Goal: Task Accomplishment & Management: Manage account settings

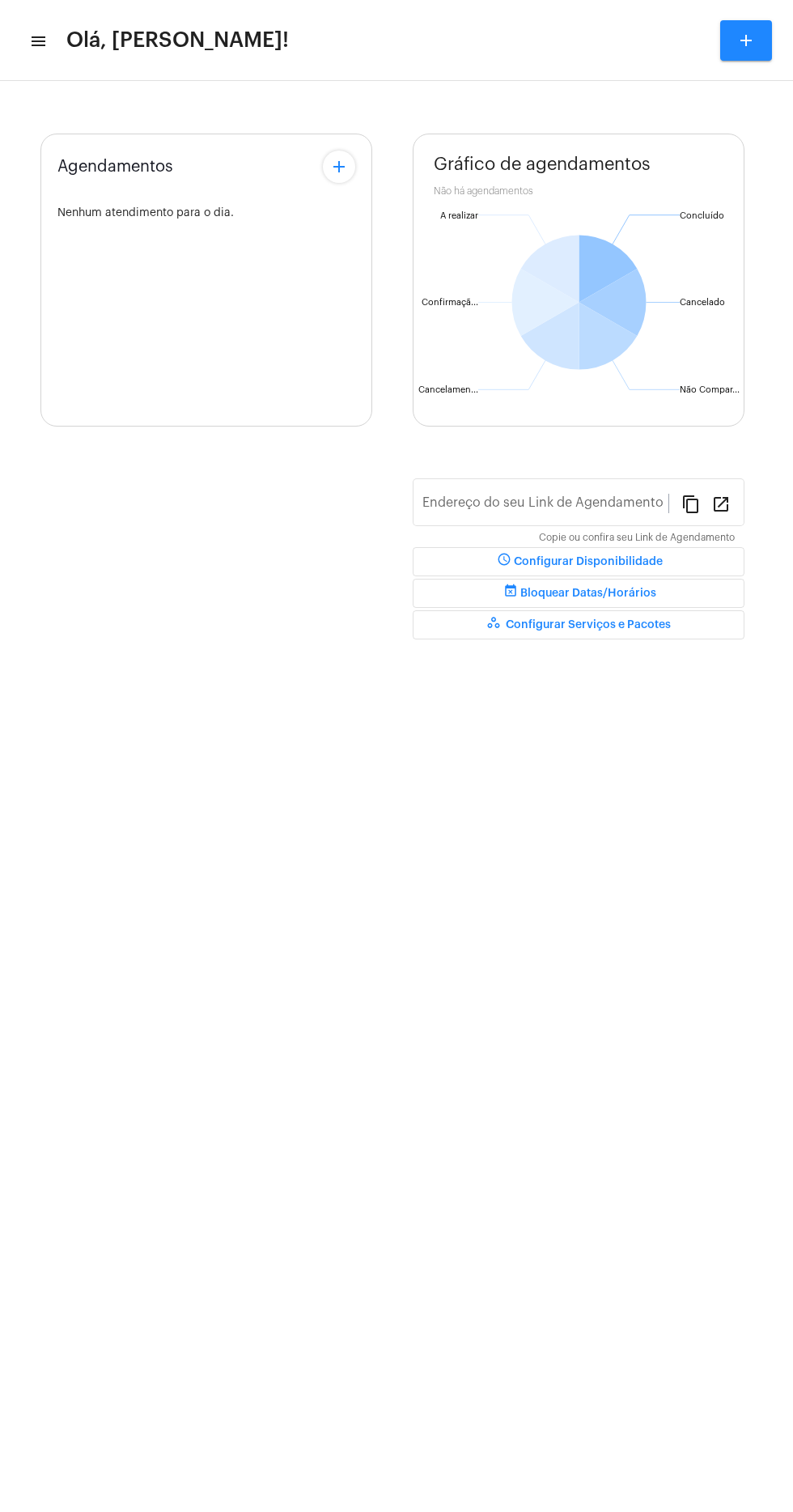
type input "[URL][DOMAIN_NAME][PERSON_NAME]"
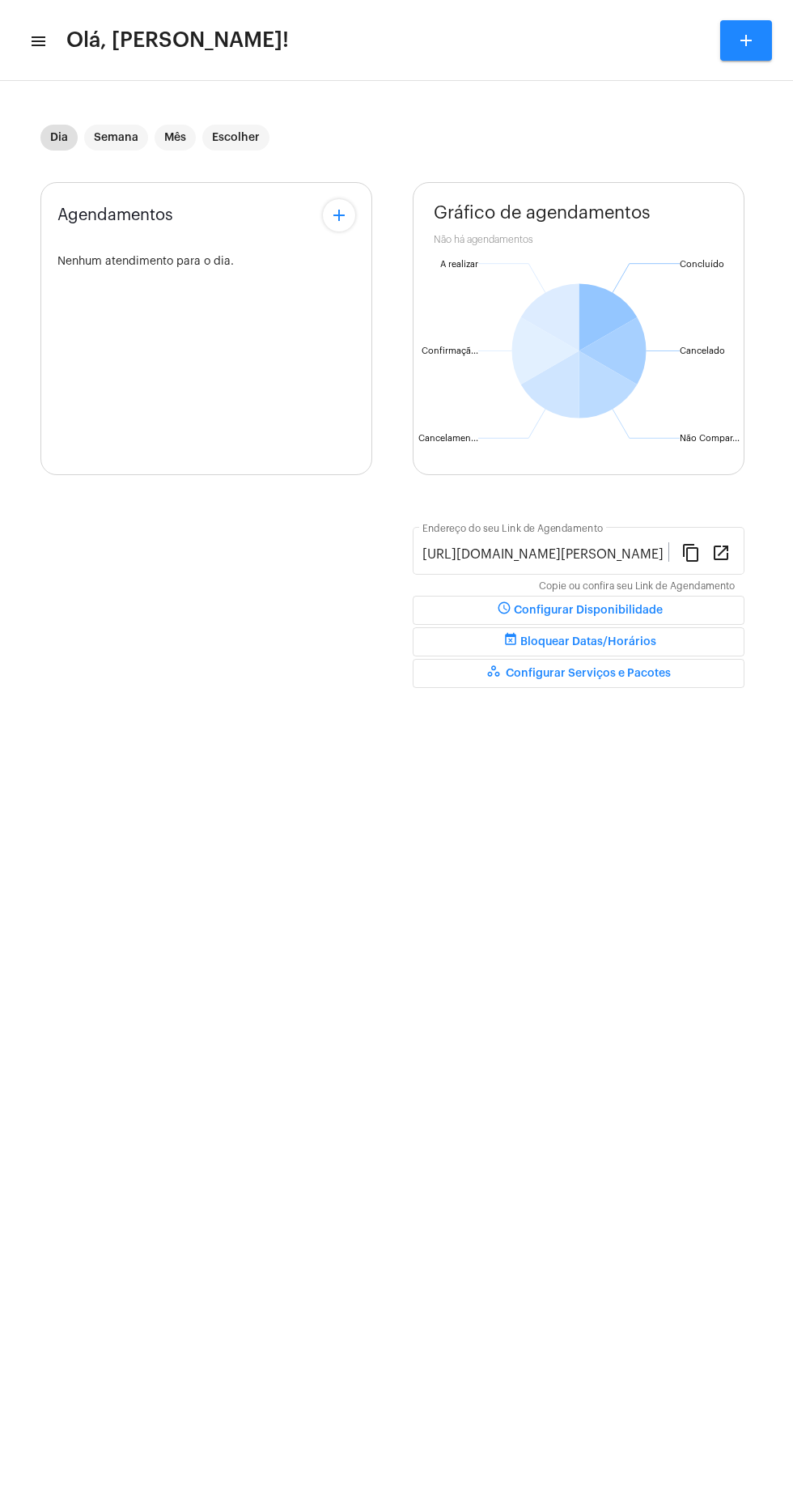
click at [43, 41] on mat-icon "menu" at bounding box center [37, 41] width 17 height 19
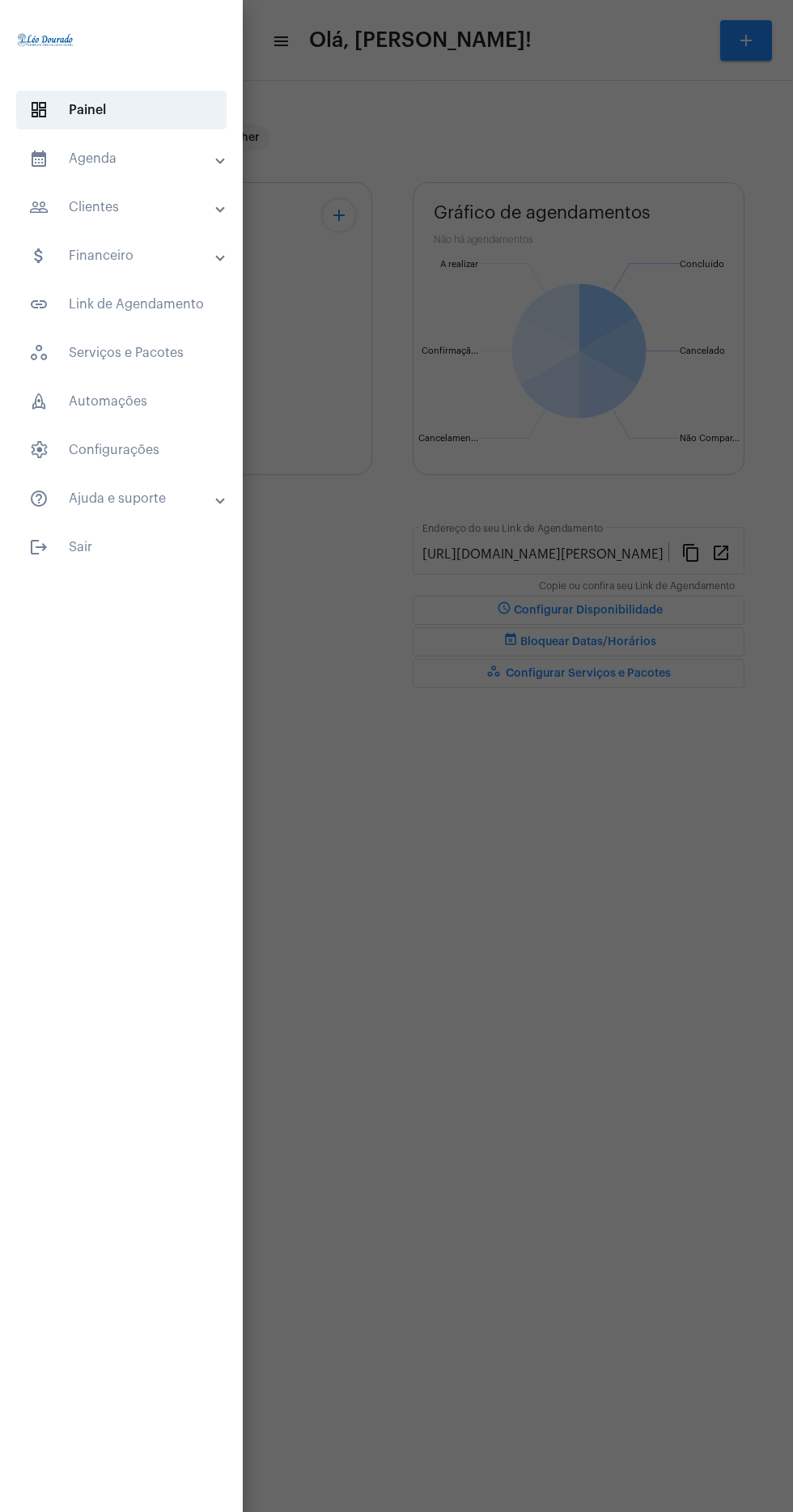
click at [197, 157] on mat-panel-title "calendar_month_outlined Agenda" at bounding box center [123, 158] width 188 height 19
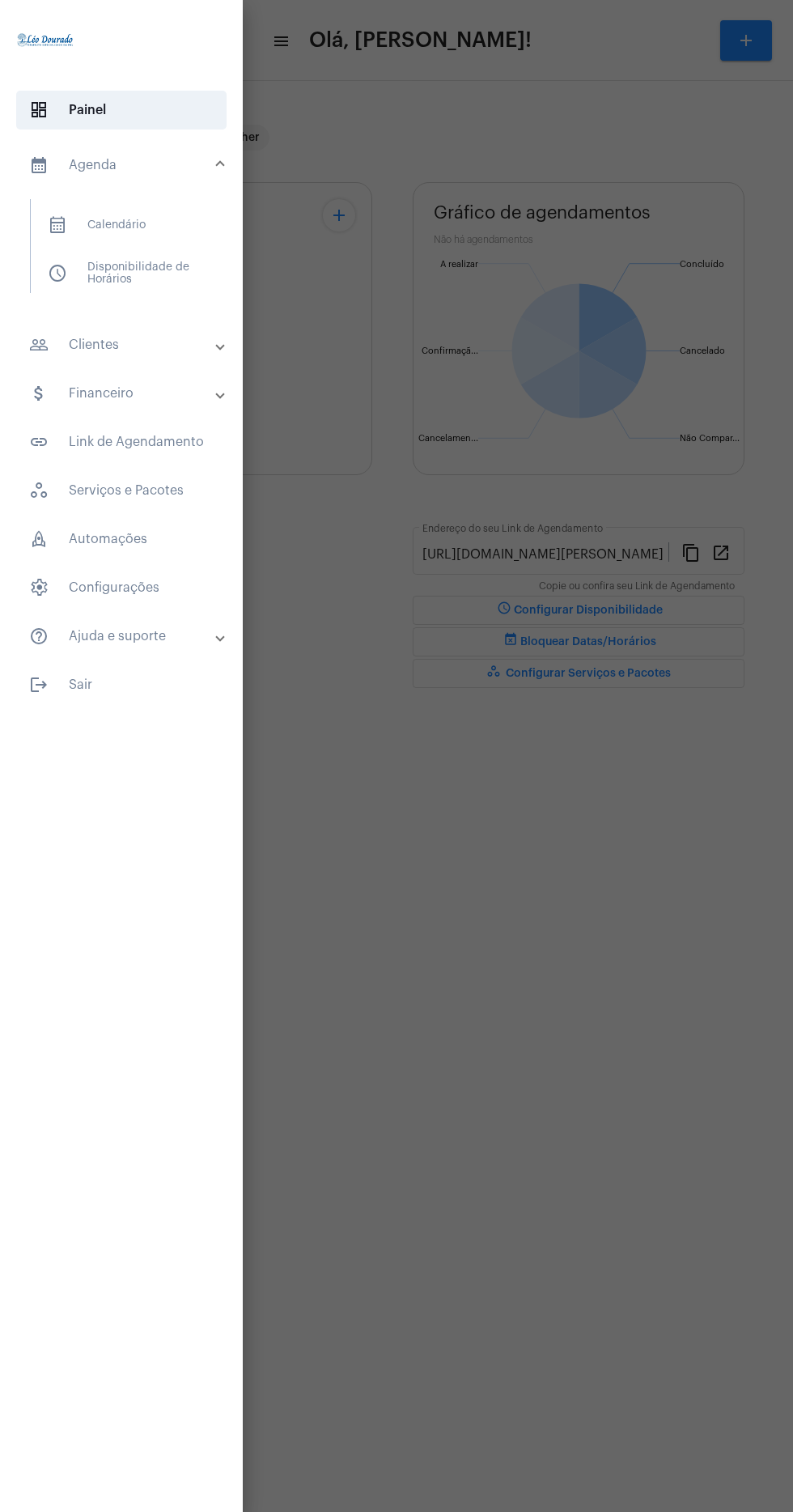
click at [202, 225] on span "calendar_month_outlined Calendário" at bounding box center [120, 224] width 171 height 39
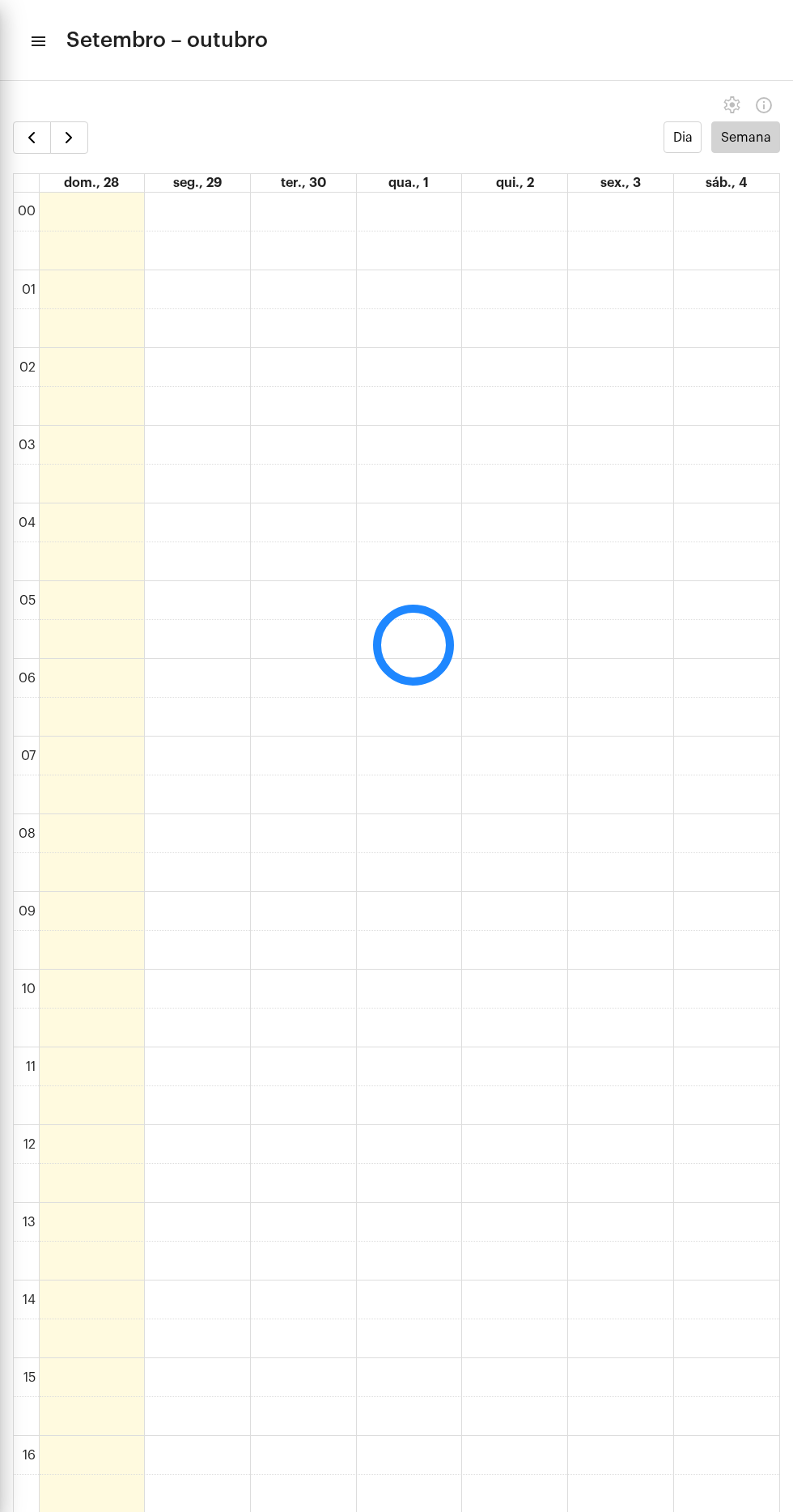
scroll to position [467, 0]
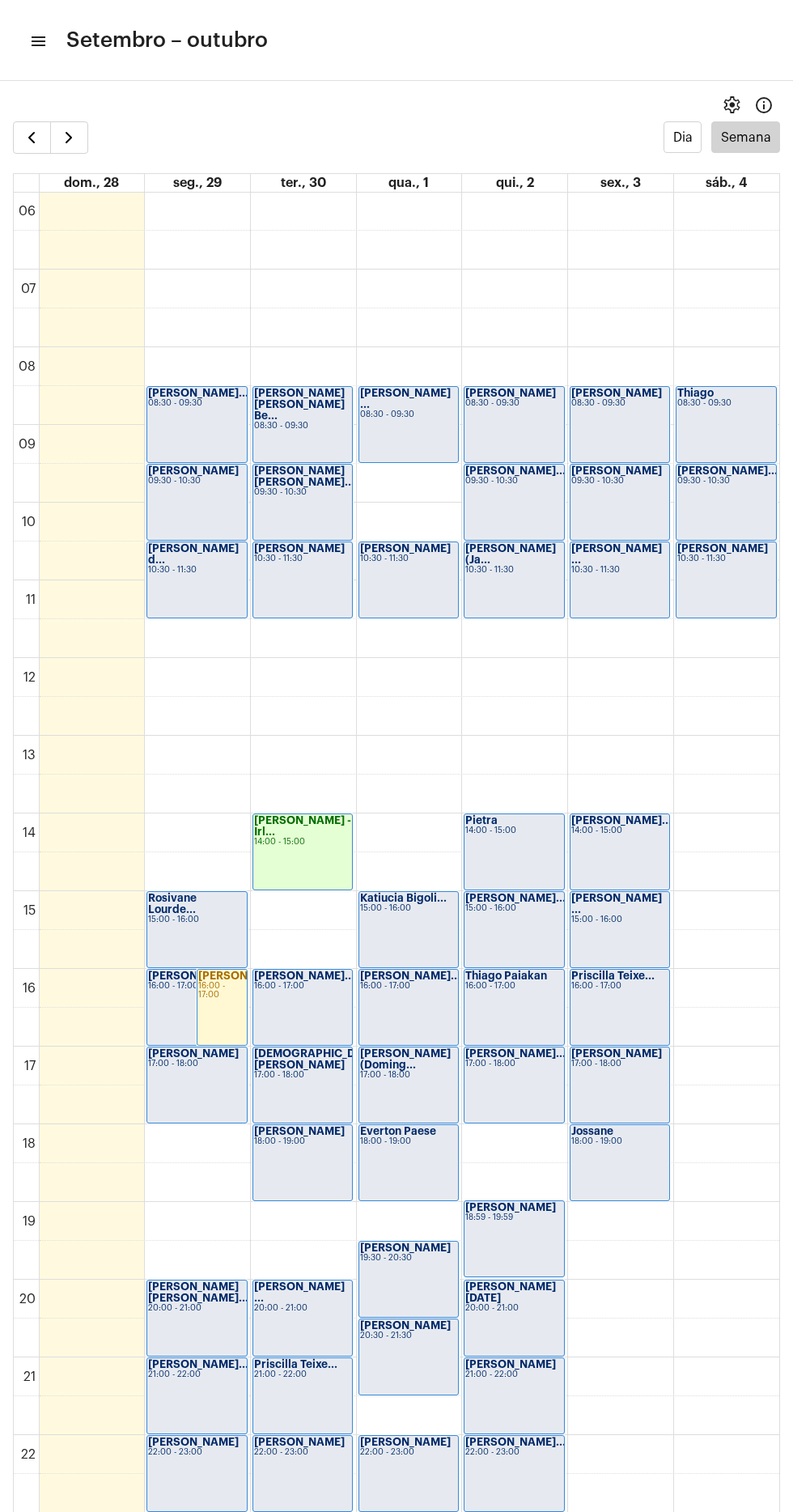
click at [43, 41] on mat-icon "menu" at bounding box center [37, 41] width 17 height 19
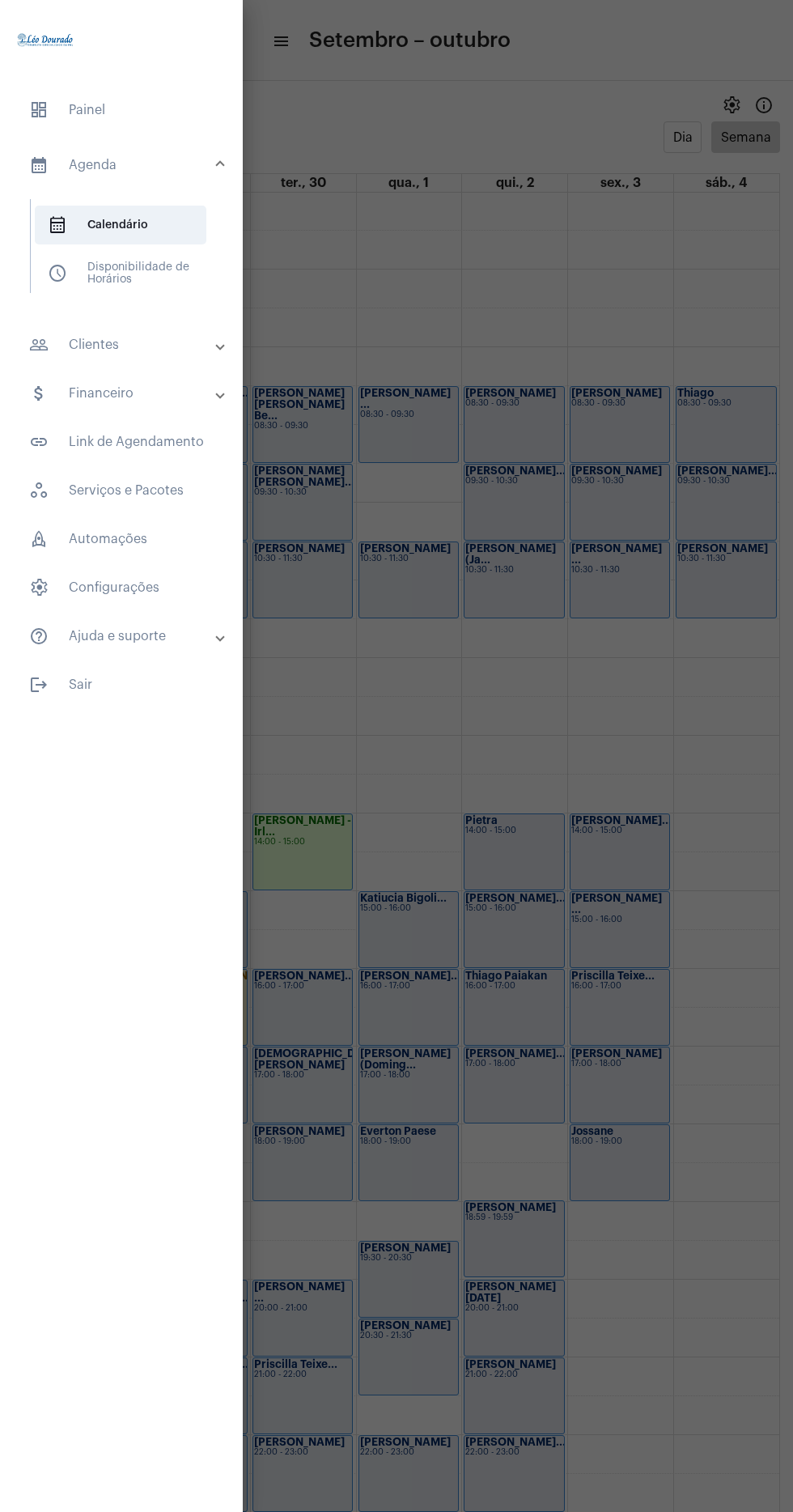
click at [84, 354] on mat-panel-title "people_outline Clientes" at bounding box center [123, 344] width 188 height 19
click at [105, 277] on span "people_outline Meus Clientes" at bounding box center [120, 277] width 171 height 39
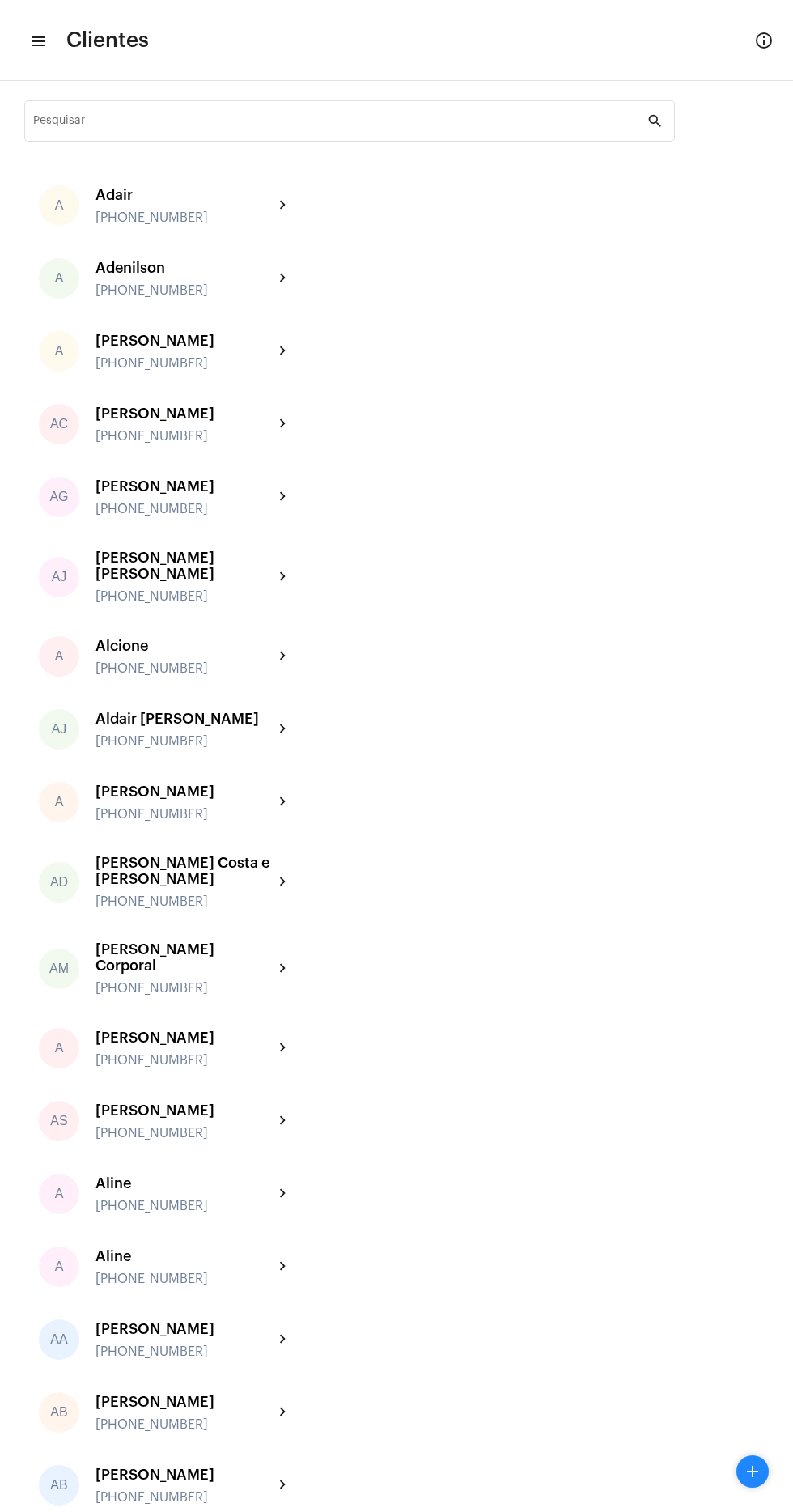
click at [104, 124] on input "Pesquisar" at bounding box center [340, 124] width 614 height 13
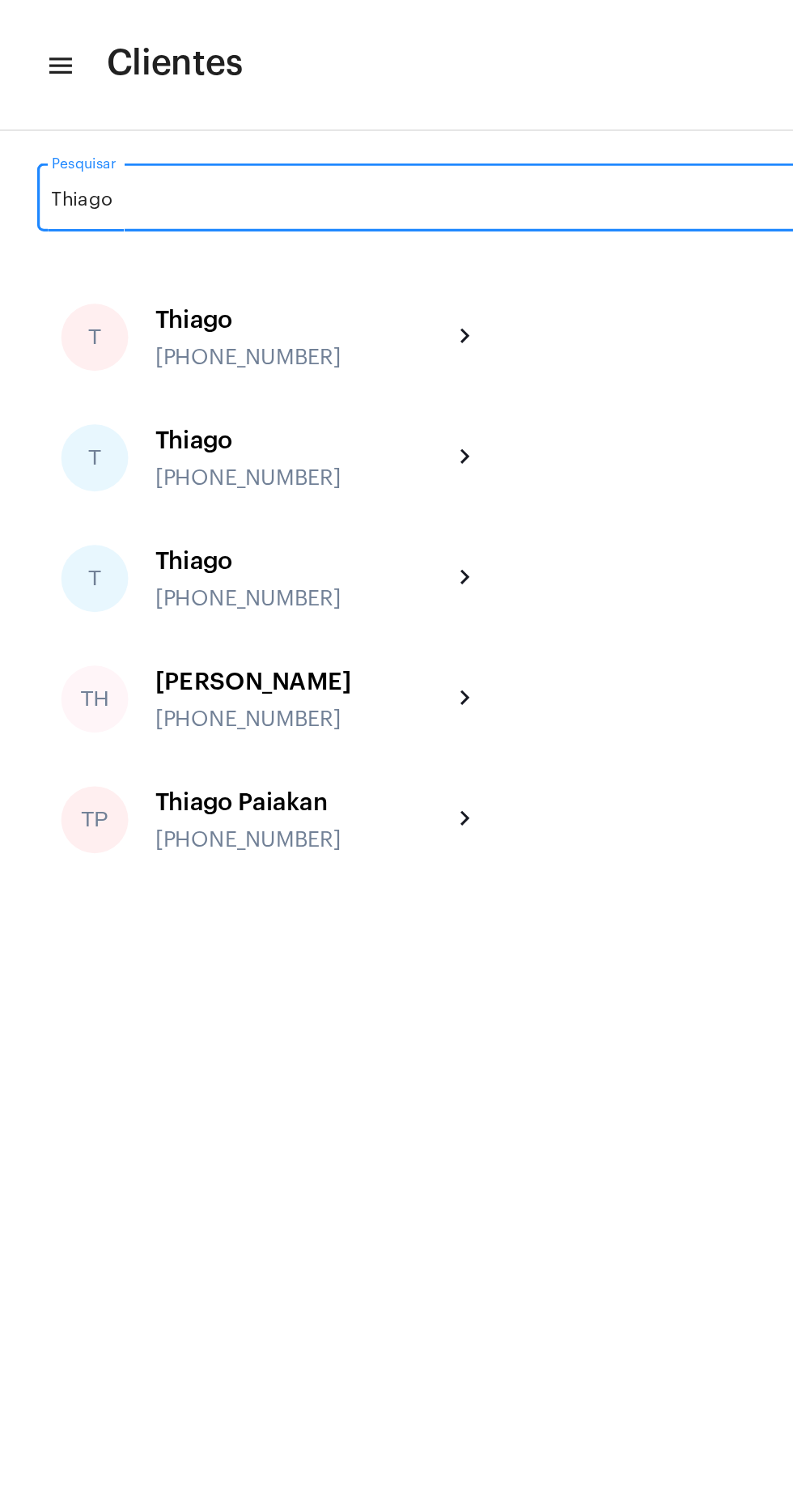
type input "Thiago"
click at [37, 39] on mat-icon "menu" at bounding box center [37, 41] width 17 height 19
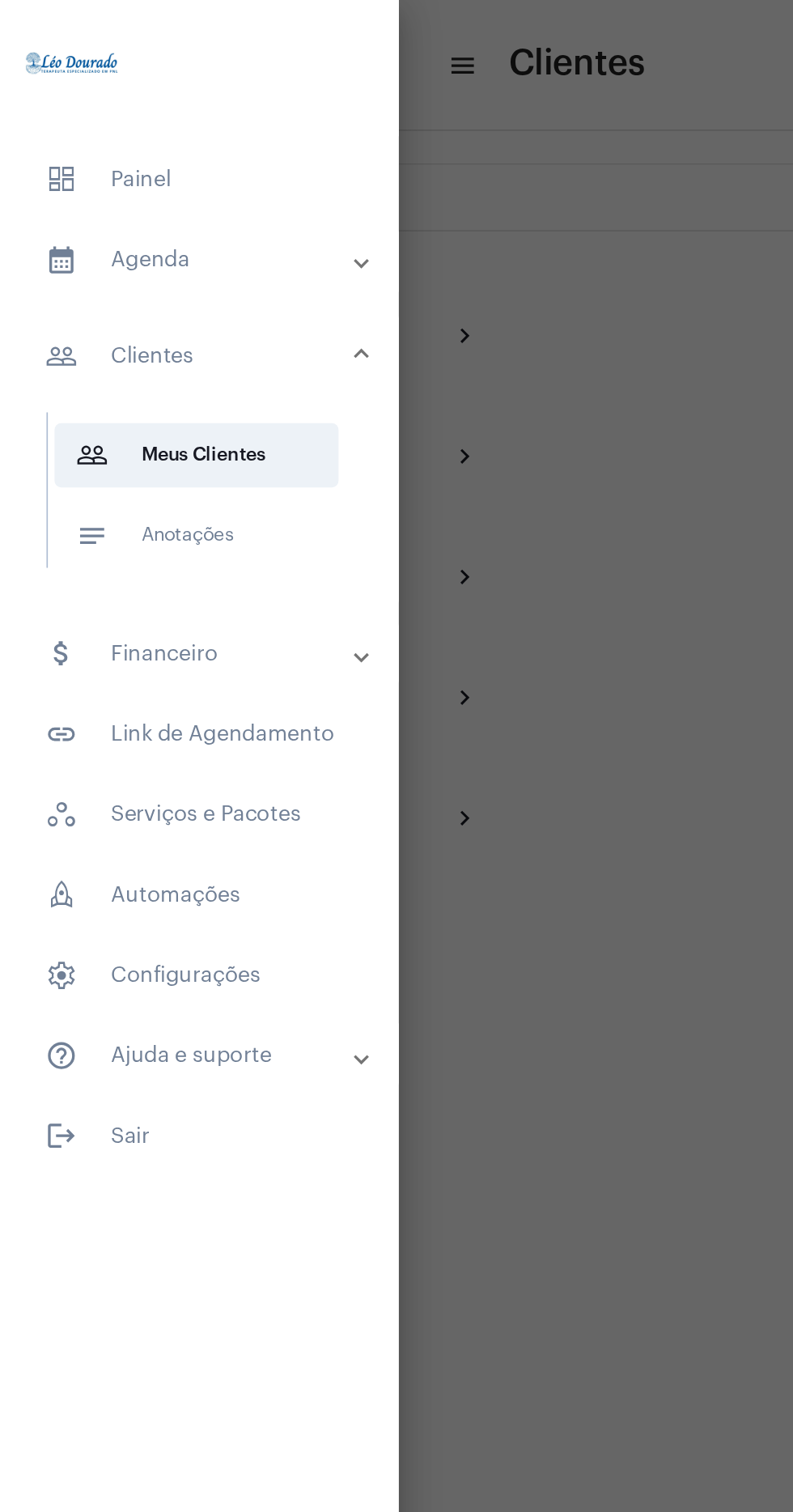
click at [67, 114] on span "dashboard Painel" at bounding box center [122, 109] width 210 height 39
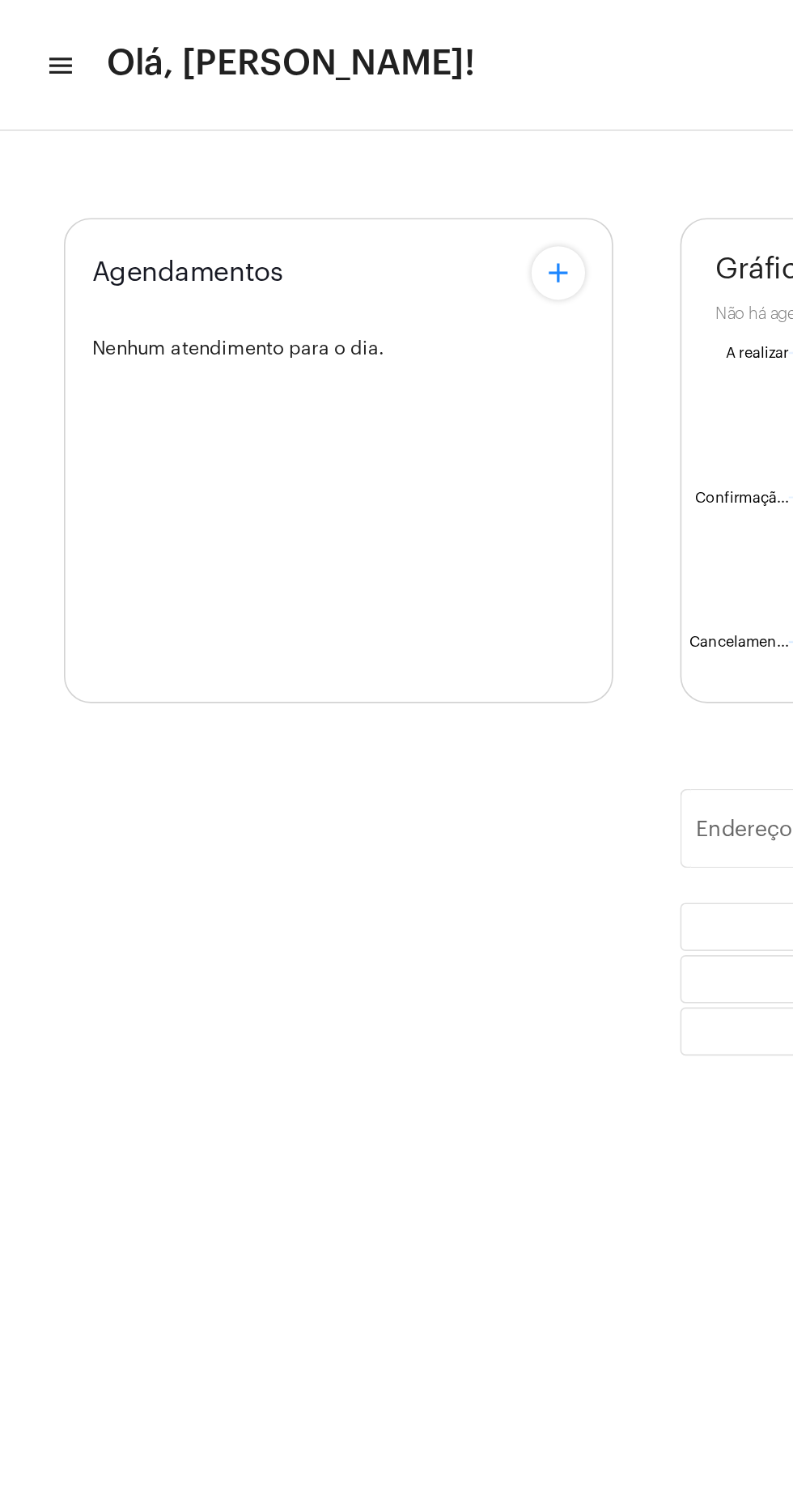
type input "[URL][DOMAIN_NAME][PERSON_NAME]"
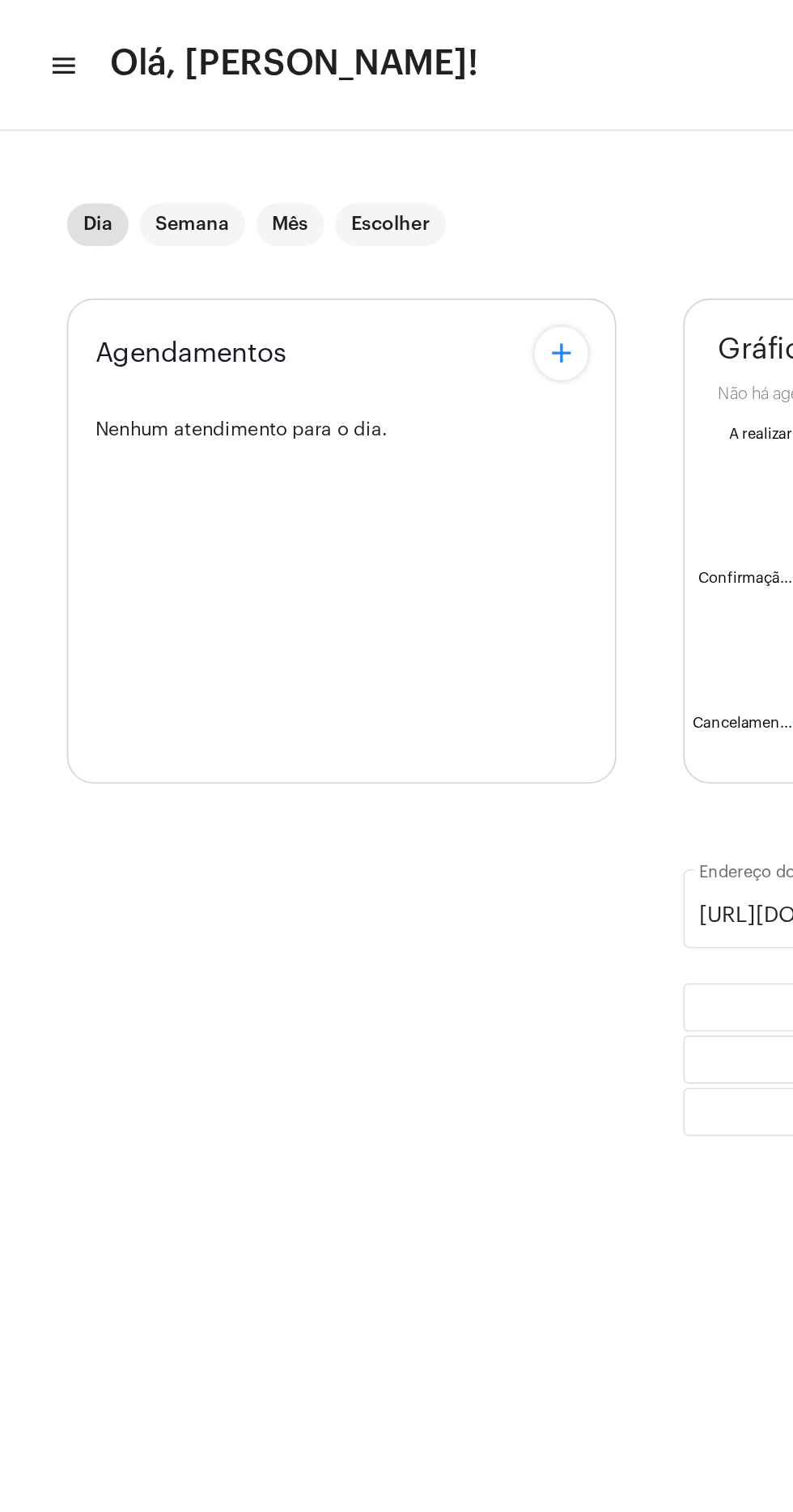
click at [36, 38] on mat-icon "menu" at bounding box center [37, 41] width 17 height 19
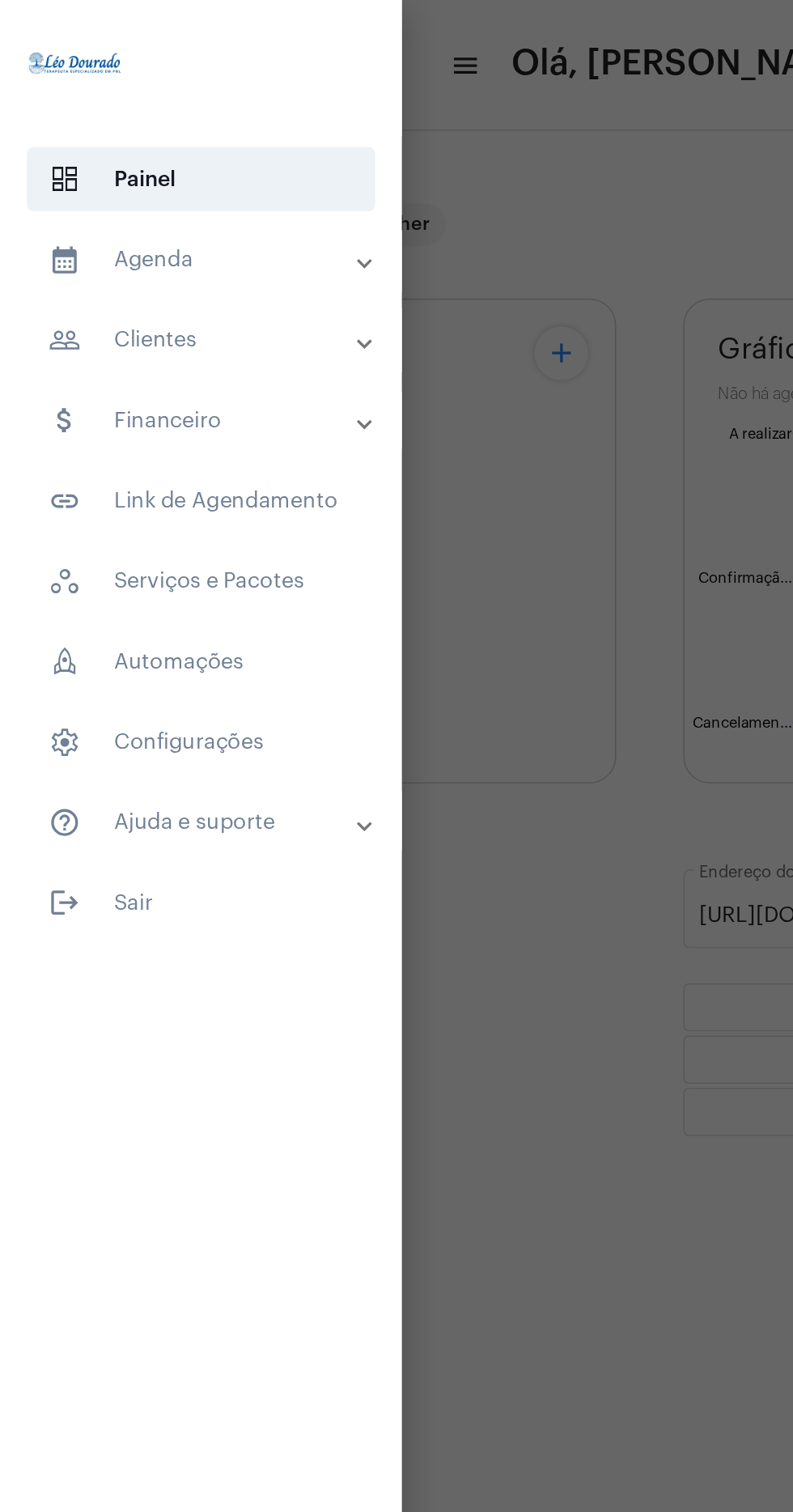
click at [70, 166] on mat-panel-title "calendar_month_outlined Agenda" at bounding box center [123, 158] width 188 height 19
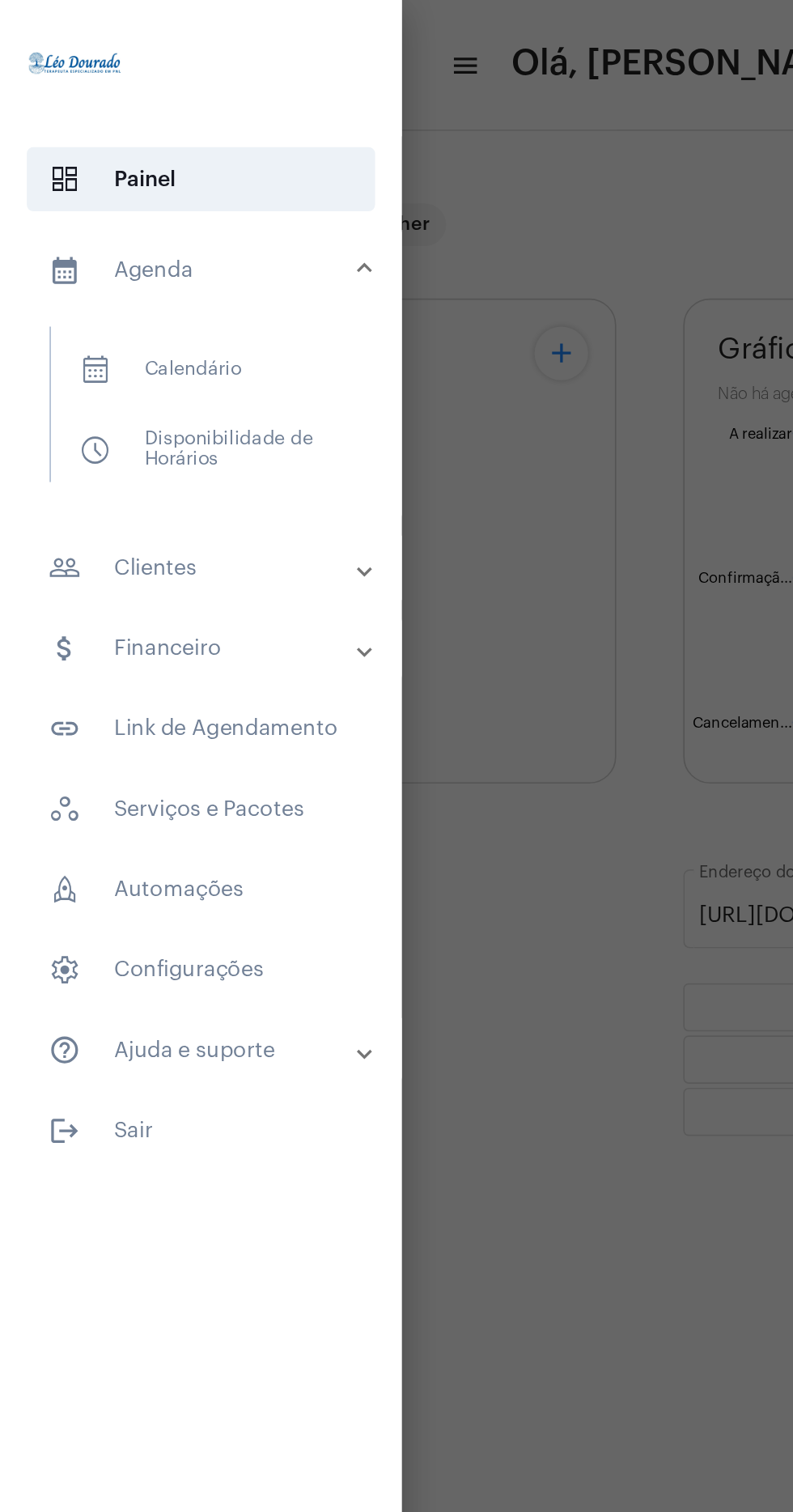
click at [72, 225] on span "calendar_month_outlined Calendário" at bounding box center [120, 224] width 171 height 39
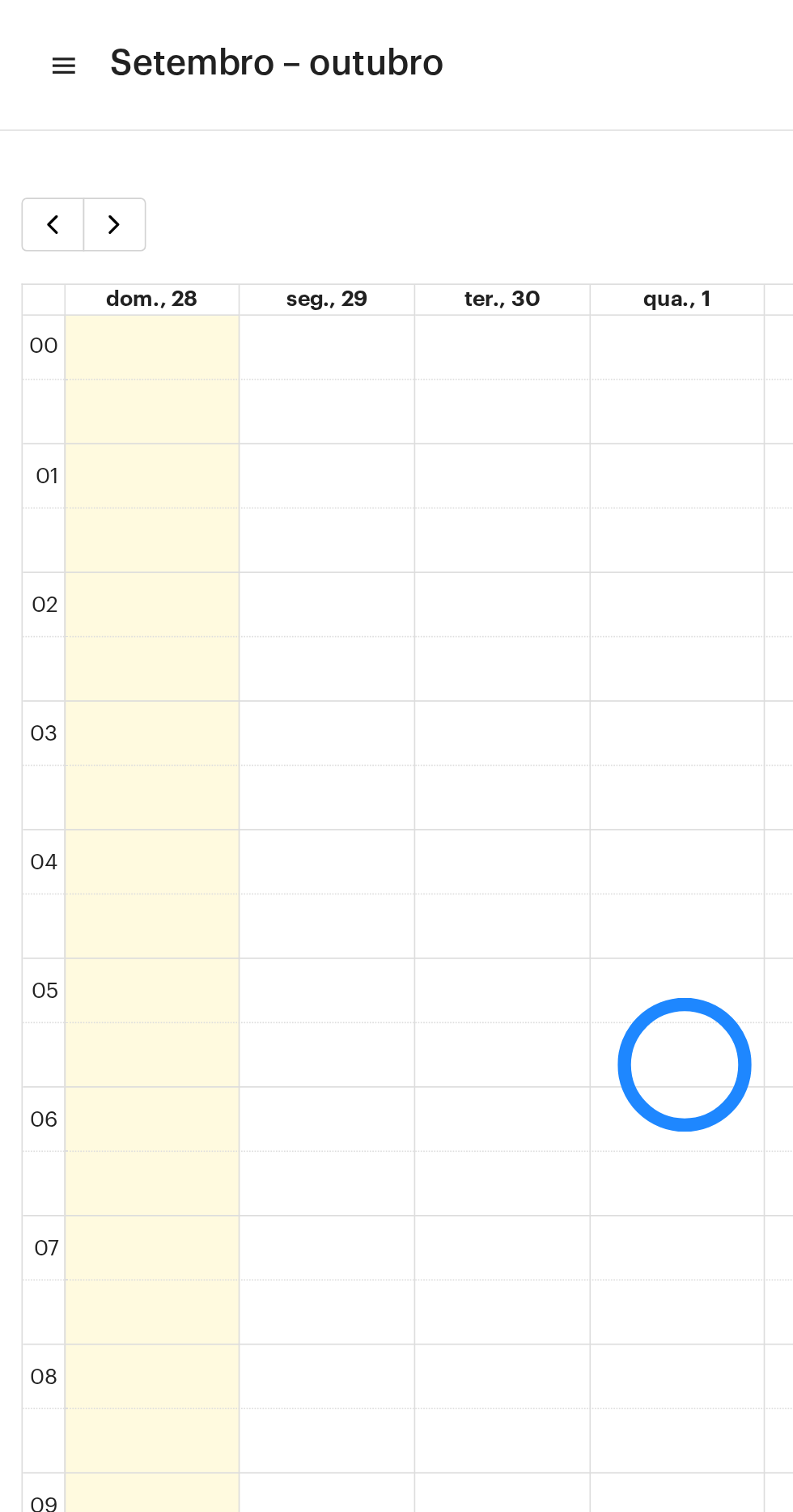
scroll to position [468, 0]
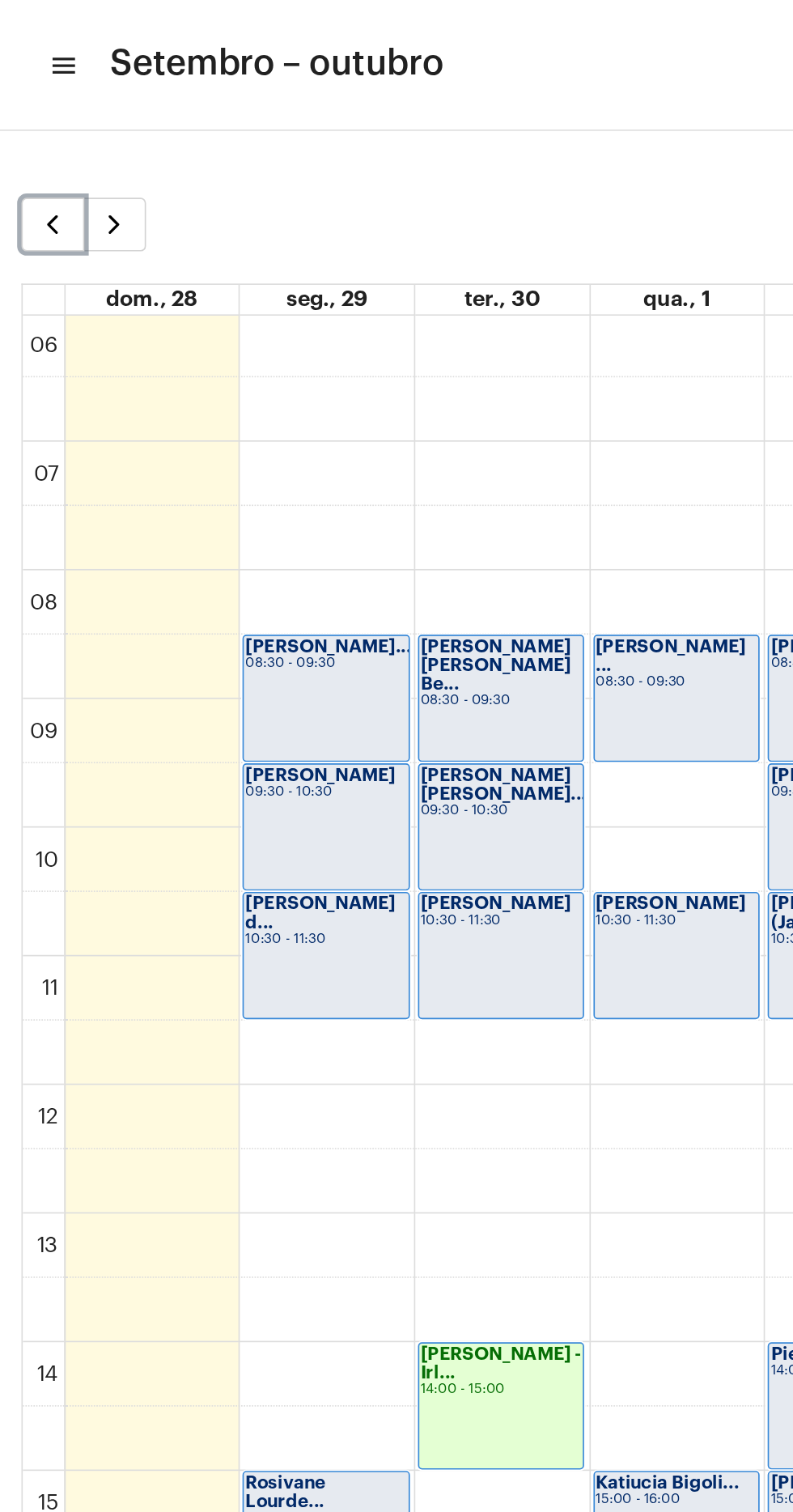
click at [31, 134] on span "button" at bounding box center [31, 137] width 19 height 19
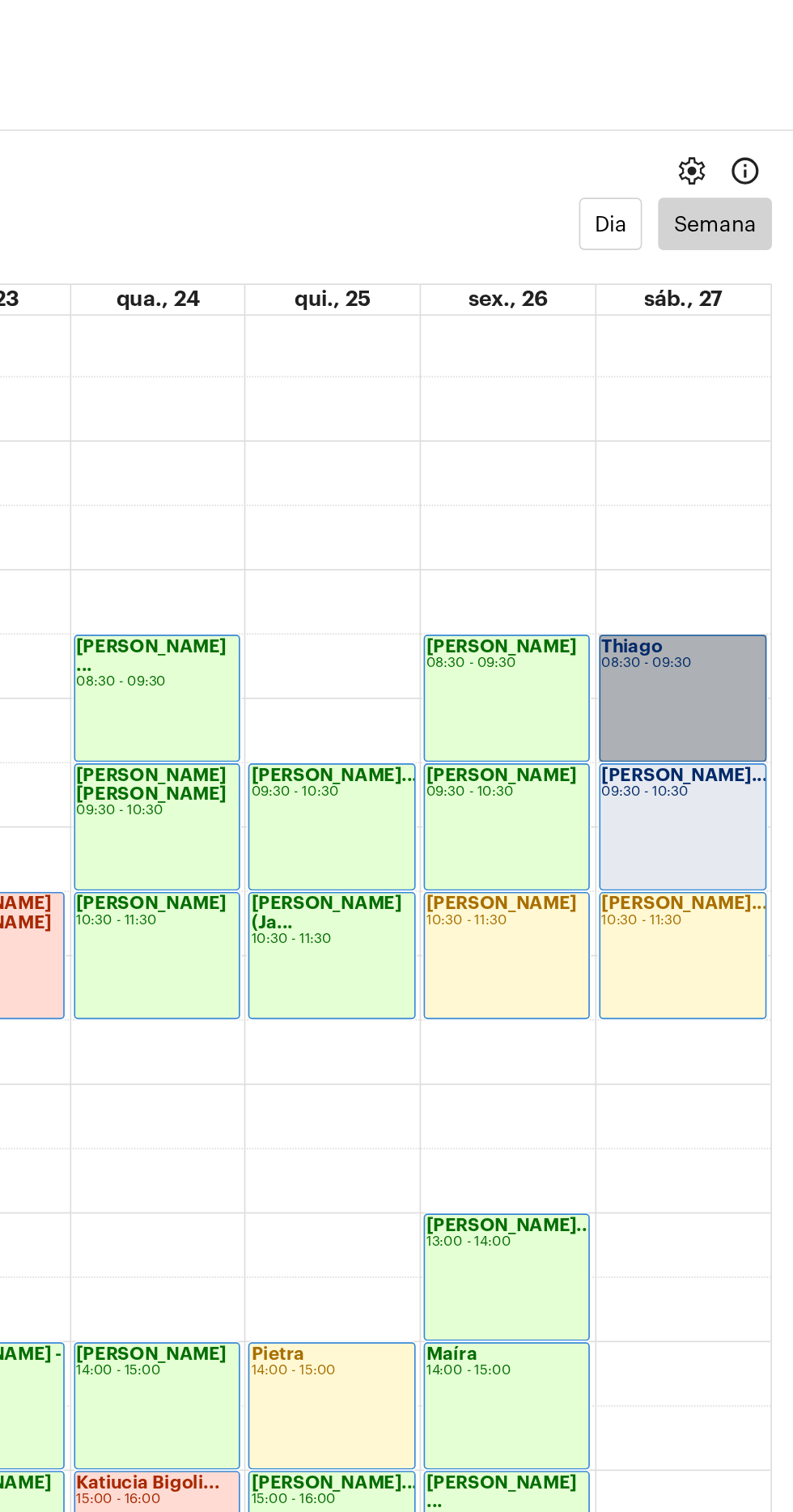
click at [744, 422] on link "Thiago 08:30 - 09:30" at bounding box center [726, 423] width 101 height 77
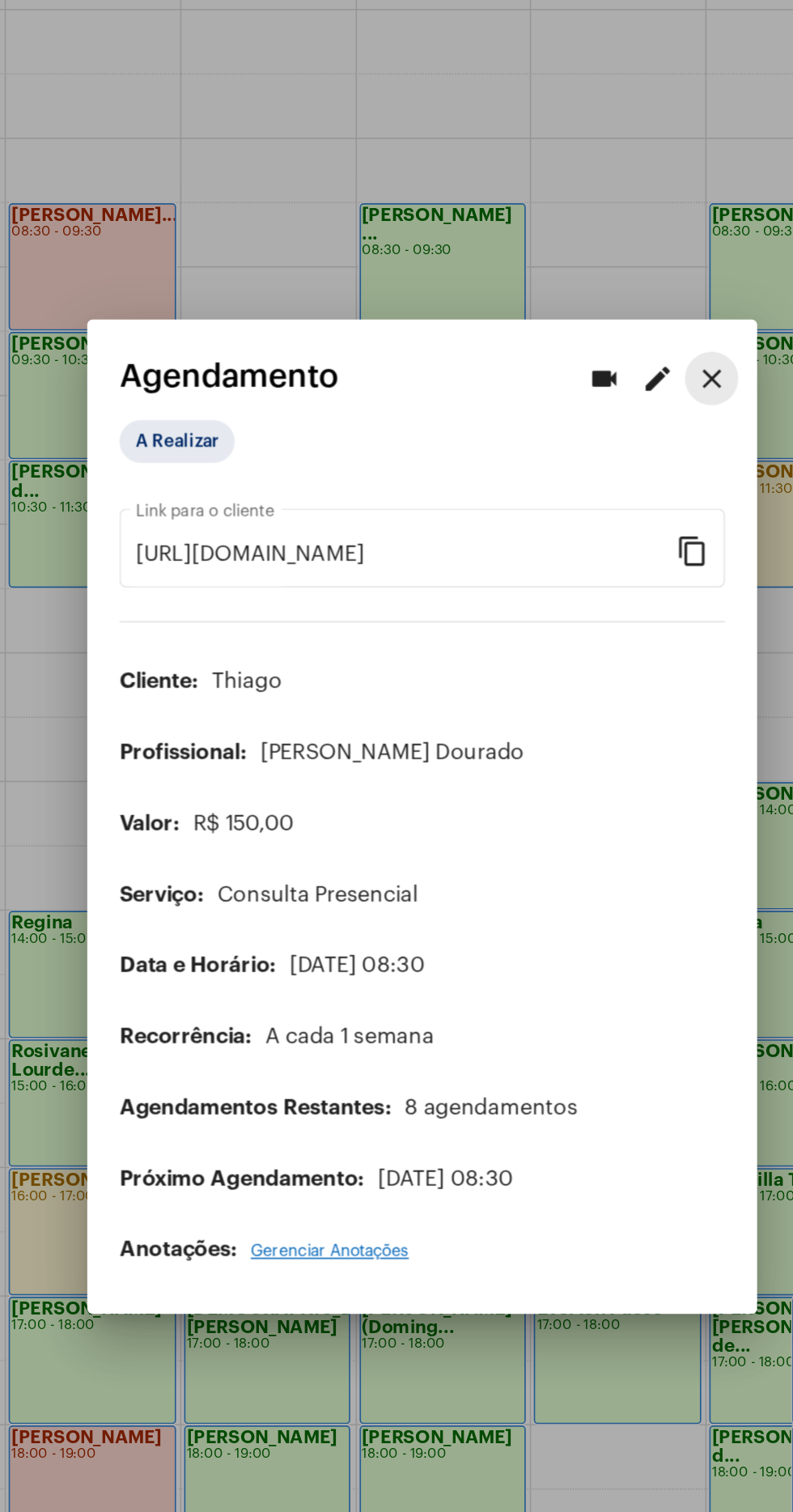
click at [569, 501] on mat-icon "close" at bounding box center [571, 491] width 19 height 19
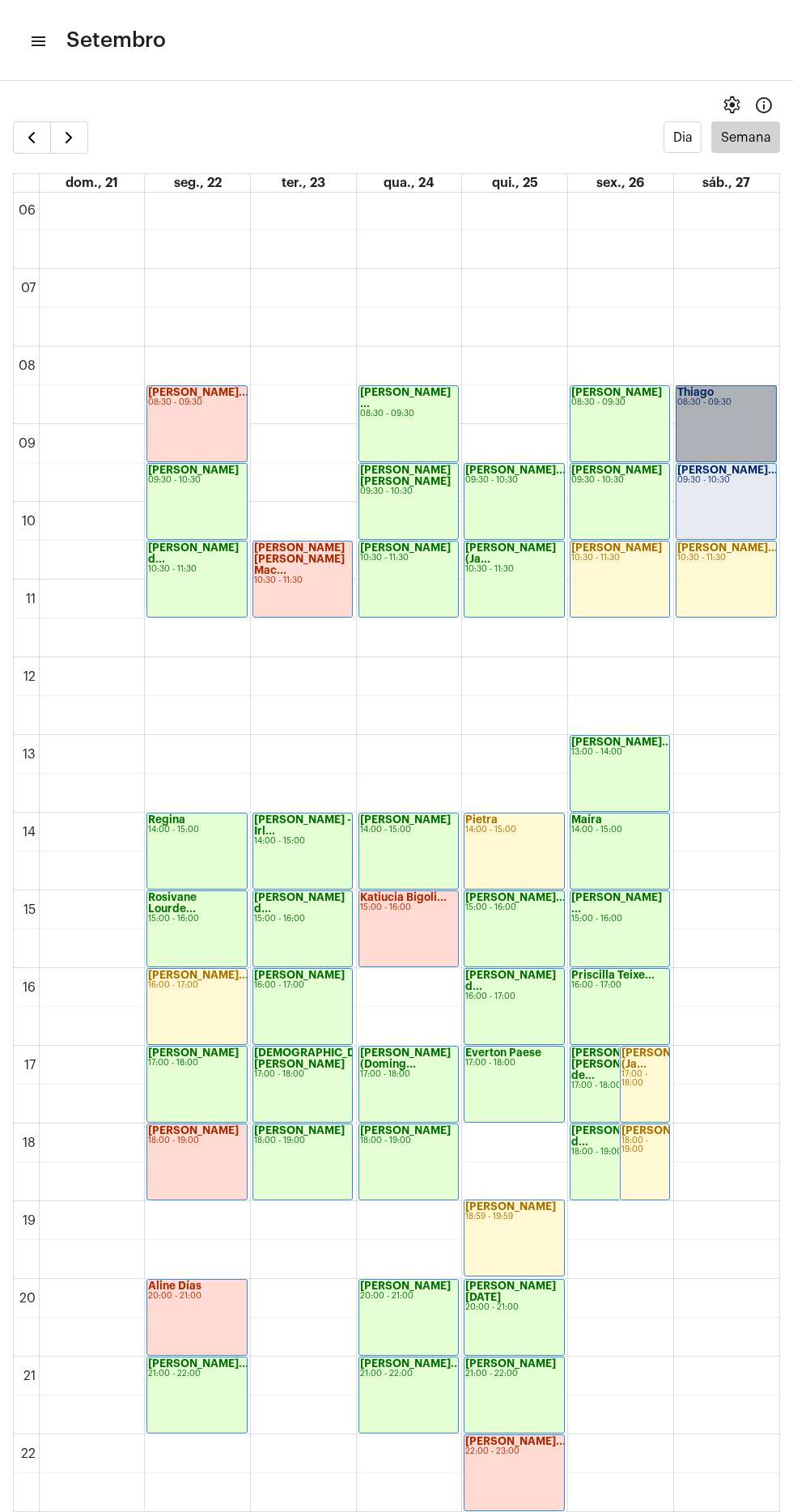
scroll to position [463, 0]
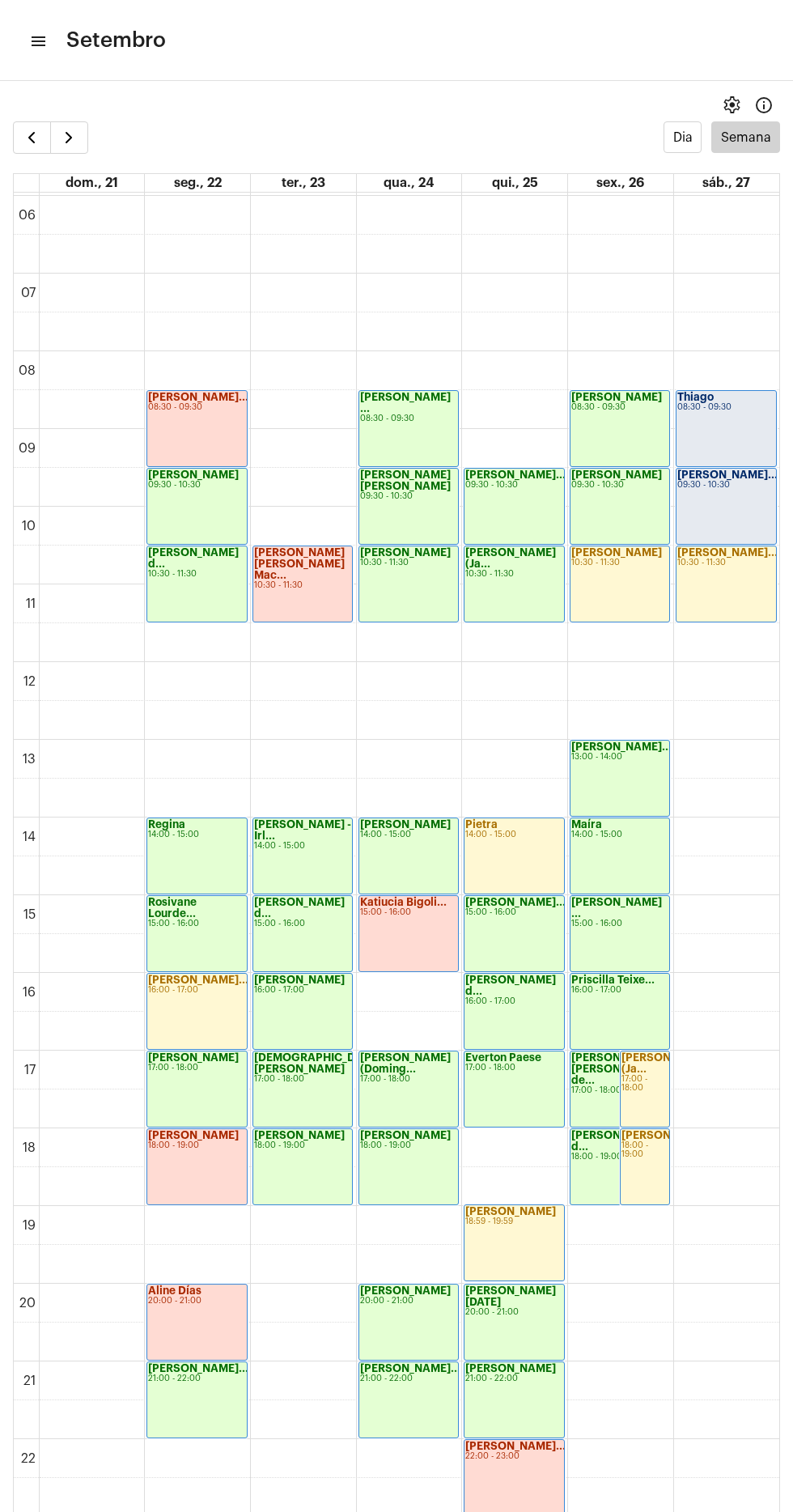
click at [39, 43] on mat-icon "menu" at bounding box center [37, 41] width 17 height 19
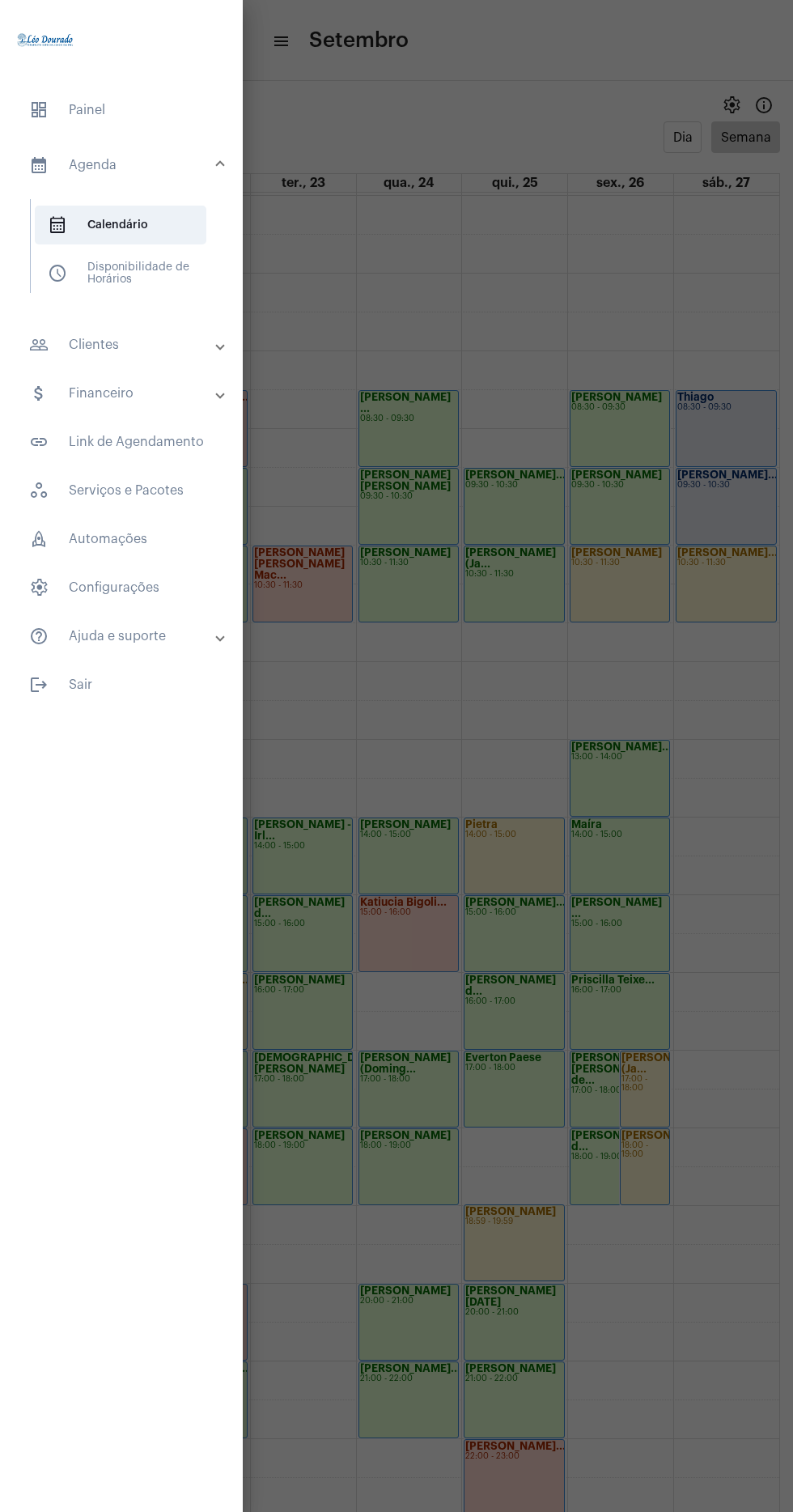
click at [84, 347] on mat-panel-title "people_outline Clientes" at bounding box center [123, 344] width 188 height 19
click at [73, 287] on span "people_outline Meus Clientes" at bounding box center [120, 277] width 171 height 39
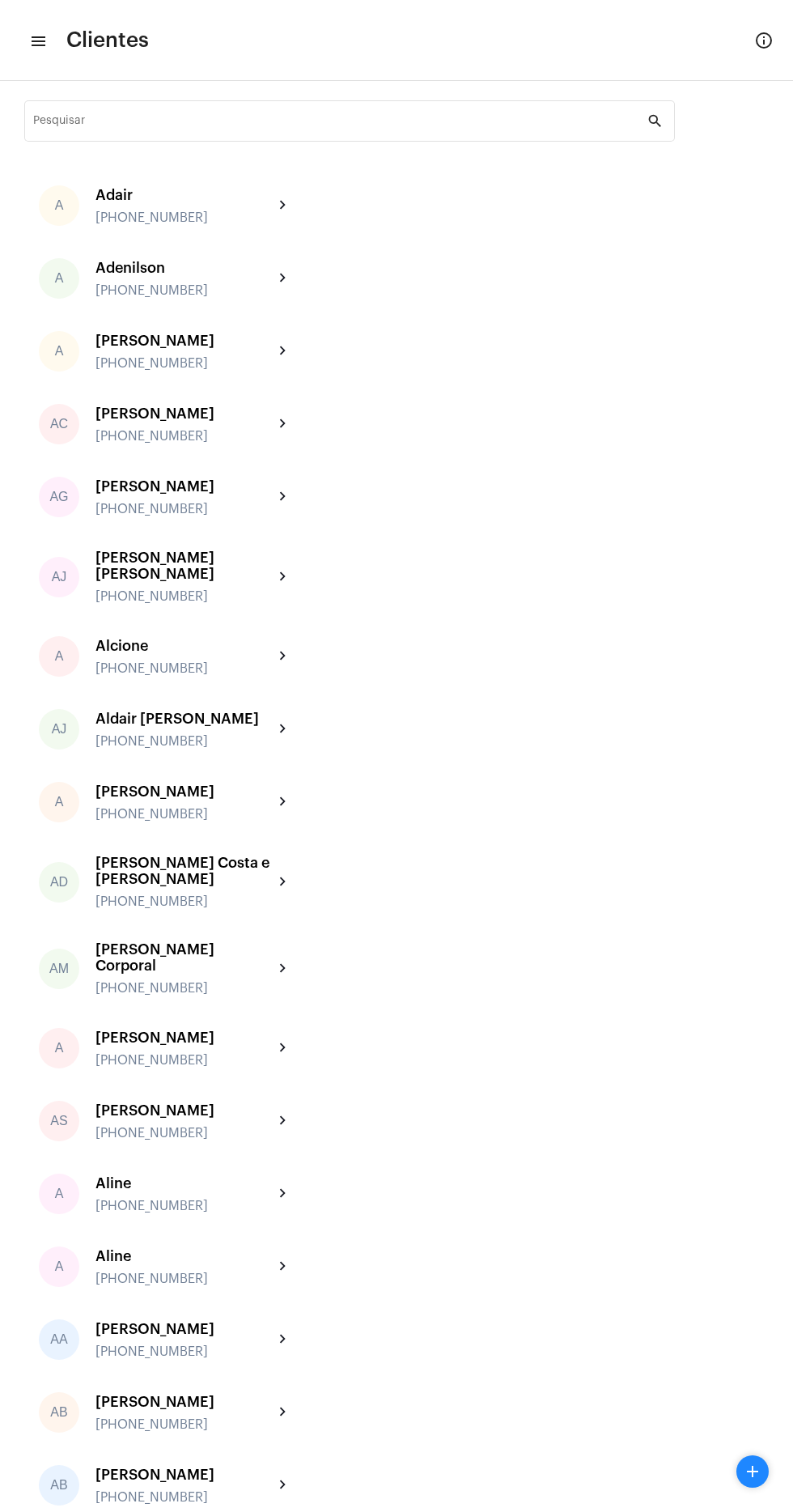
click at [122, 124] on input "Pesquisar" at bounding box center [340, 124] width 614 height 13
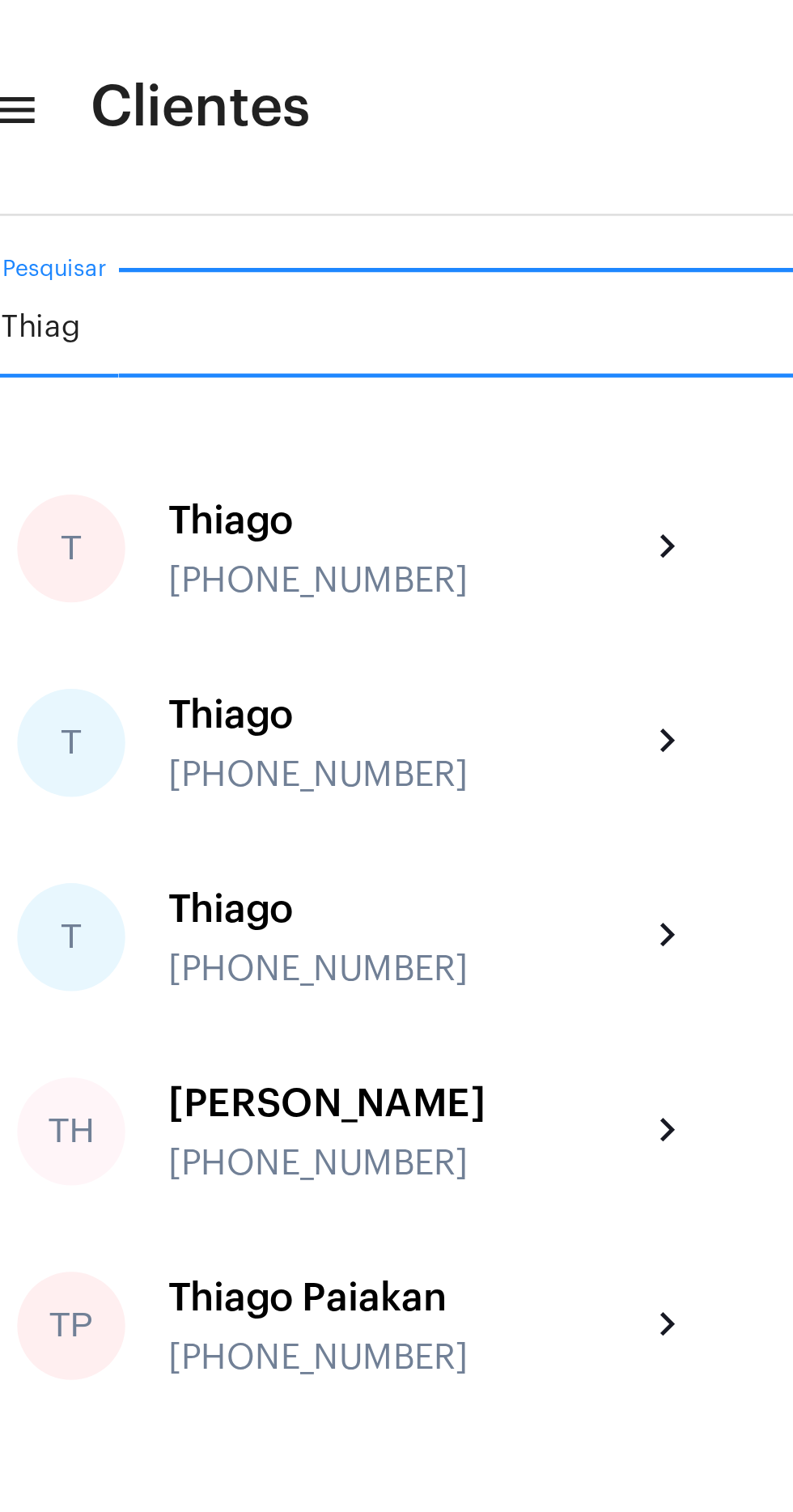
type input "Thiago"
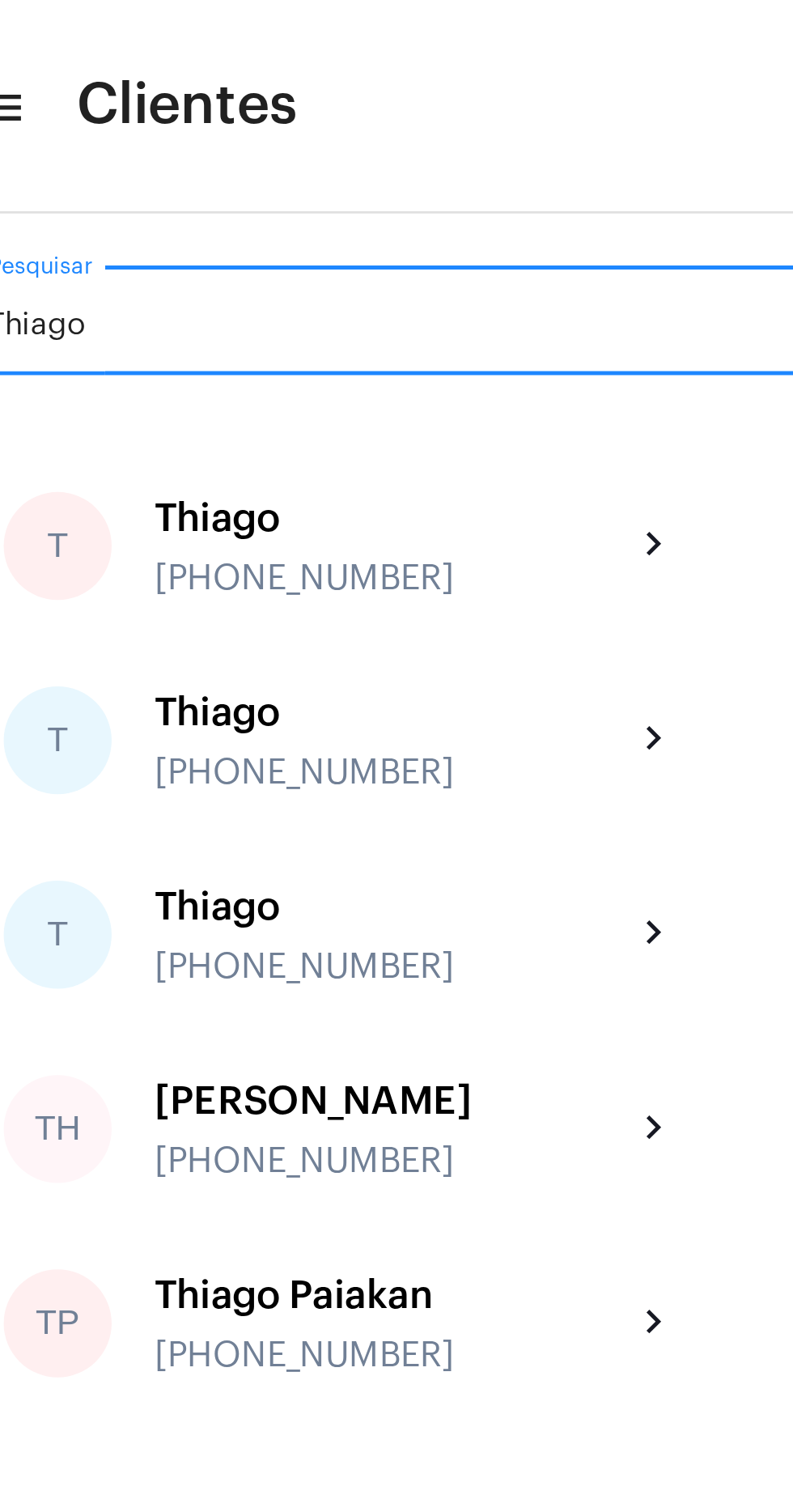
click at [134, 218] on div "[PHONE_NUMBER]" at bounding box center [184, 218] width 178 height 15
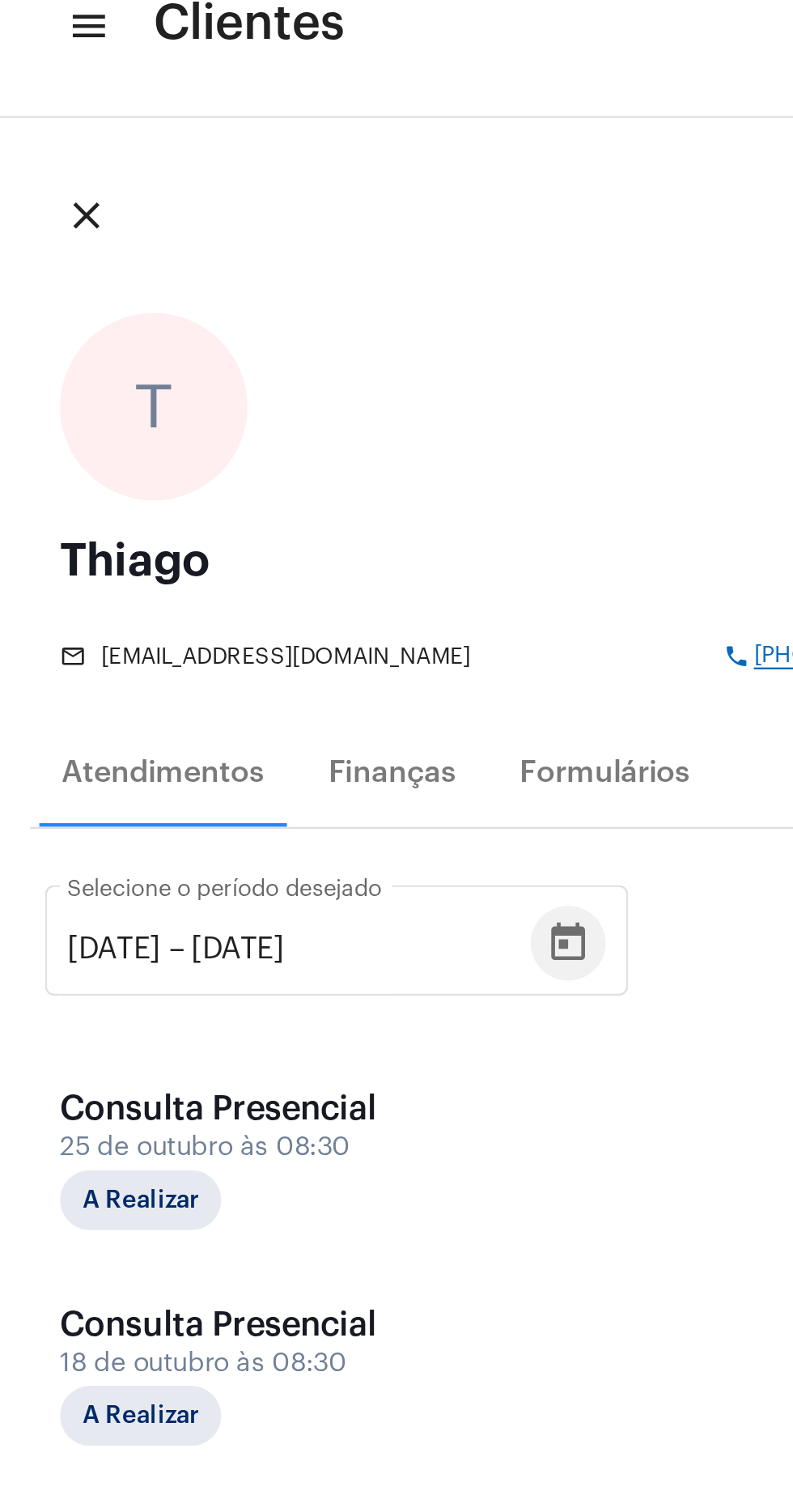
click at [255, 431] on icon "Open calendar" at bounding box center [245, 436] width 19 height 19
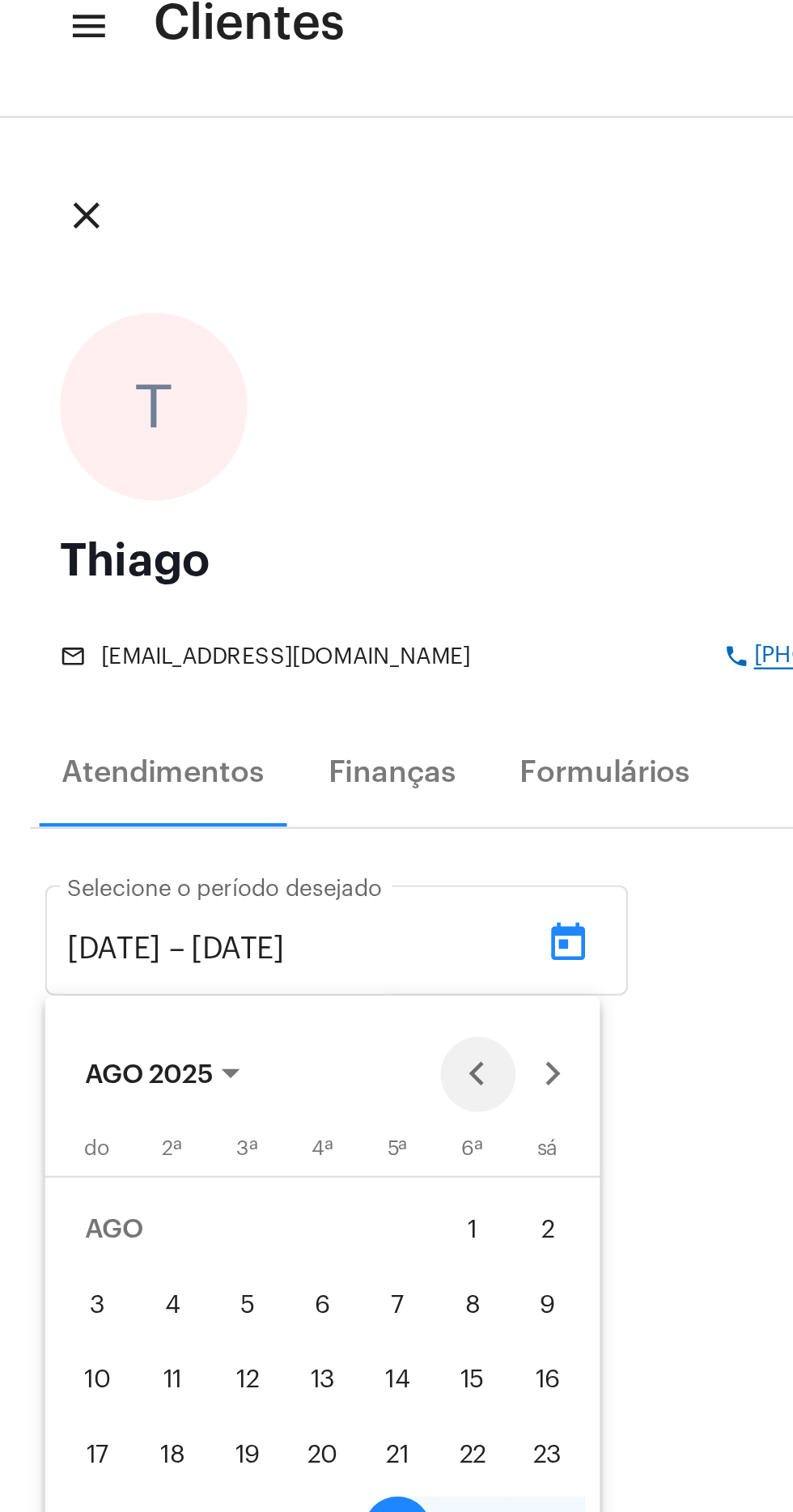
click at [213, 495] on button "Previous month" at bounding box center [206, 494] width 32 height 32
click at [204, 494] on button "Previous month" at bounding box center [206, 494] width 32 height 32
click at [204, 495] on button "Previous month" at bounding box center [206, 494] width 32 height 32
click at [211, 494] on button "Previous month" at bounding box center [206, 494] width 32 height 32
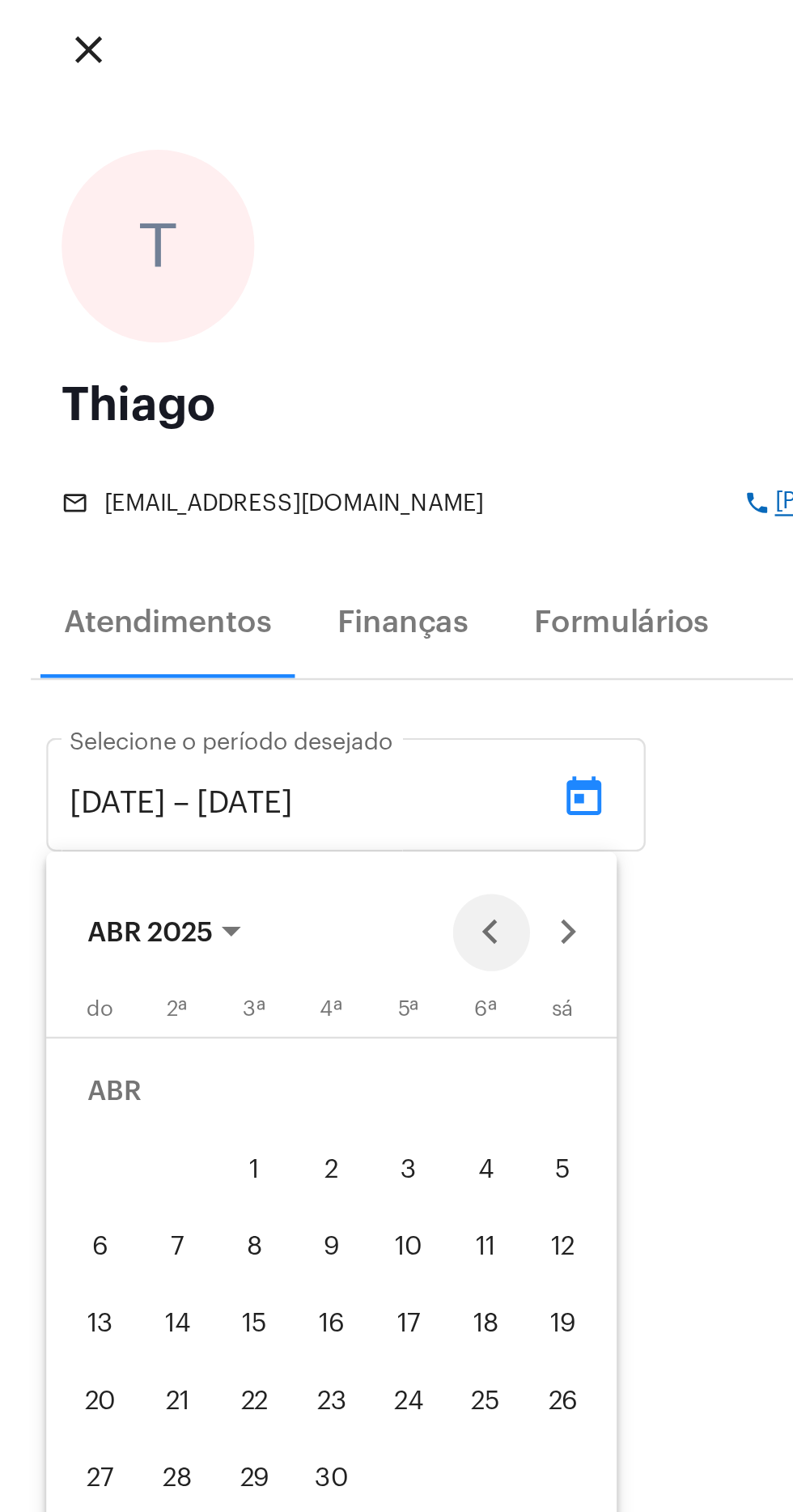
click at [209, 492] on button "Previous month" at bounding box center [206, 494] width 32 height 32
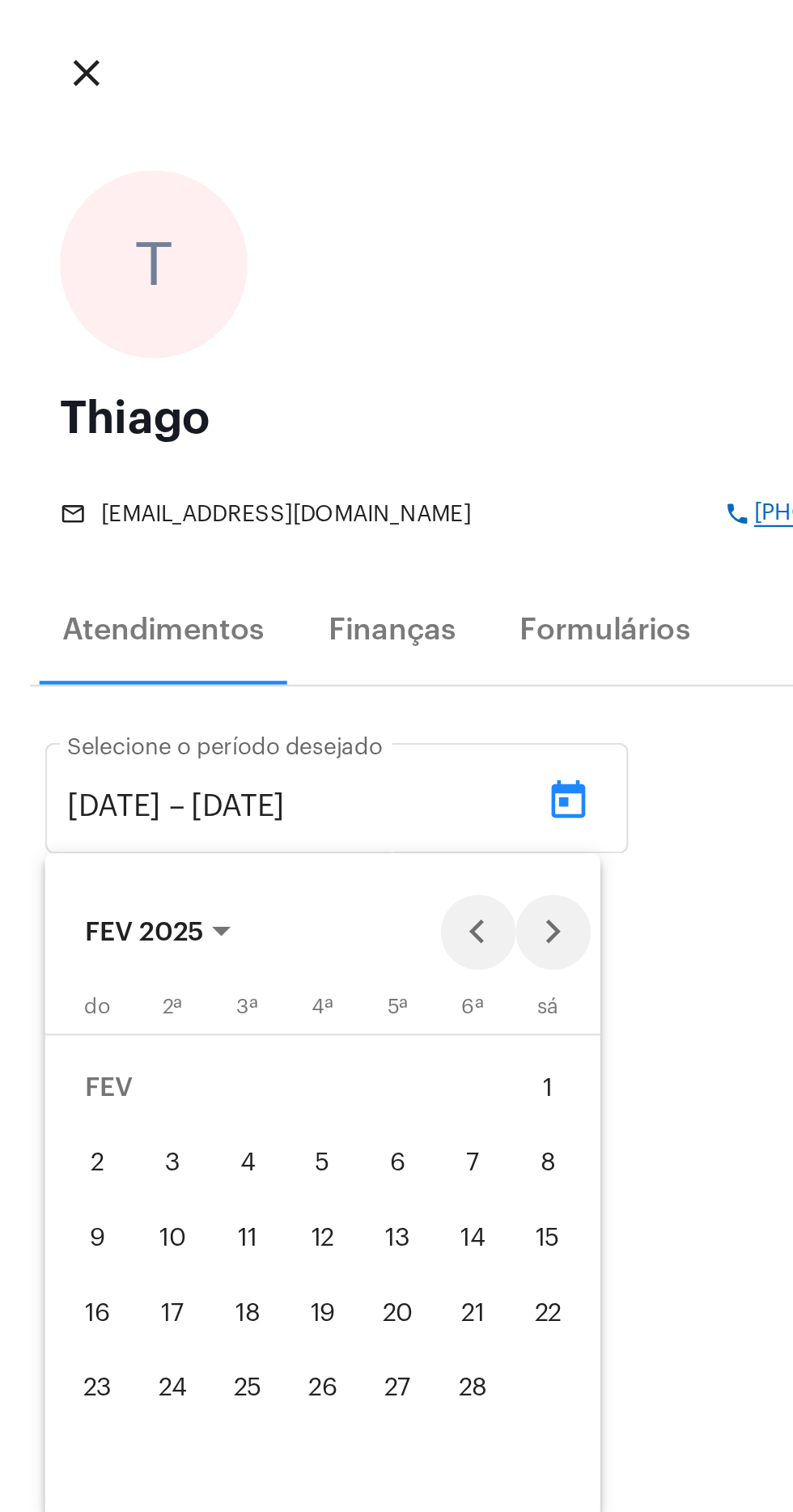
click at [223, 490] on button "Next month" at bounding box center [238, 494] width 32 height 32
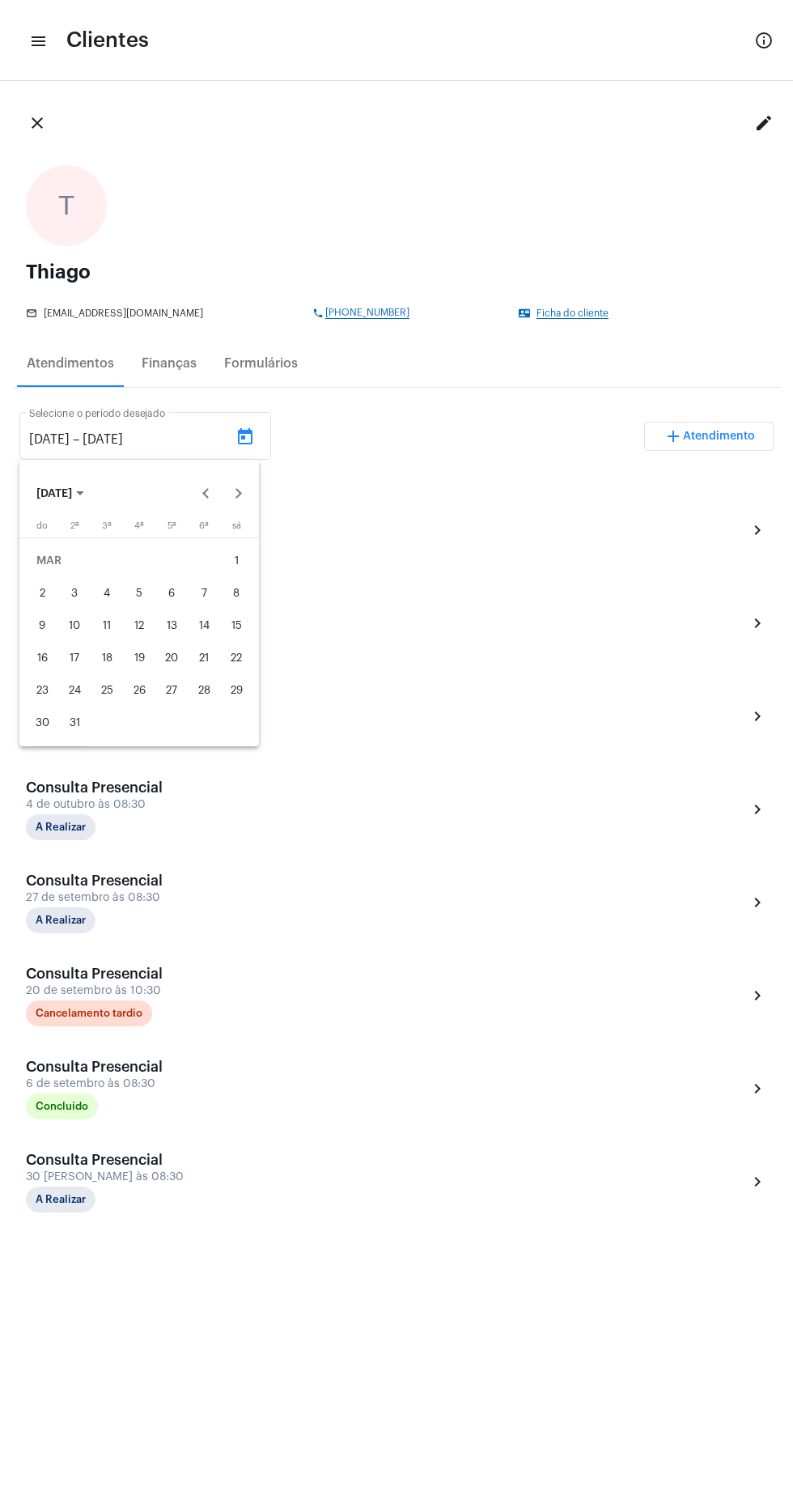
click at [107, 658] on div "18" at bounding box center [106, 657] width 29 height 29
type input "[DATE]"
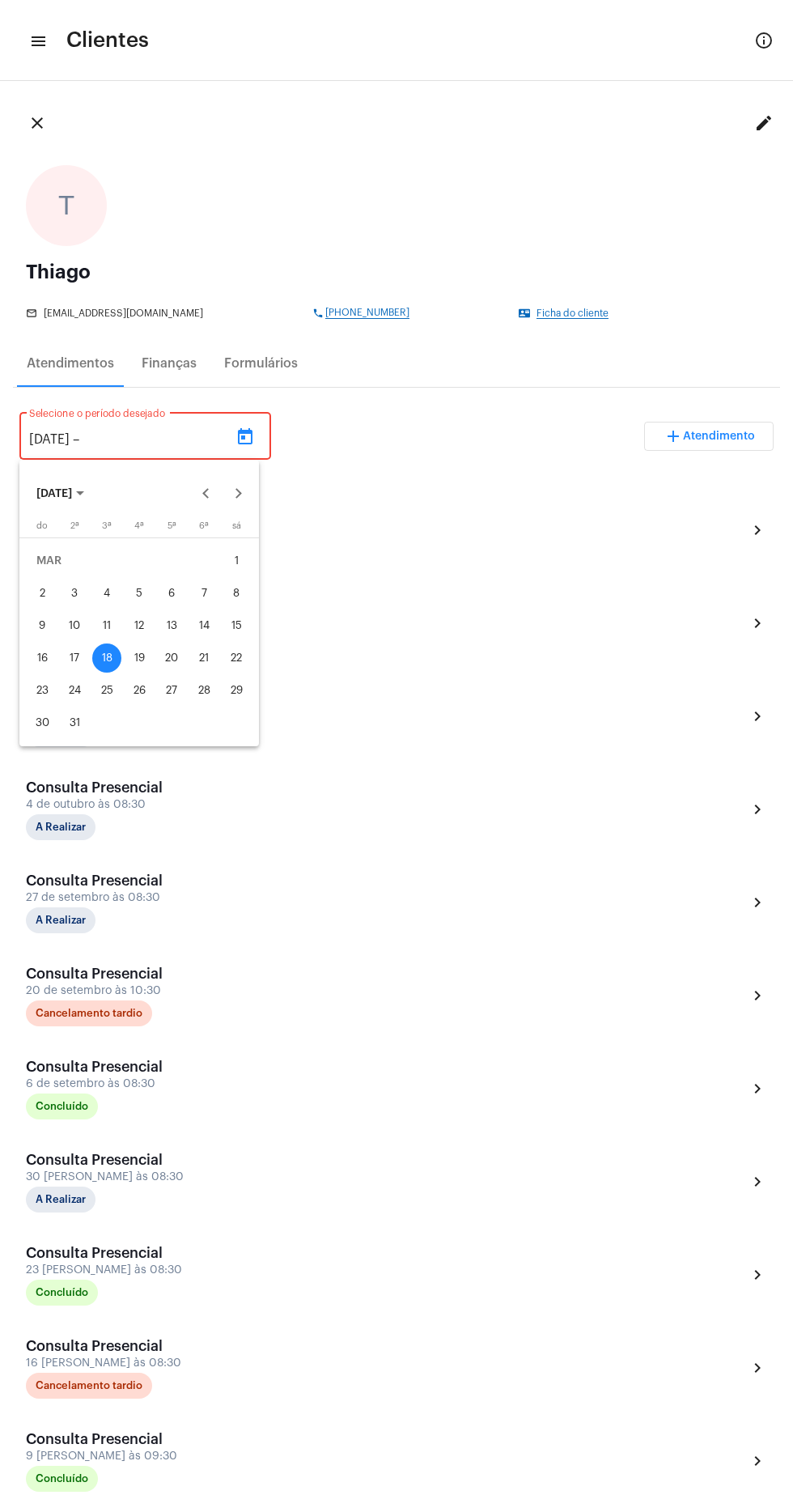
click at [46, 460] on div "[DATE]" at bounding box center [138, 484] width 239 height 51
click at [82, 437] on div at bounding box center [396, 756] width 793 height 1512
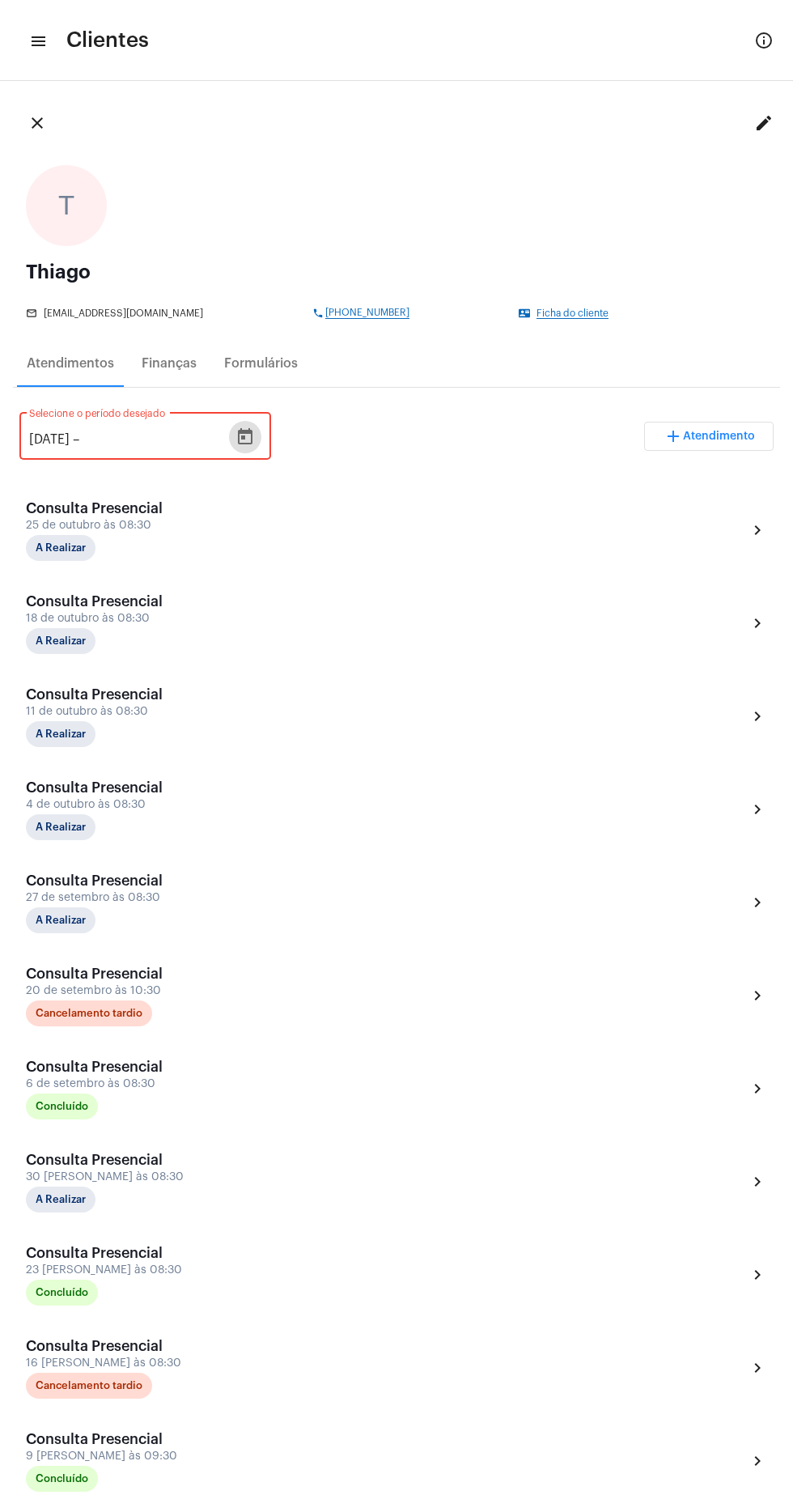
click at [65, 442] on input "[DATE]" at bounding box center [49, 440] width 41 height 15
click at [70, 445] on input "[DATE]" at bounding box center [49, 440] width 41 height 15
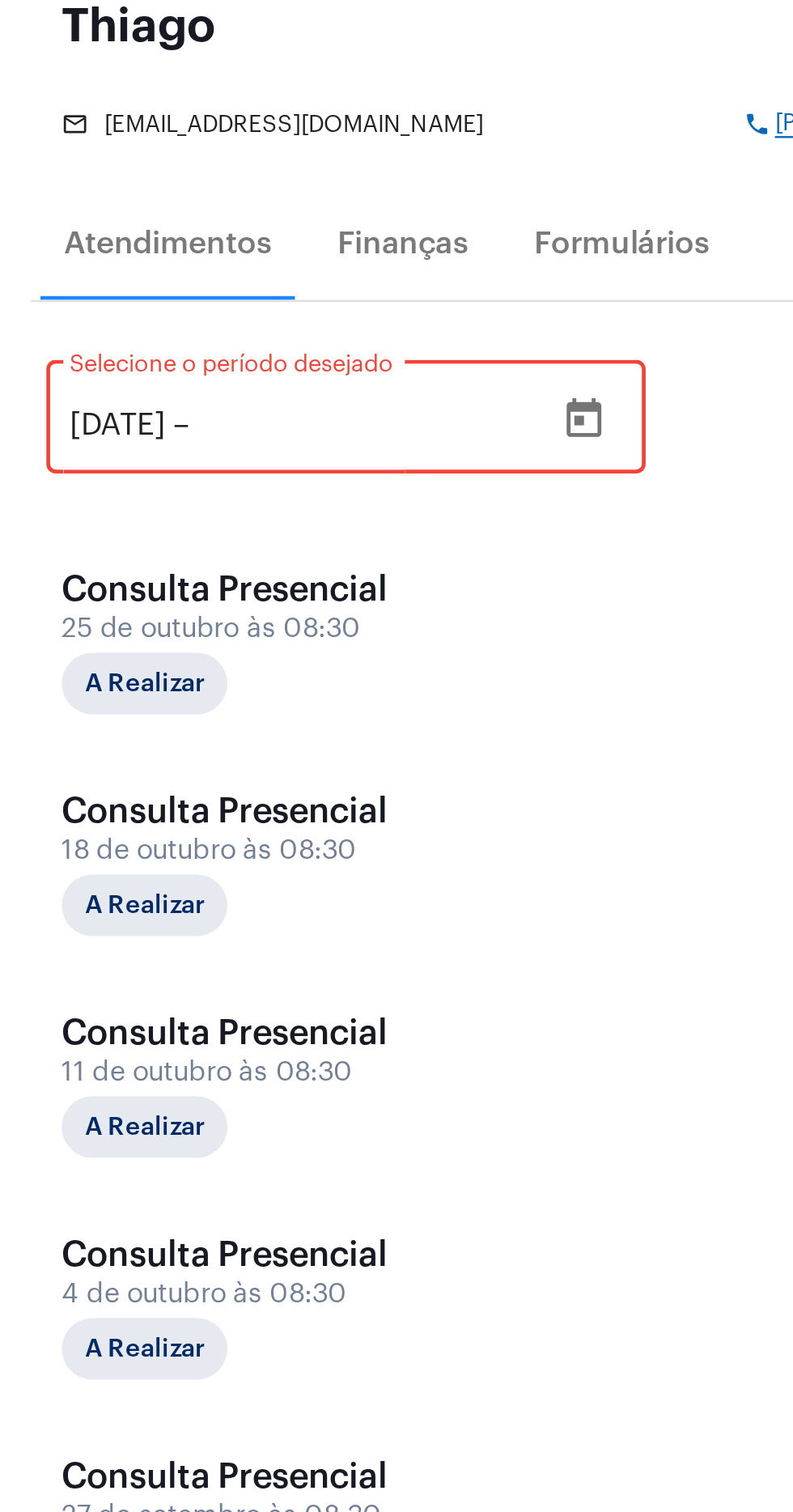
type input "[DATE]"
click at [180, 444] on input "text" at bounding box center [131, 440] width 97 height 15
click at [252, 439] on icon "Open calendar" at bounding box center [245, 436] width 15 height 17
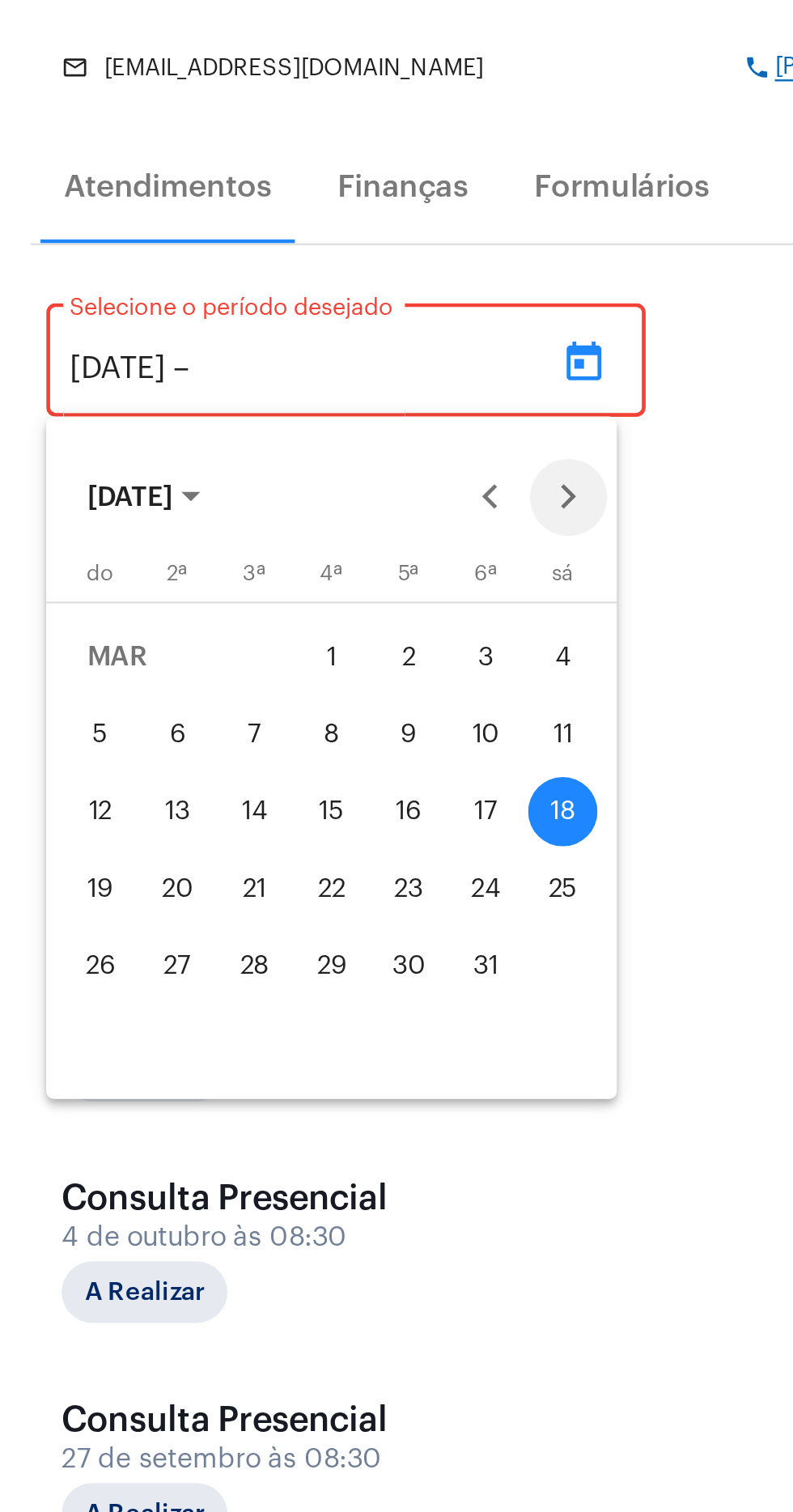
click at [241, 500] on button "Next month" at bounding box center [238, 494] width 32 height 32
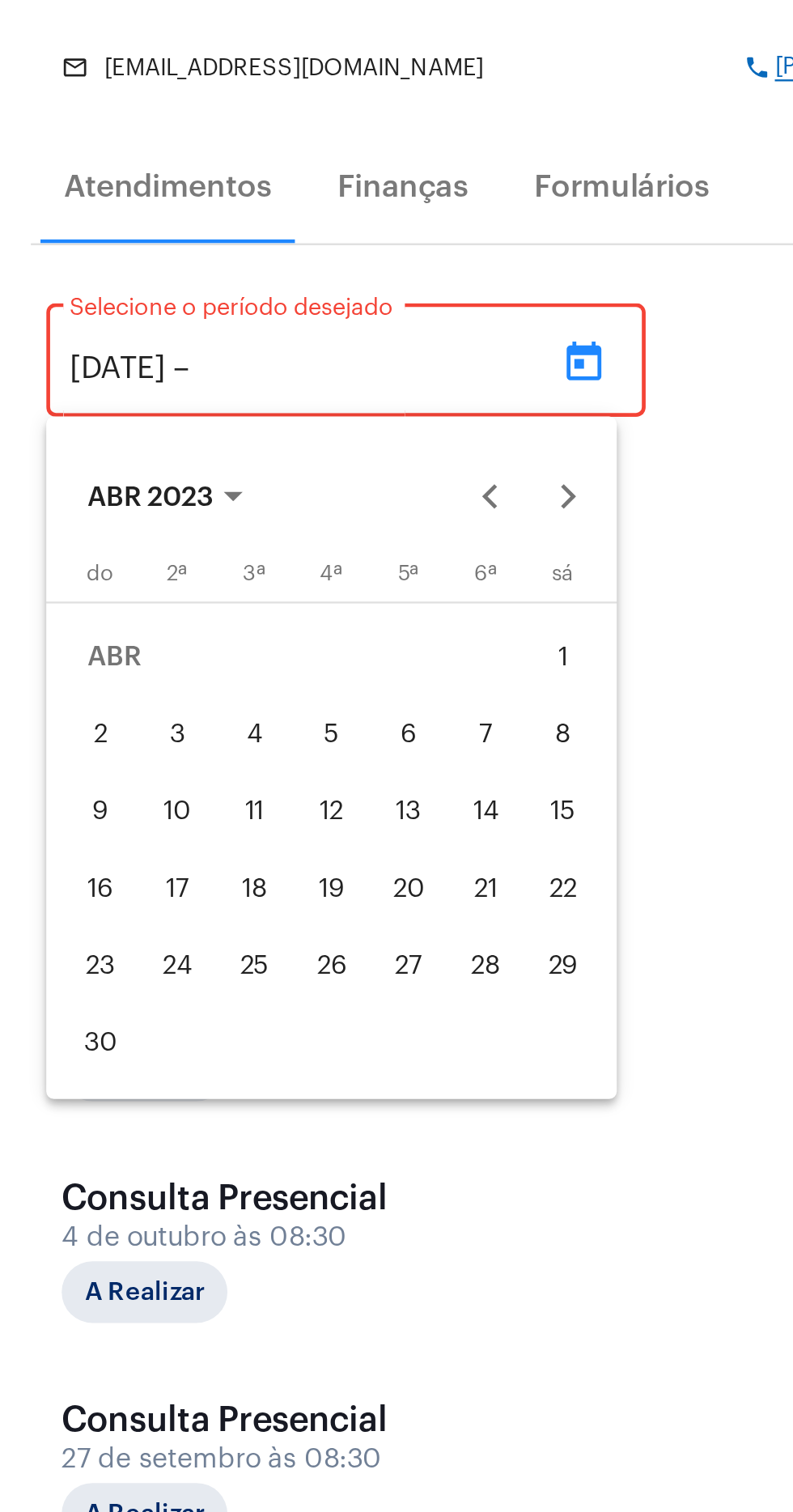
click at [89, 494] on span "ABR 2023" at bounding box center [63, 494] width 54 height 12
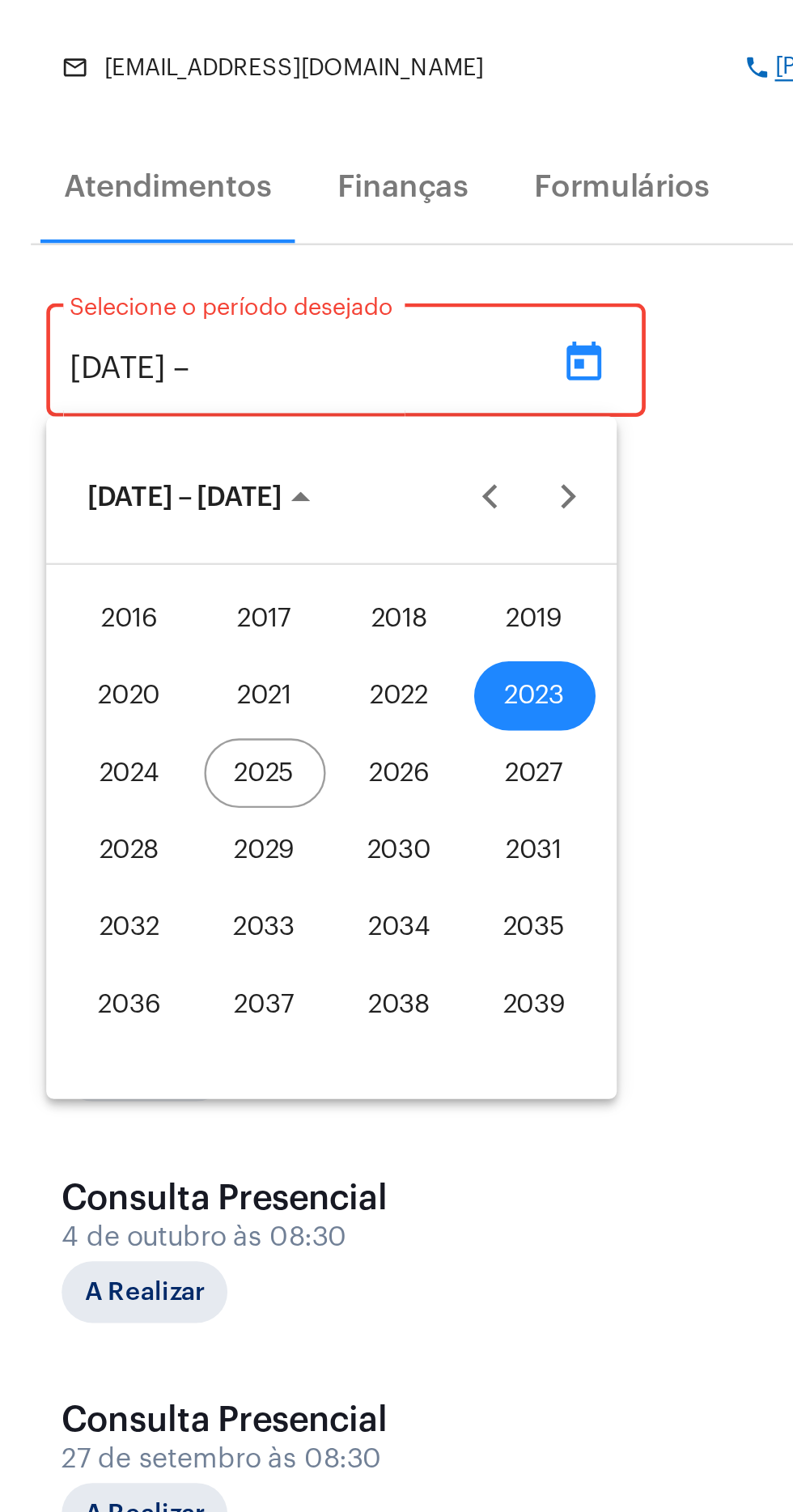
click at [121, 609] on div "2025" at bounding box center [112, 609] width 51 height 29
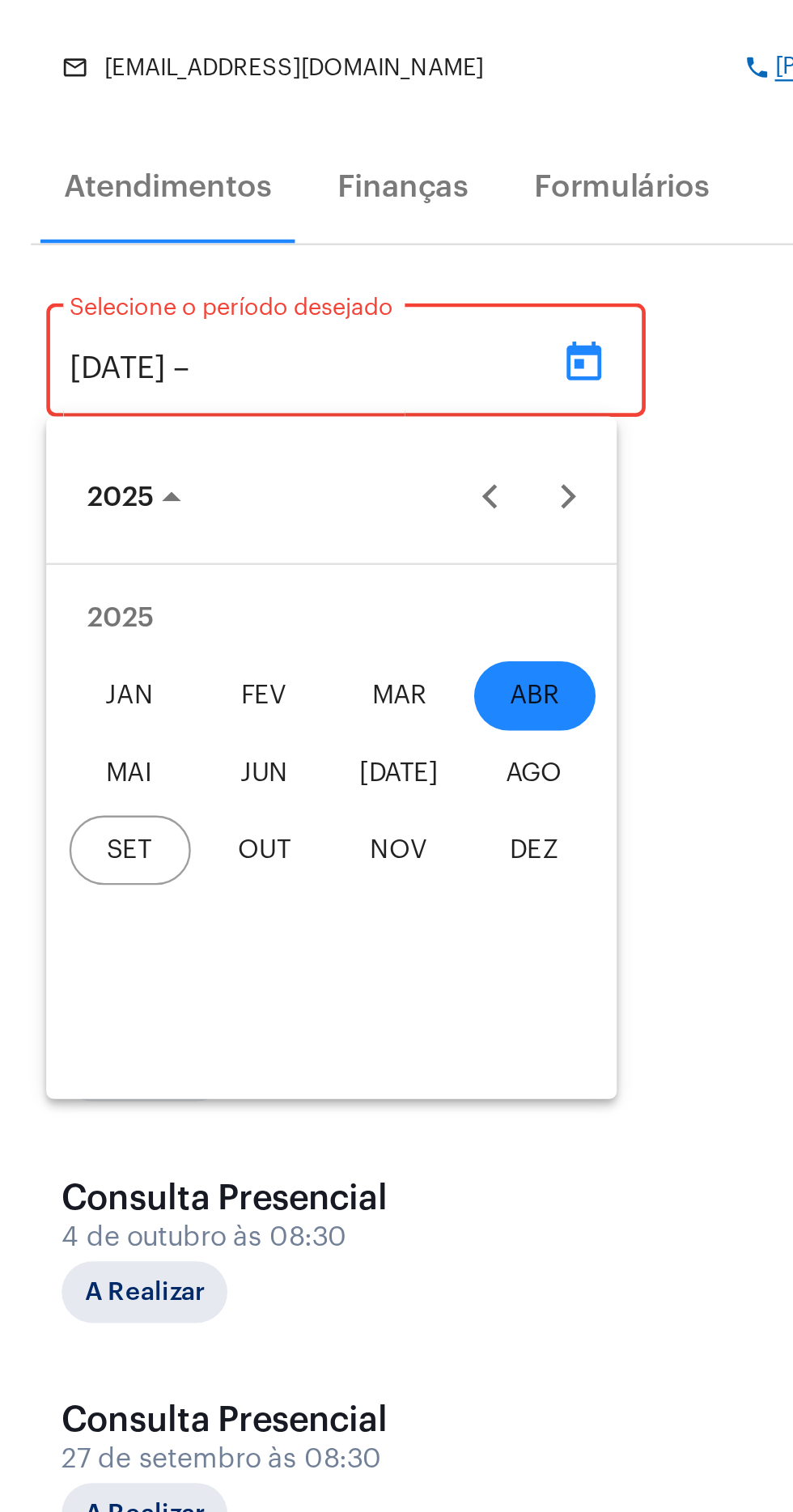
click at [60, 638] on div "SET" at bounding box center [55, 642] width 51 height 29
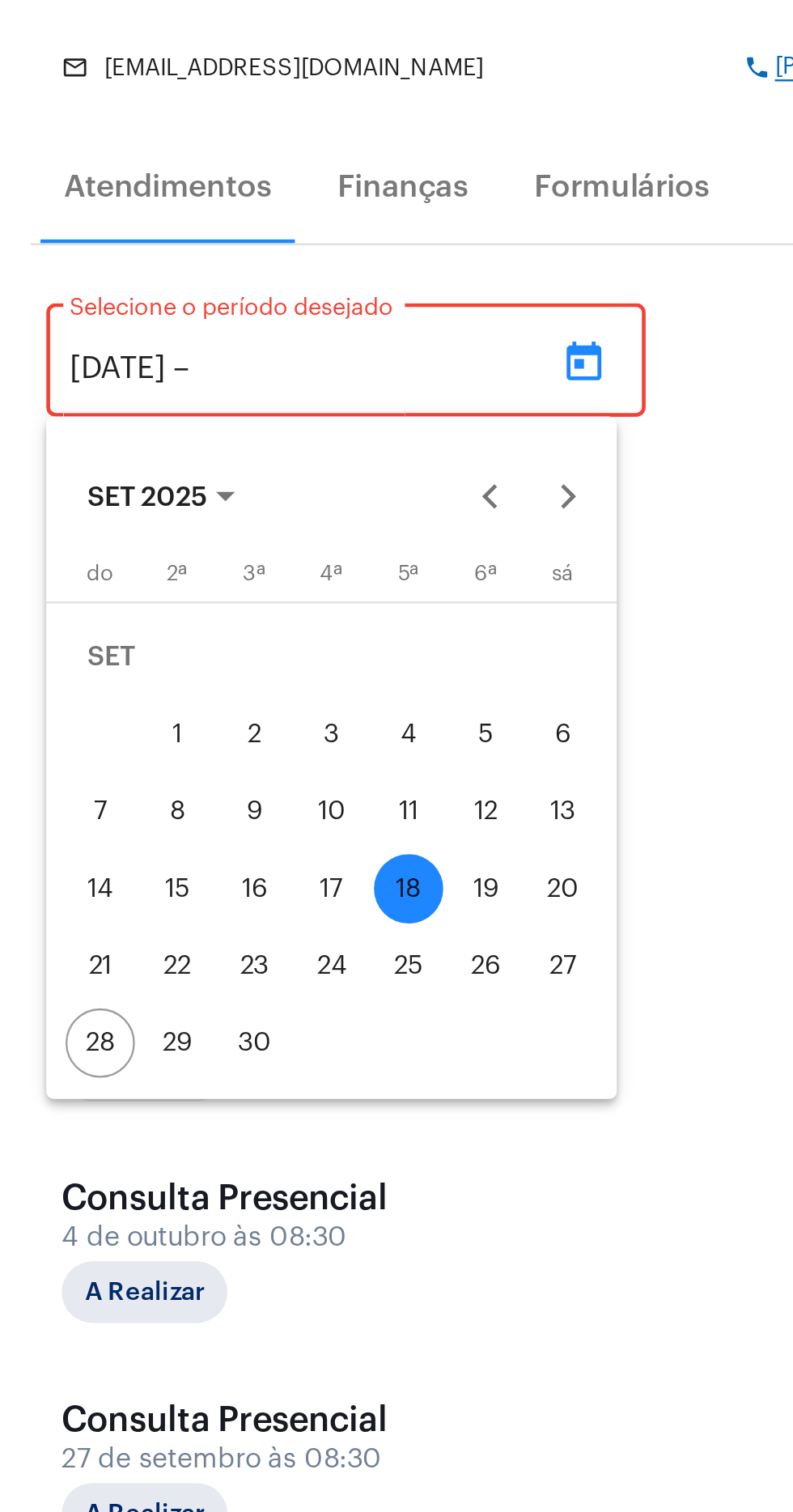
click at [175, 653] on div "18" at bounding box center [171, 657] width 29 height 29
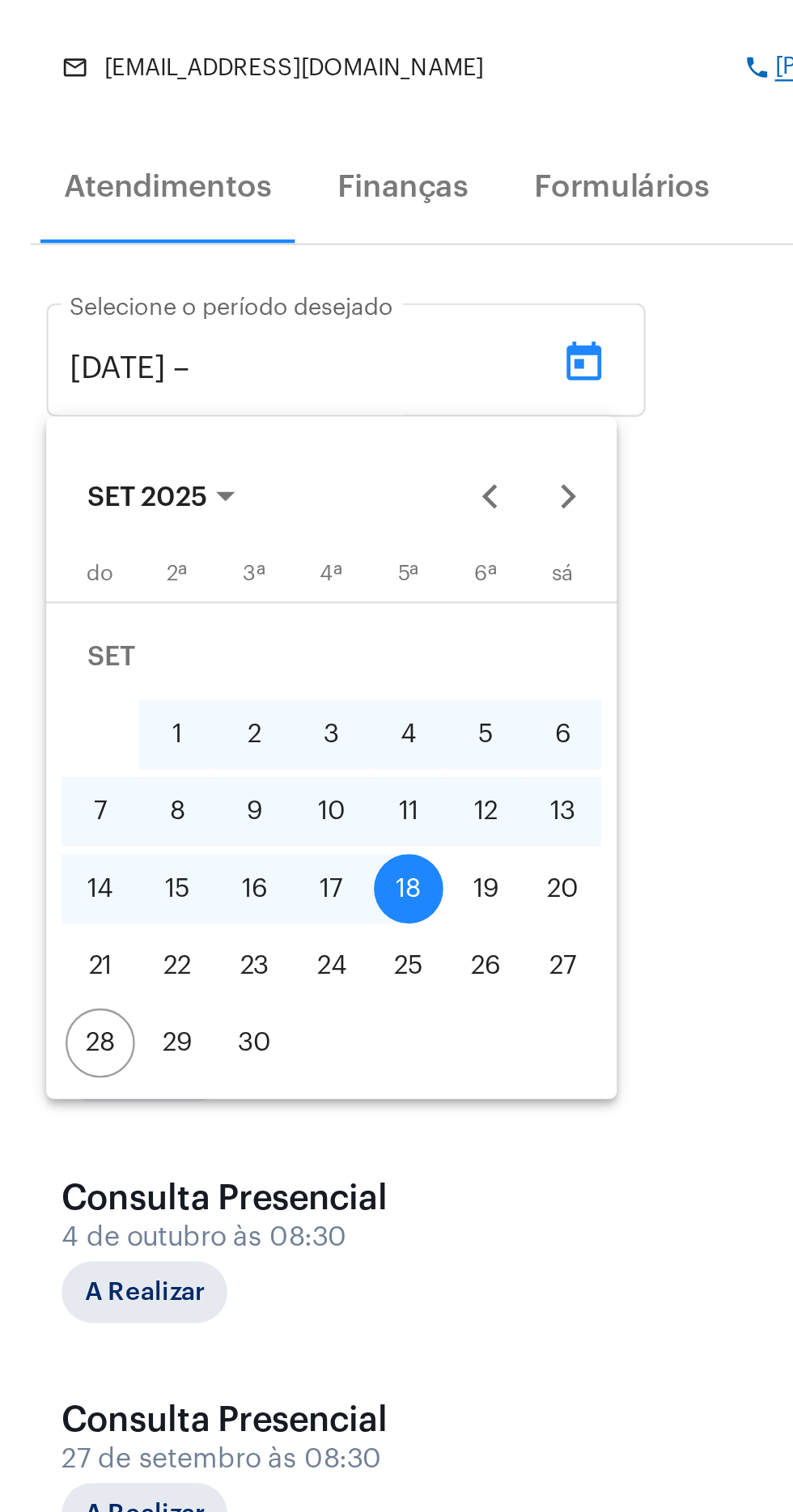
type input "[DATE]"
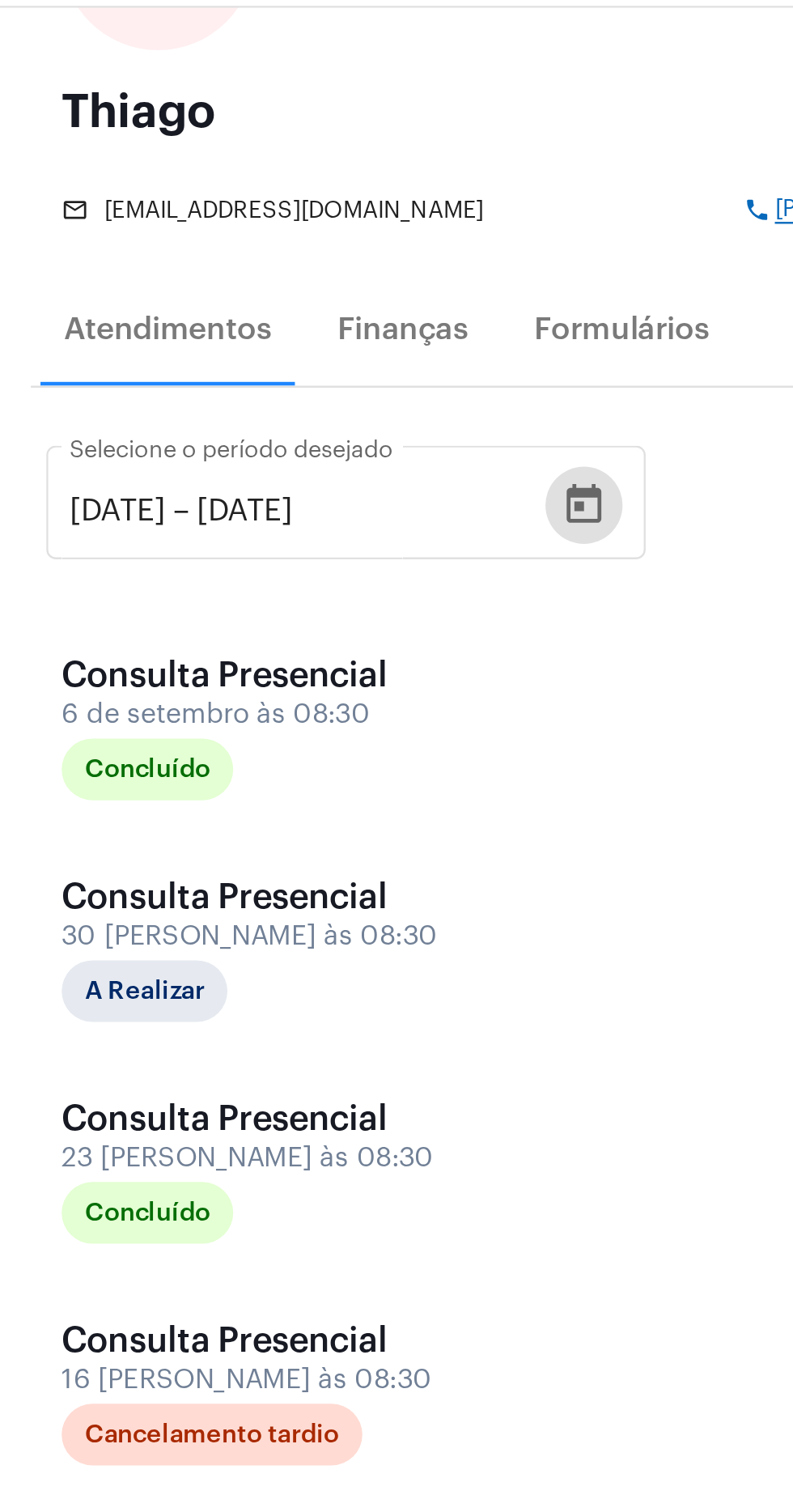
scroll to position [308, 0]
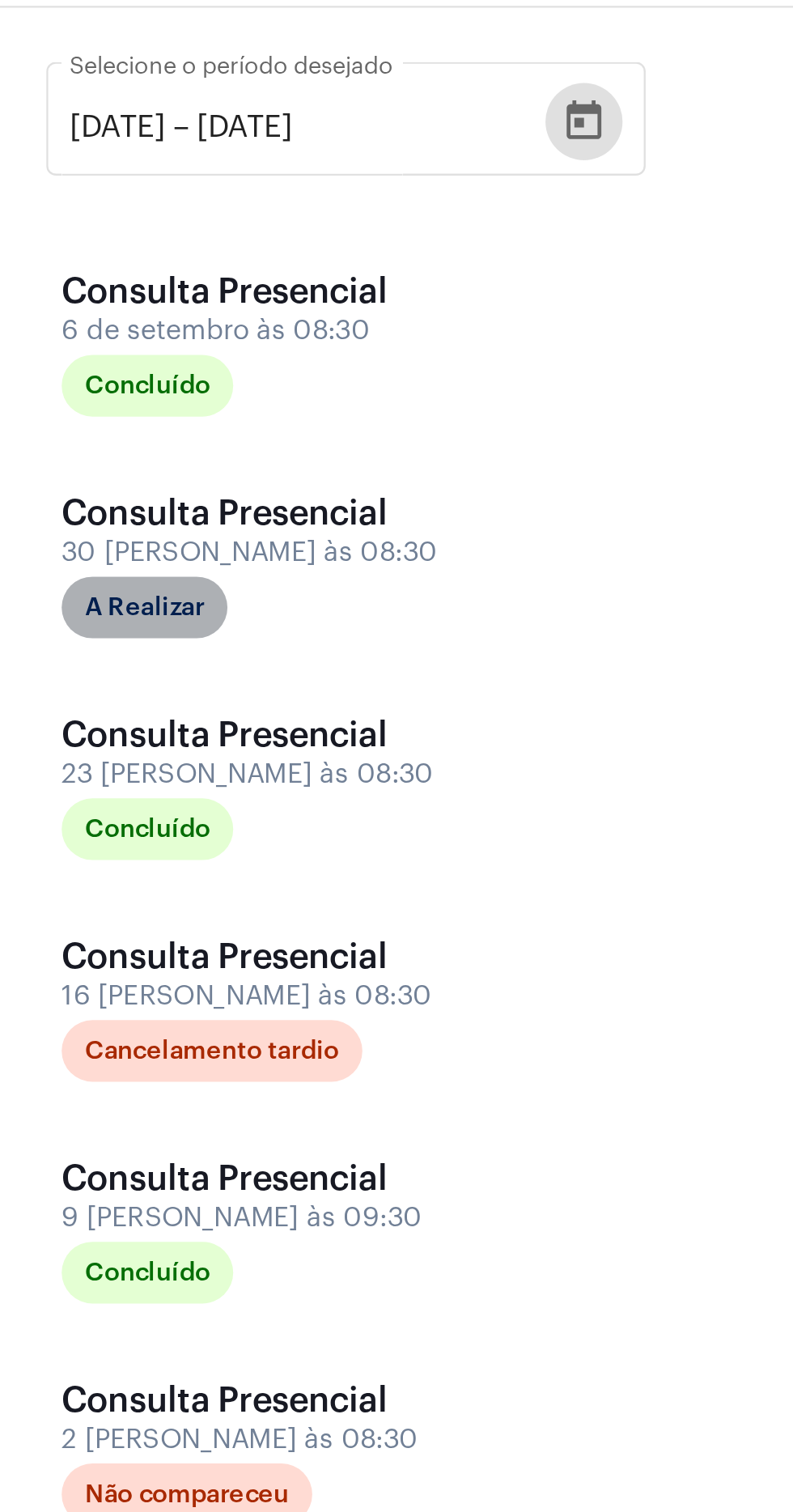
click at [64, 321] on mat-chip "A Realizar" at bounding box center [60, 332] width 70 height 26
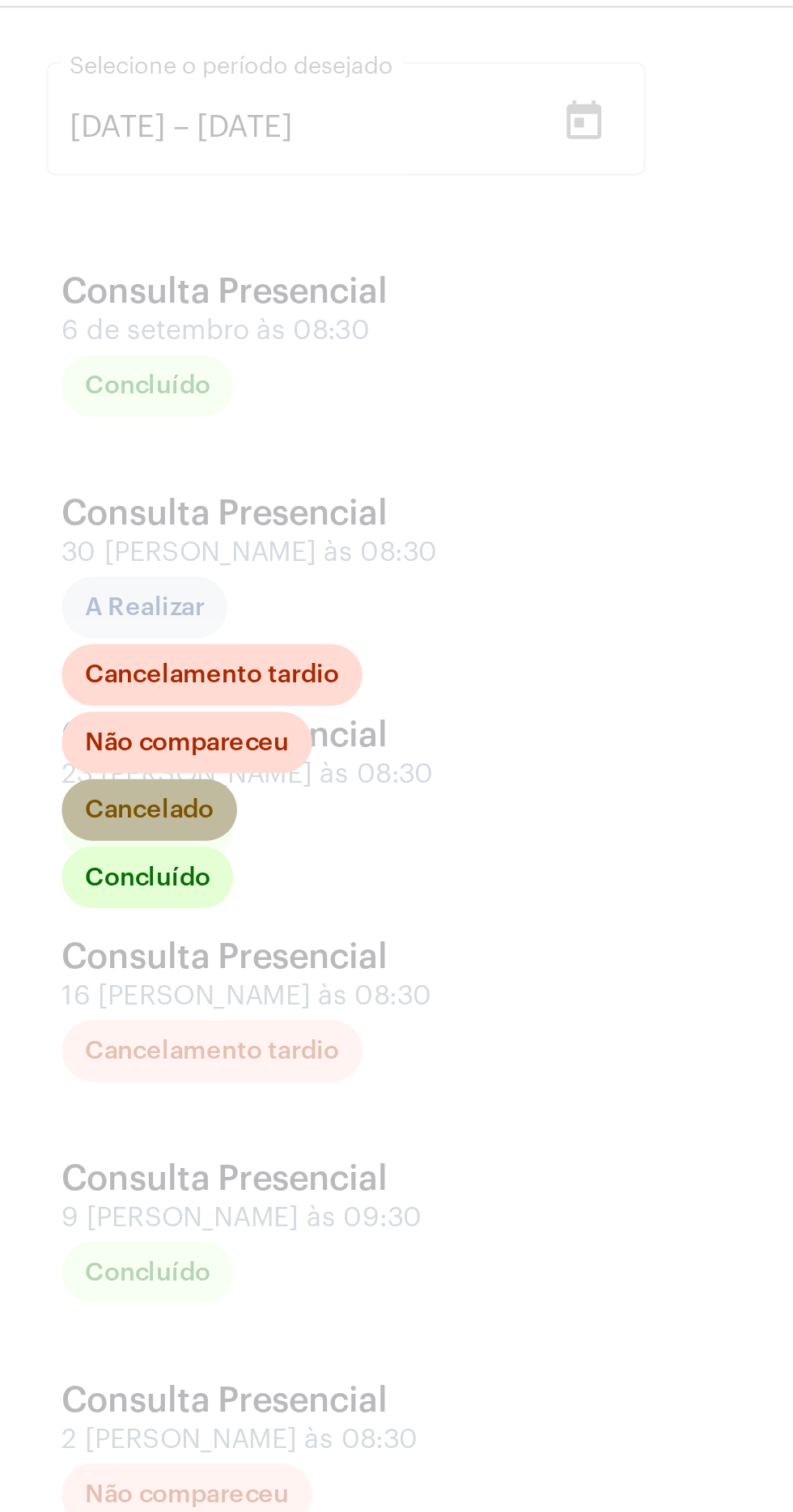
click at [74, 417] on mat-chip "Cancelado" at bounding box center [62, 417] width 74 height 26
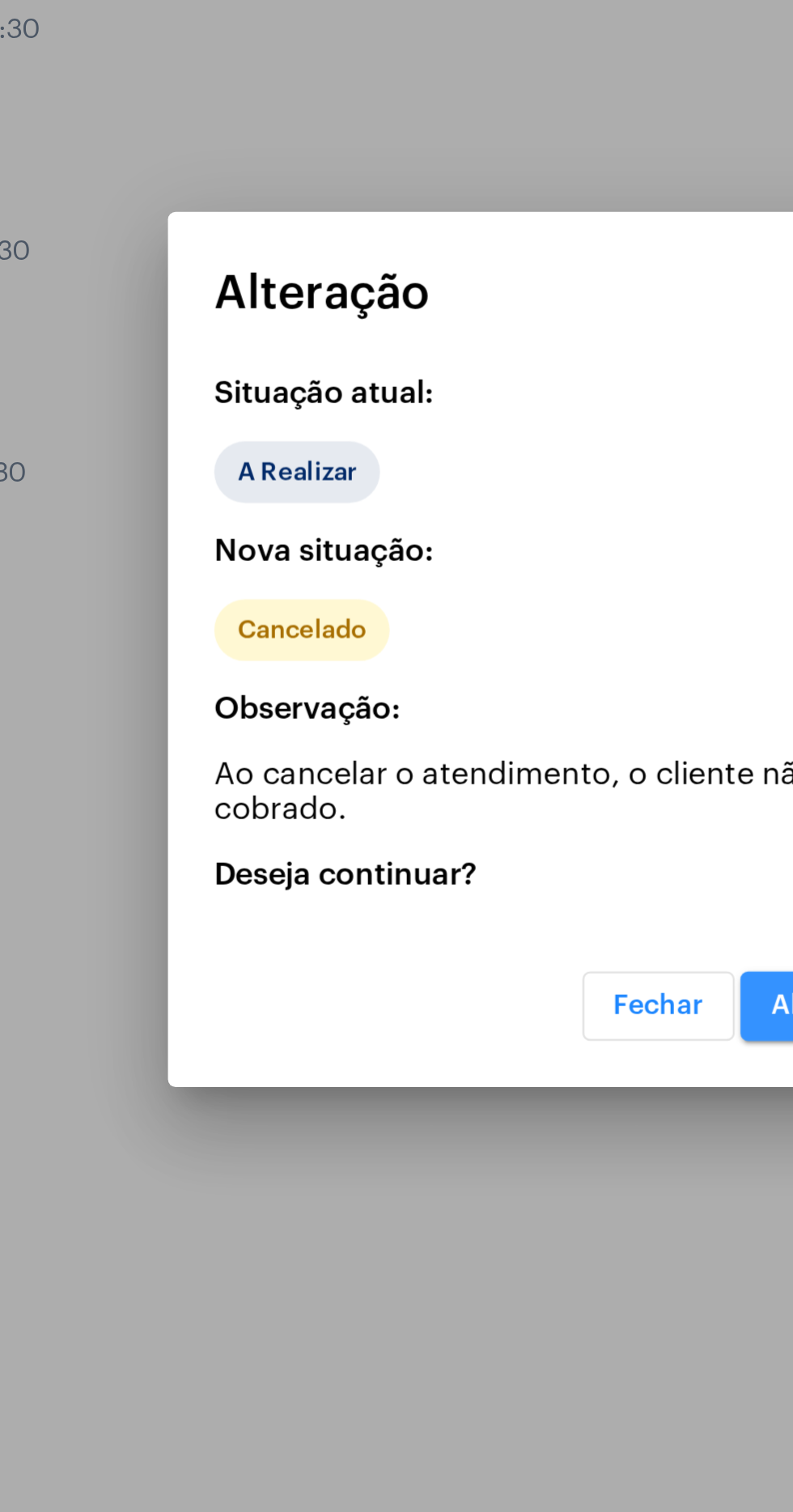
click at [515, 858] on p "Deseja continuar?" at bounding box center [396, 851] width 285 height 15
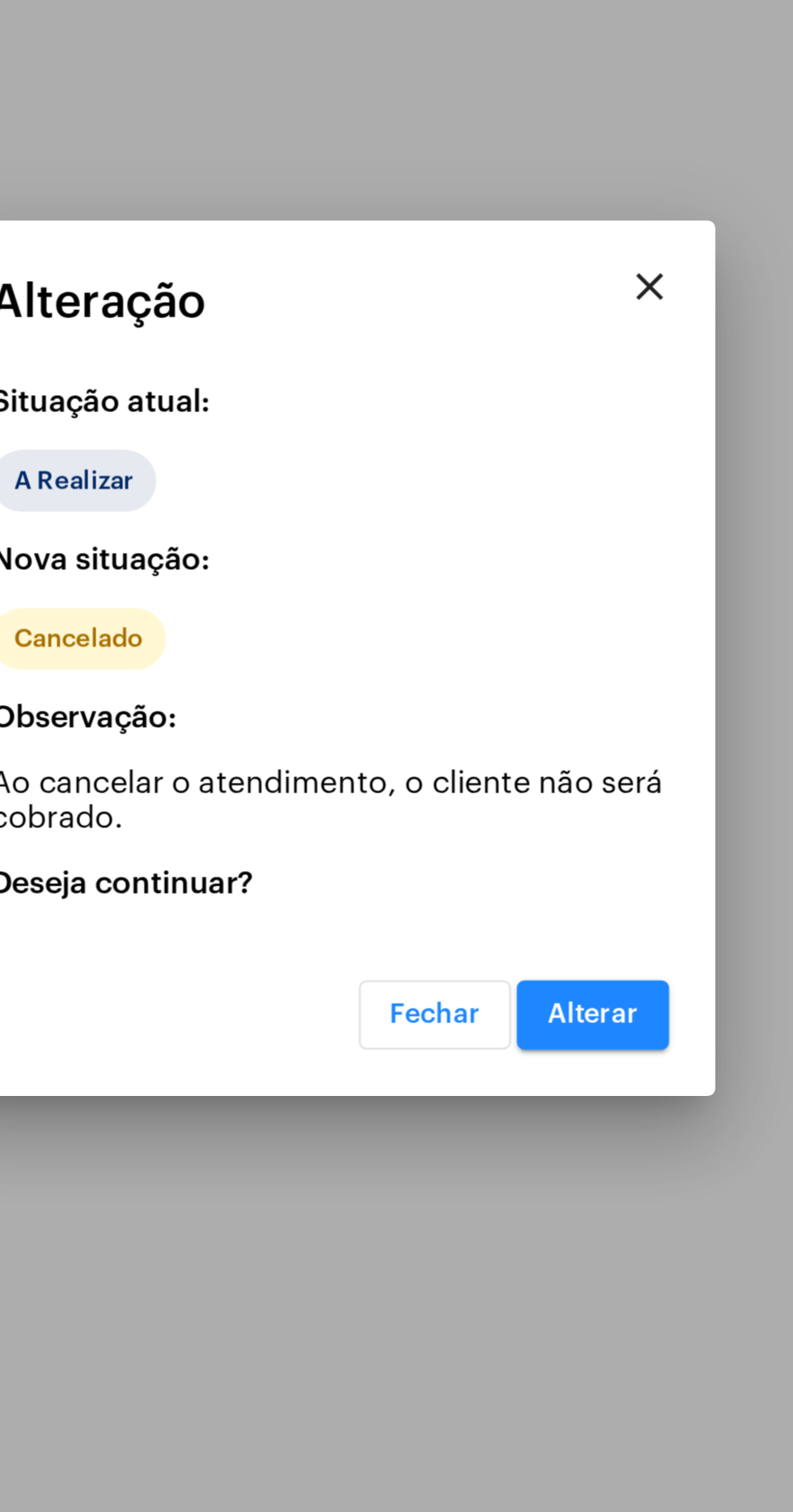
click at [520, 912] on span "Alterar" at bounding box center [507, 906] width 38 height 12
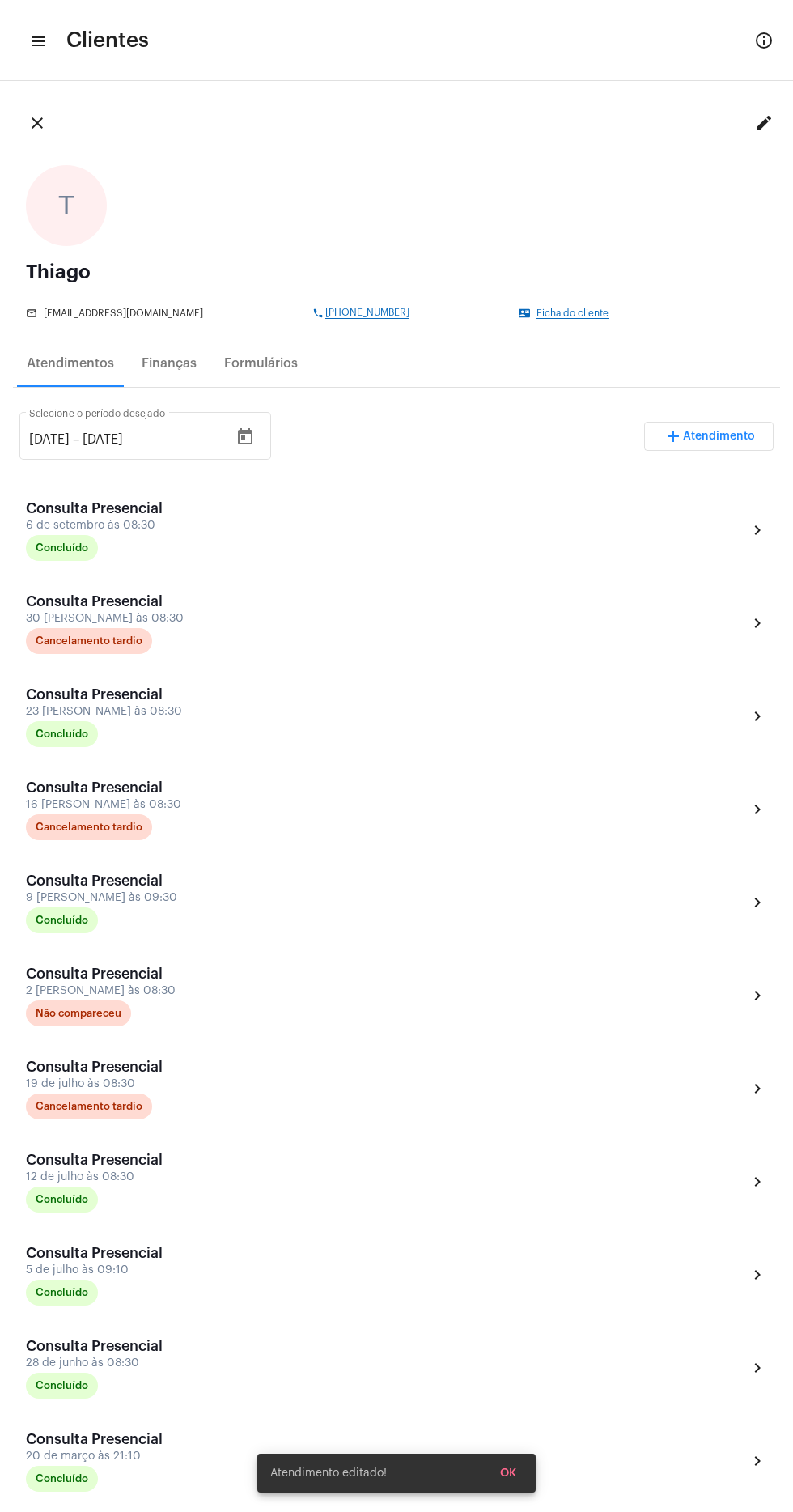
scroll to position [684, 0]
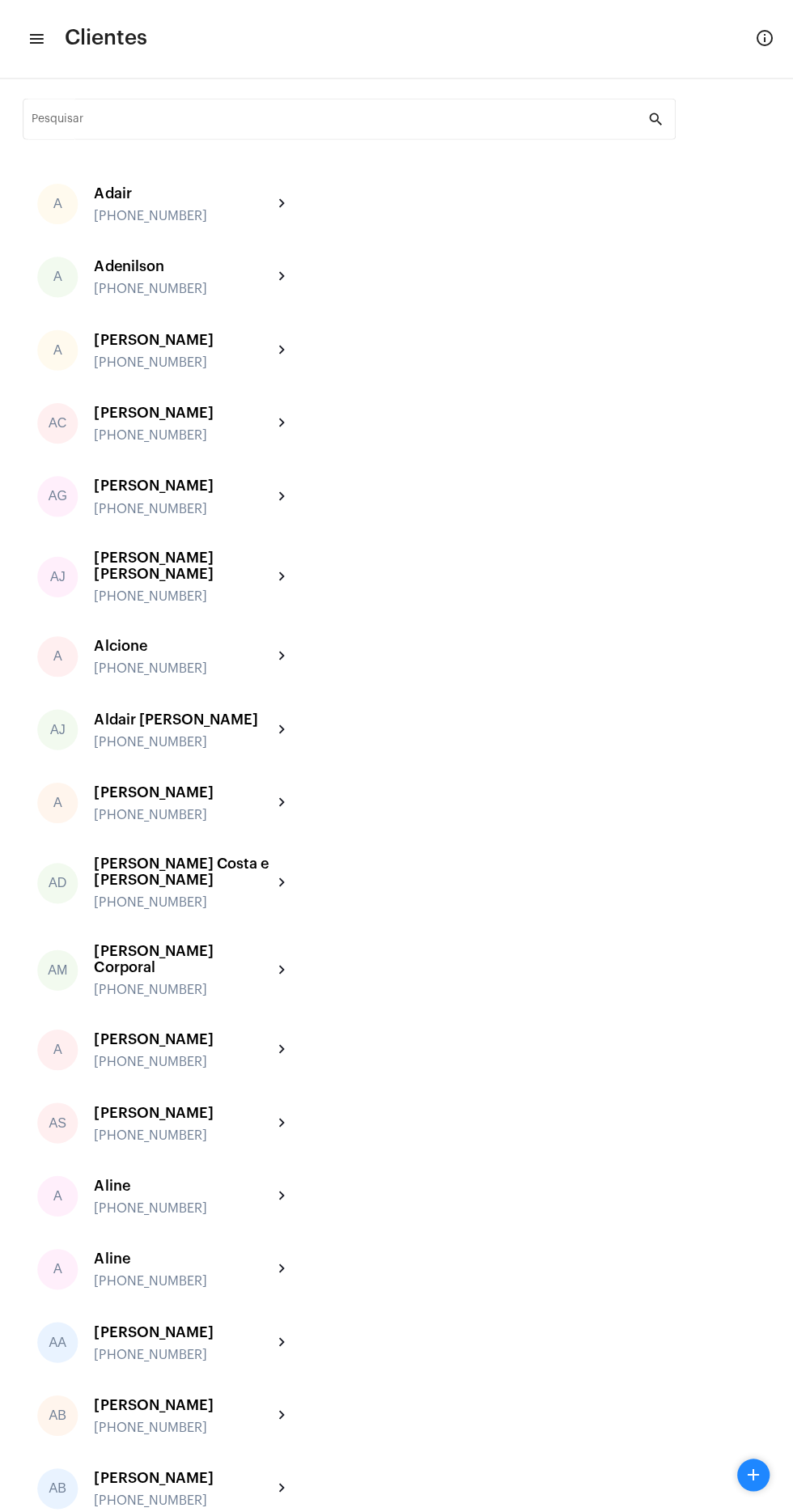
click at [432, 71] on mat-toolbar "menu Clientes info_outlined" at bounding box center [396, 41] width 793 height 81
click at [135, 97] on div "Pesquisar" at bounding box center [340, 119] width 614 height 45
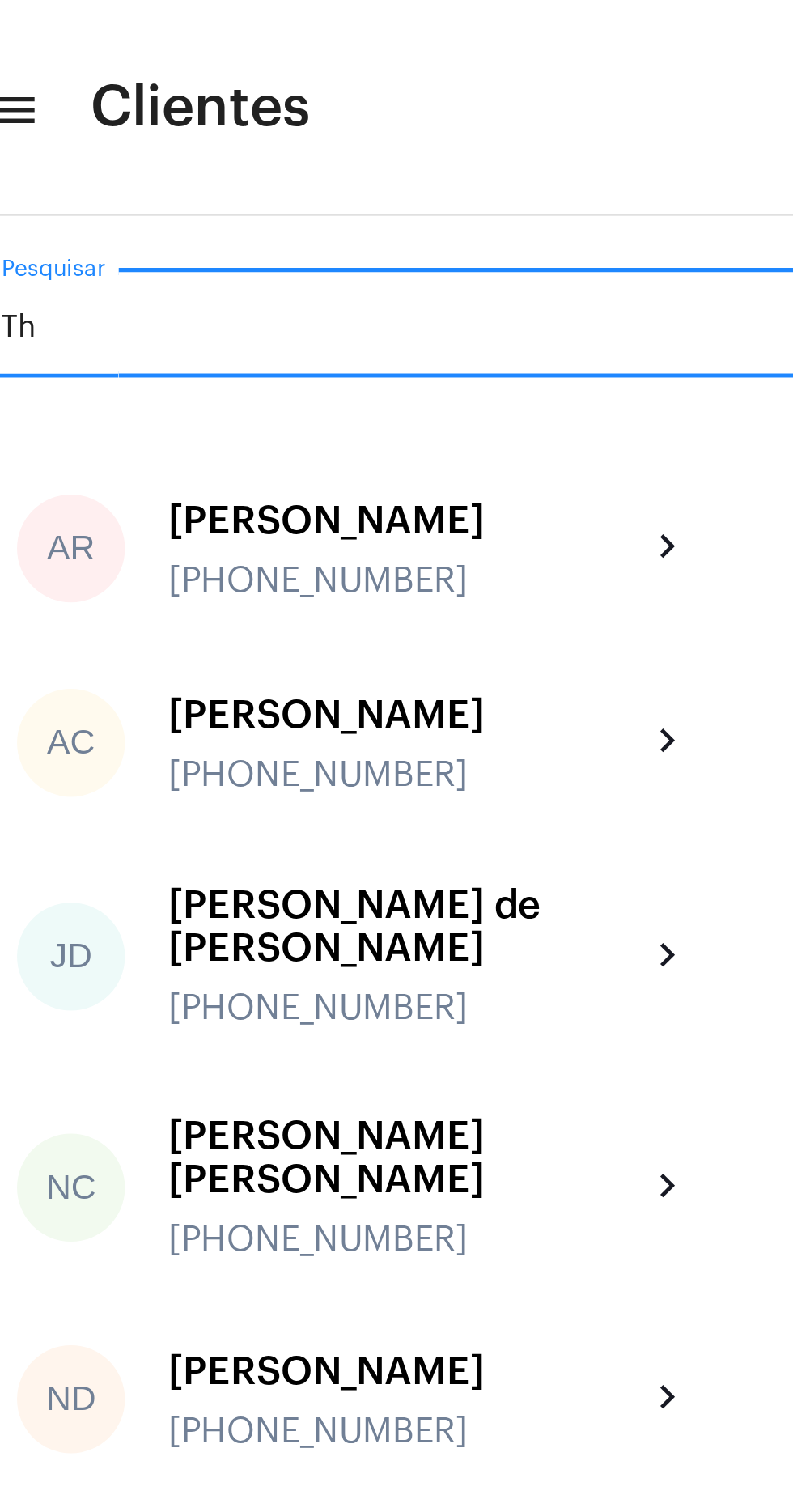
type input "Thi"
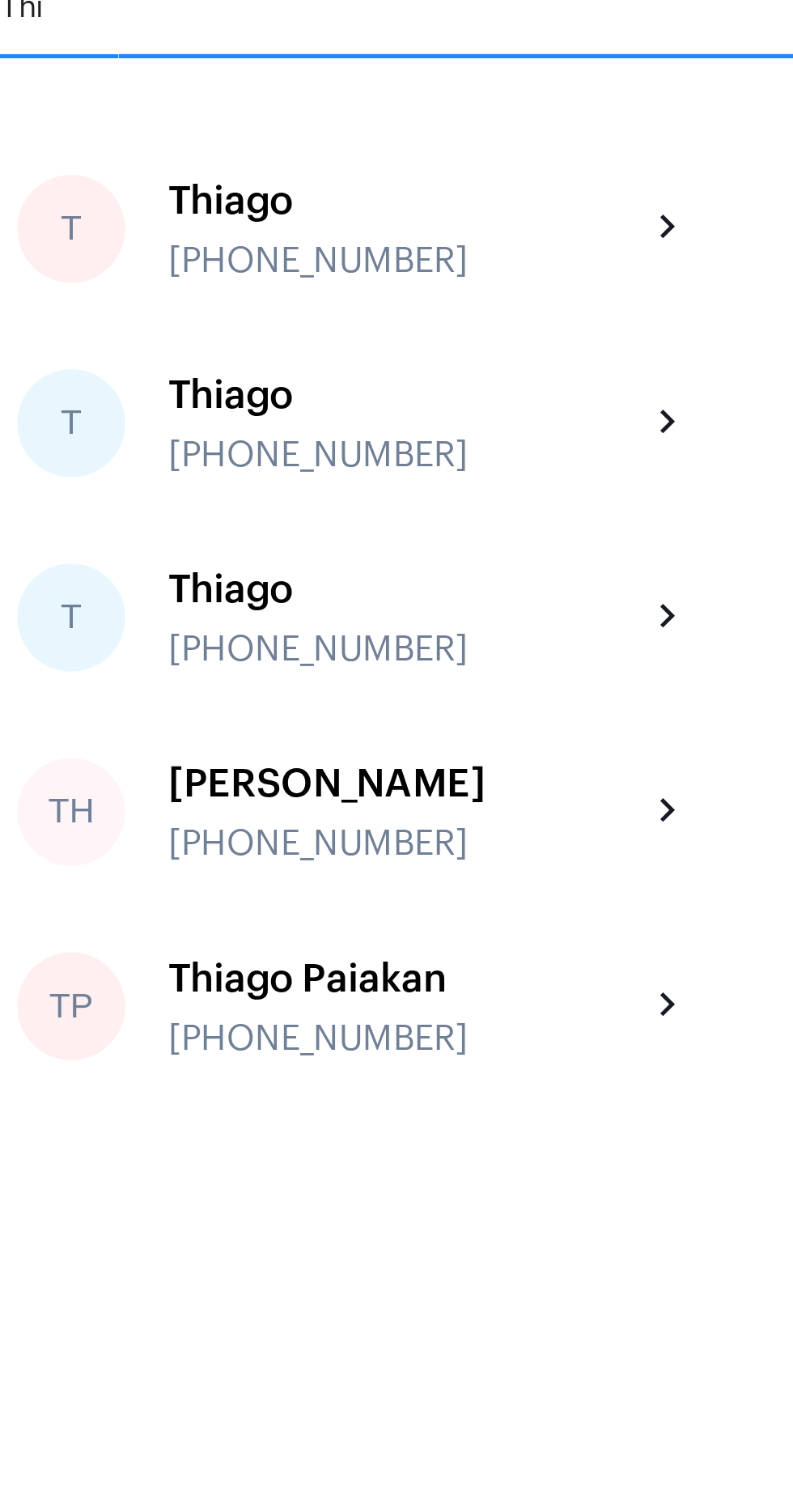
click at [195, 364] on div "[PHONE_NUMBER]" at bounding box center [184, 364] width 178 height 15
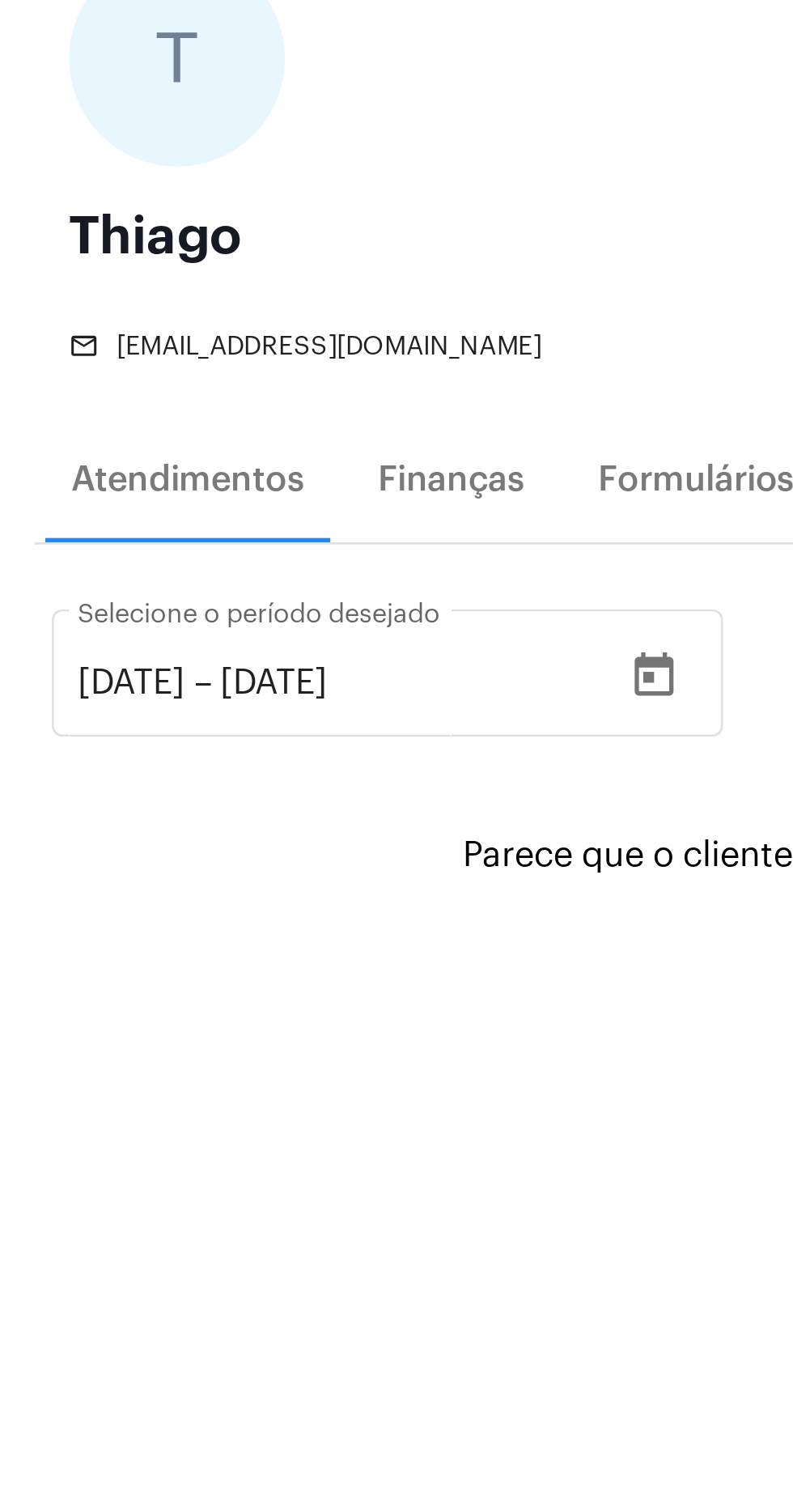
click at [63, 433] on input "[DATE]" at bounding box center [49, 440] width 41 height 15
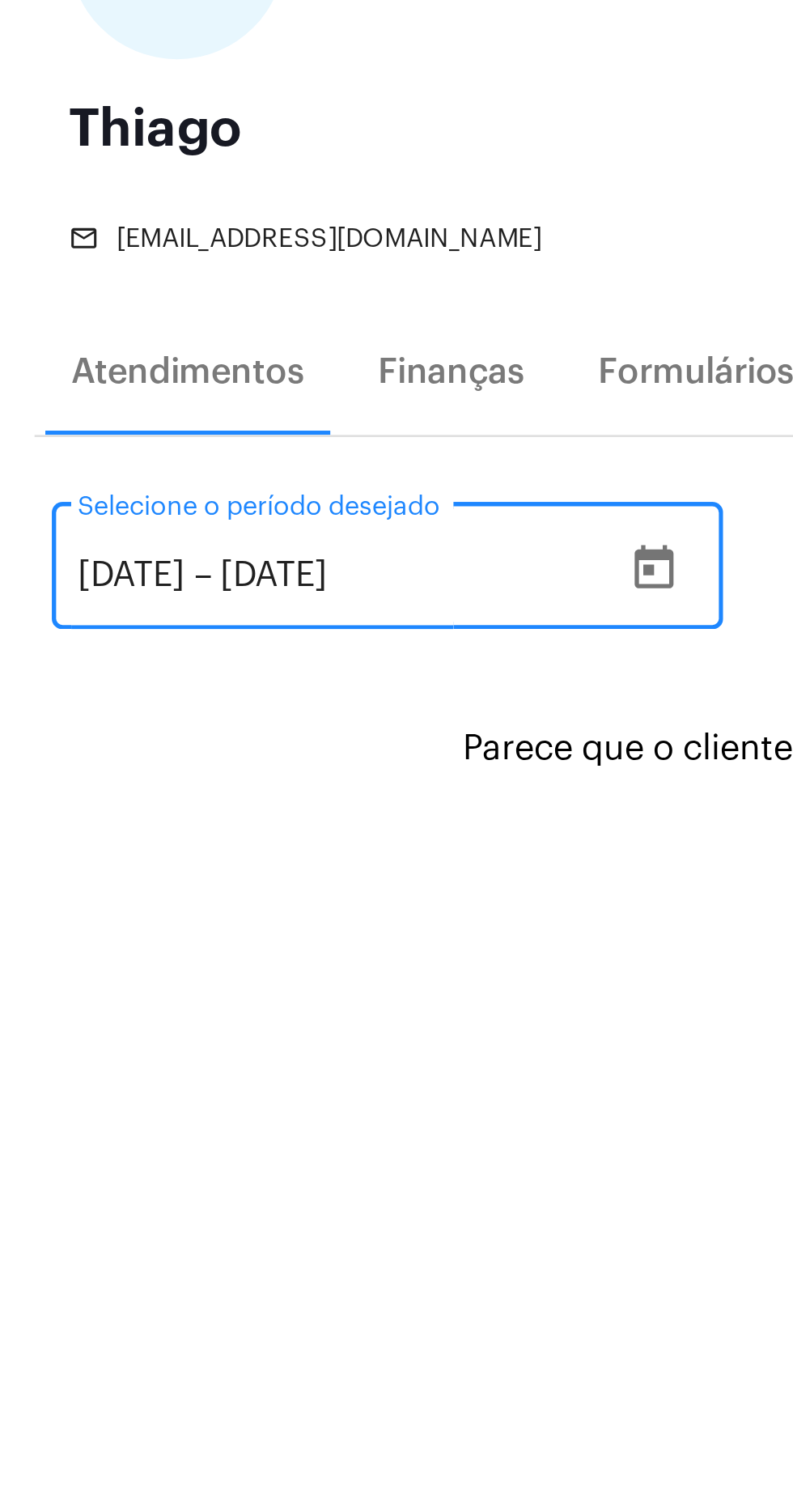
click at [70, 439] on input "[DATE]" at bounding box center [49, 440] width 41 height 15
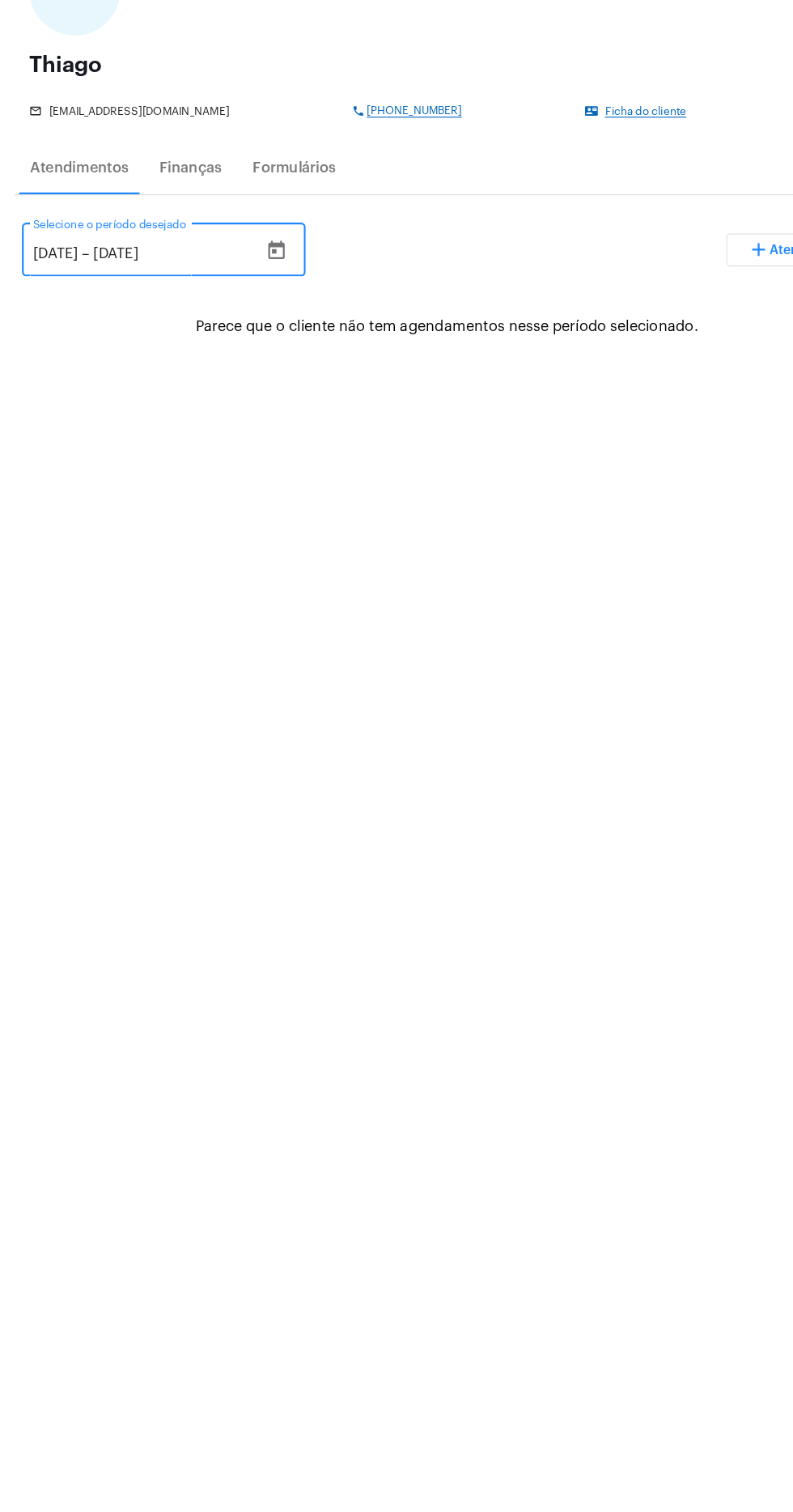
type input "[DATE]"
click at [180, 437] on input "[DATE]" at bounding box center [131, 440] width 97 height 15
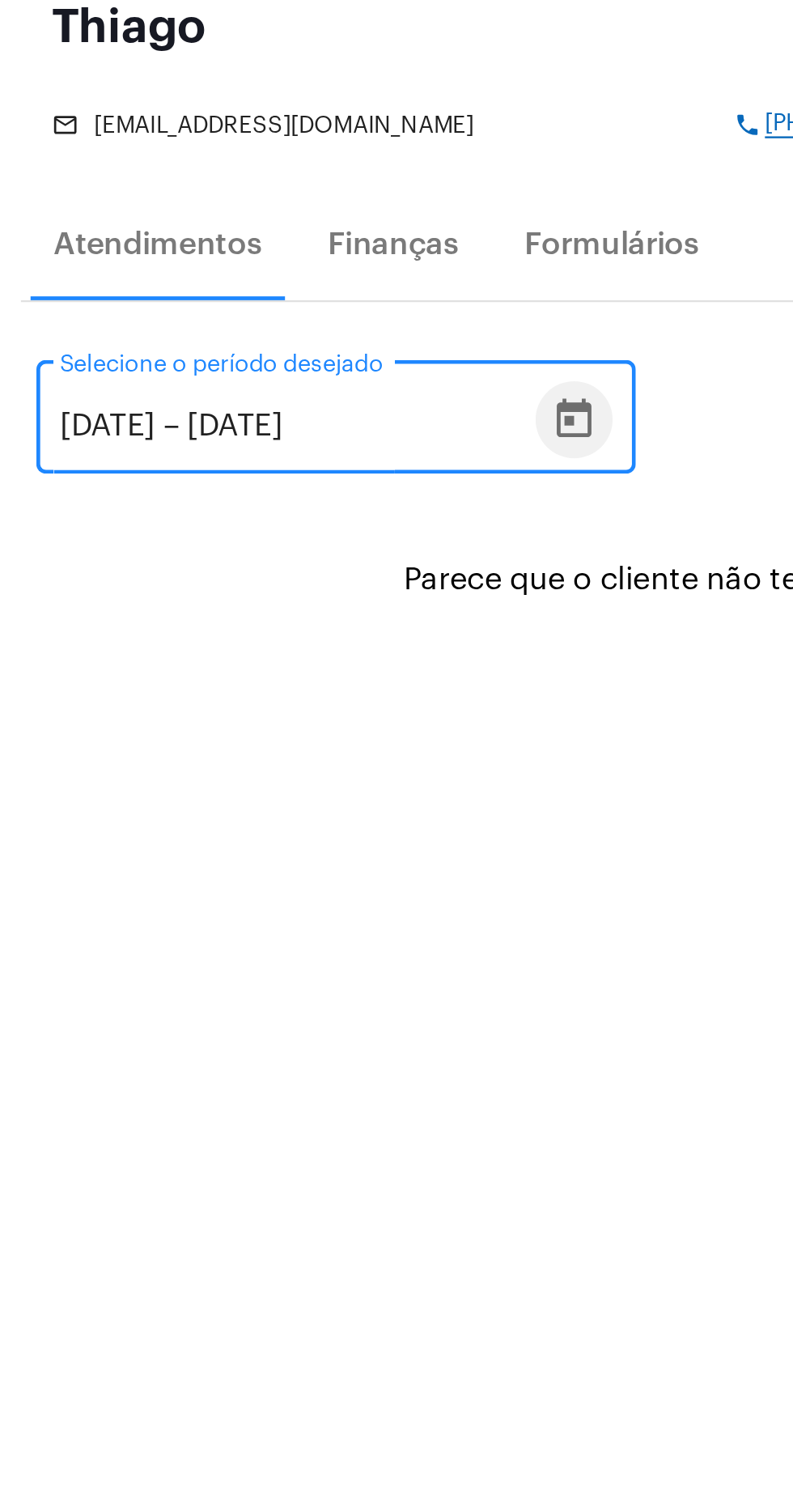
click at [252, 432] on icon "Open calendar" at bounding box center [245, 436] width 15 height 17
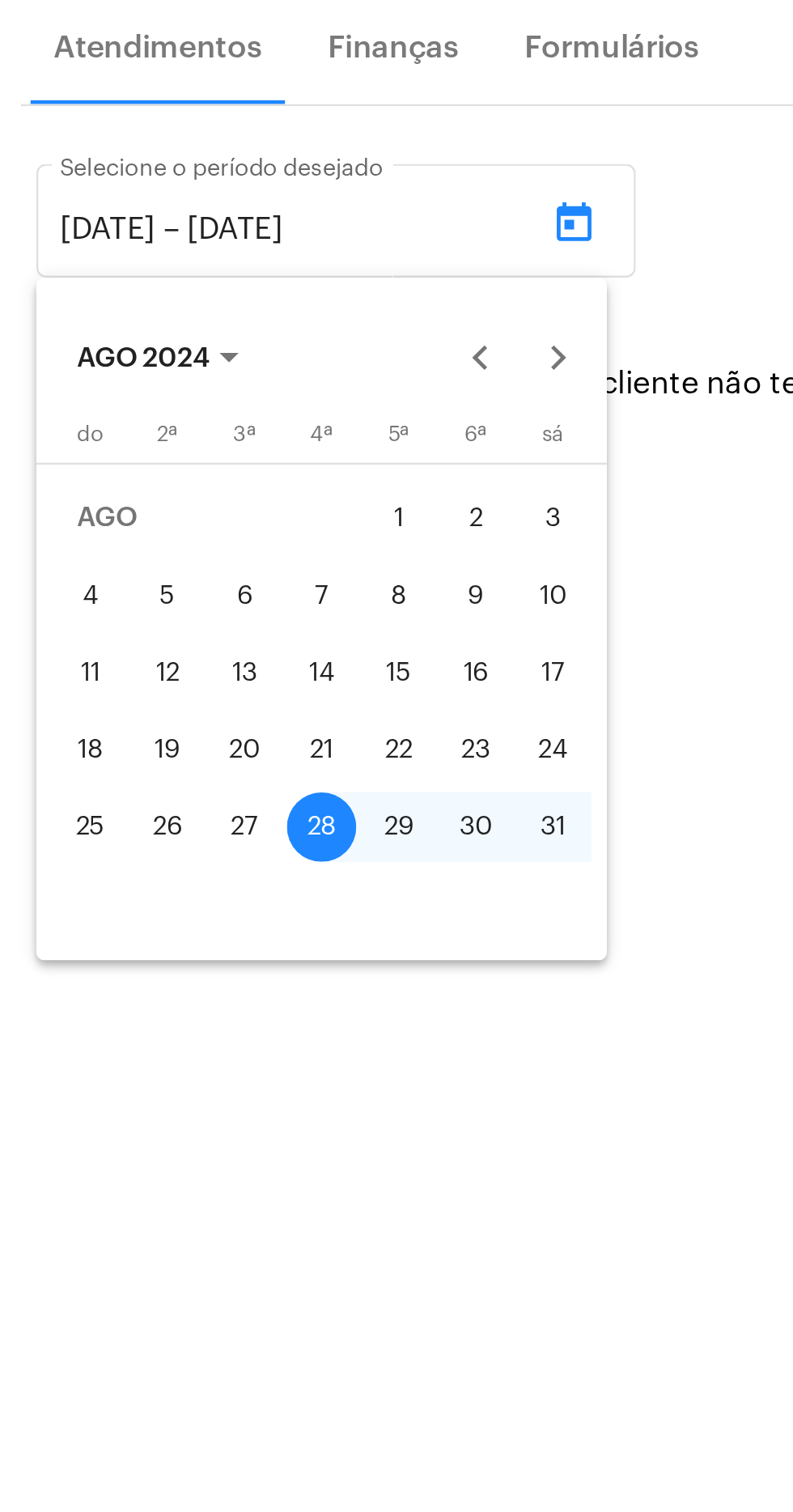
click at [140, 691] on div "28" at bounding box center [139, 690] width 29 height 29
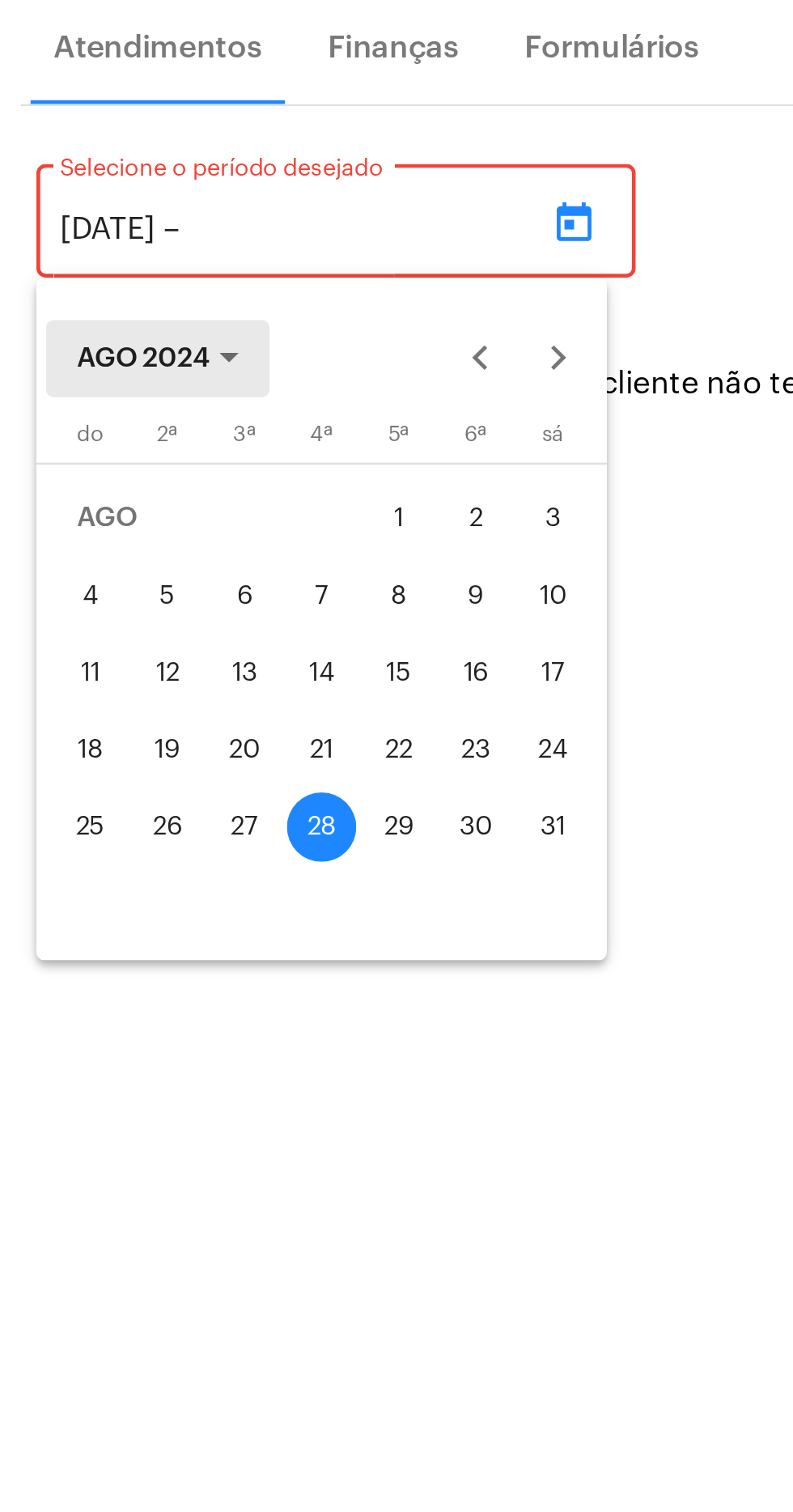
click at [90, 489] on span "AGO 2024" at bounding box center [64, 494] width 55 height 12
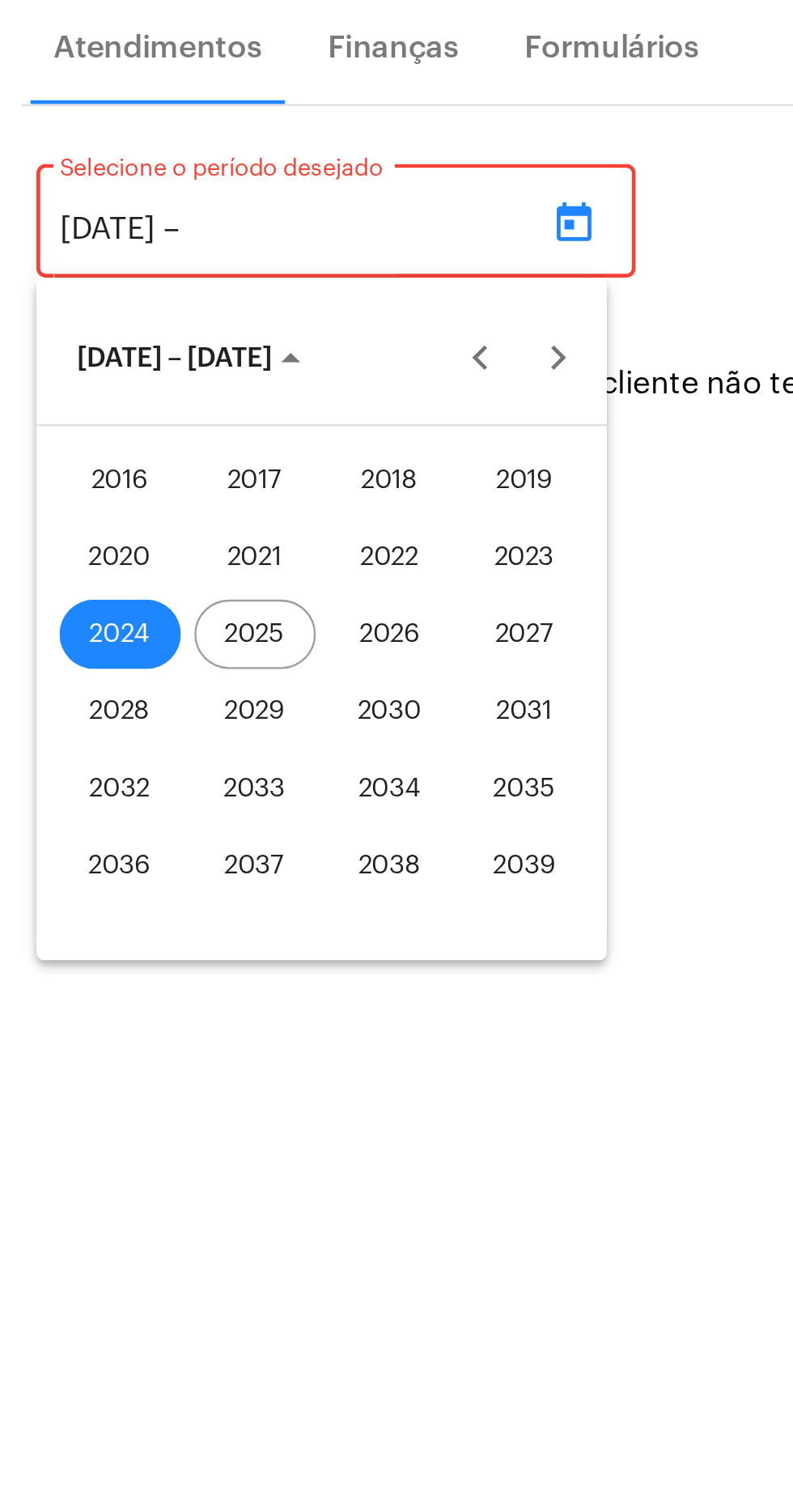
click at [118, 617] on div "2025" at bounding box center [112, 609] width 51 height 29
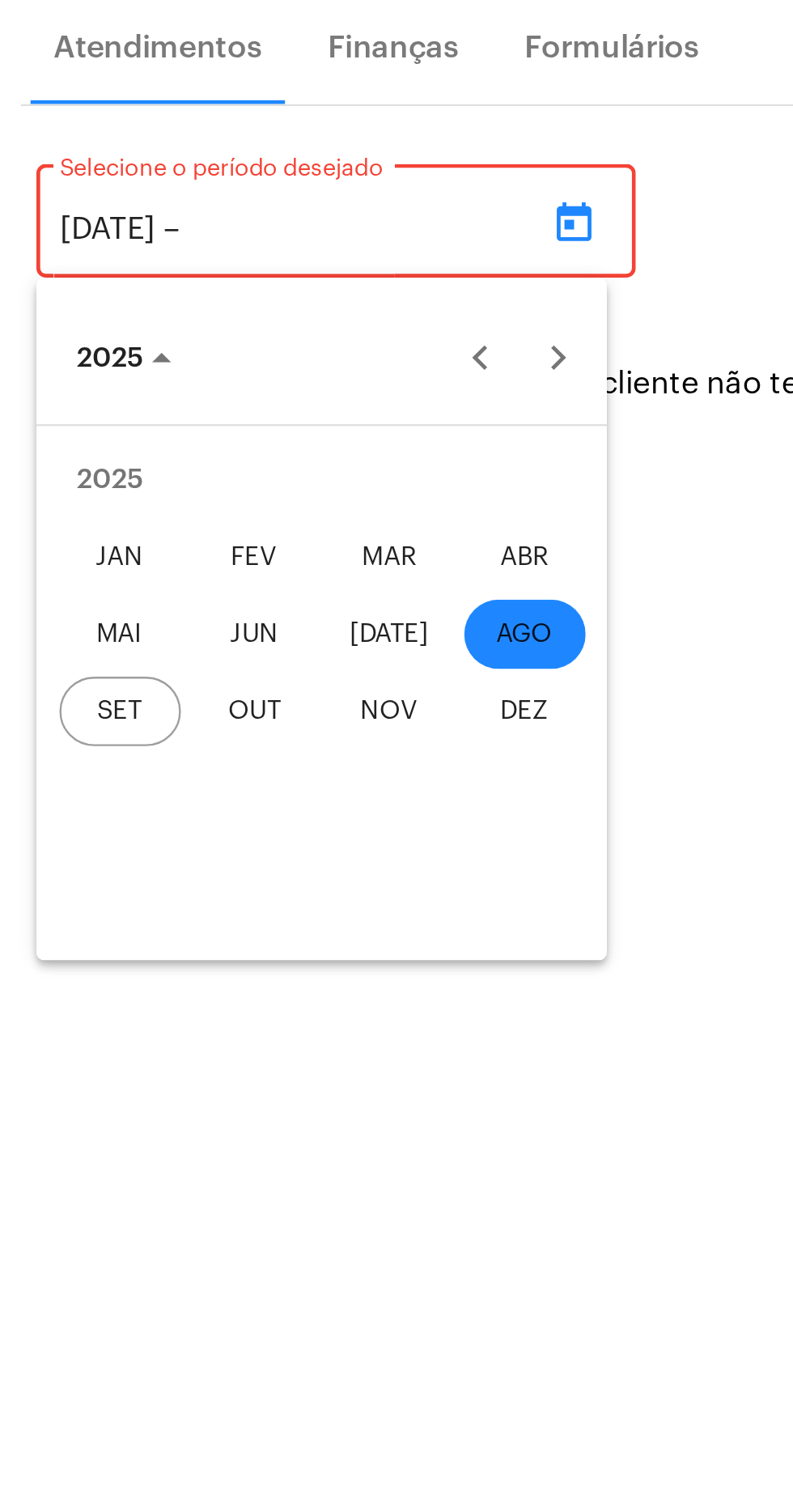
click at [64, 641] on div "SET" at bounding box center [55, 642] width 51 height 29
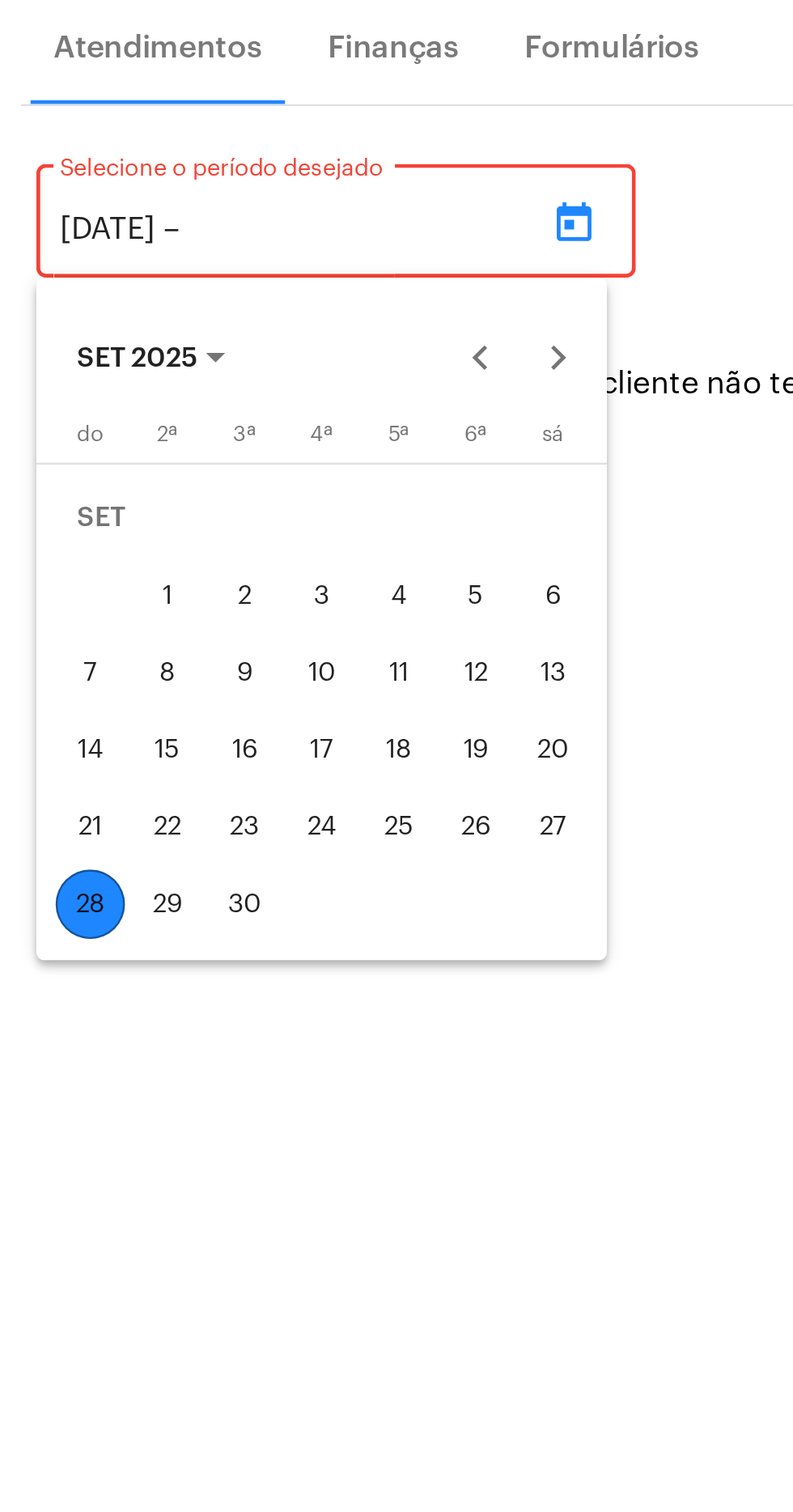
click at [45, 719] on div "28" at bounding box center [41, 722] width 29 height 29
type input "[DATE]"
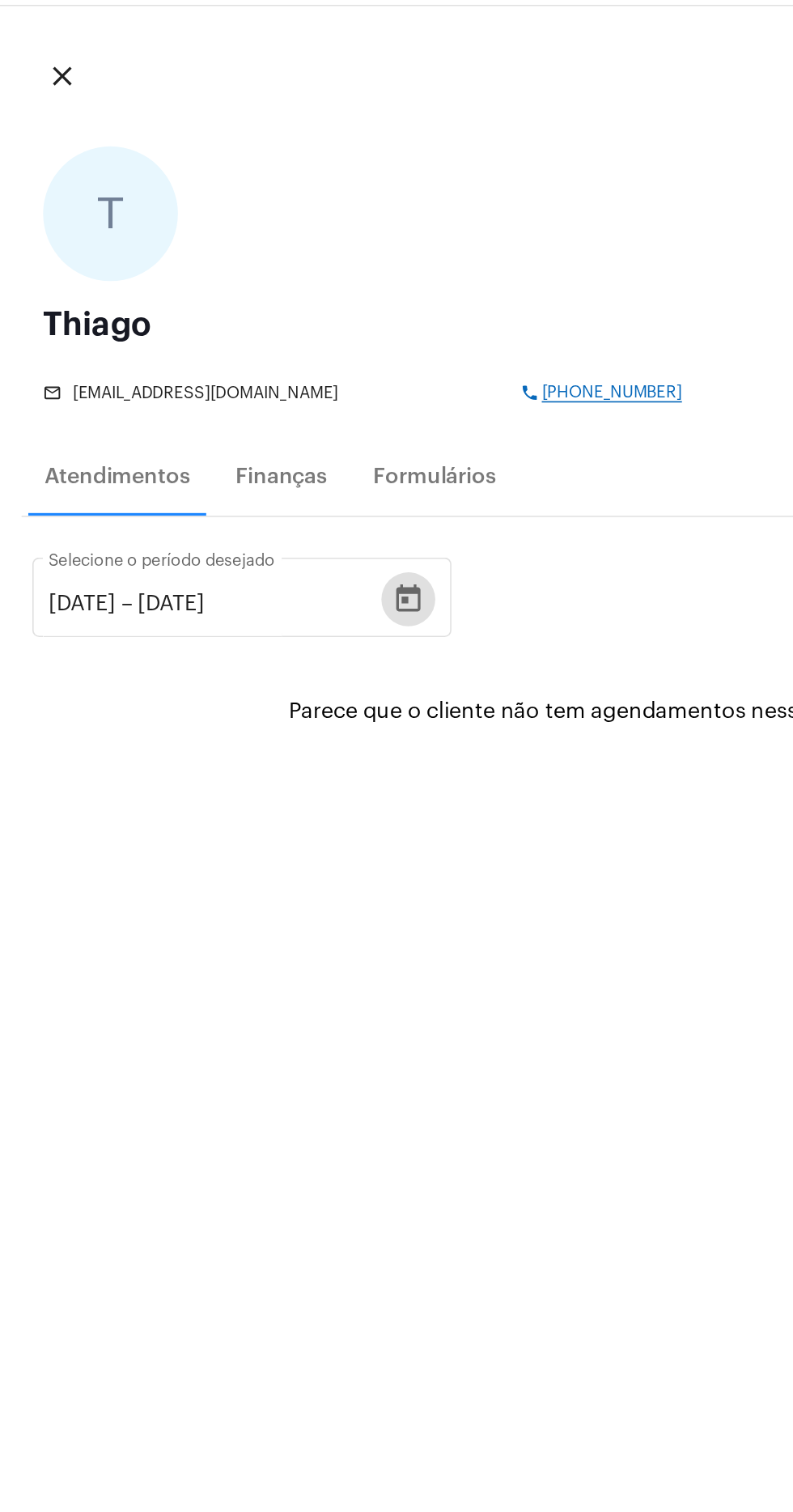
click at [42, 114] on mat-icon "close" at bounding box center [36, 123] width 19 height 19
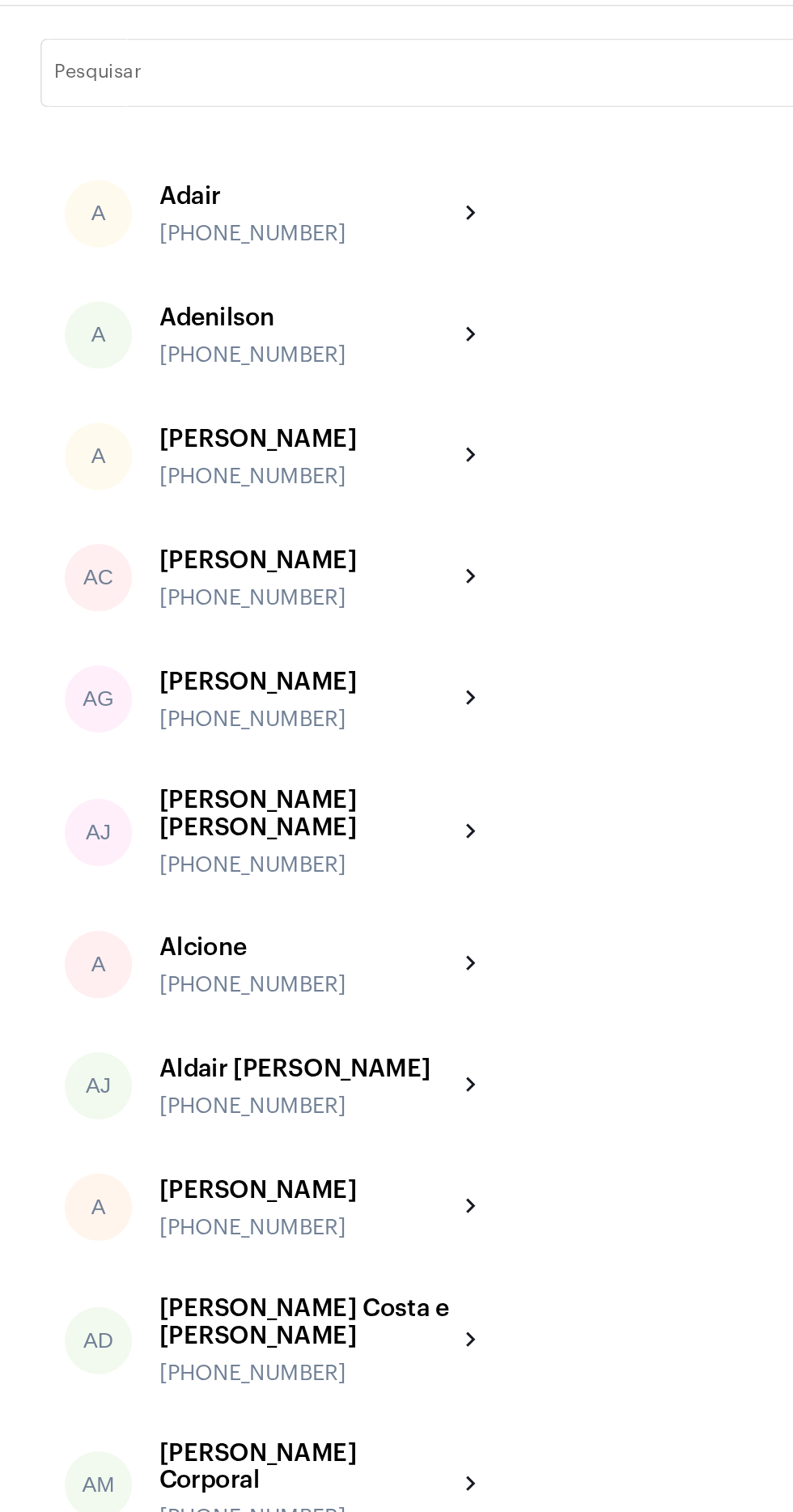
click at [151, 127] on input "Pesquisar" at bounding box center [340, 124] width 614 height 13
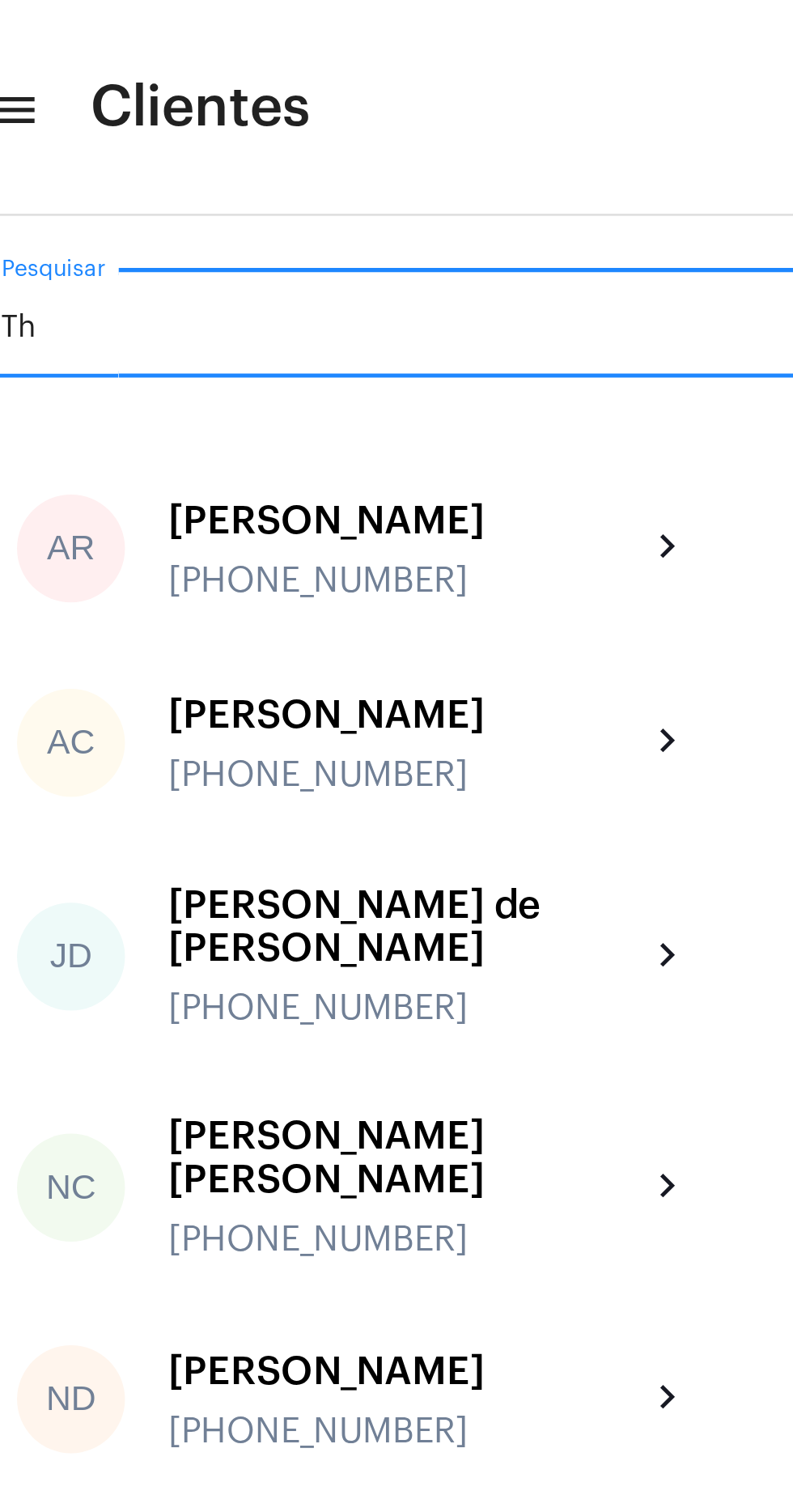
type input "Thi"
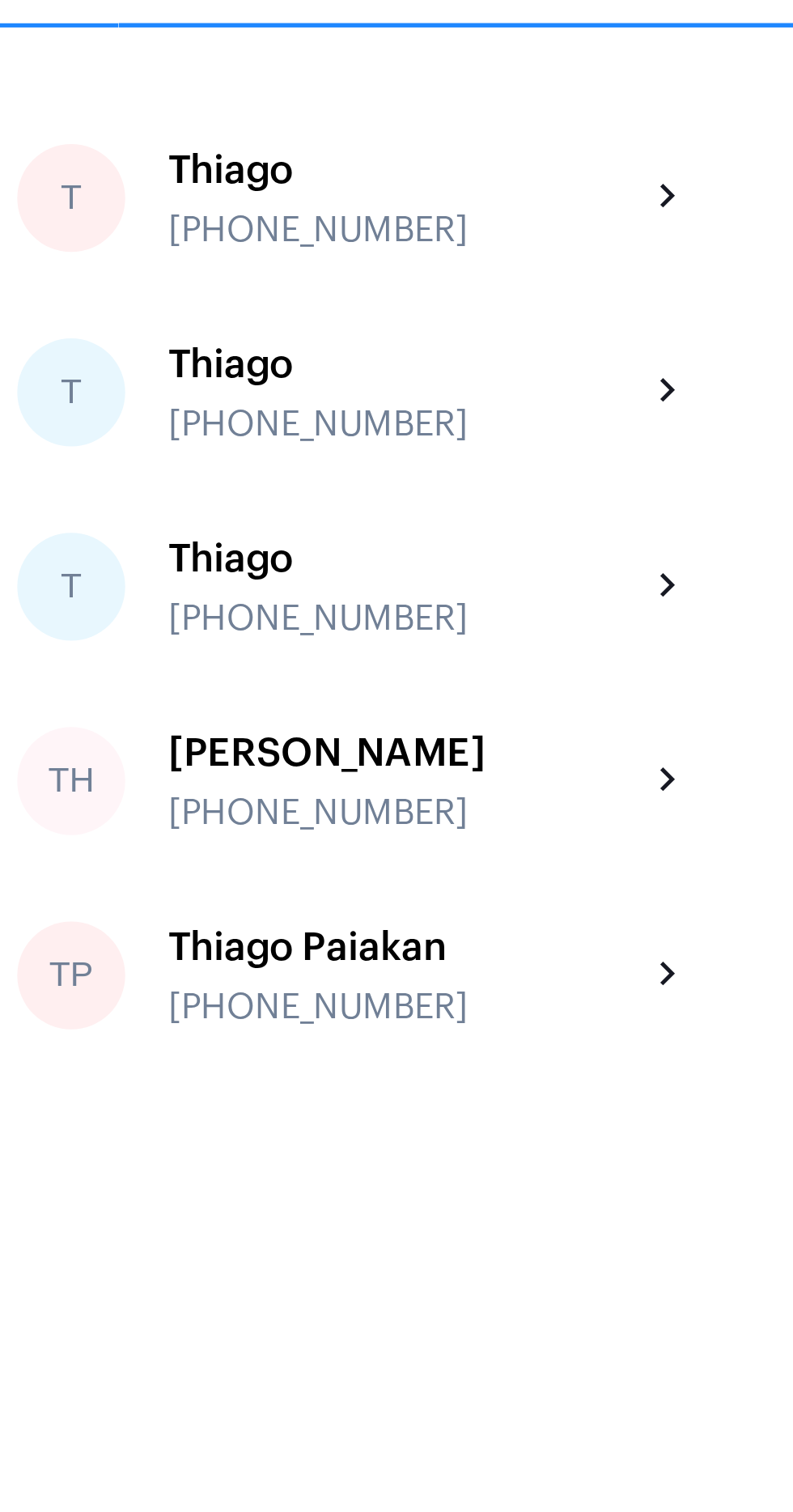
click at [209, 282] on div "Thiago [PHONE_NUMBER]" at bounding box center [184, 279] width 178 height 38
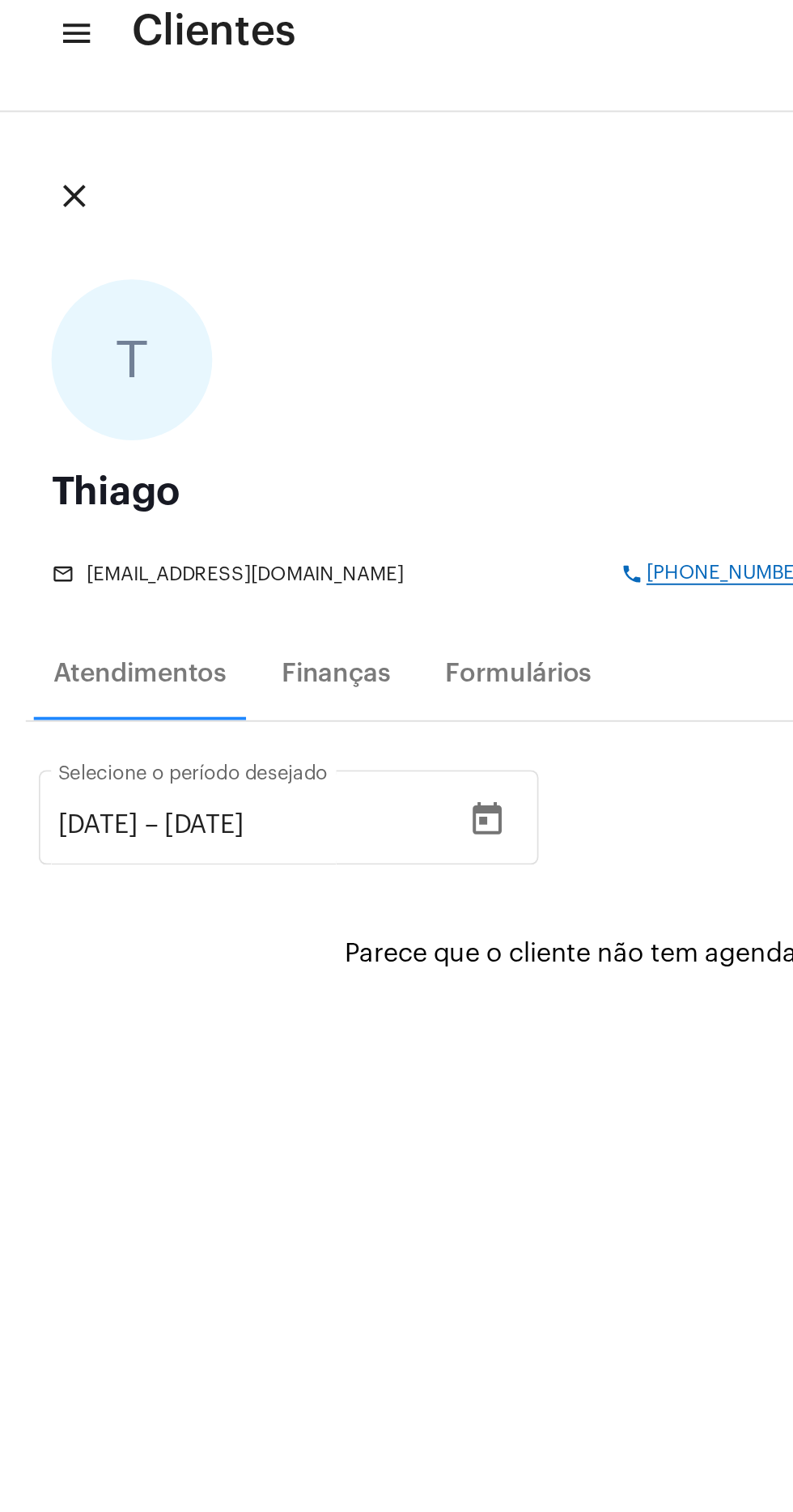
click at [70, 440] on input "[DATE]" at bounding box center [49, 440] width 41 height 15
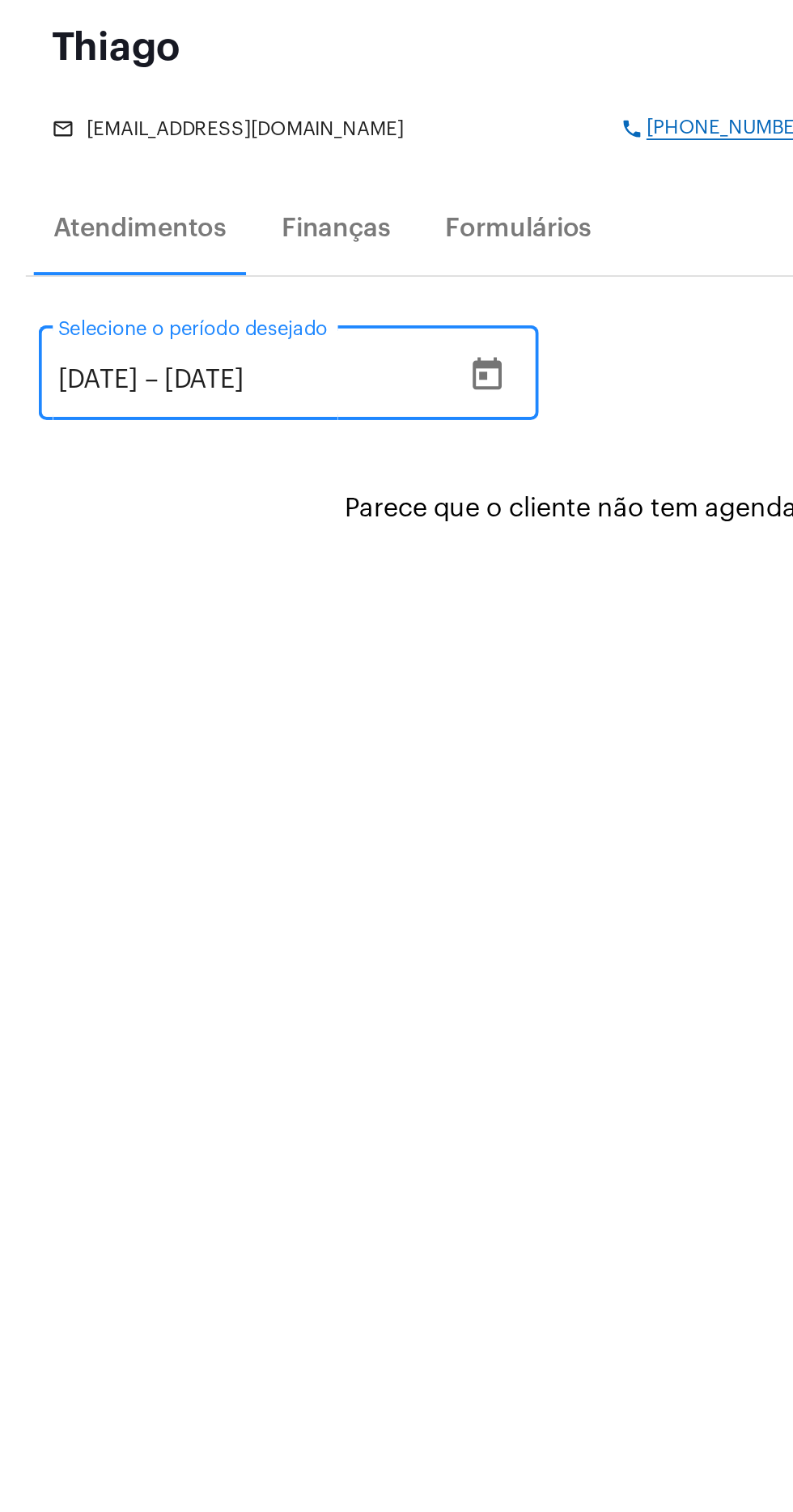
type input "[DATE]"
click at [252, 429] on icon "Open calendar" at bounding box center [245, 436] width 15 height 17
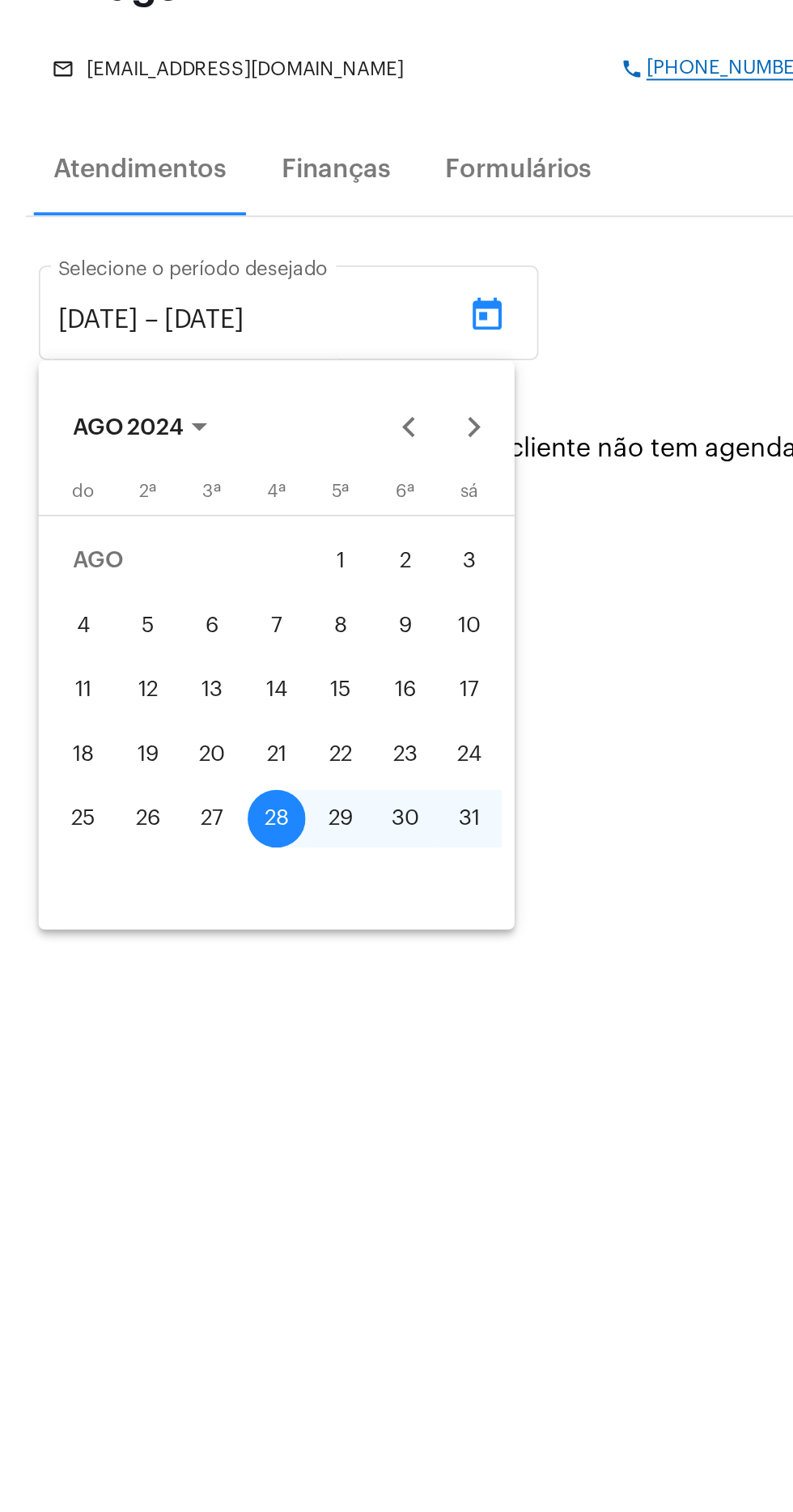
click at [142, 698] on div "28" at bounding box center [139, 690] width 29 height 29
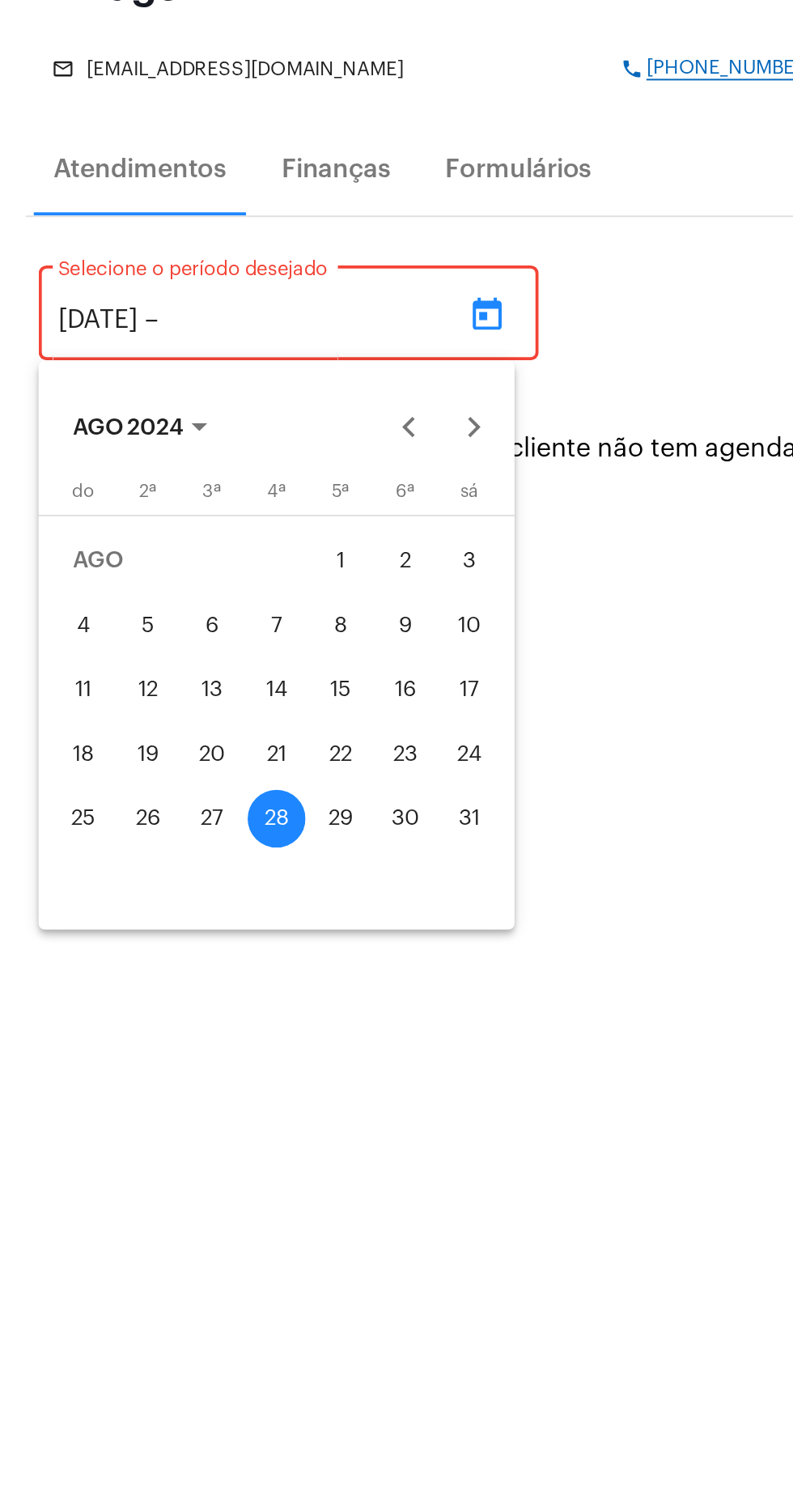
click at [142, 698] on div "28" at bounding box center [139, 690] width 29 height 29
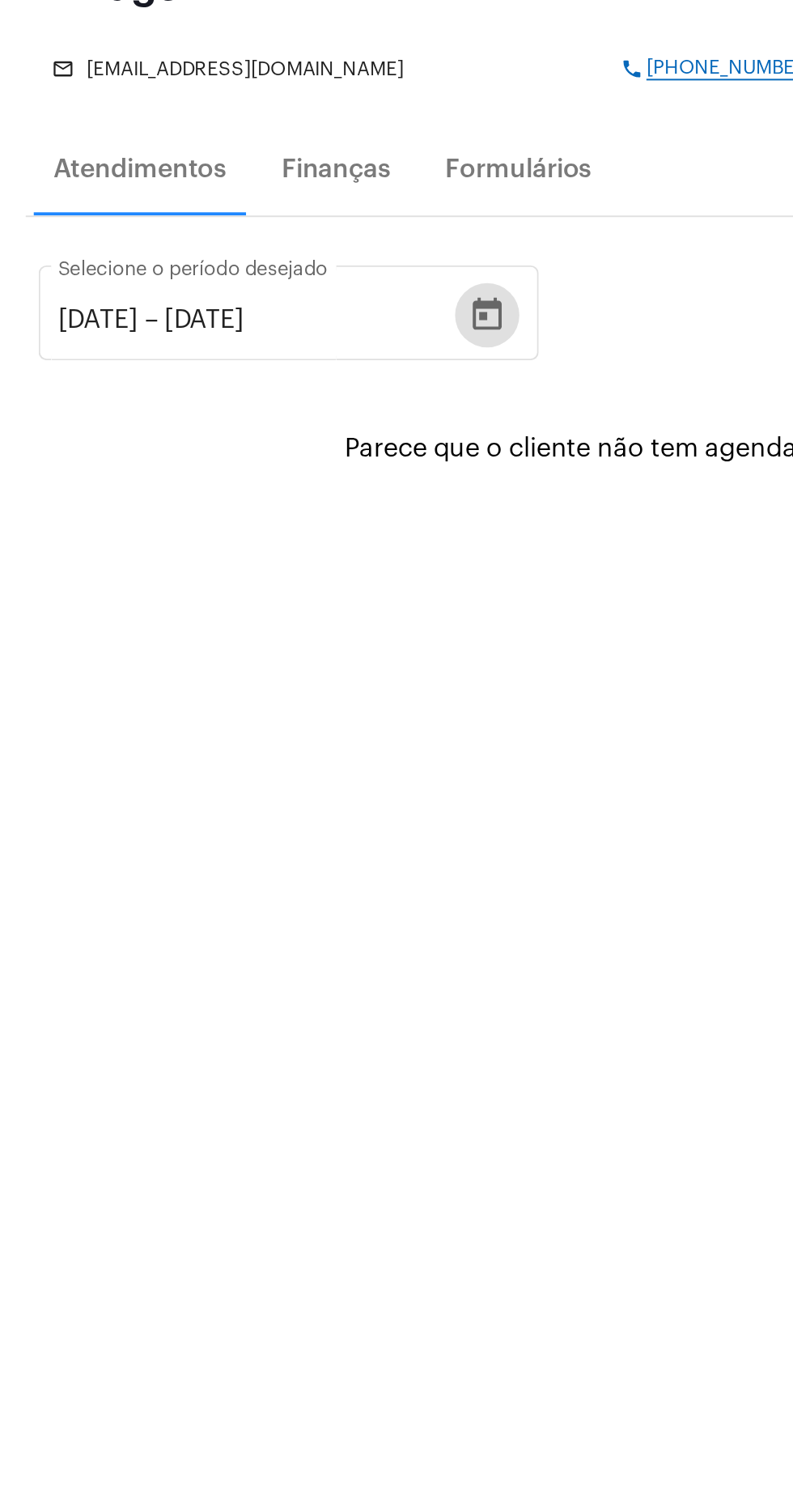
click at [225, 439] on div "[DATE] [DATE] – [DATE]" at bounding box center [128, 440] width 199 height 15
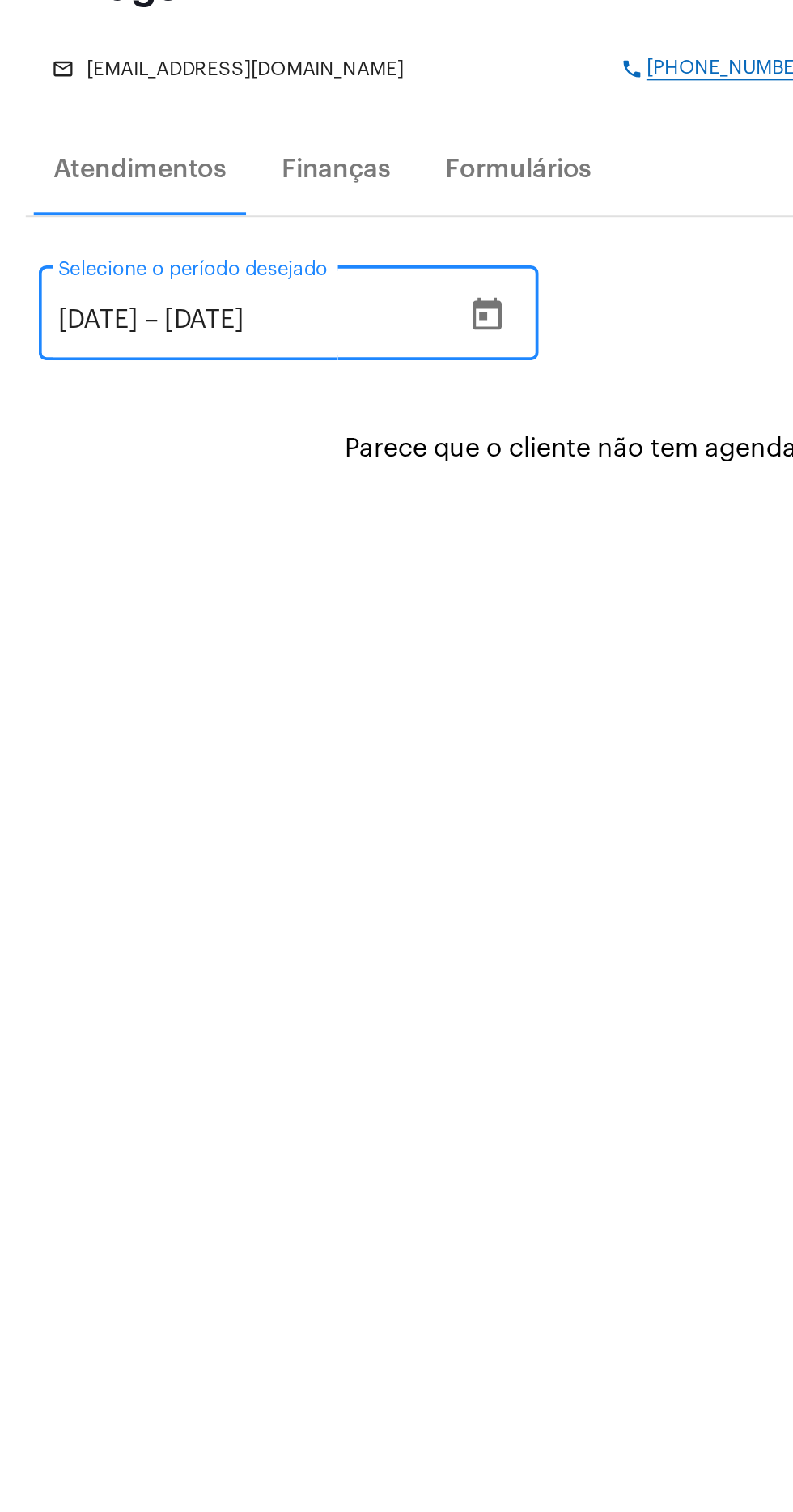
click at [180, 441] on input "[DATE]" at bounding box center [131, 440] width 97 height 15
click at [262, 442] on button "Open calendar" at bounding box center [245, 436] width 32 height 32
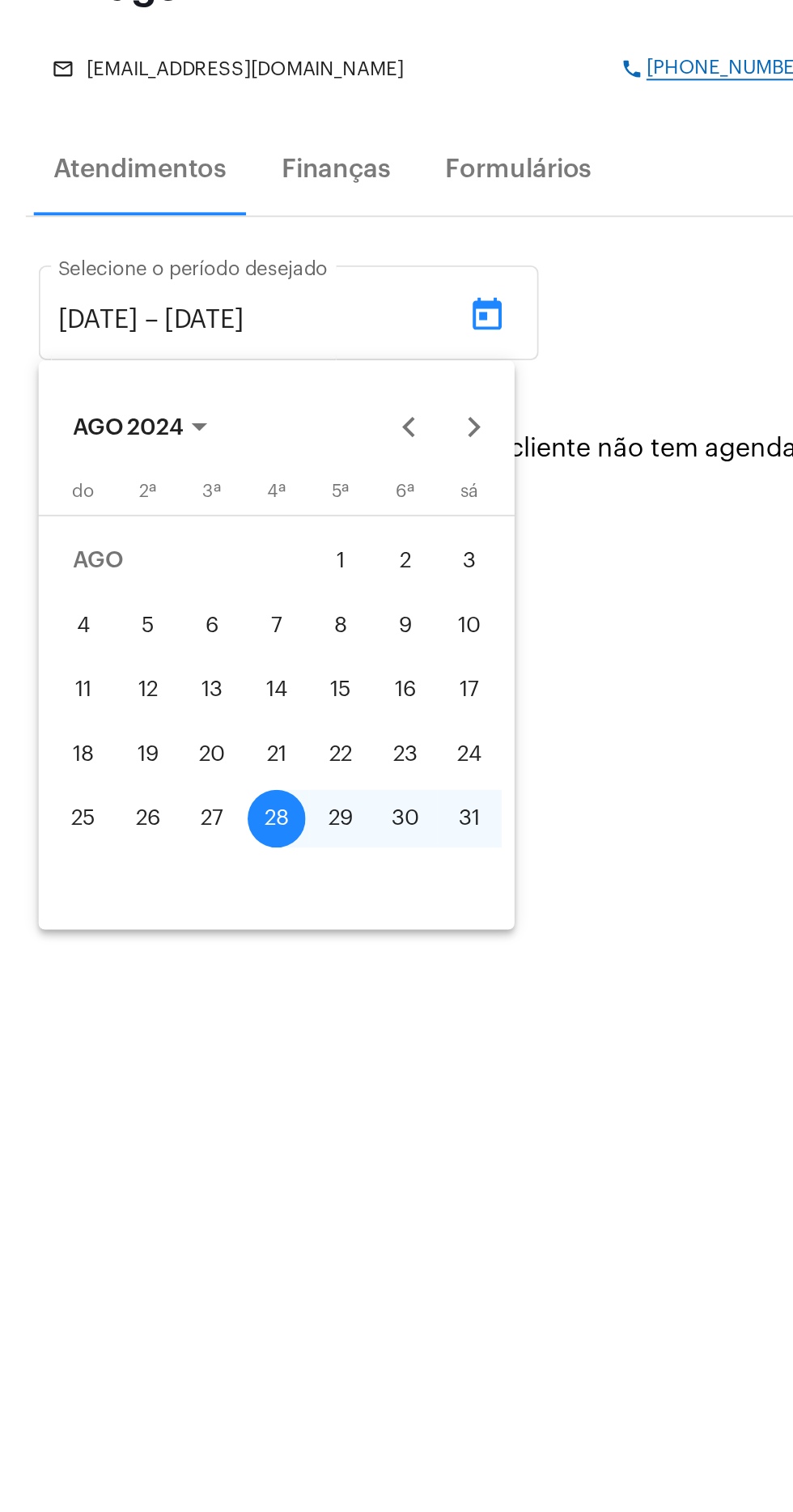
click at [330, 665] on div at bounding box center [396, 756] width 793 height 1512
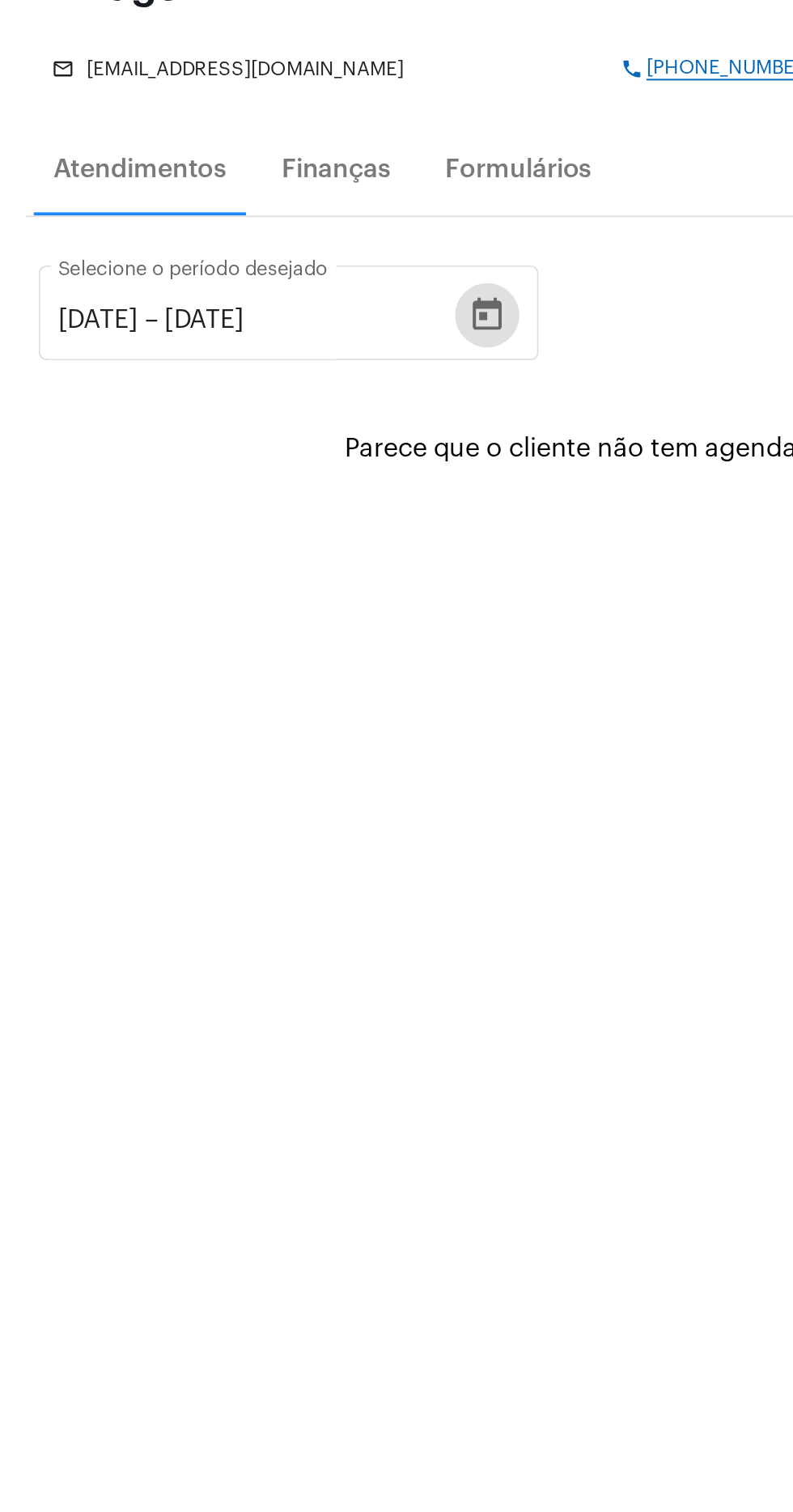
click at [329, 677] on div "[DATE] [DATE] – [DATE] Selecione o período desejado add Atendimento Parece que …" at bounding box center [396, 643] width 767 height 498
click at [180, 434] on input "[DATE]" at bounding box center [131, 440] width 97 height 15
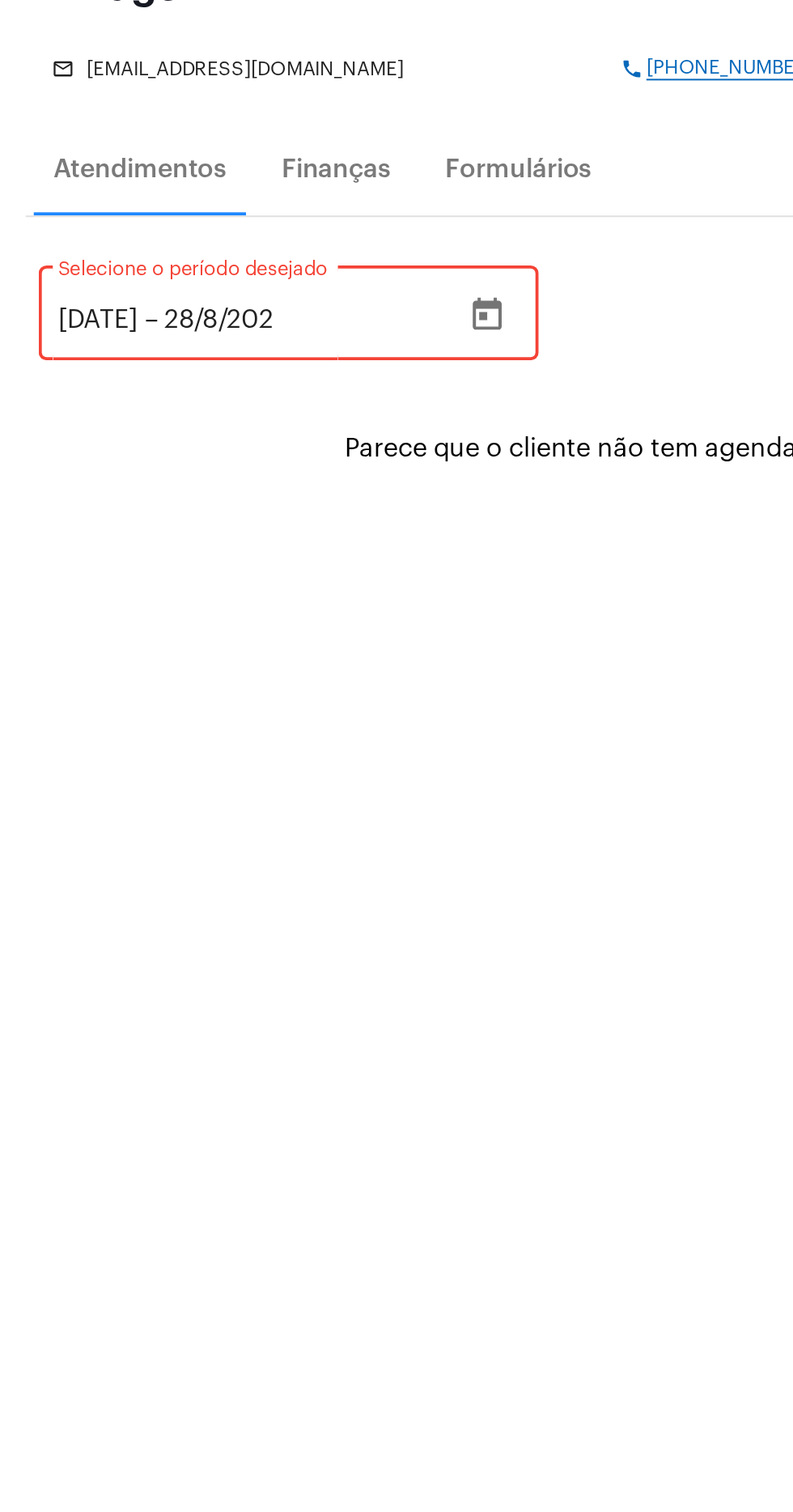
type input "[DATE]"
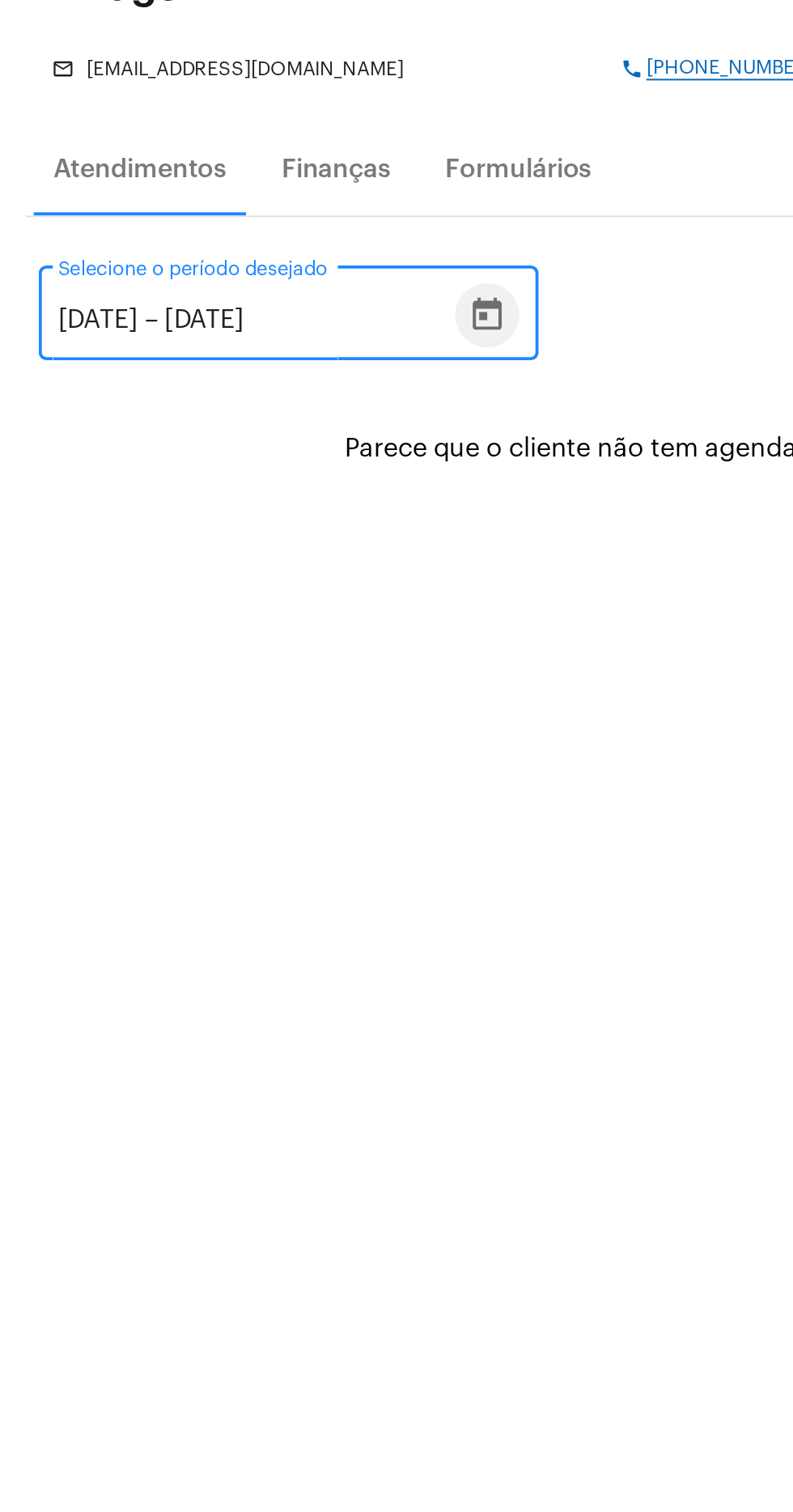
click at [262, 431] on button "Open calendar" at bounding box center [245, 436] width 32 height 32
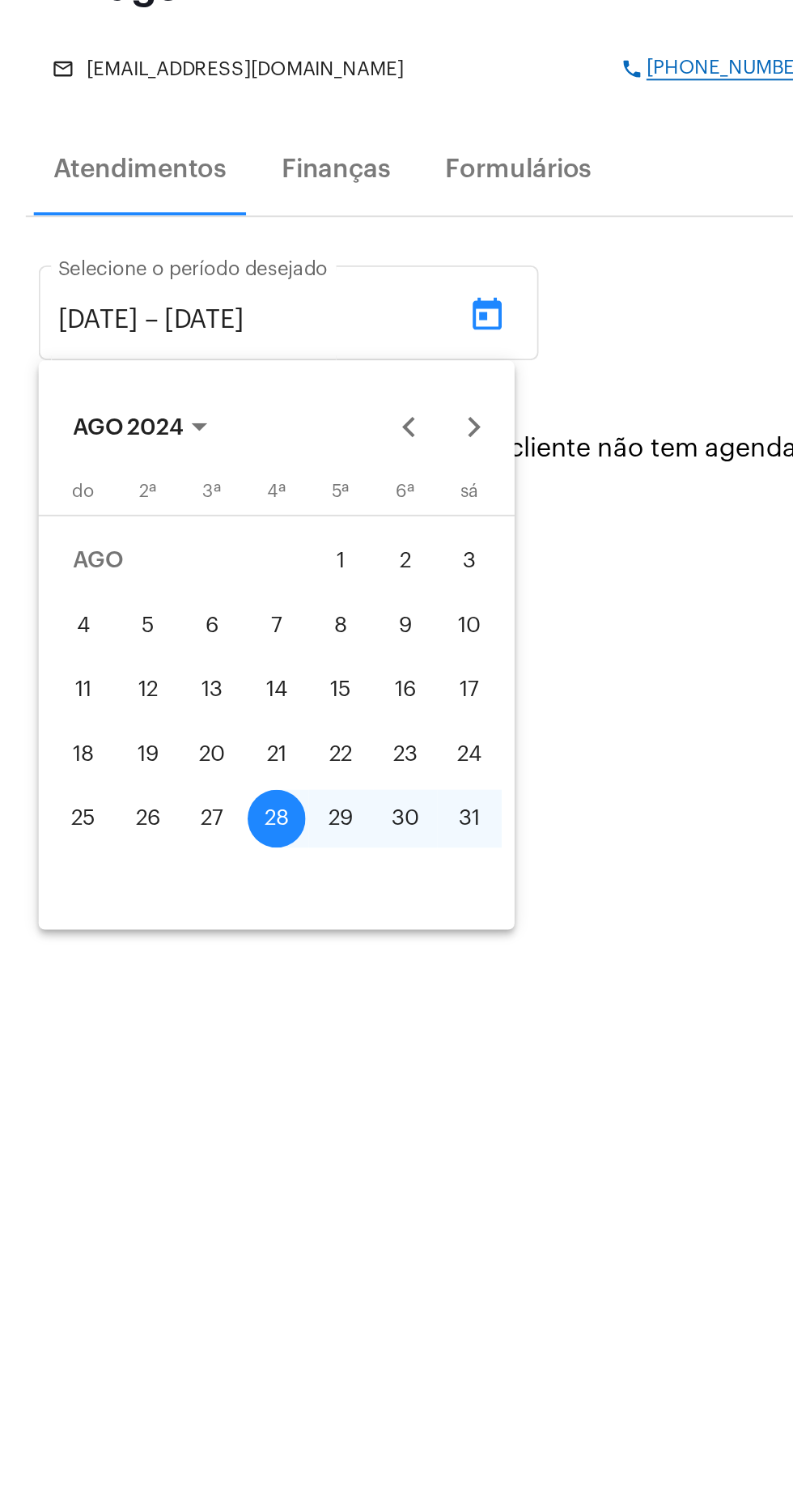
click at [95, 489] on span "AGO 2024" at bounding box center [70, 494] width 68 height 12
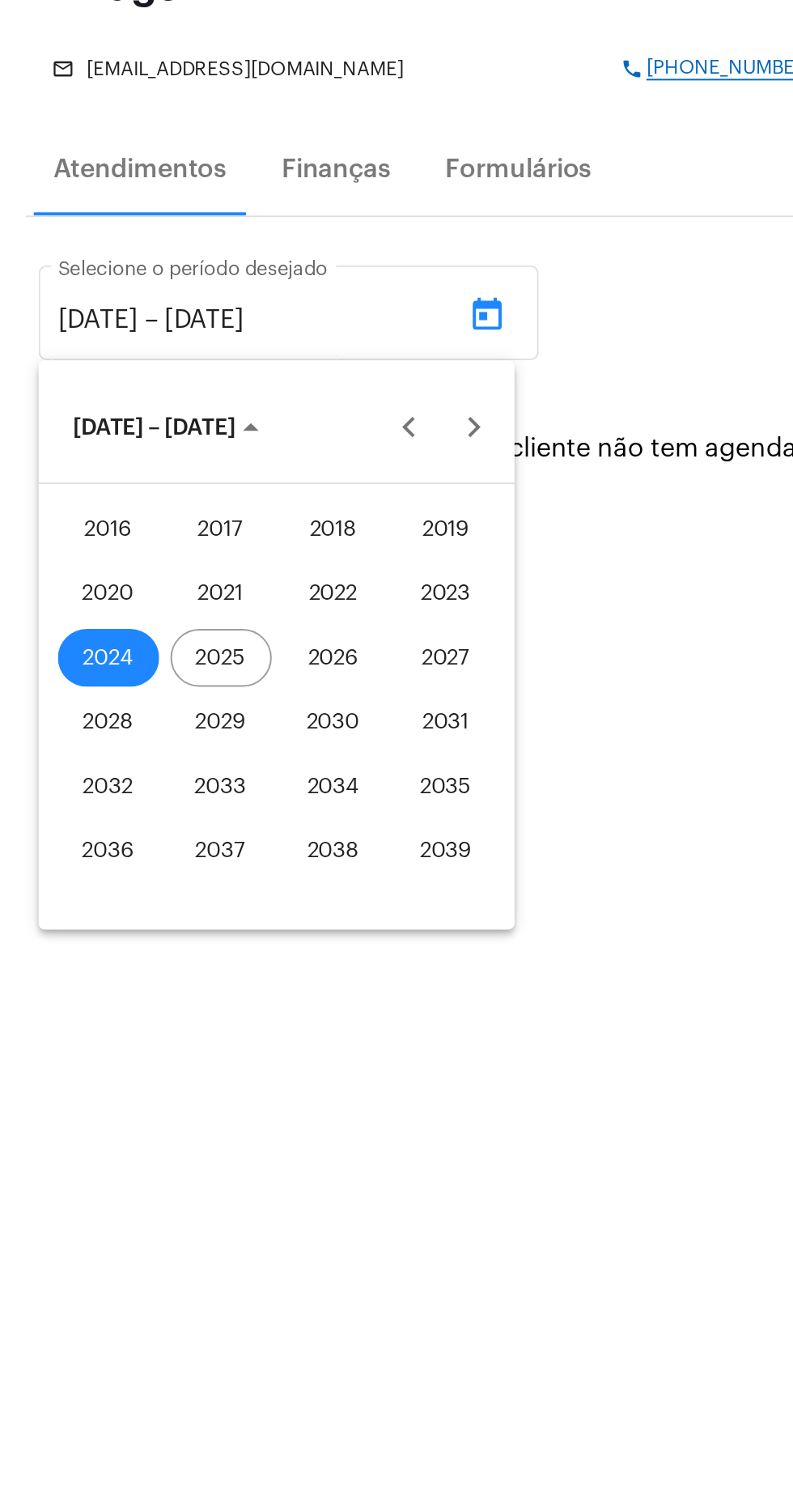
click at [118, 614] on div "2025" at bounding box center [112, 609] width 51 height 29
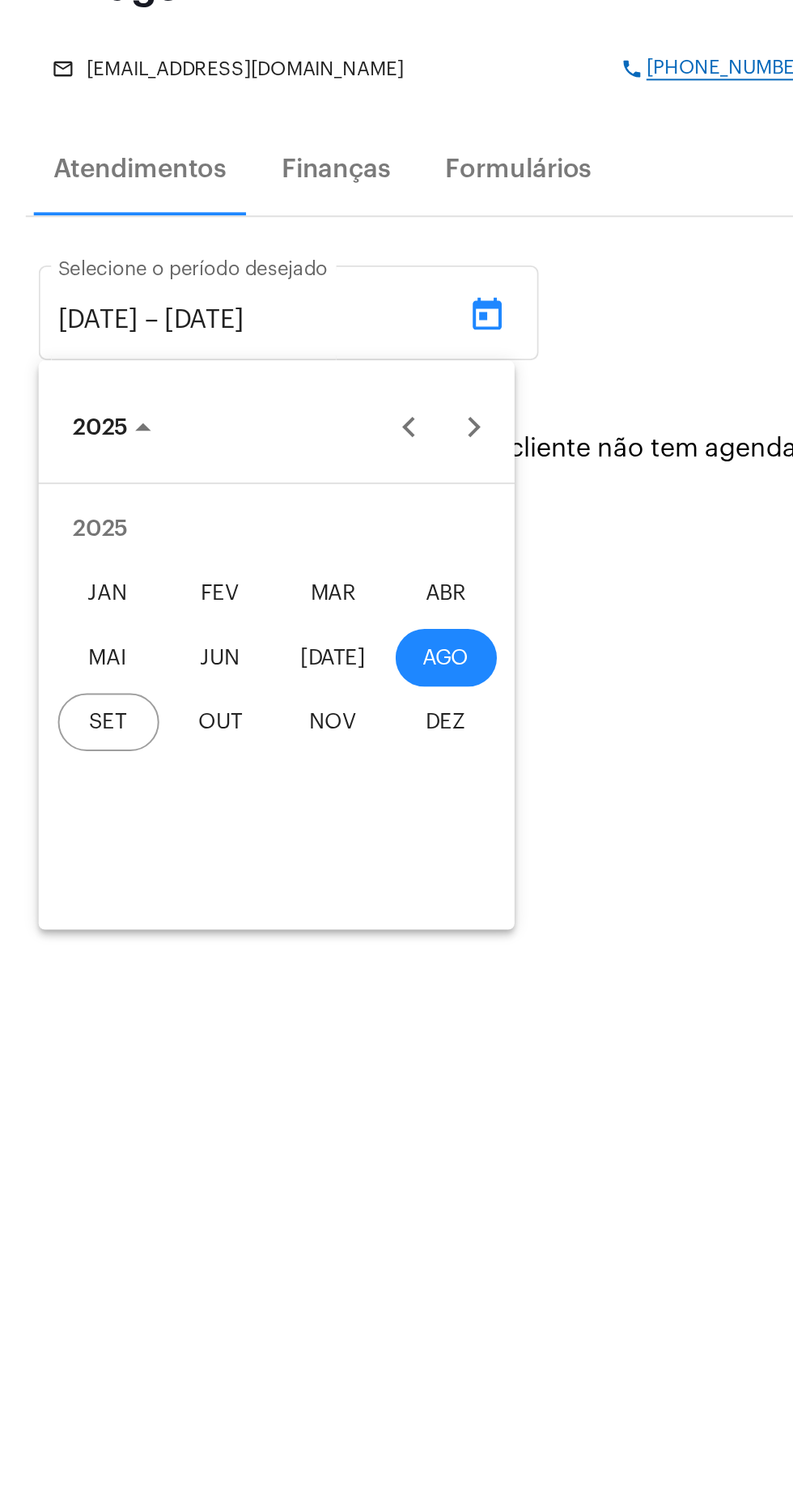
click at [60, 648] on div "SET" at bounding box center [55, 642] width 51 height 29
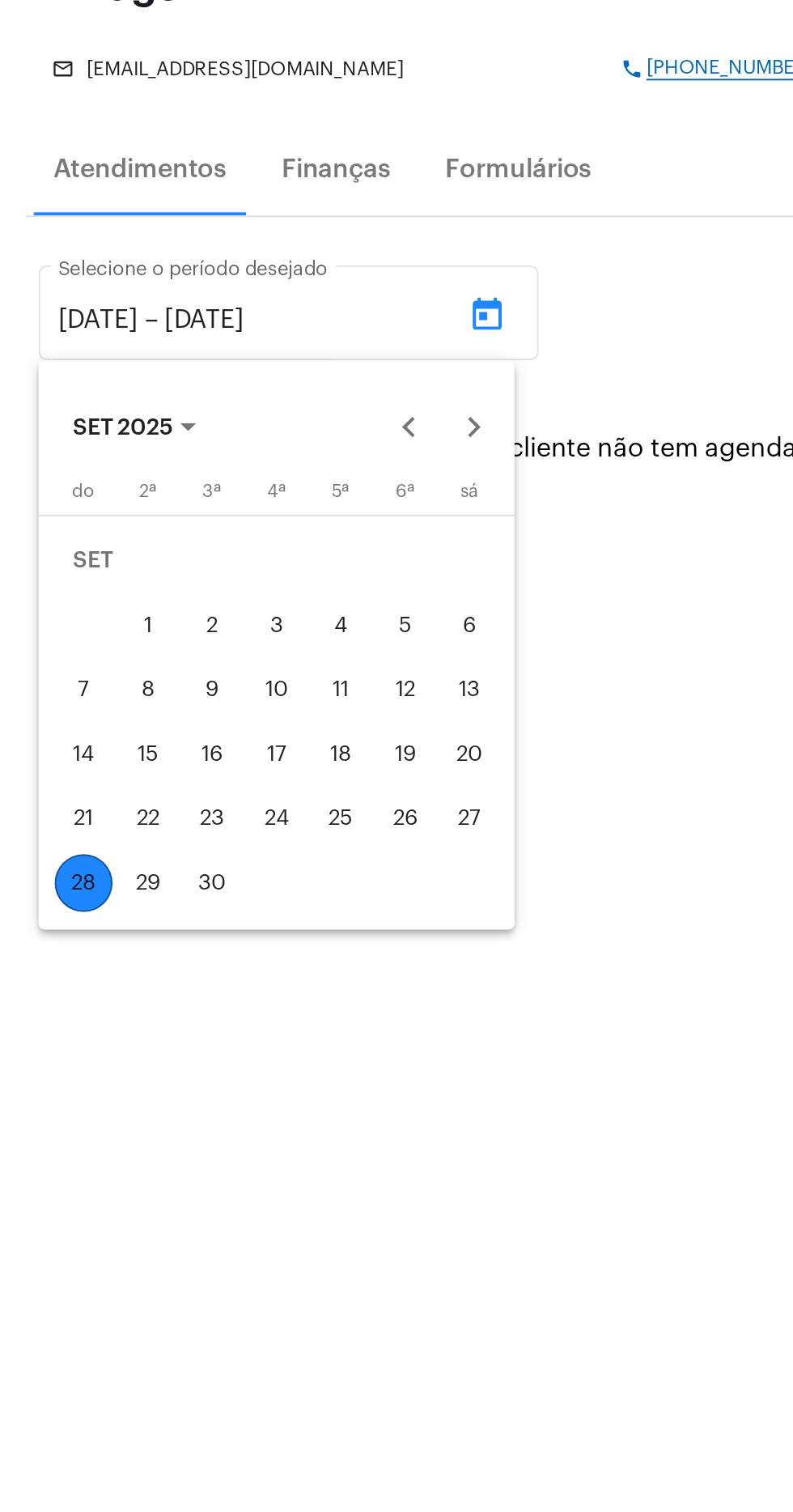
click at [44, 720] on div "28" at bounding box center [41, 722] width 29 height 29
type input "[DATE]"
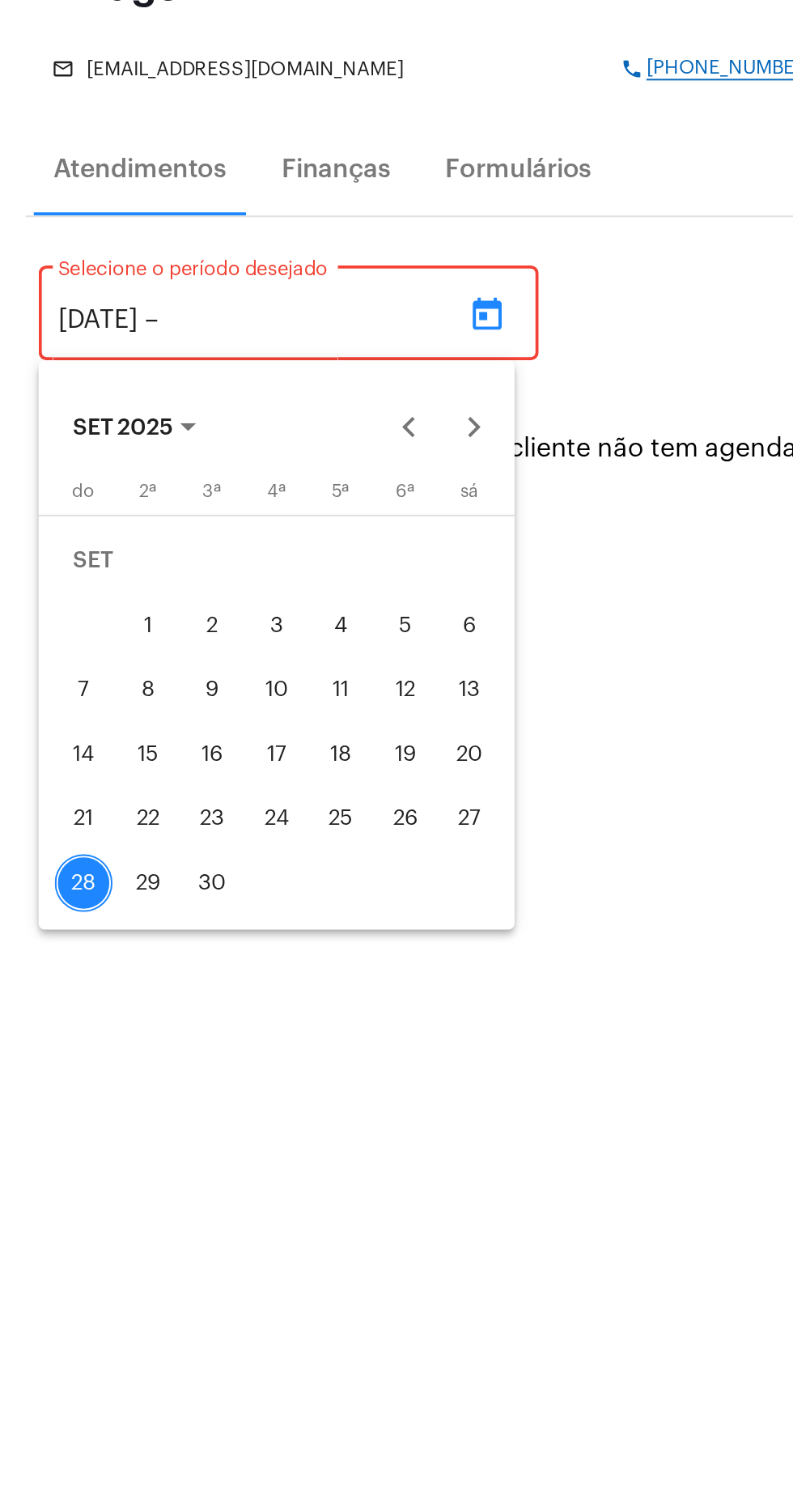
click at [76, 443] on div at bounding box center [396, 756] width 793 height 1512
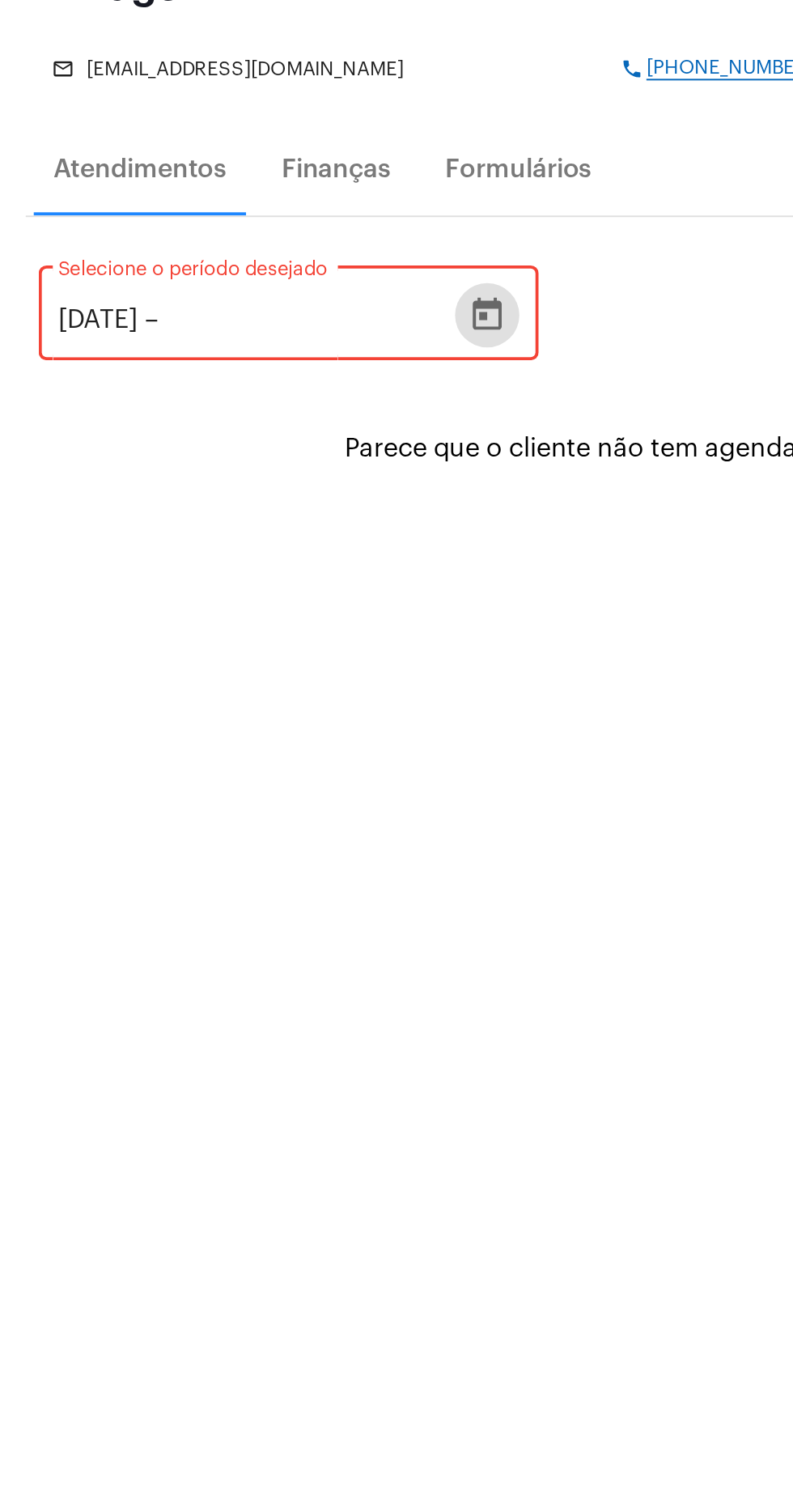
click at [112, 446] on input "text" at bounding box center [131, 440] width 97 height 15
type input "2"
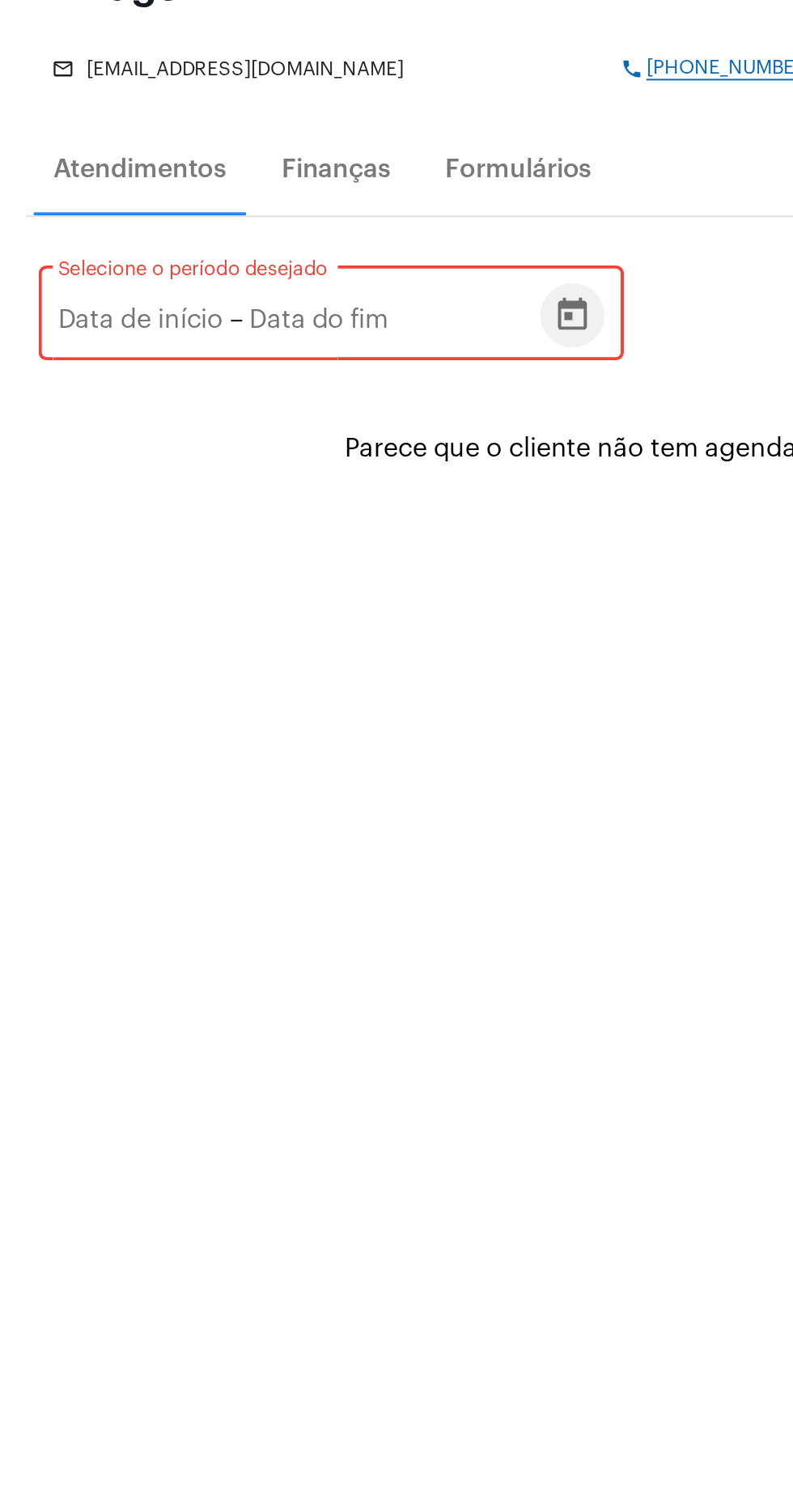
click at [293, 434] on icon "Open calendar" at bounding box center [287, 436] width 19 height 19
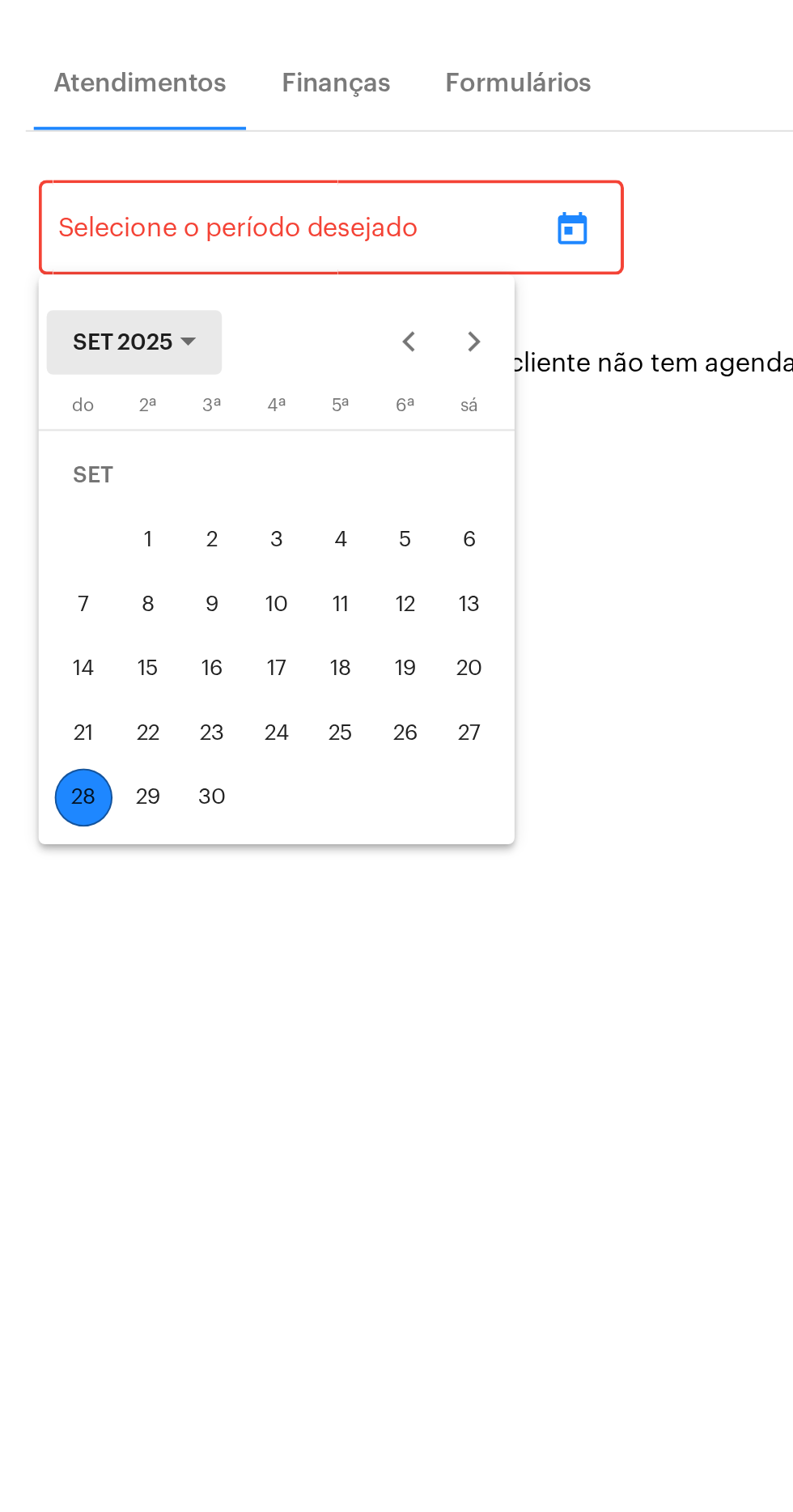
click at [90, 481] on button "SET 2025" at bounding box center [67, 494] width 89 height 32
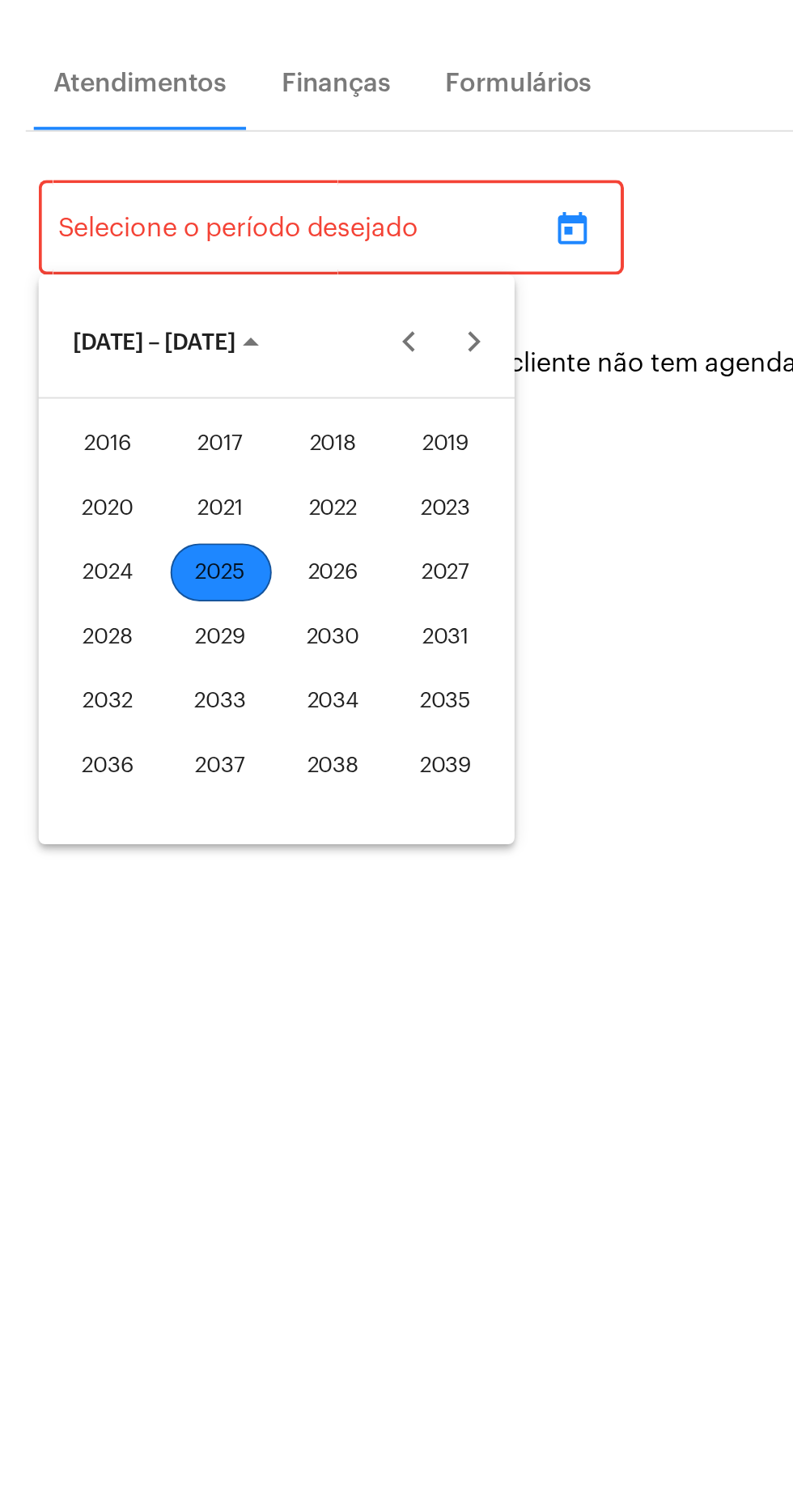
click at [178, 571] on div "2022" at bounding box center [168, 576] width 51 height 29
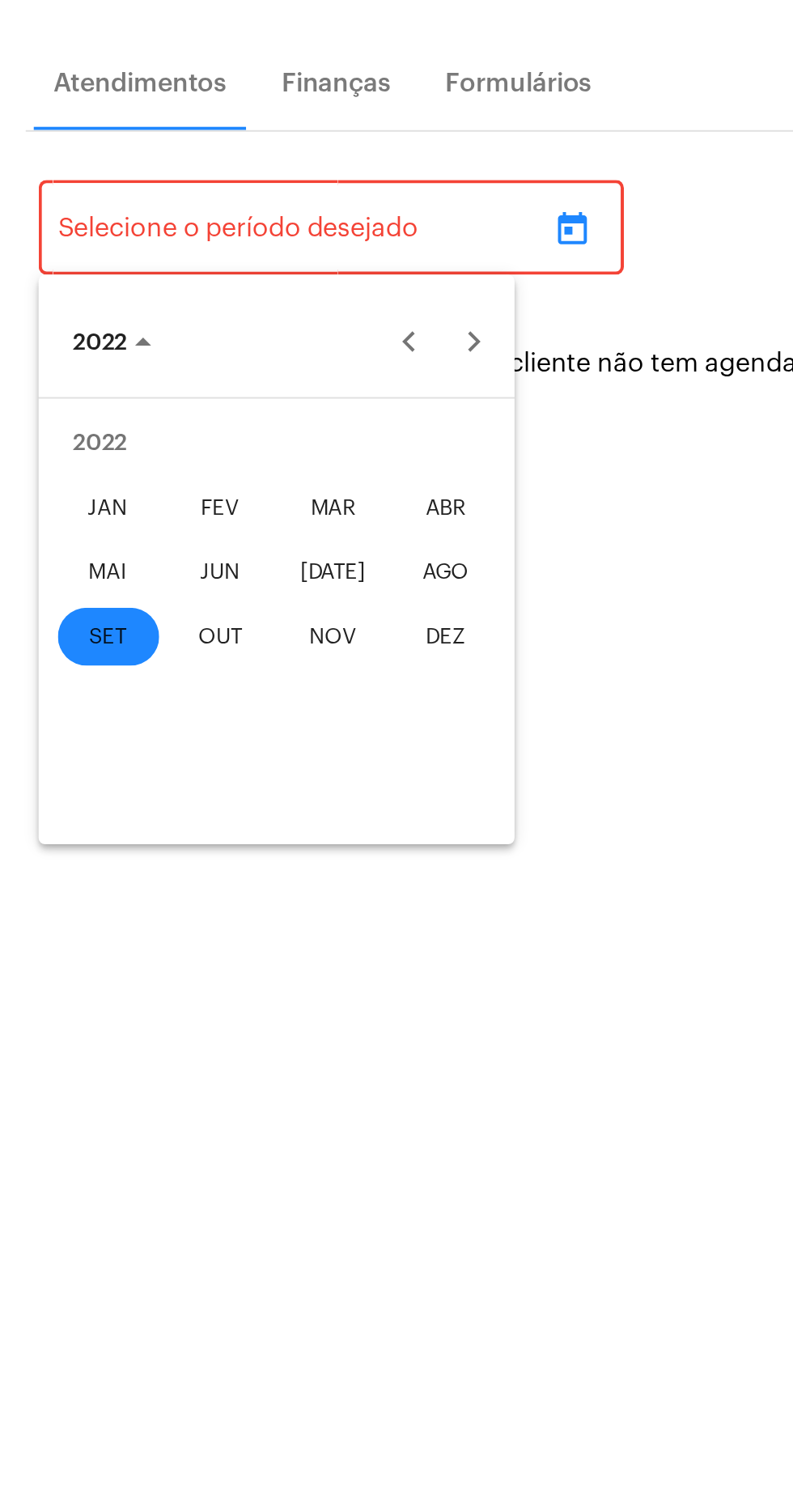
click at [59, 571] on div "JAN" at bounding box center [55, 576] width 51 height 29
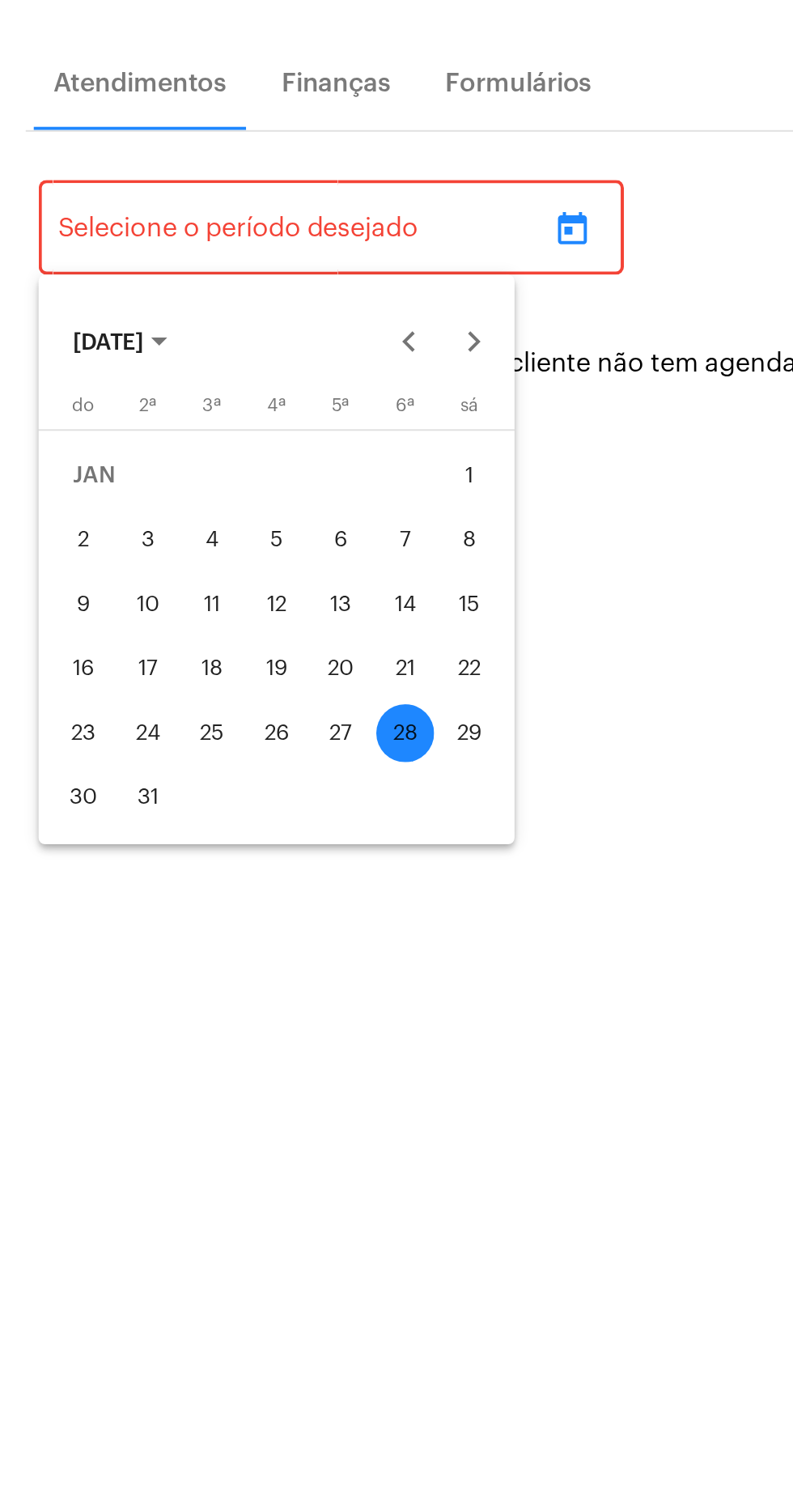
click at [241, 557] on div "1" at bounding box center [236, 561] width 29 height 29
type input "[DATE]"
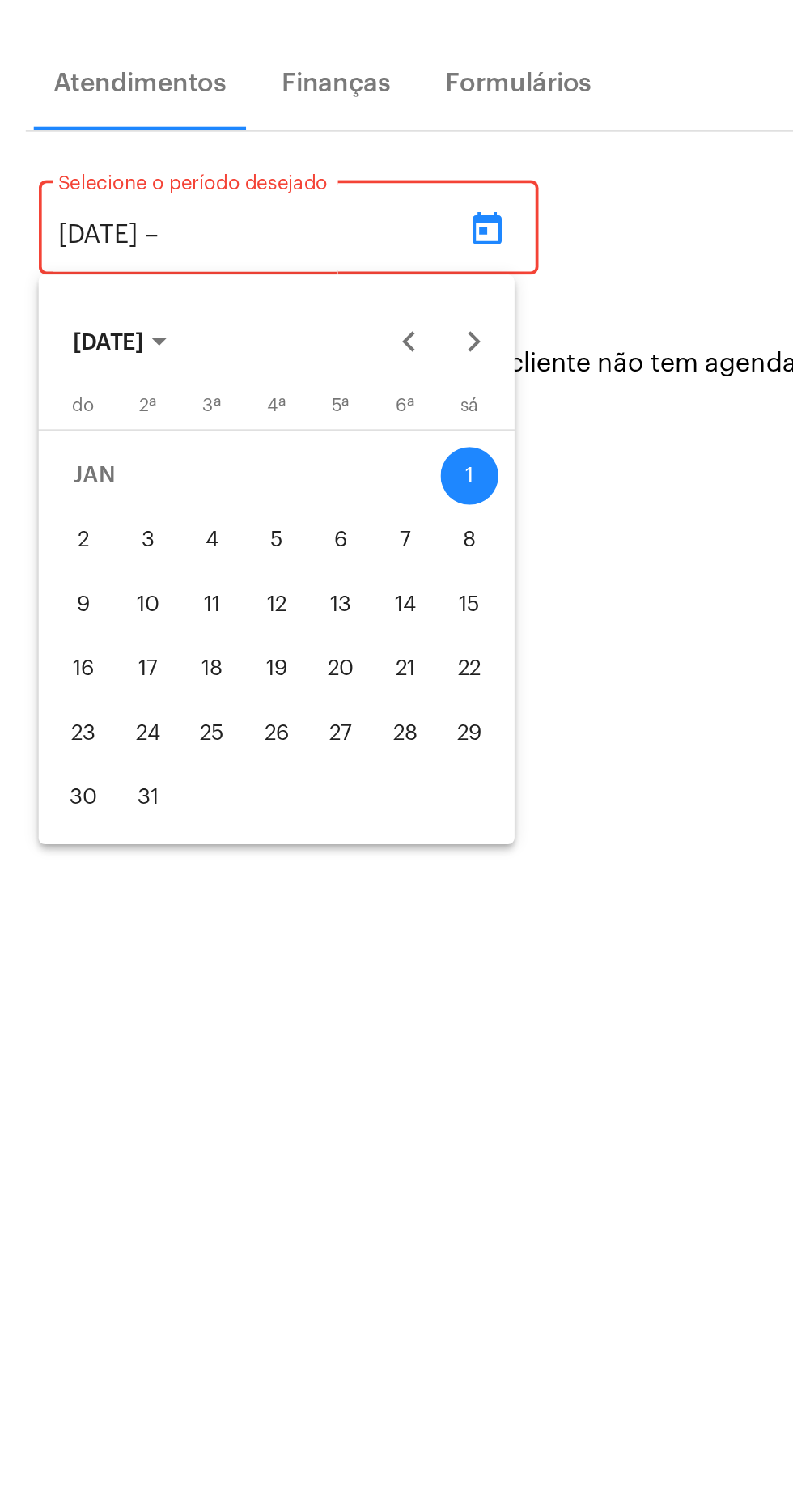
click at [265, 432] on div at bounding box center [396, 756] width 793 height 1512
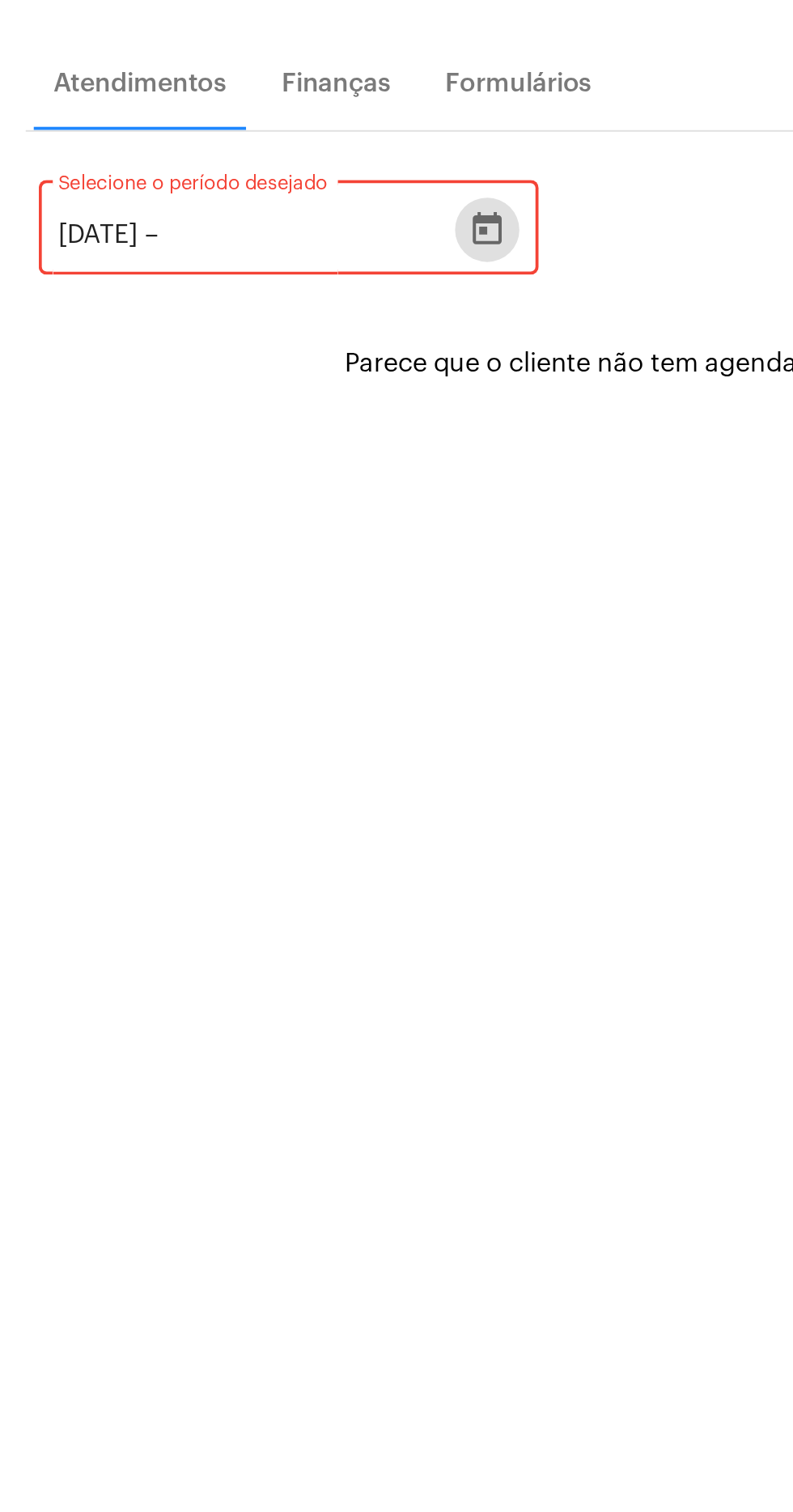
click at [255, 431] on icon "Open calendar" at bounding box center [245, 436] width 19 height 19
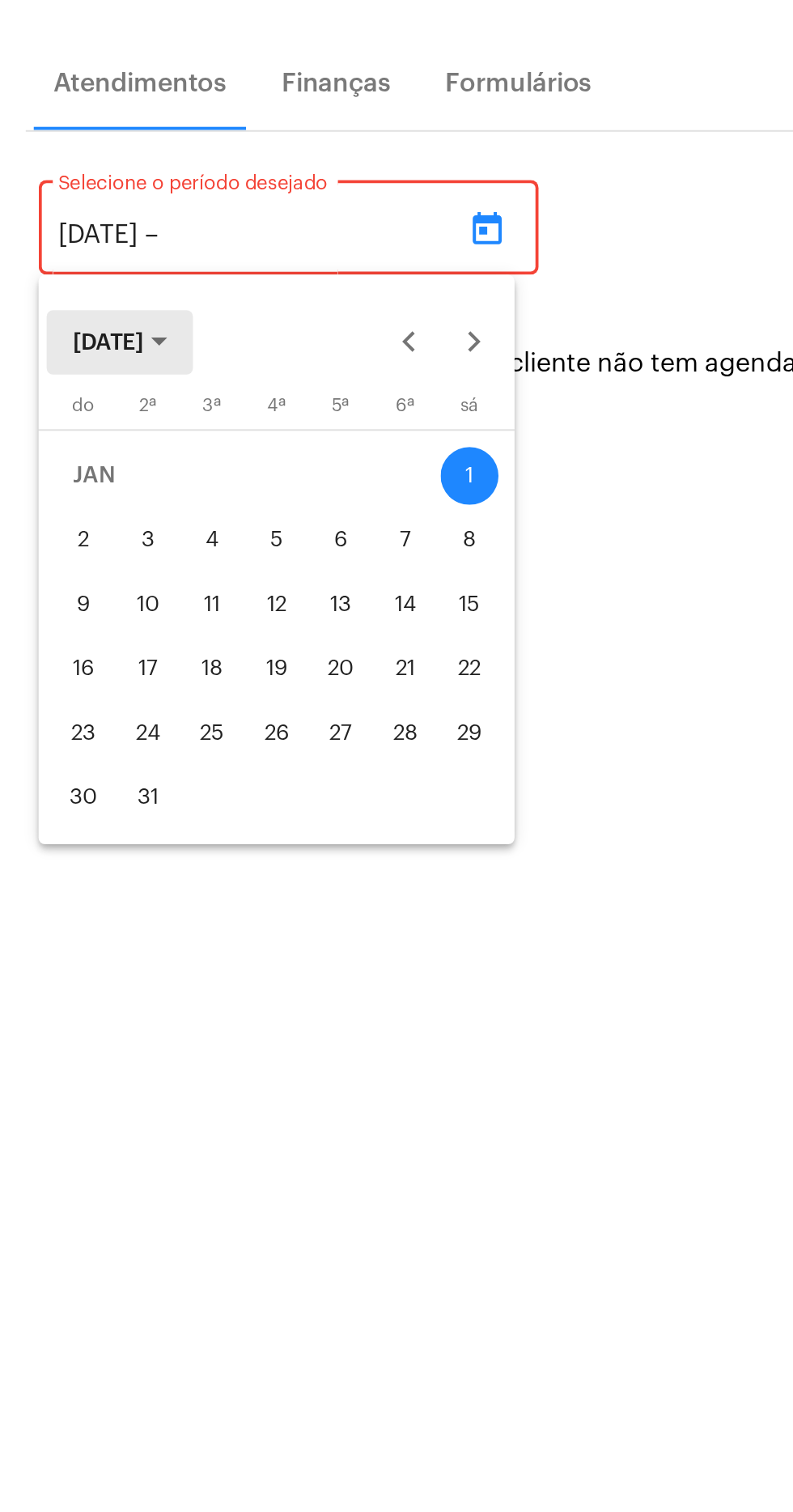
click at [95, 487] on button "[DATE]" at bounding box center [60, 494] width 74 height 32
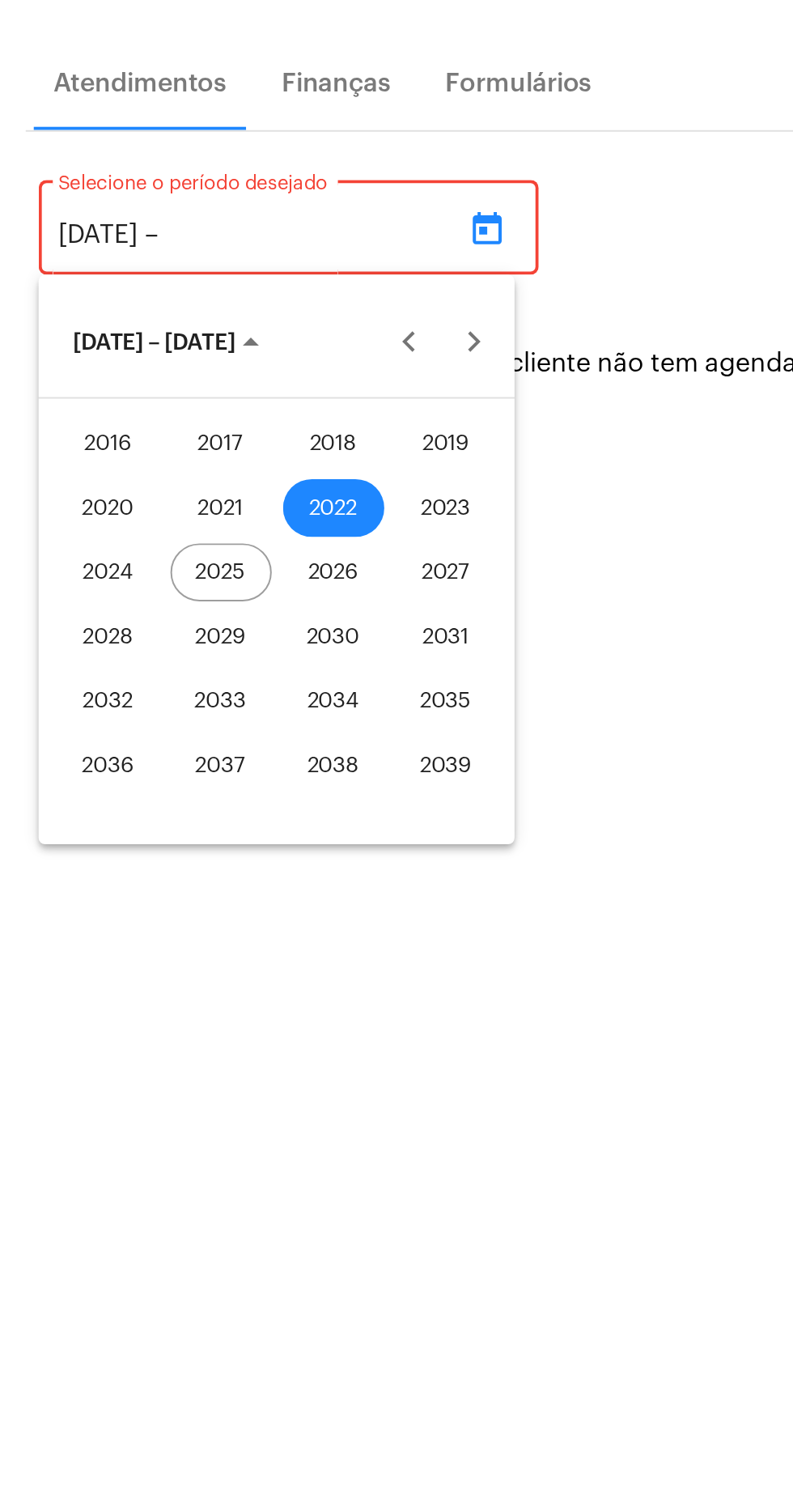
click at [116, 616] on div "2025" at bounding box center [112, 609] width 51 height 29
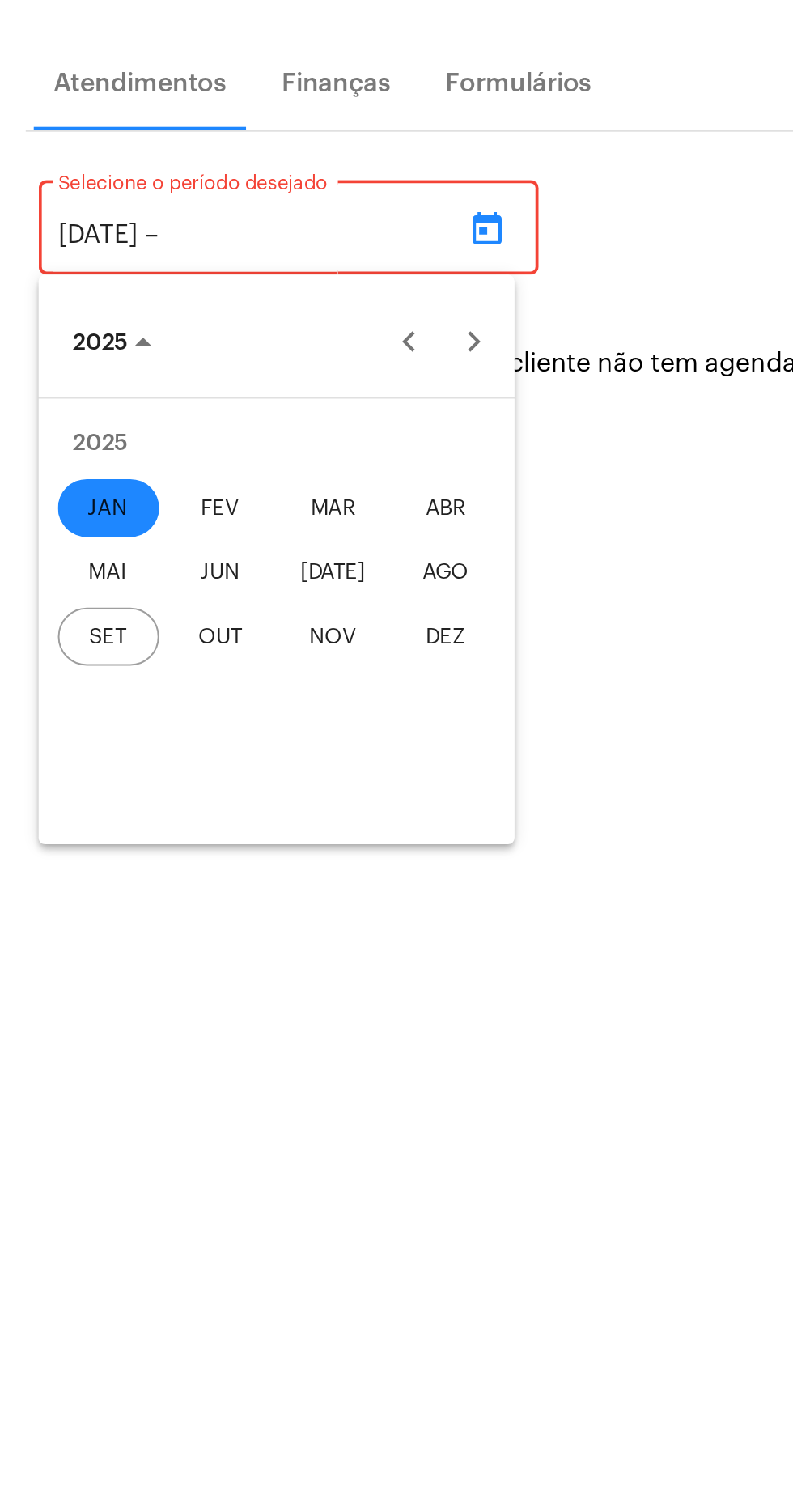
click at [58, 638] on div "SET" at bounding box center [55, 642] width 51 height 29
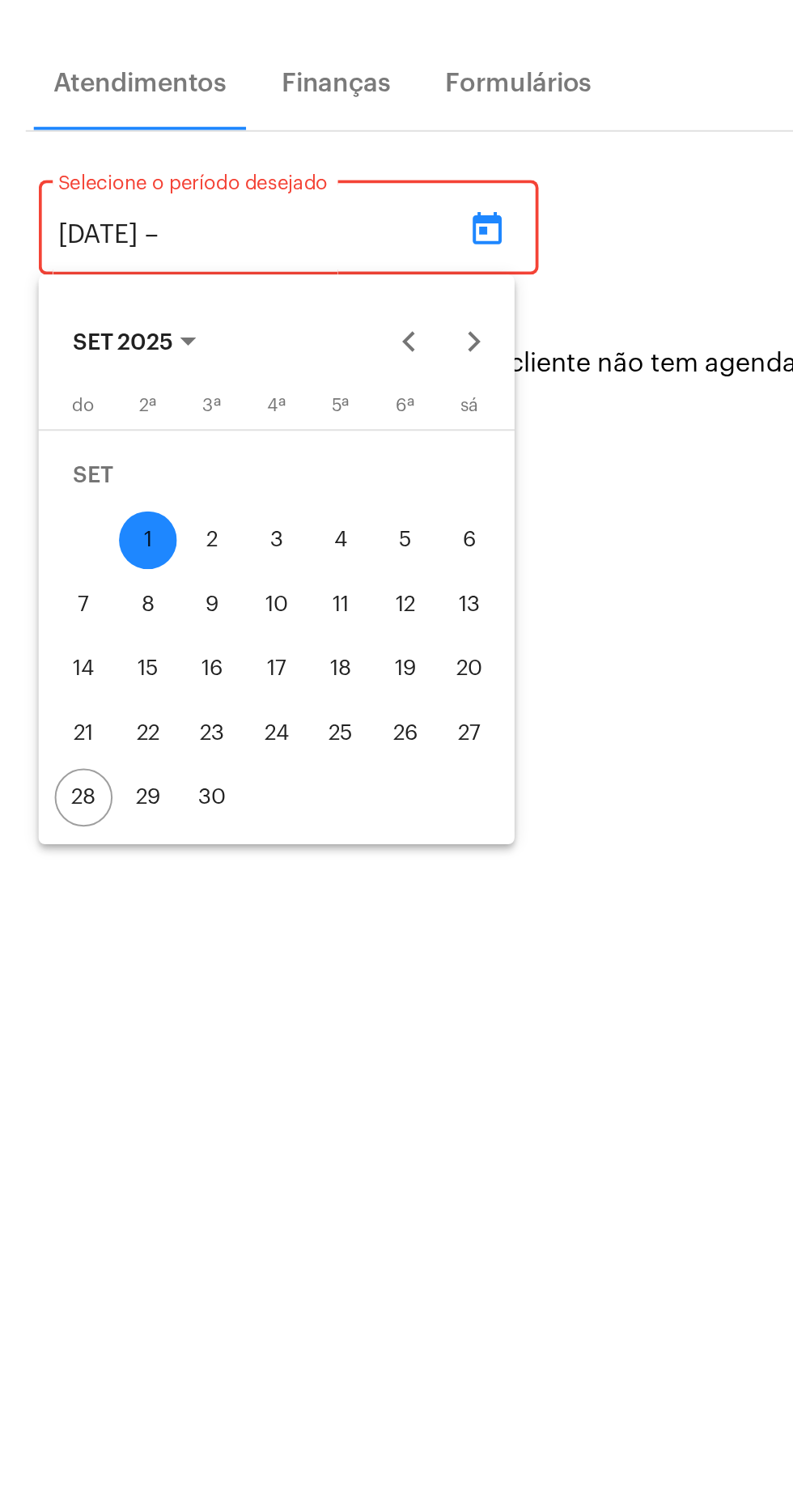
click at [46, 720] on div "28" at bounding box center [41, 722] width 29 height 29
type input "[DATE]"
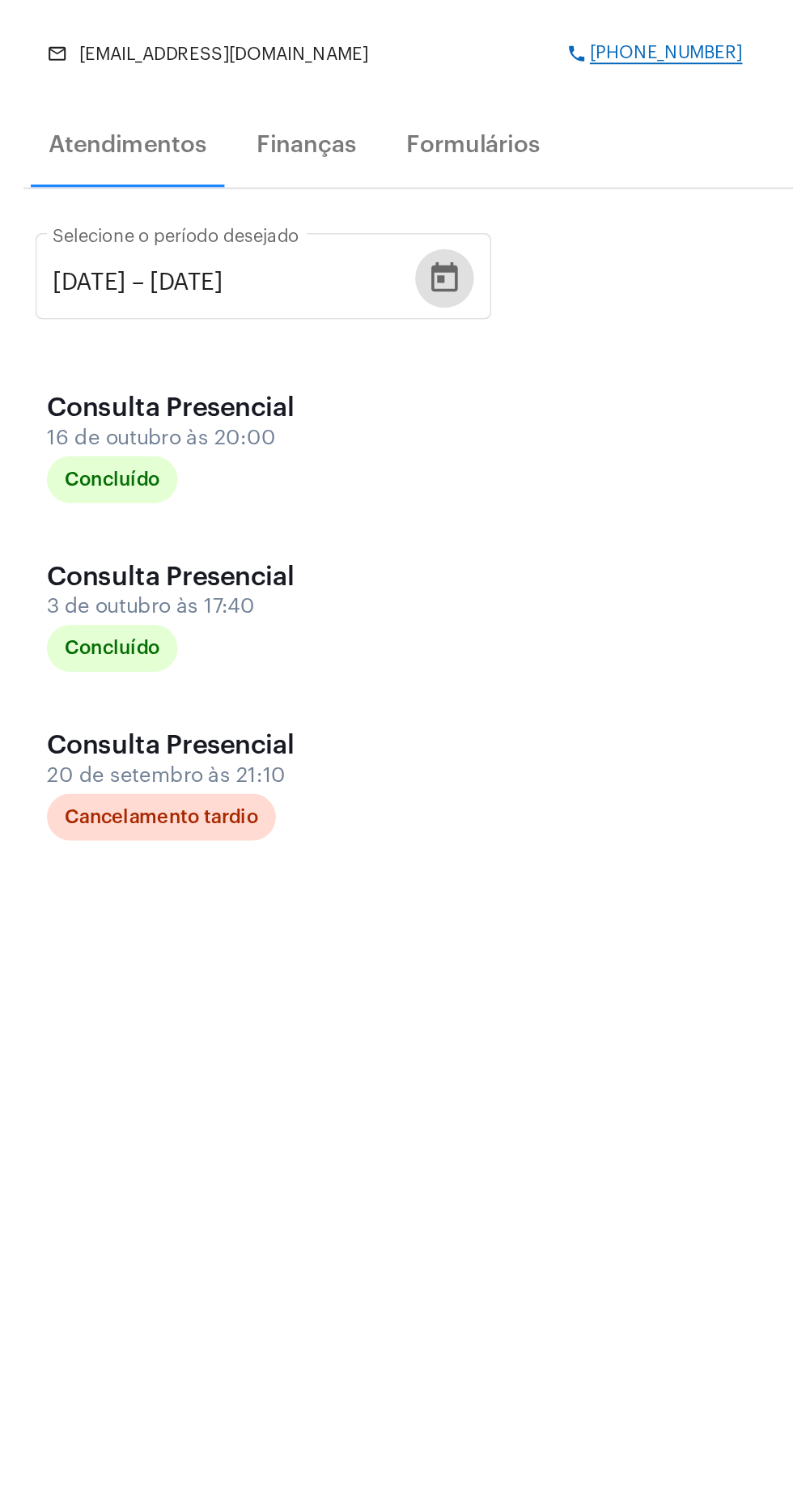
click at [128, 520] on div "16 de outubro às 20:00" at bounding box center [107, 526] width 162 height 12
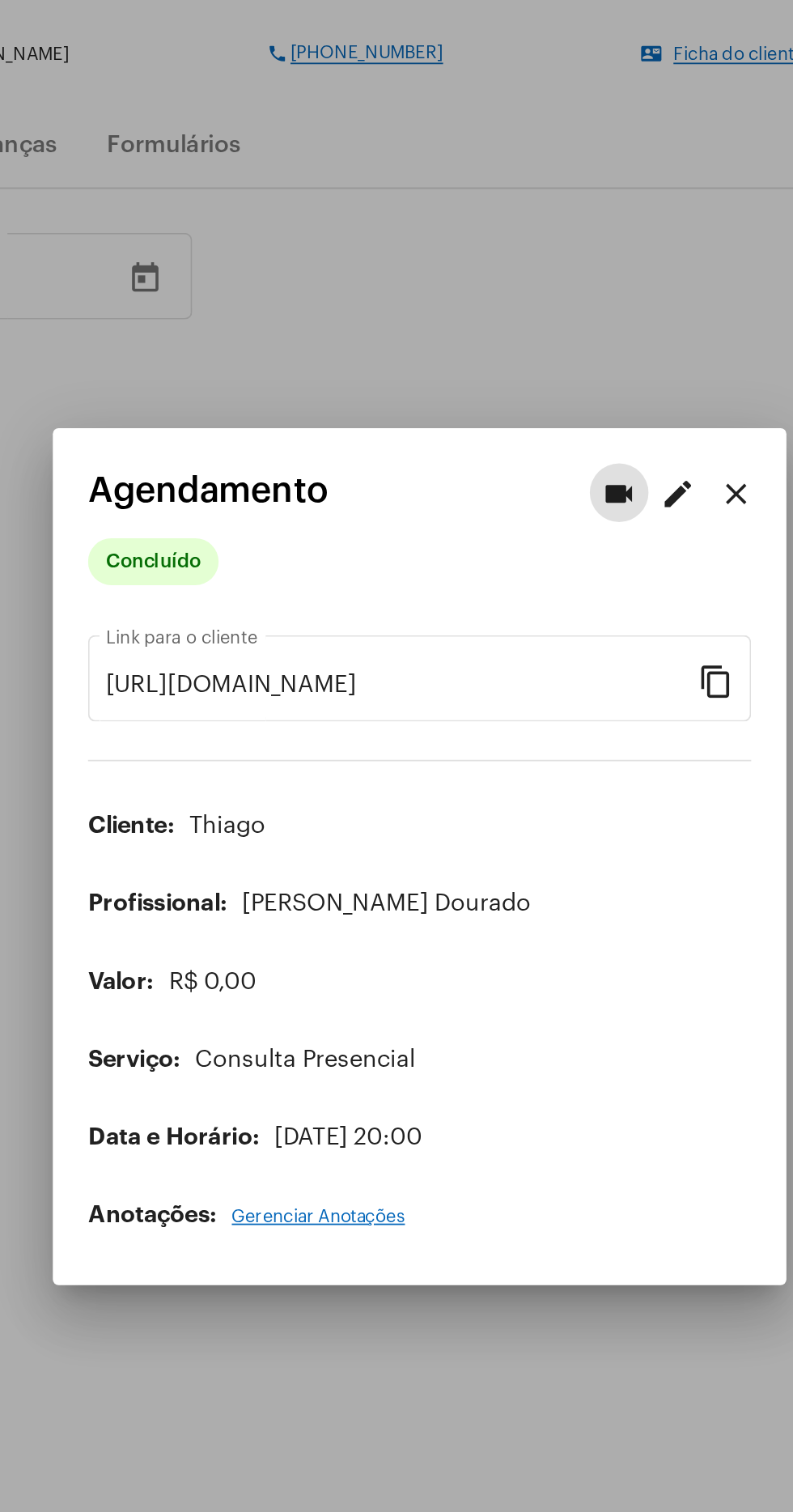
click at [405, 1036] on div at bounding box center [396, 756] width 793 height 1512
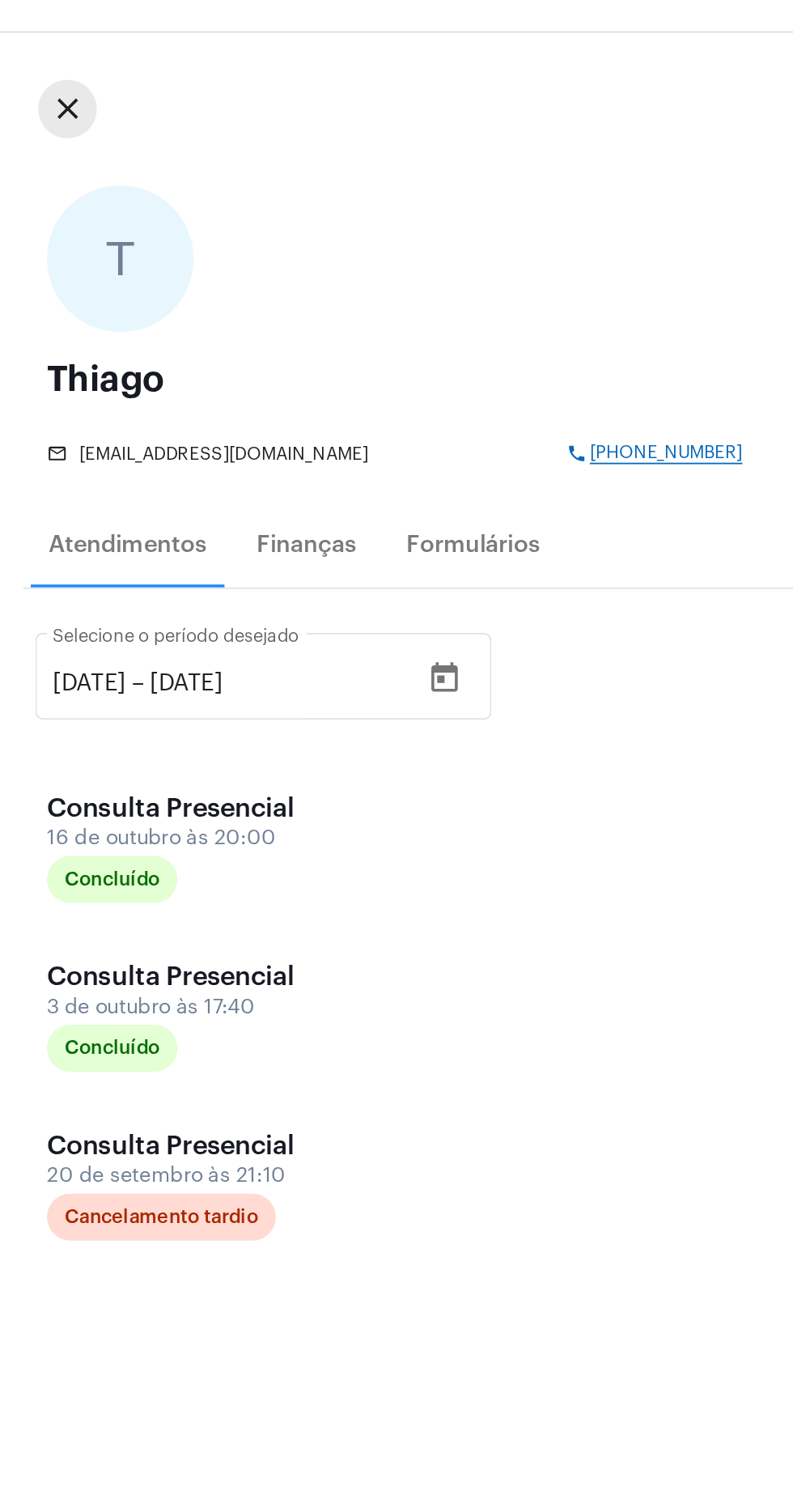
click at [42, 125] on mat-icon "close" at bounding box center [36, 123] width 19 height 19
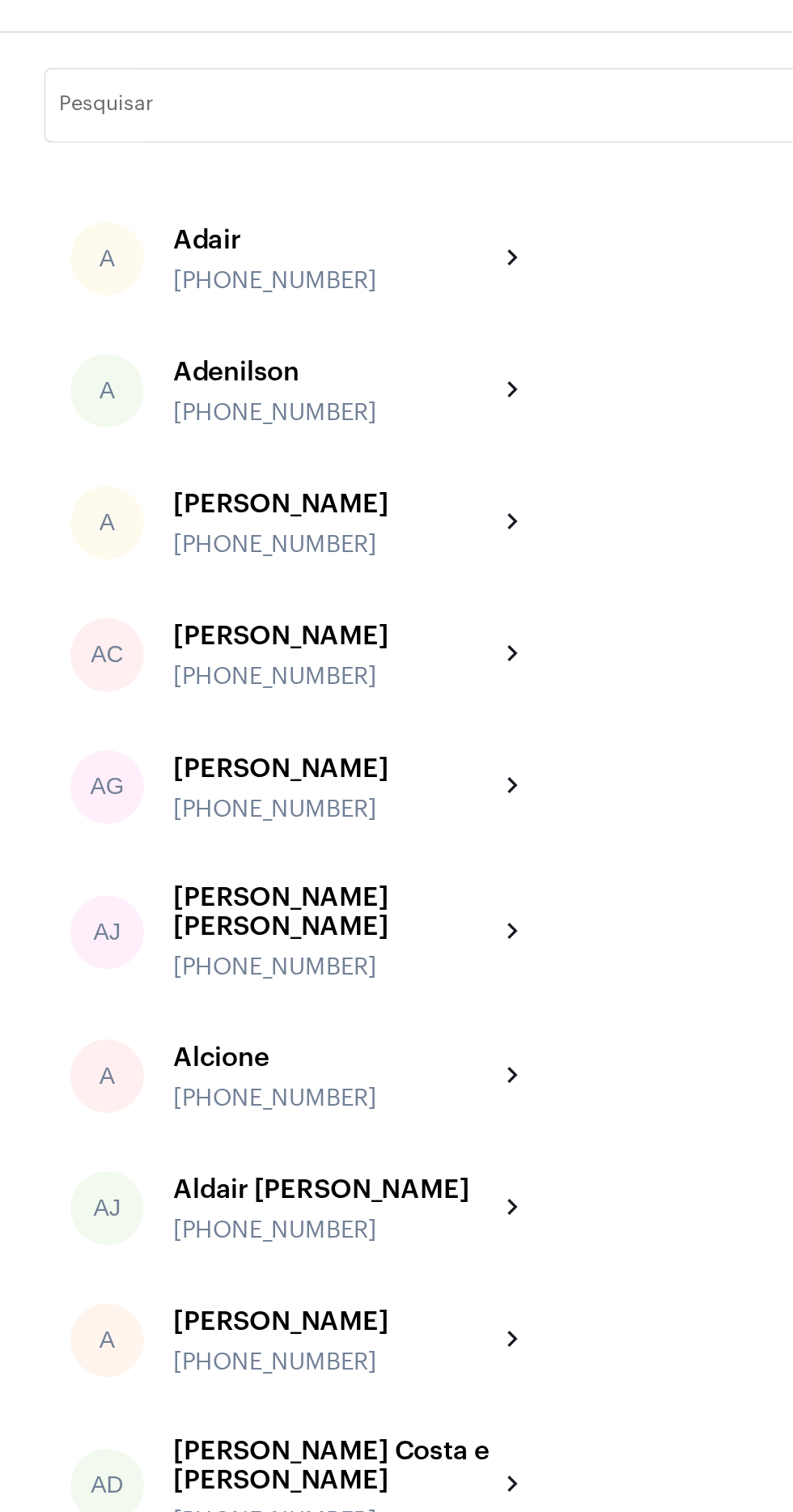
click at [180, 121] on input "Pesquisar" at bounding box center [340, 124] width 614 height 13
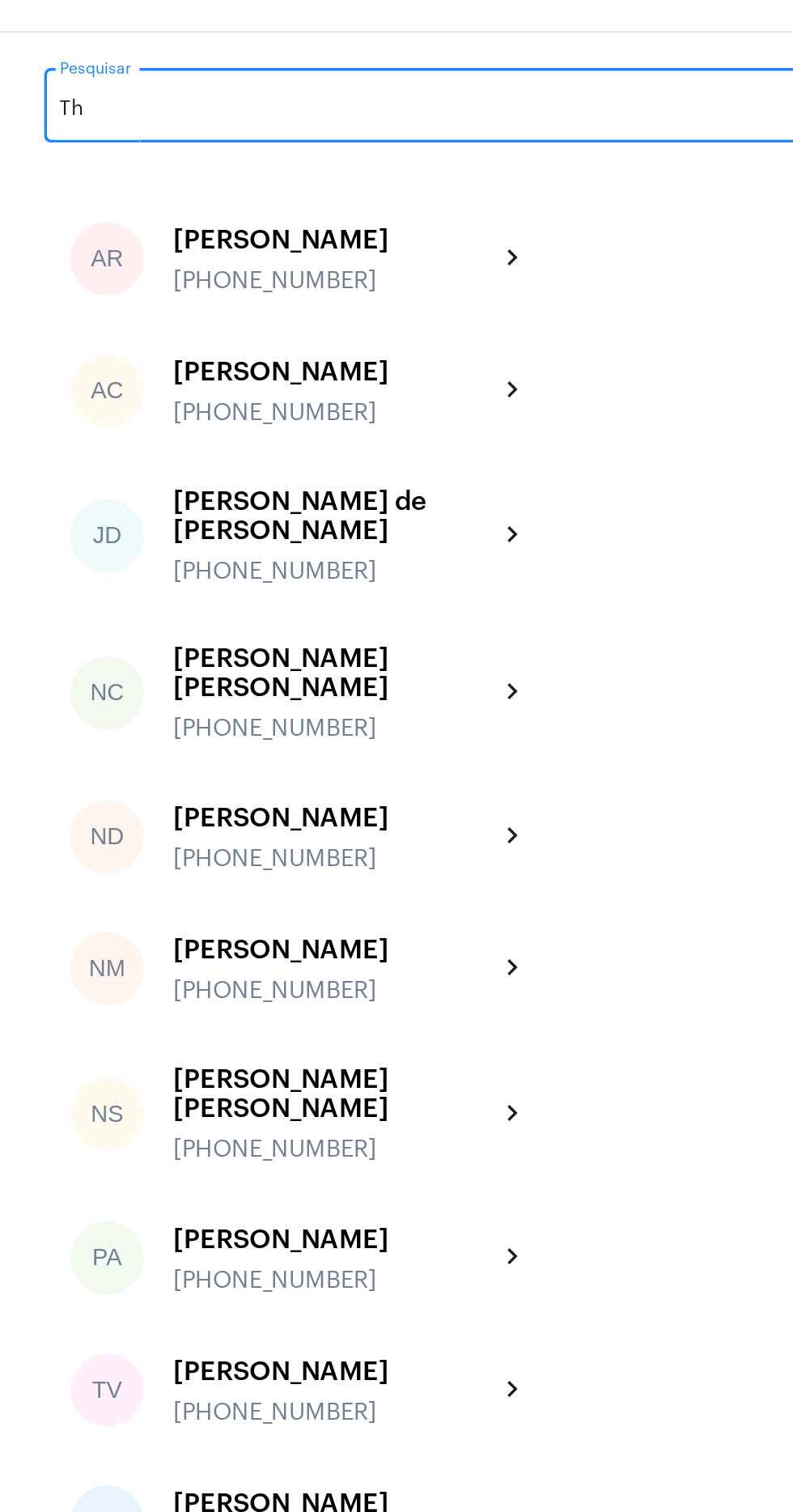
type input "Thi"
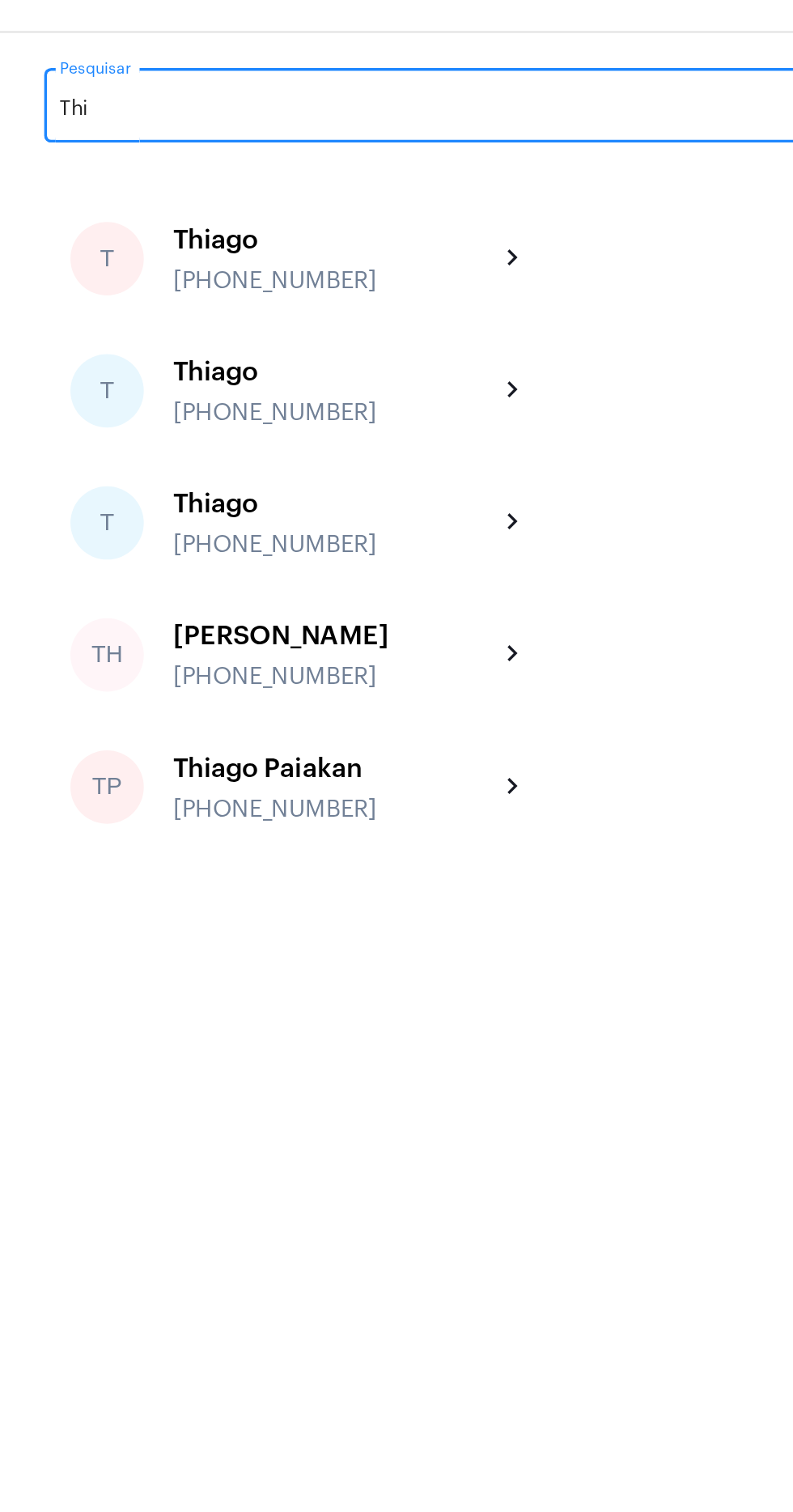
click at [206, 358] on div "[PHONE_NUMBER]" at bounding box center [184, 364] width 178 height 15
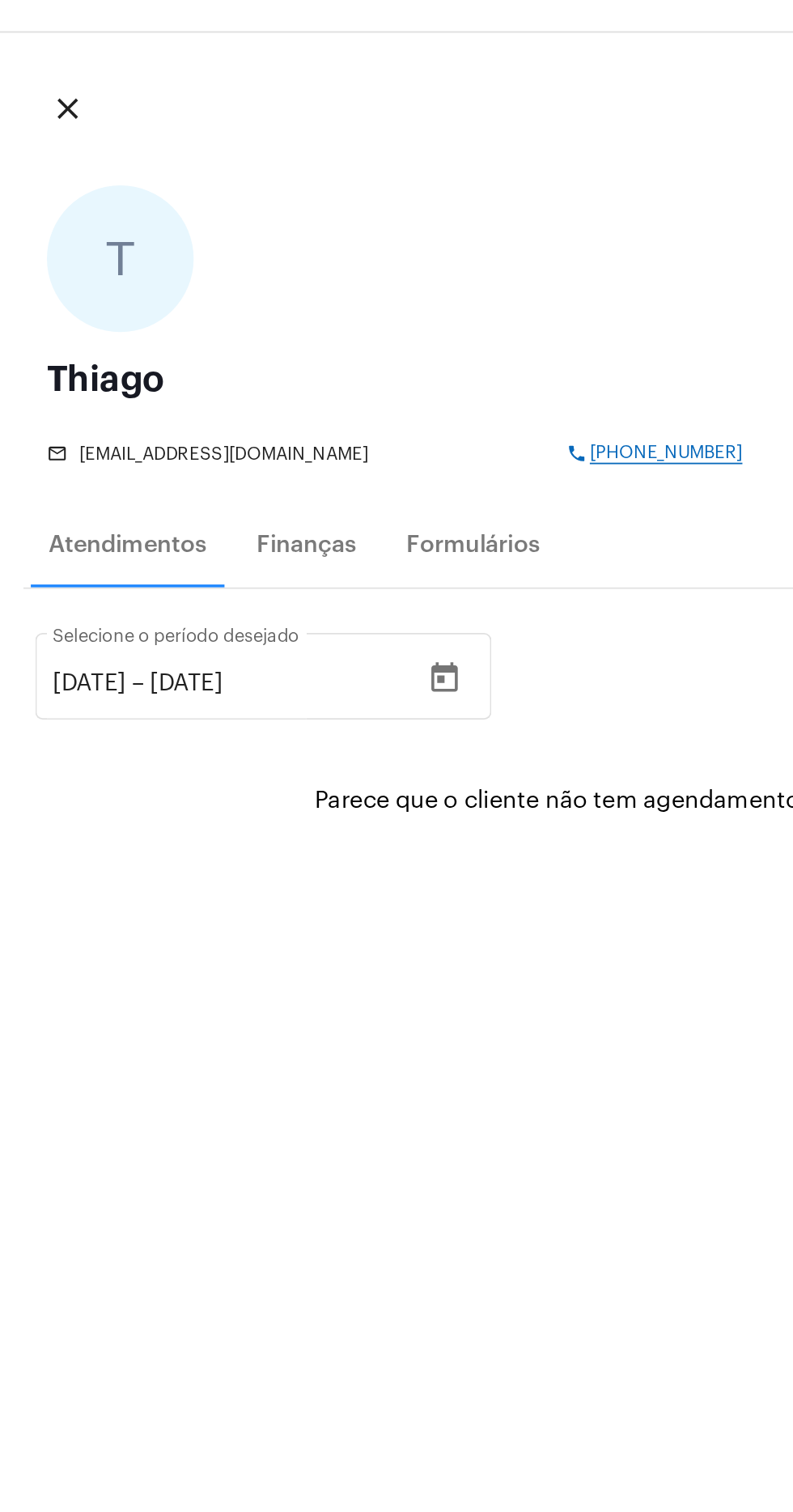
click at [262, 424] on button "Open calendar" at bounding box center [245, 436] width 32 height 32
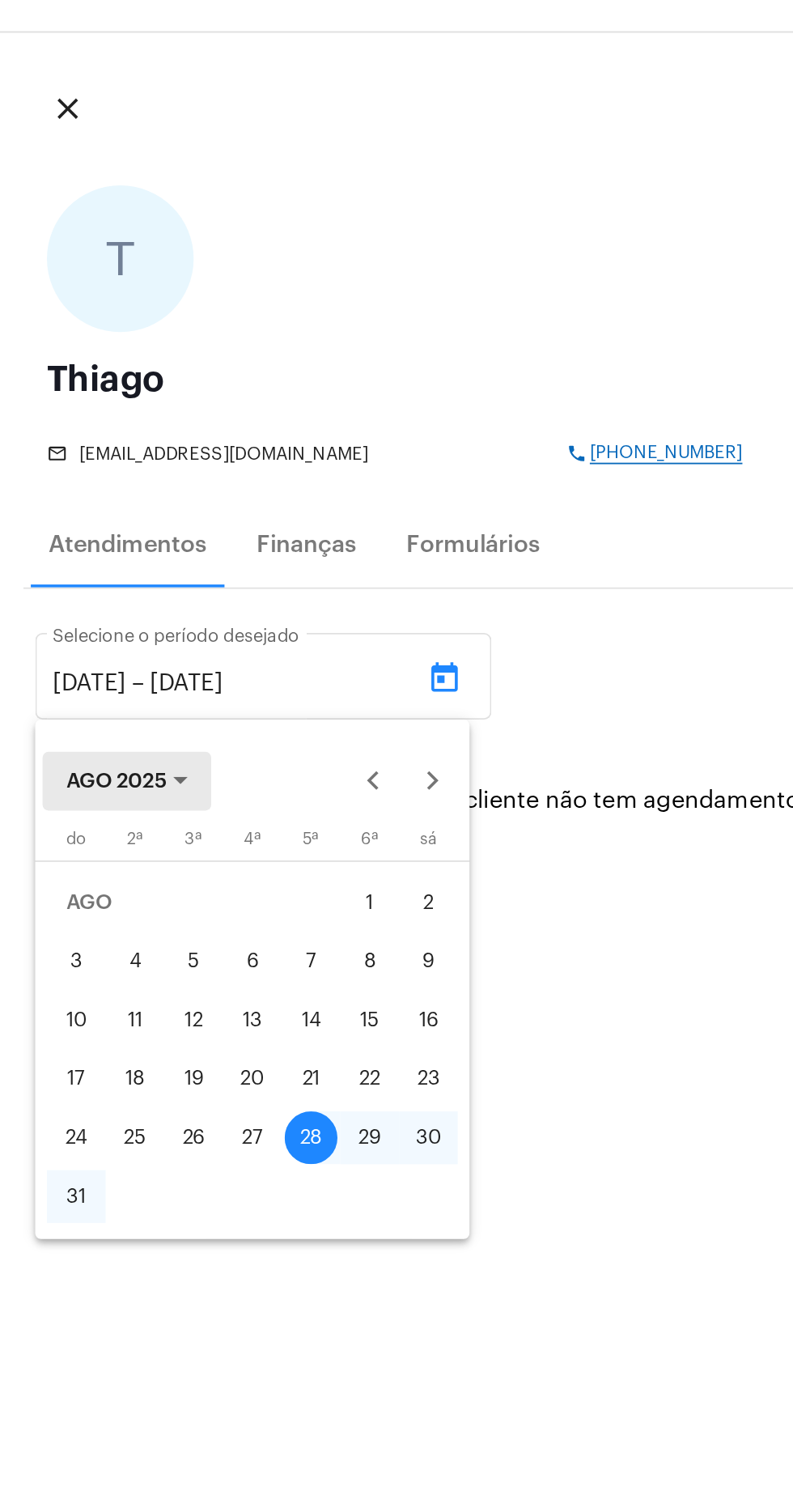
click at [97, 491] on polygon "Choose month and year" at bounding box center [99, 493] width 8 height 4
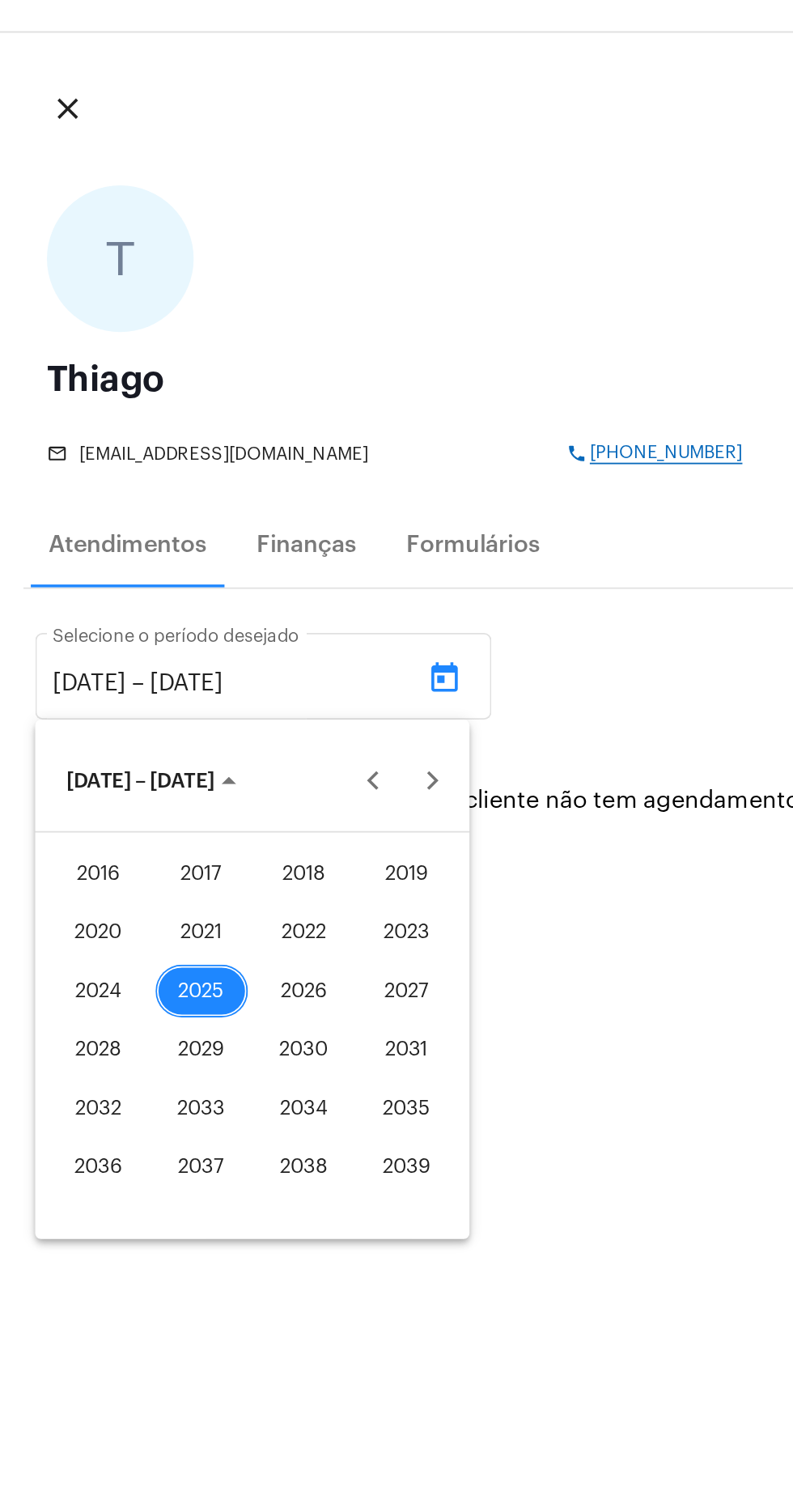
click at [120, 567] on div "2021" at bounding box center [112, 576] width 51 height 29
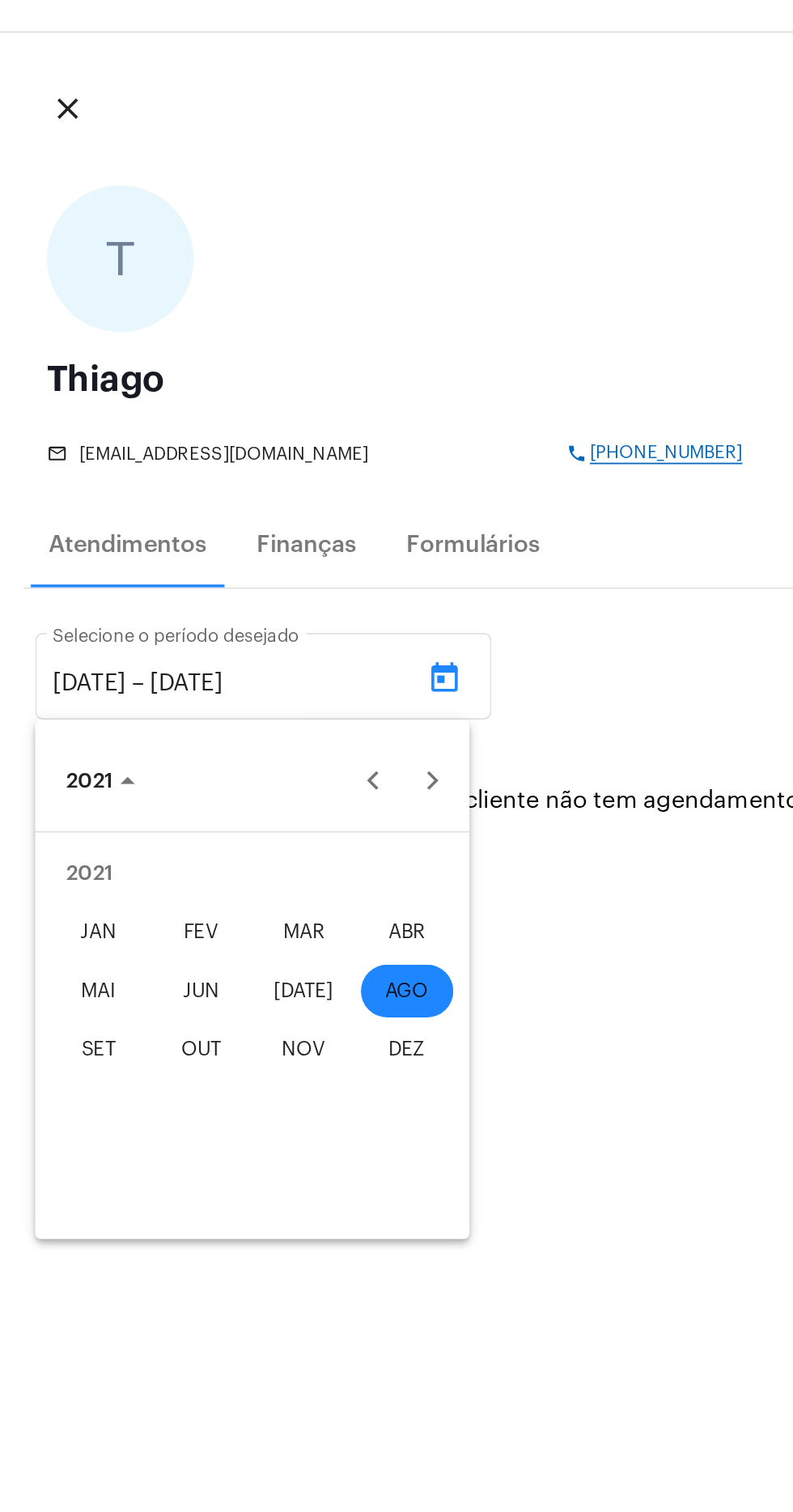
click at [50, 580] on div "JAN" at bounding box center [55, 576] width 51 height 29
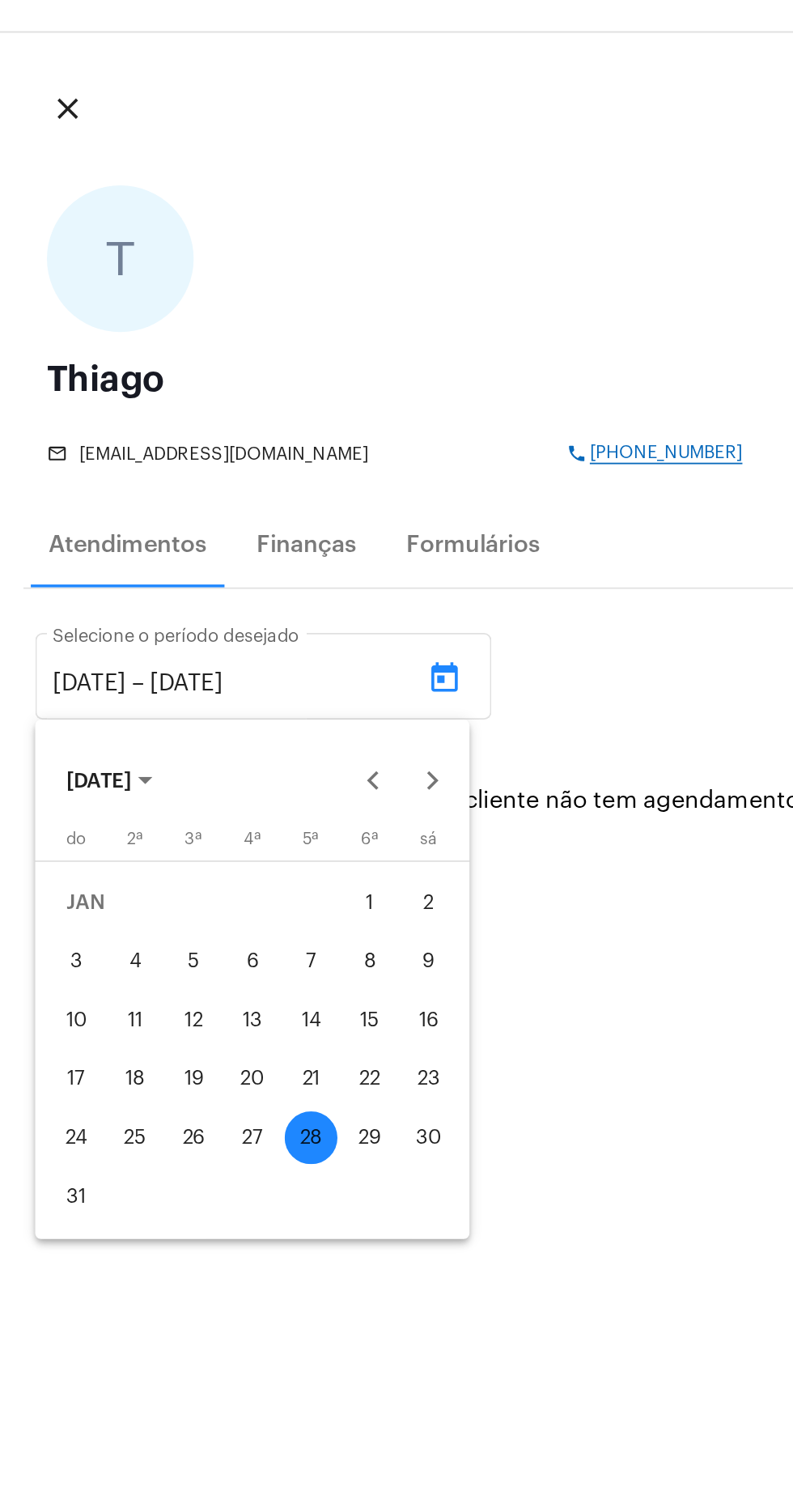
click at [209, 558] on div "1" at bounding box center [204, 561] width 29 height 29
type input "[DATE]"
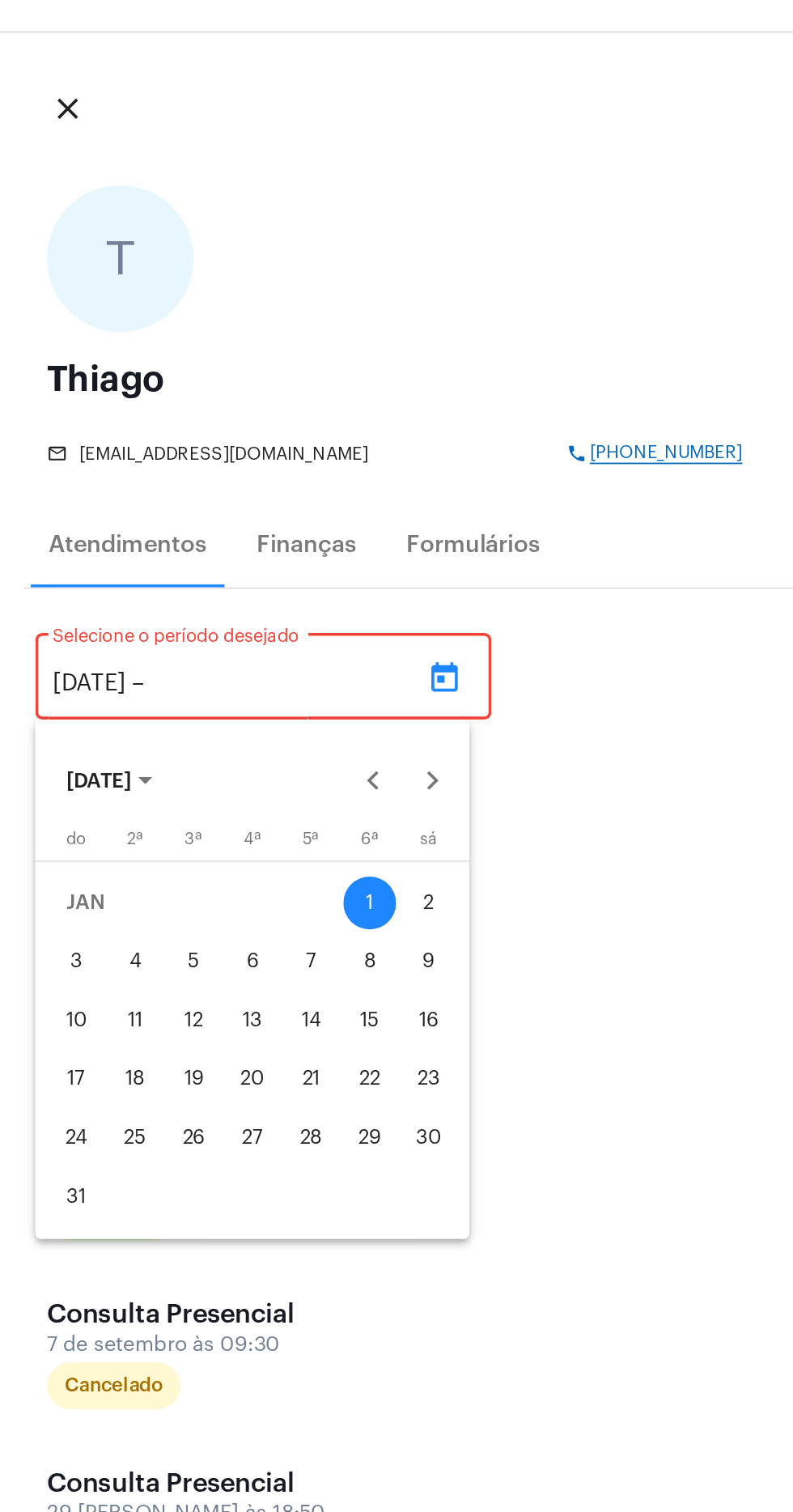
click at [262, 431] on div at bounding box center [396, 756] width 793 height 1512
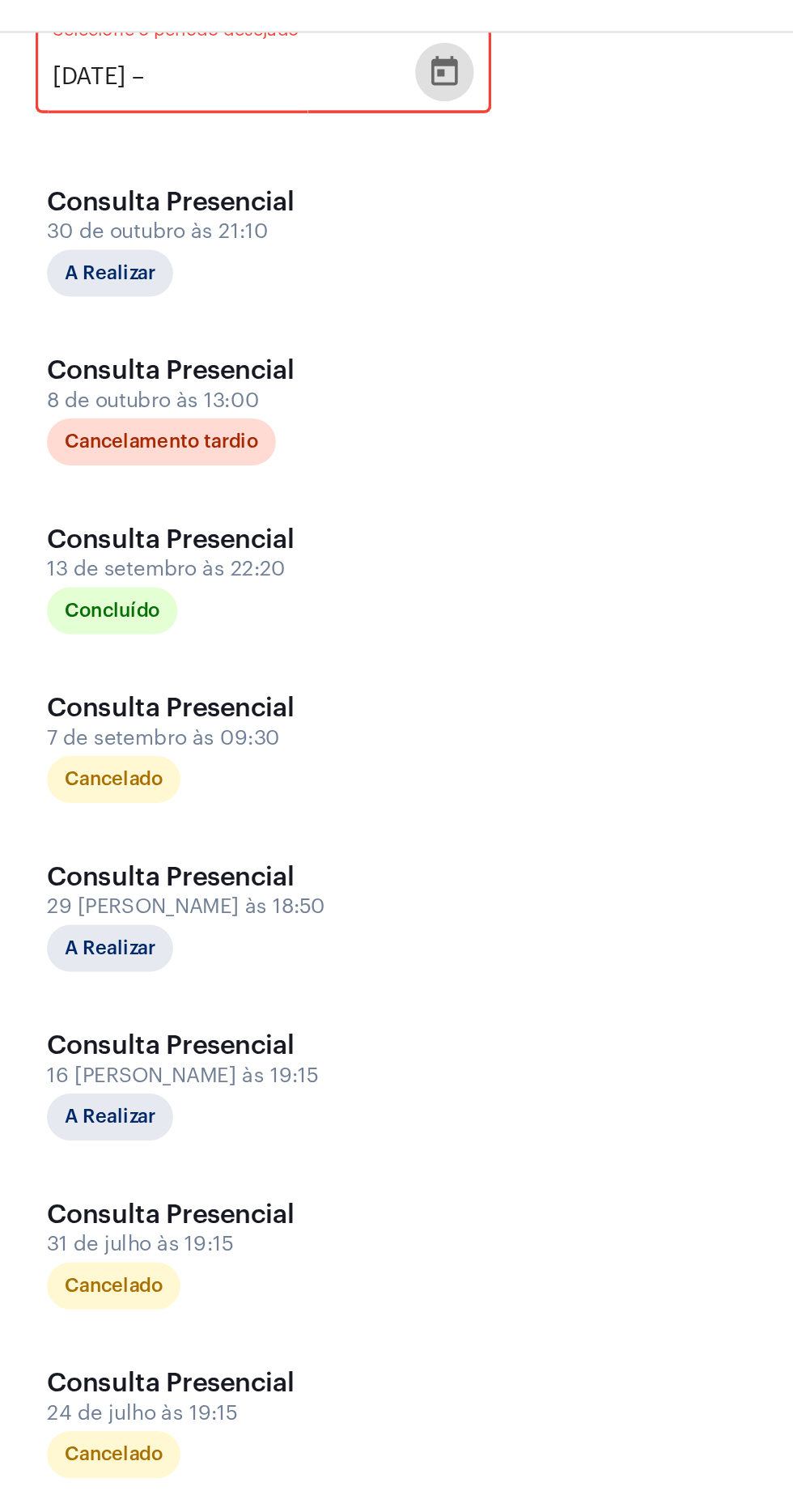
scroll to position [975, 0]
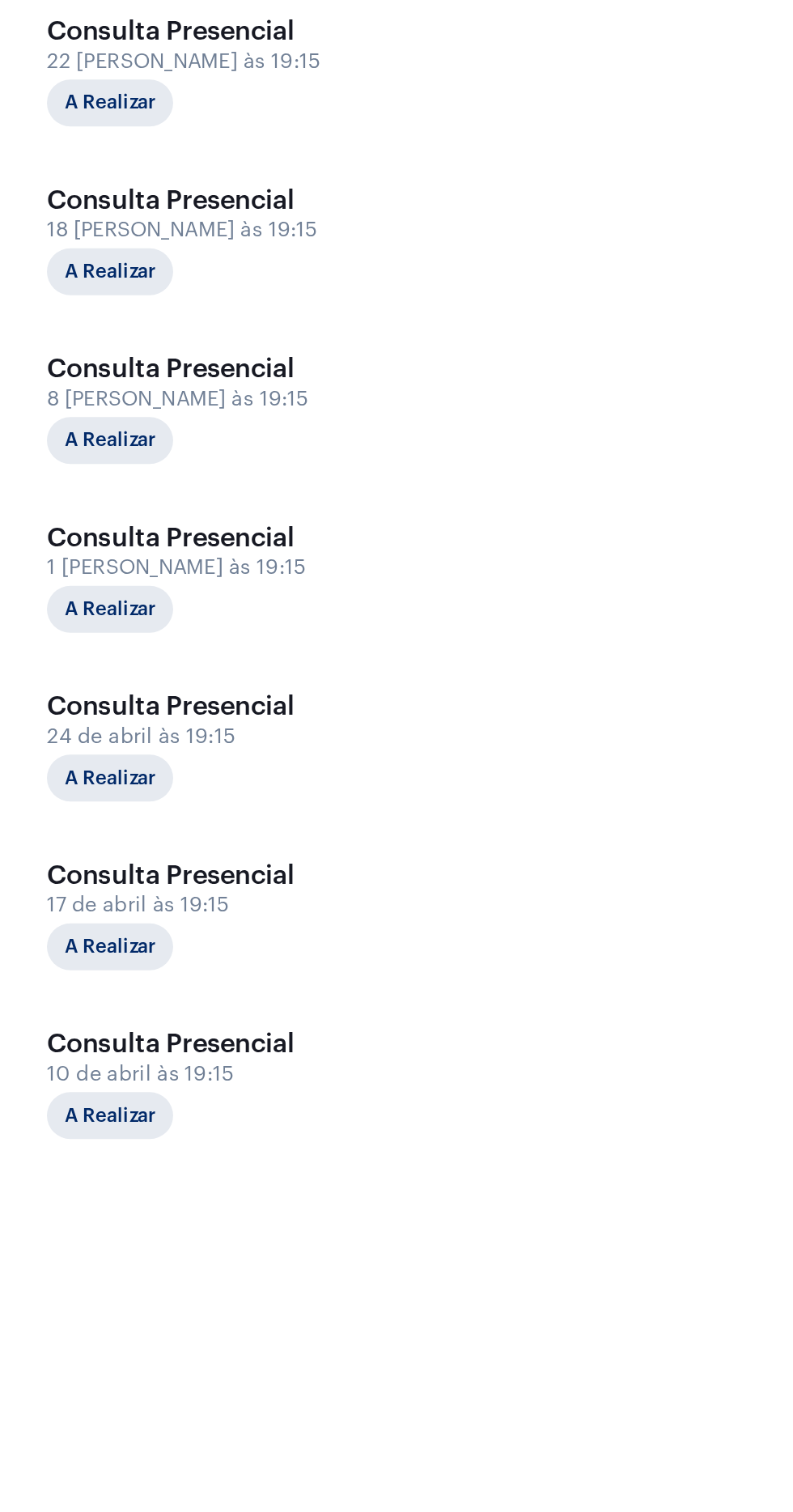
click at [138, 1294] on div "Consulta Presencial" at bounding box center [107, 1303] width 162 height 17
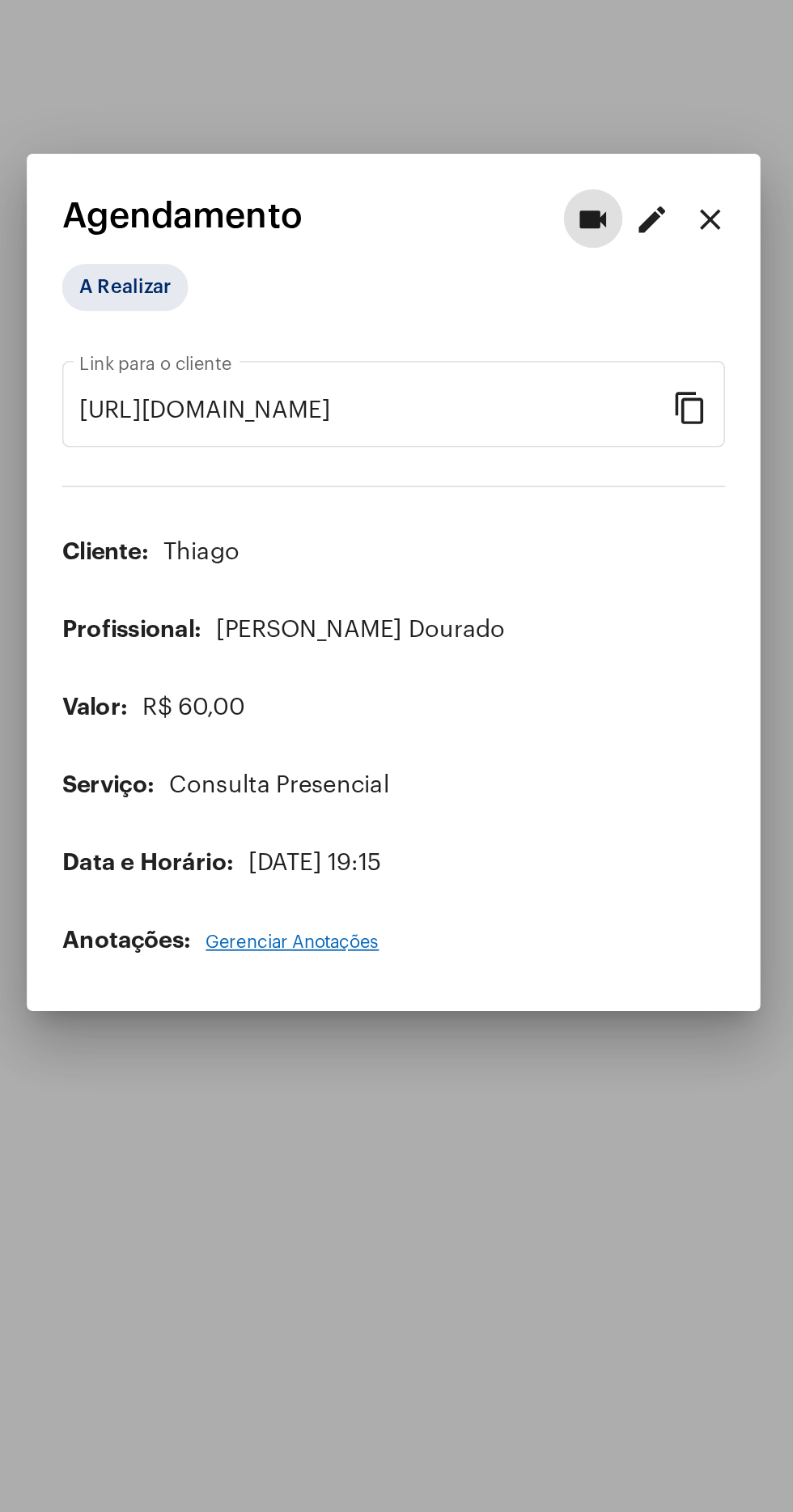
click at [460, 1105] on div at bounding box center [396, 756] width 793 height 1512
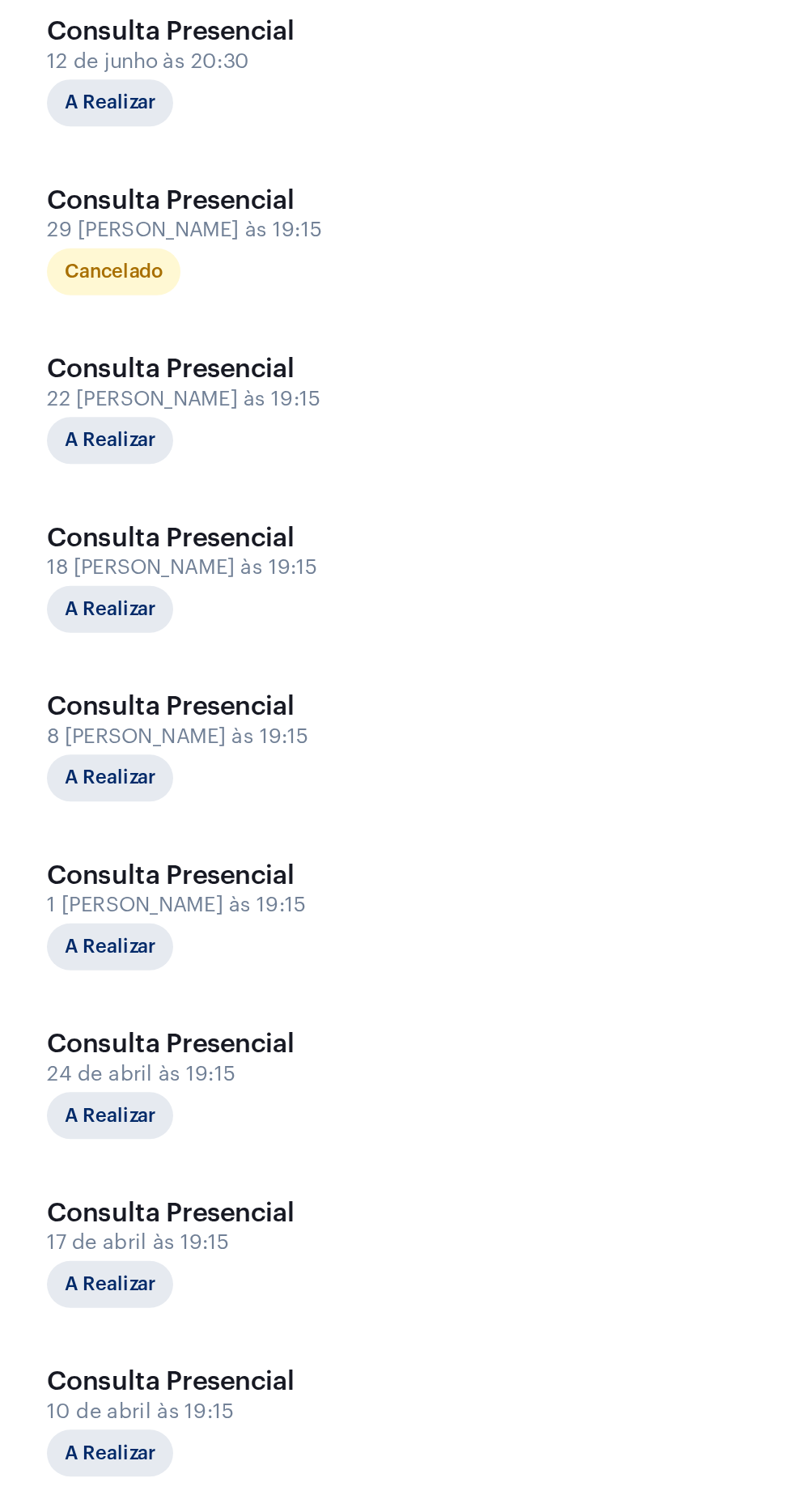
scroll to position [836, 0]
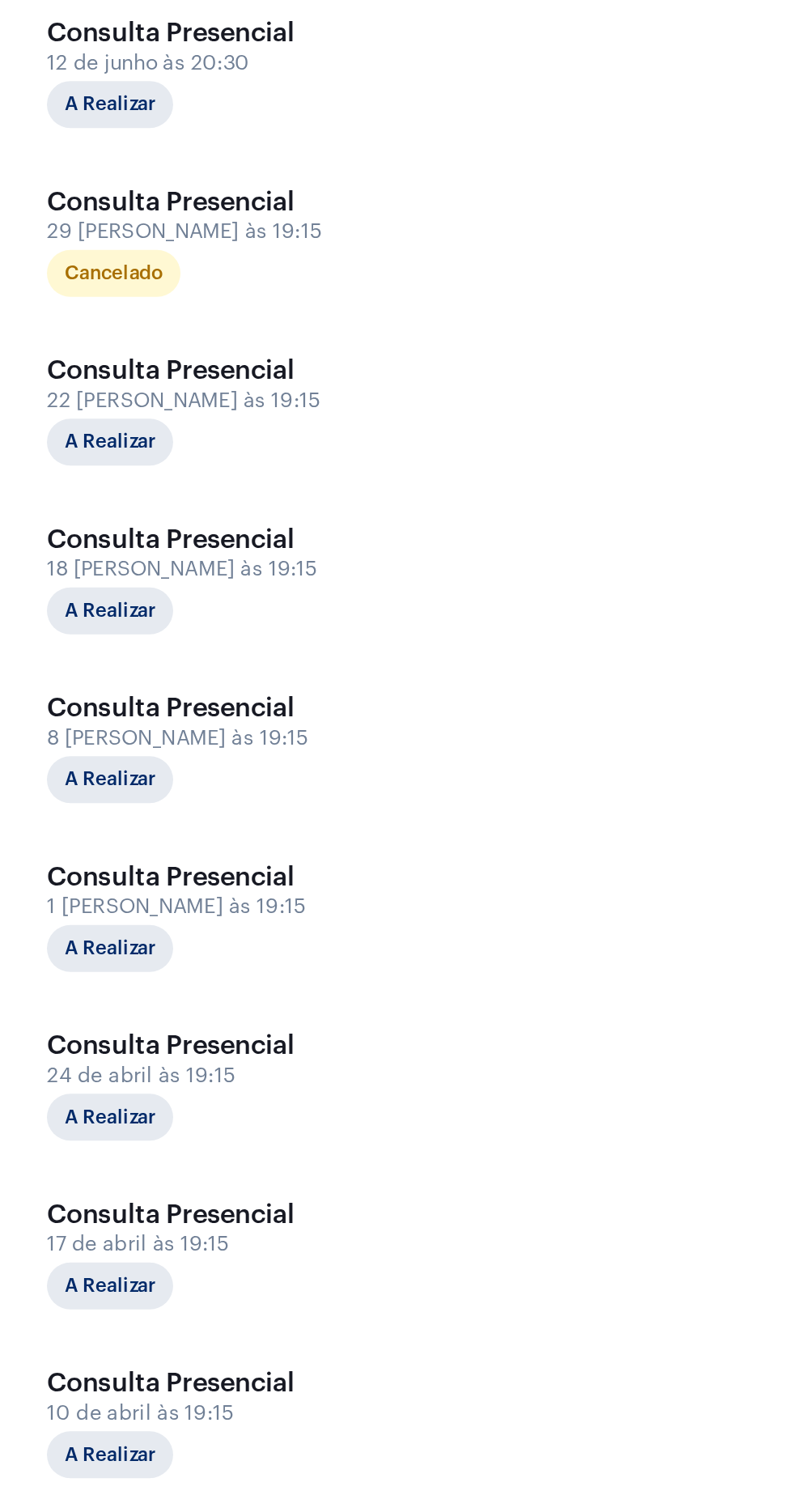
click at [116, 1452] on div "10 de abril às 19:15" at bounding box center [107, 1458] width 162 height 12
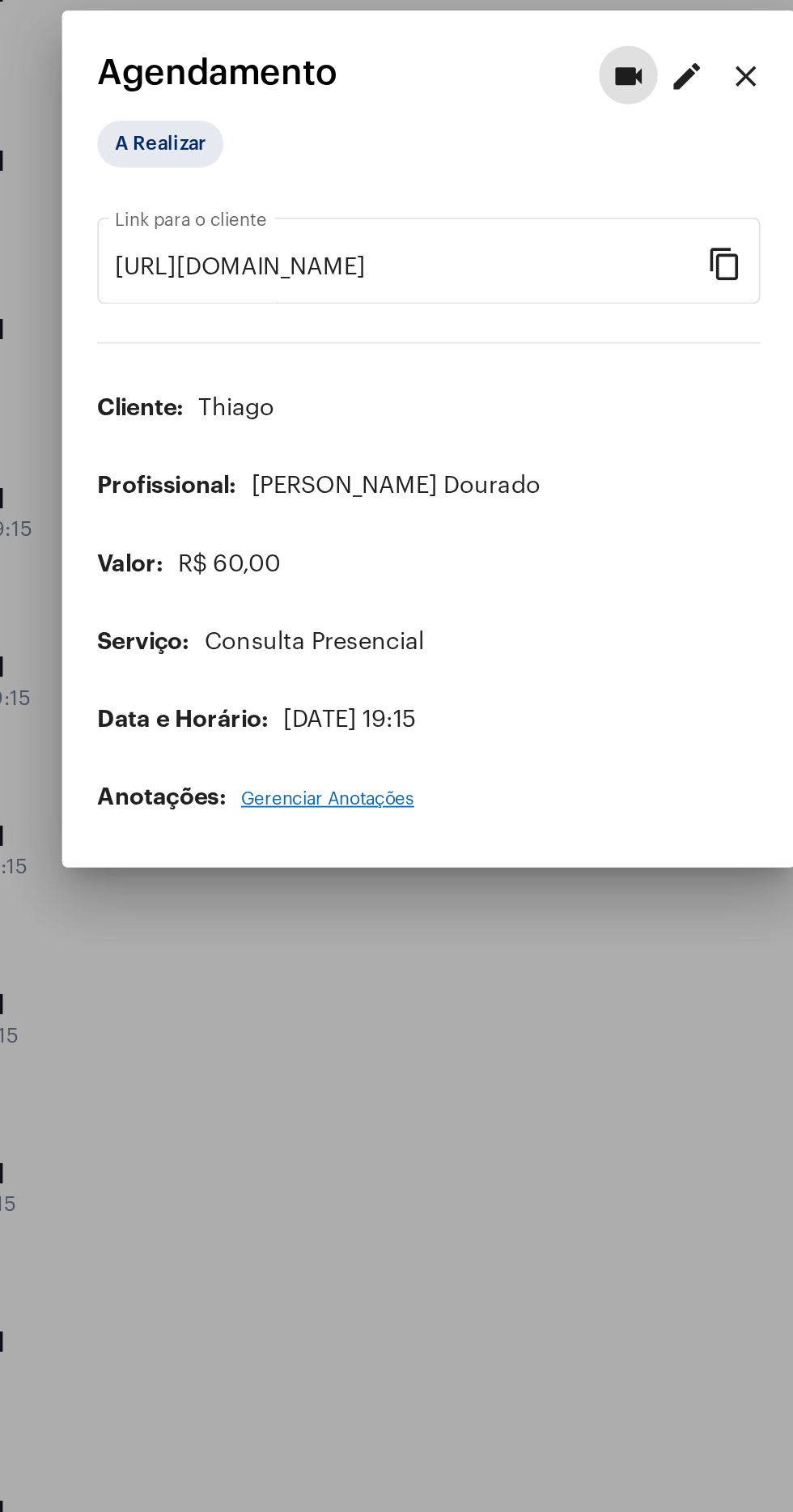
click at [434, 1188] on div at bounding box center [396, 756] width 793 height 1512
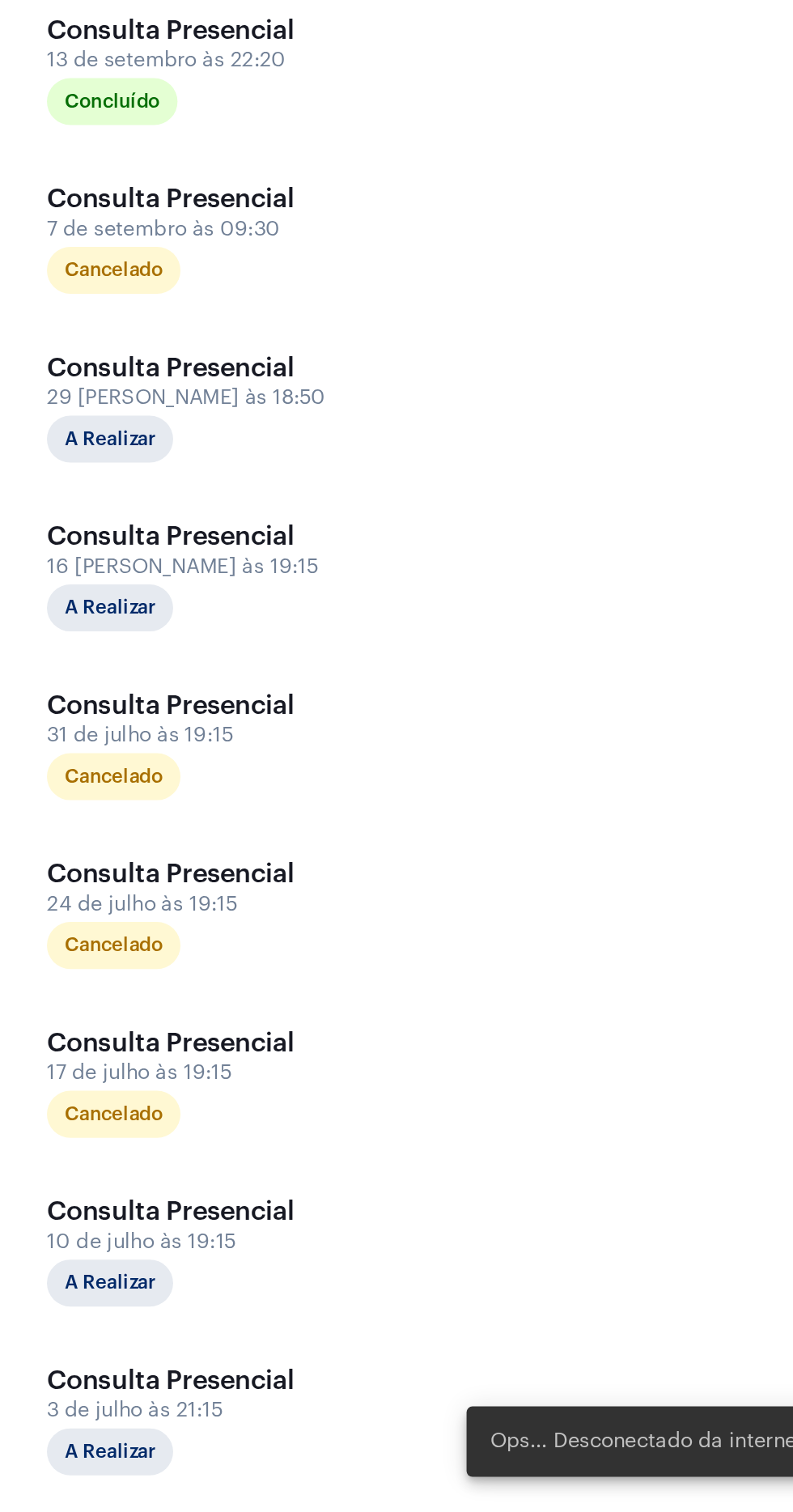
click at [151, 888] on div "Consulta Presencial" at bounding box center [107, 881] width 162 height 17
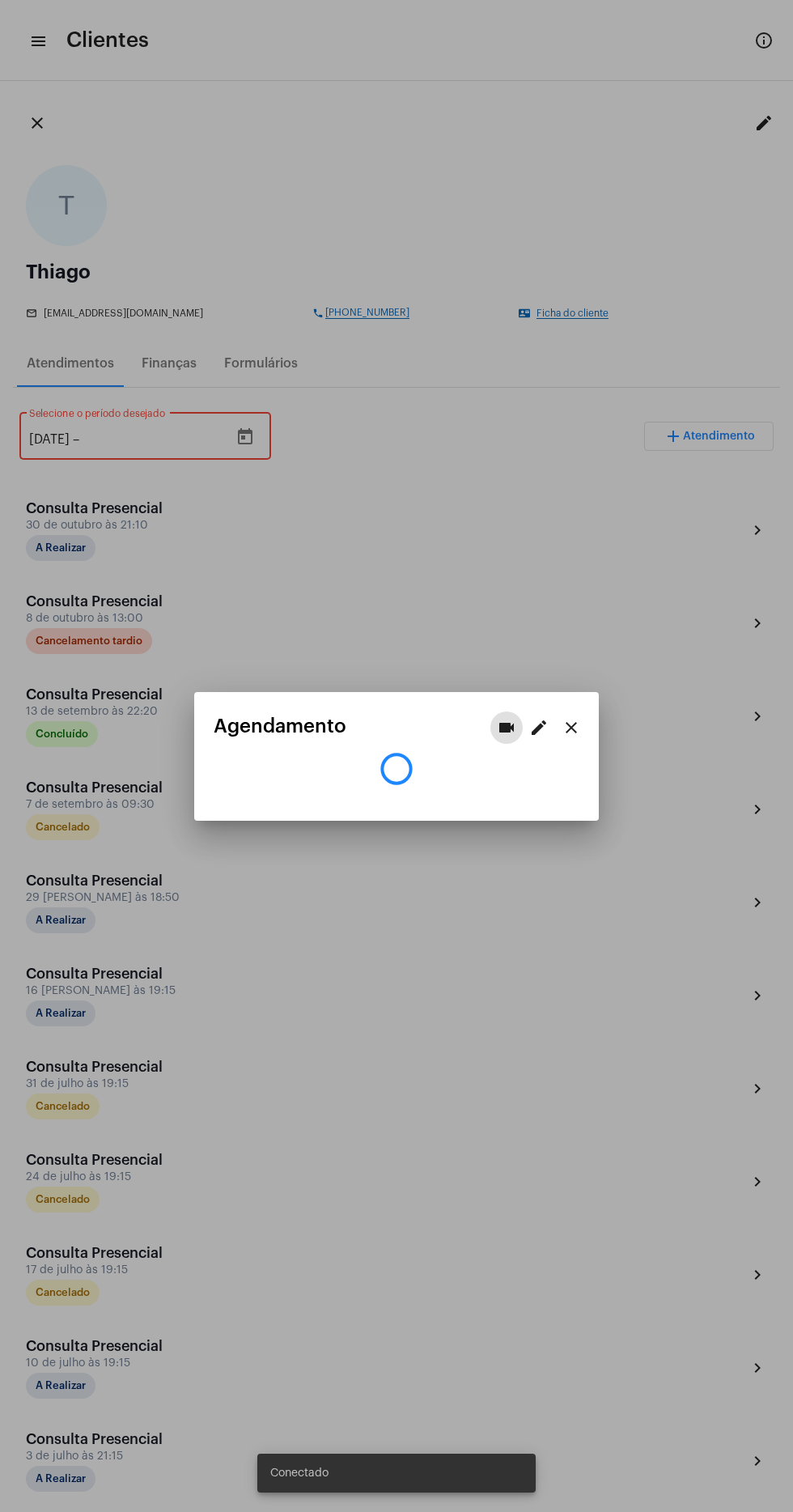
click at [321, 161] on div at bounding box center [396, 756] width 793 height 1512
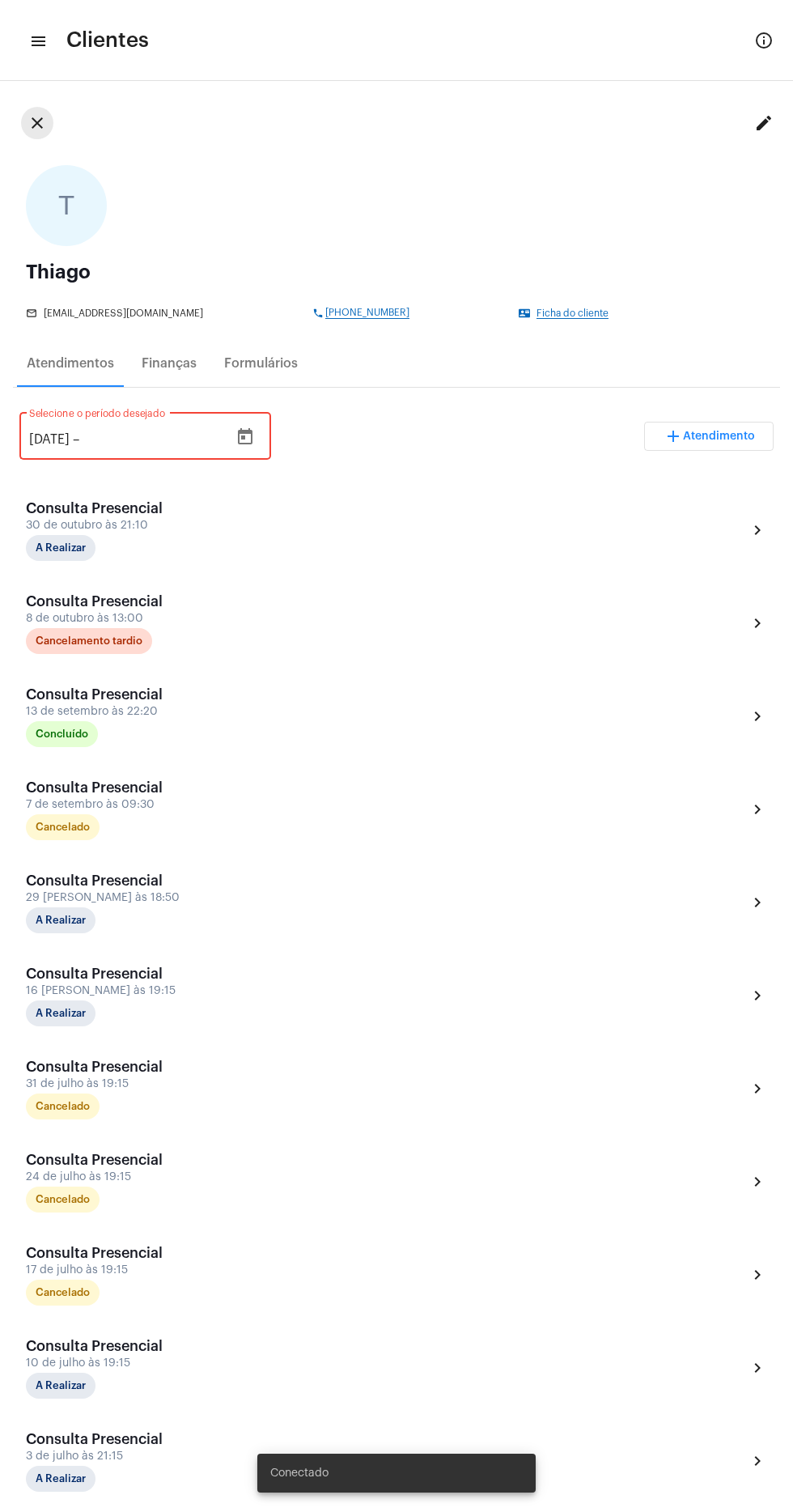
click at [47, 123] on button "close" at bounding box center [36, 123] width 32 height 32
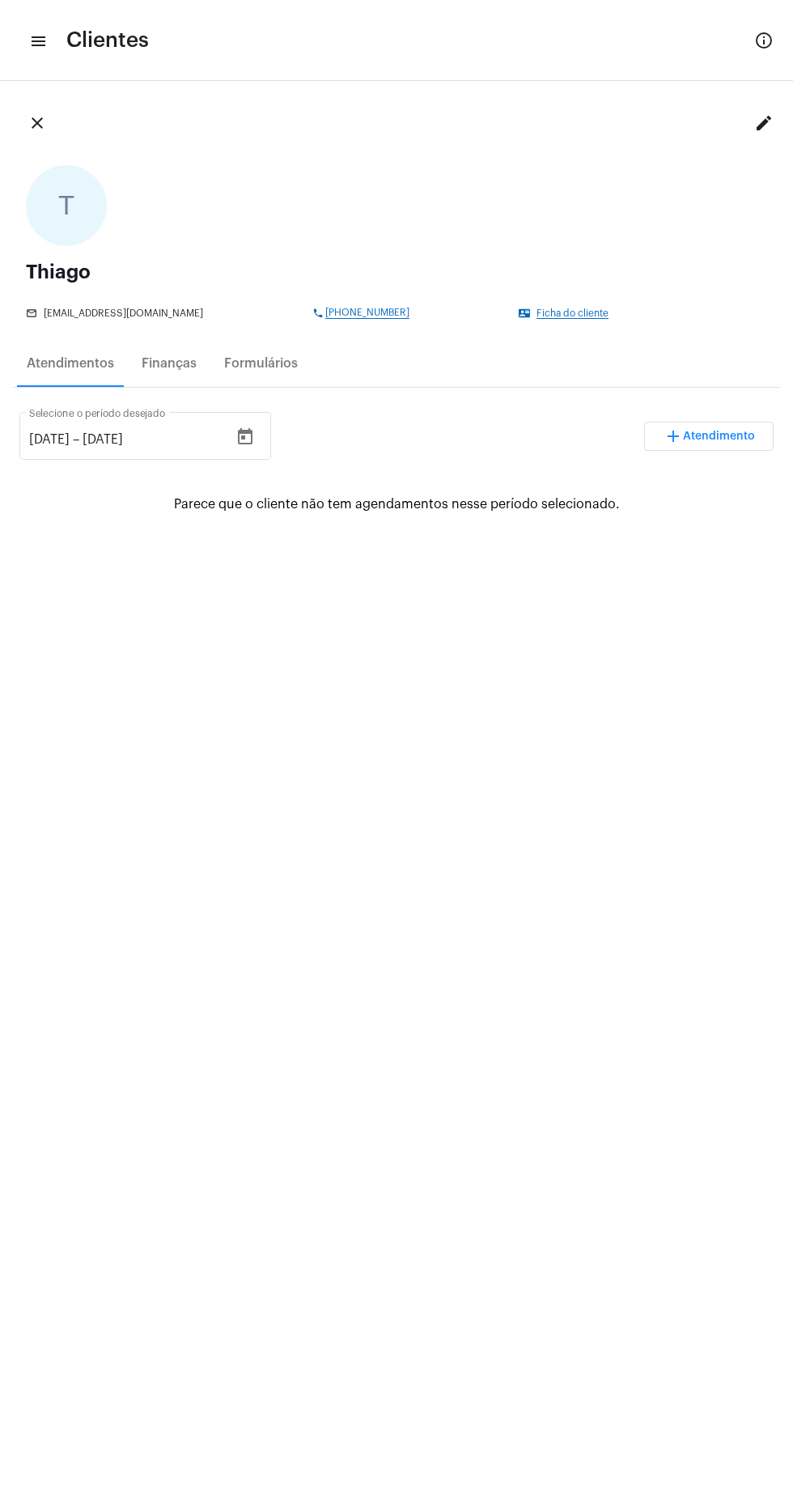
click at [41, 41] on mat-icon "menu" at bounding box center [37, 41] width 17 height 19
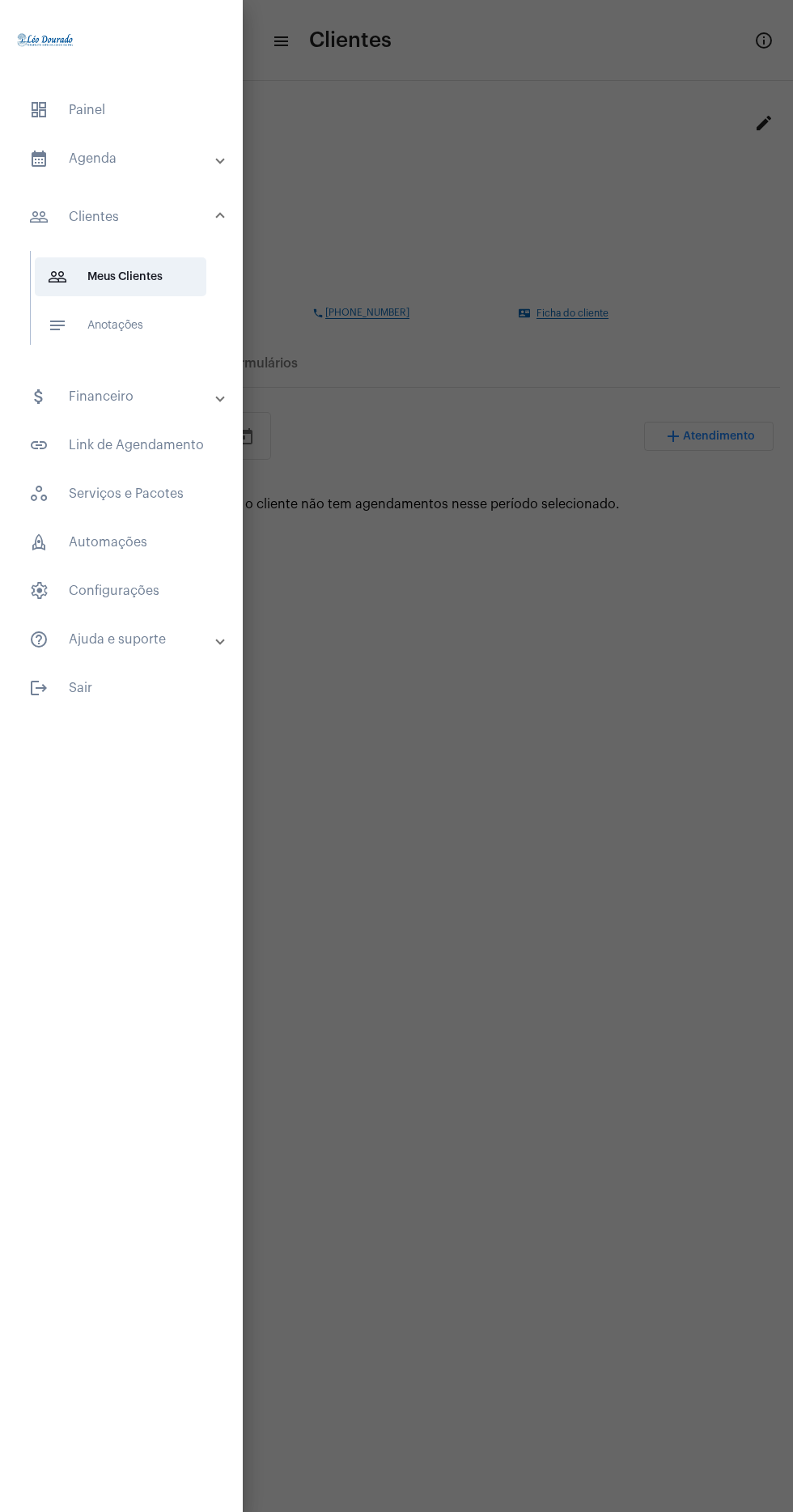
click at [520, 200] on div at bounding box center [396, 756] width 793 height 1512
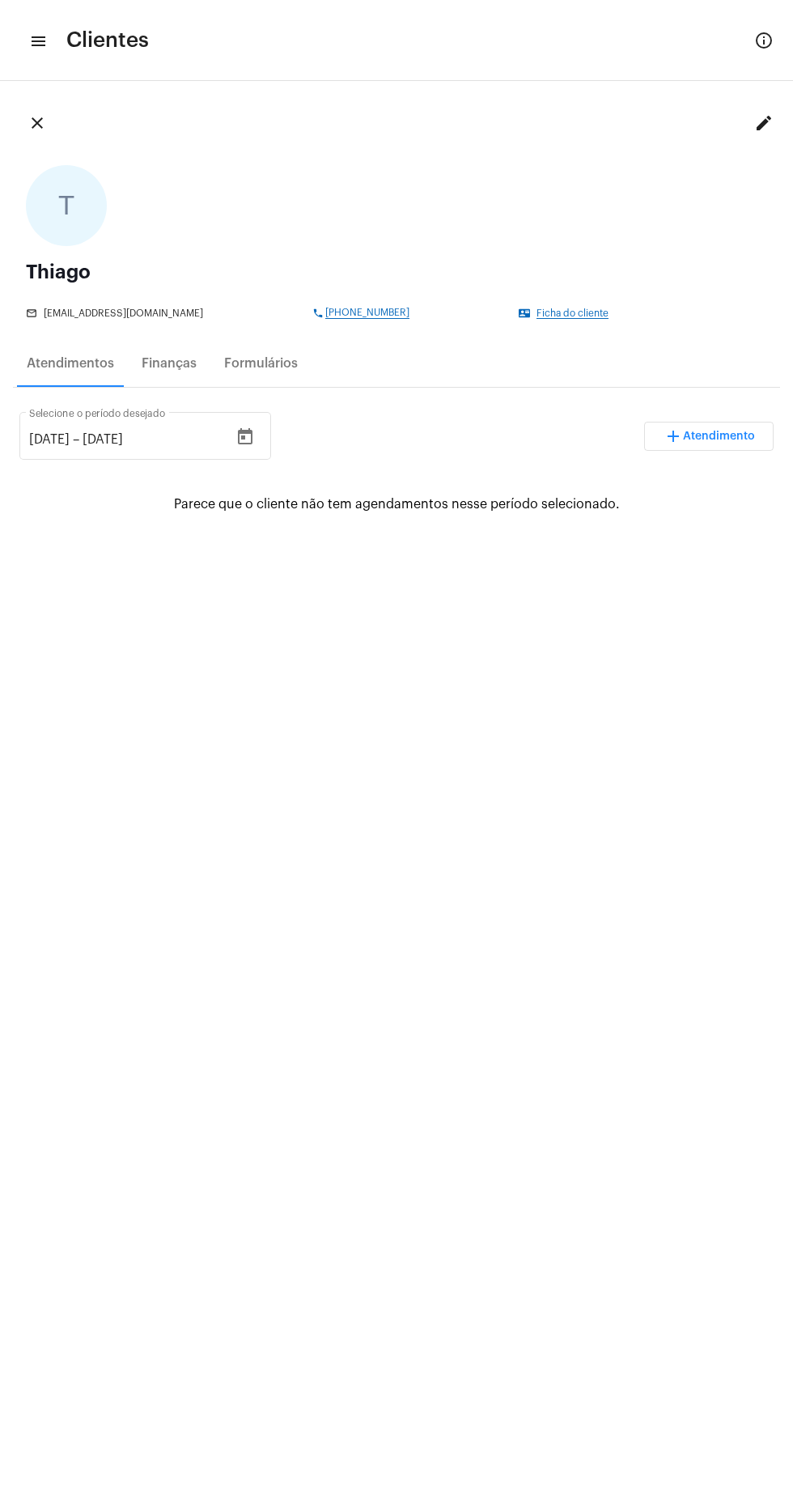
click at [43, 41] on mat-icon "menu" at bounding box center [37, 41] width 17 height 19
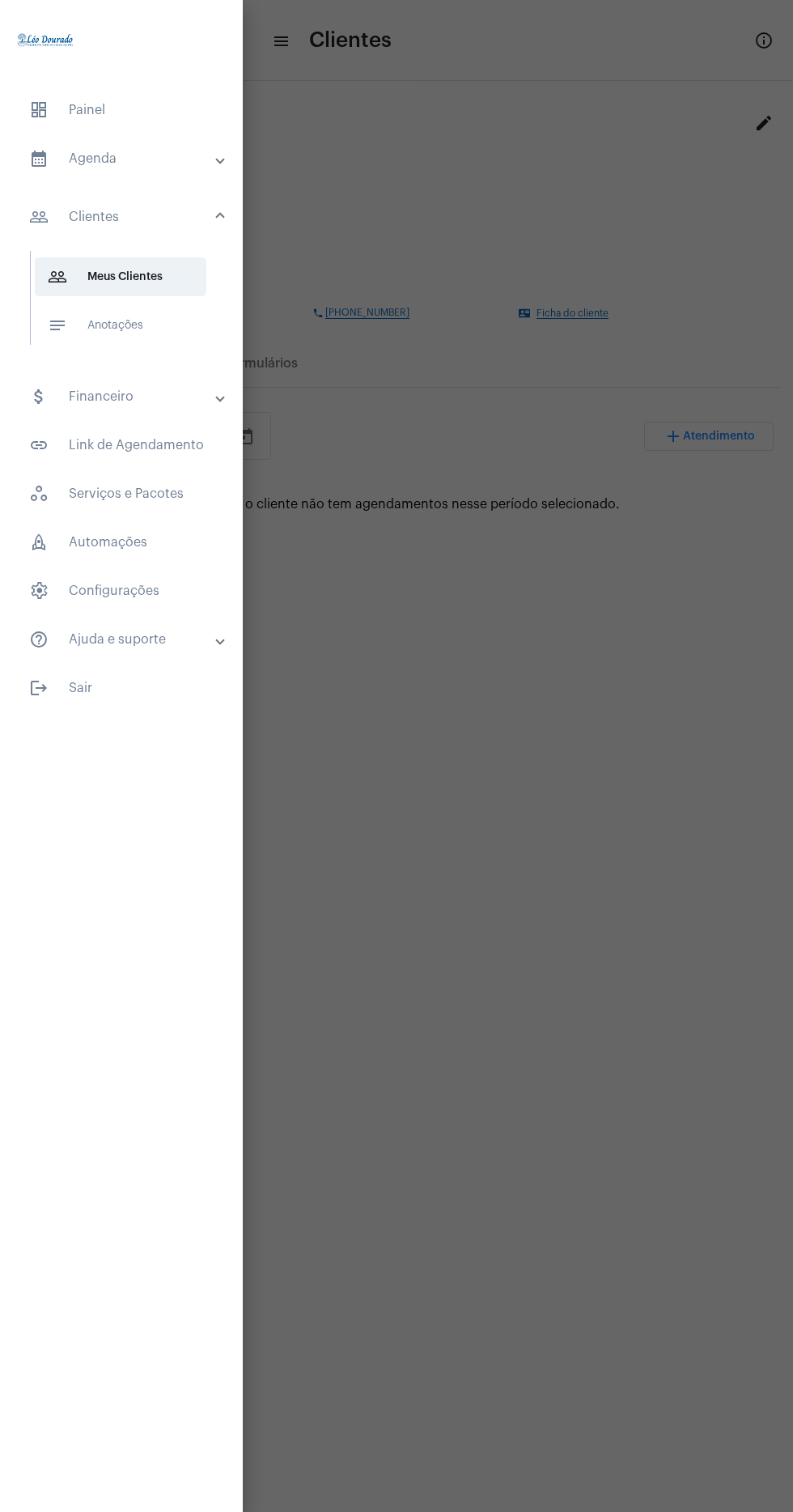
click at [232, 402] on mat-expansion-panel-header "attach_money Financeiro" at bounding box center [127, 397] width 233 height 39
click at [162, 205] on mat-panel-title "people_outline Clientes" at bounding box center [123, 207] width 188 height 19
click at [188, 267] on span "people_outline Meus Clientes" at bounding box center [120, 277] width 171 height 39
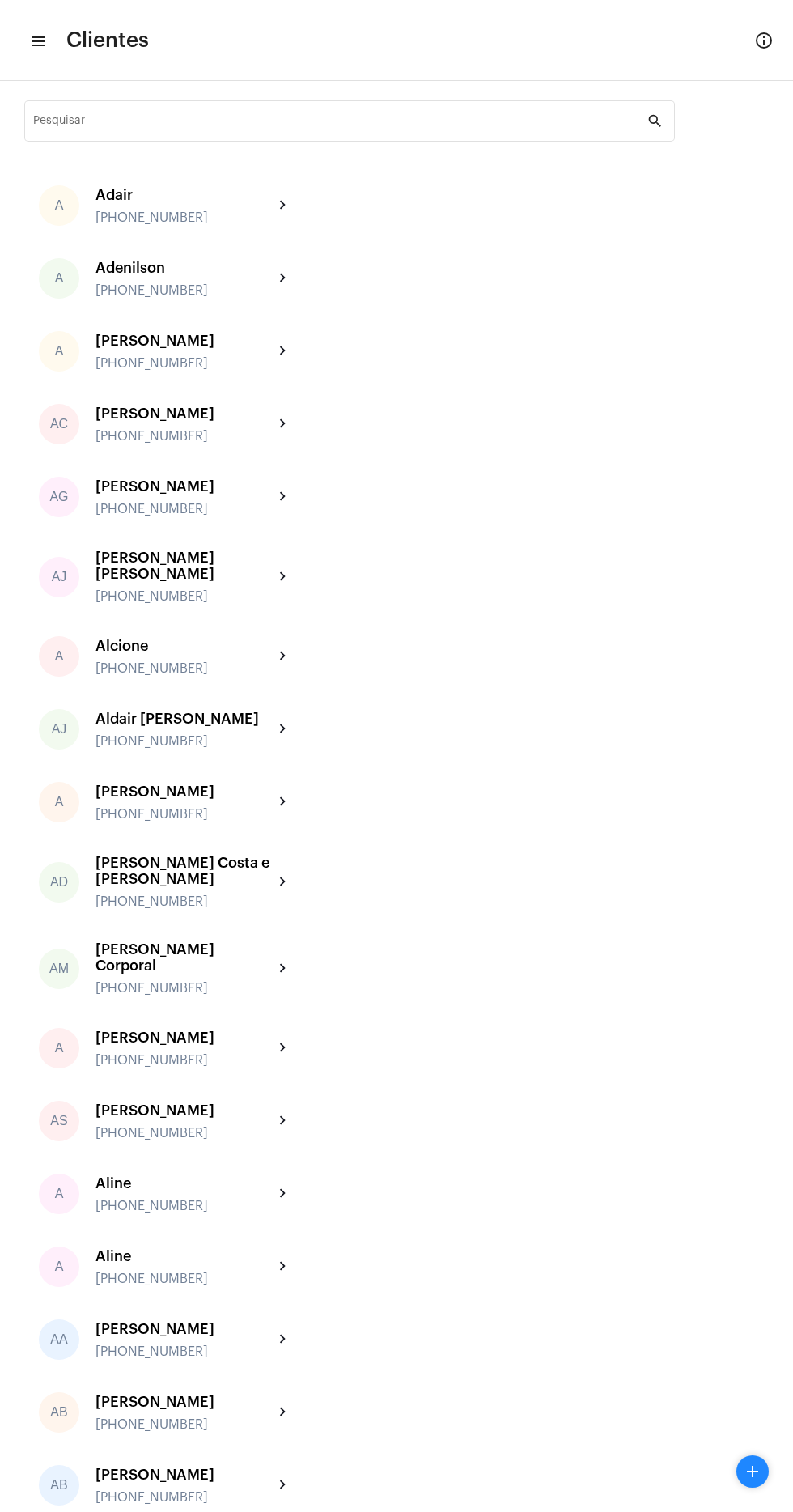
click at [308, 127] on input "Pesquisar" at bounding box center [340, 124] width 614 height 13
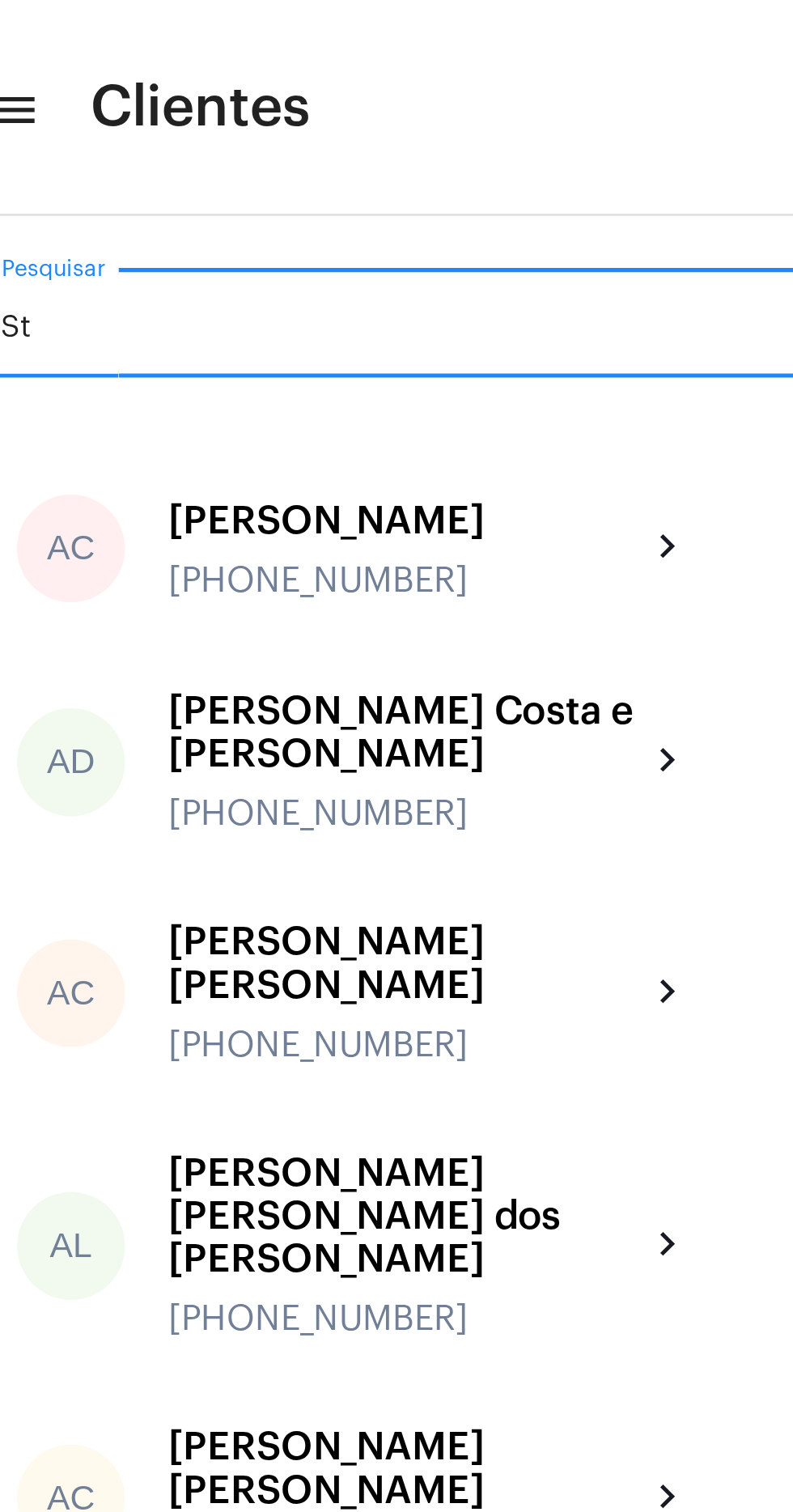
type input "S"
click at [168, 128] on input "St" at bounding box center [340, 124] width 614 height 13
type input "Ste"
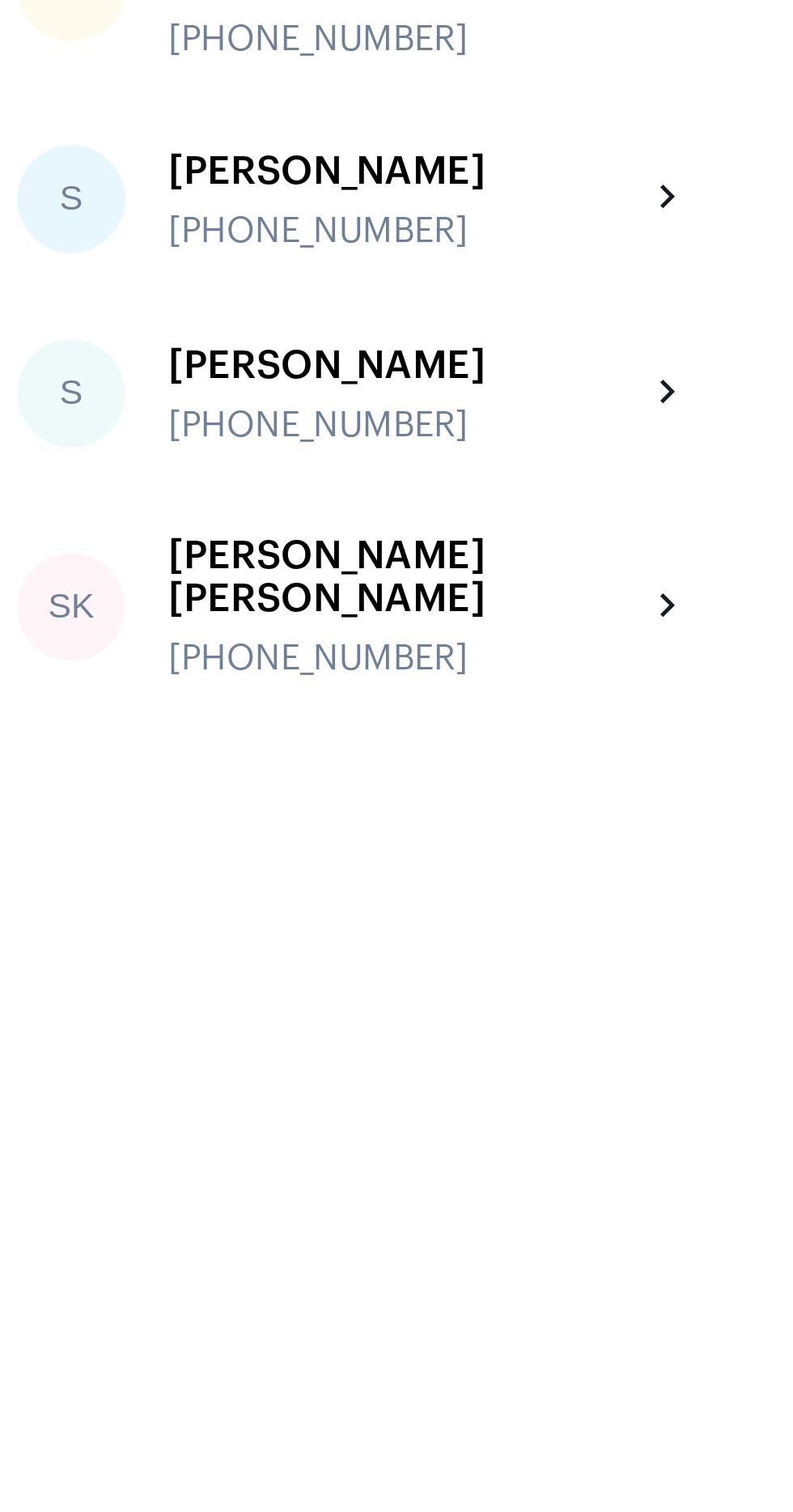
click at [235, 739] on div "[PERSON_NAME] [PERSON_NAME]" at bounding box center [184, 753] width 178 height 32
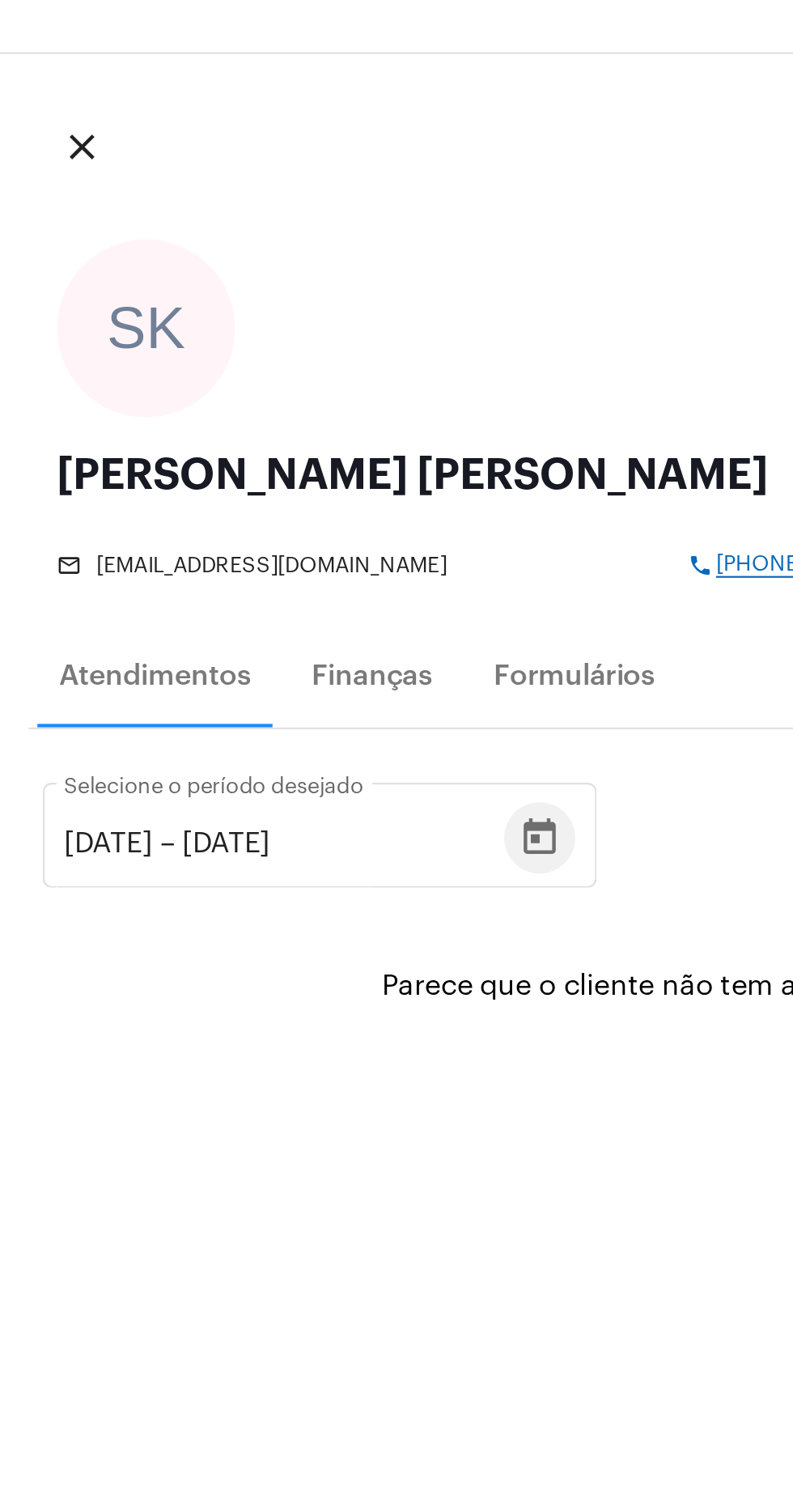
click at [255, 441] on icon "Open calendar" at bounding box center [245, 436] width 19 height 19
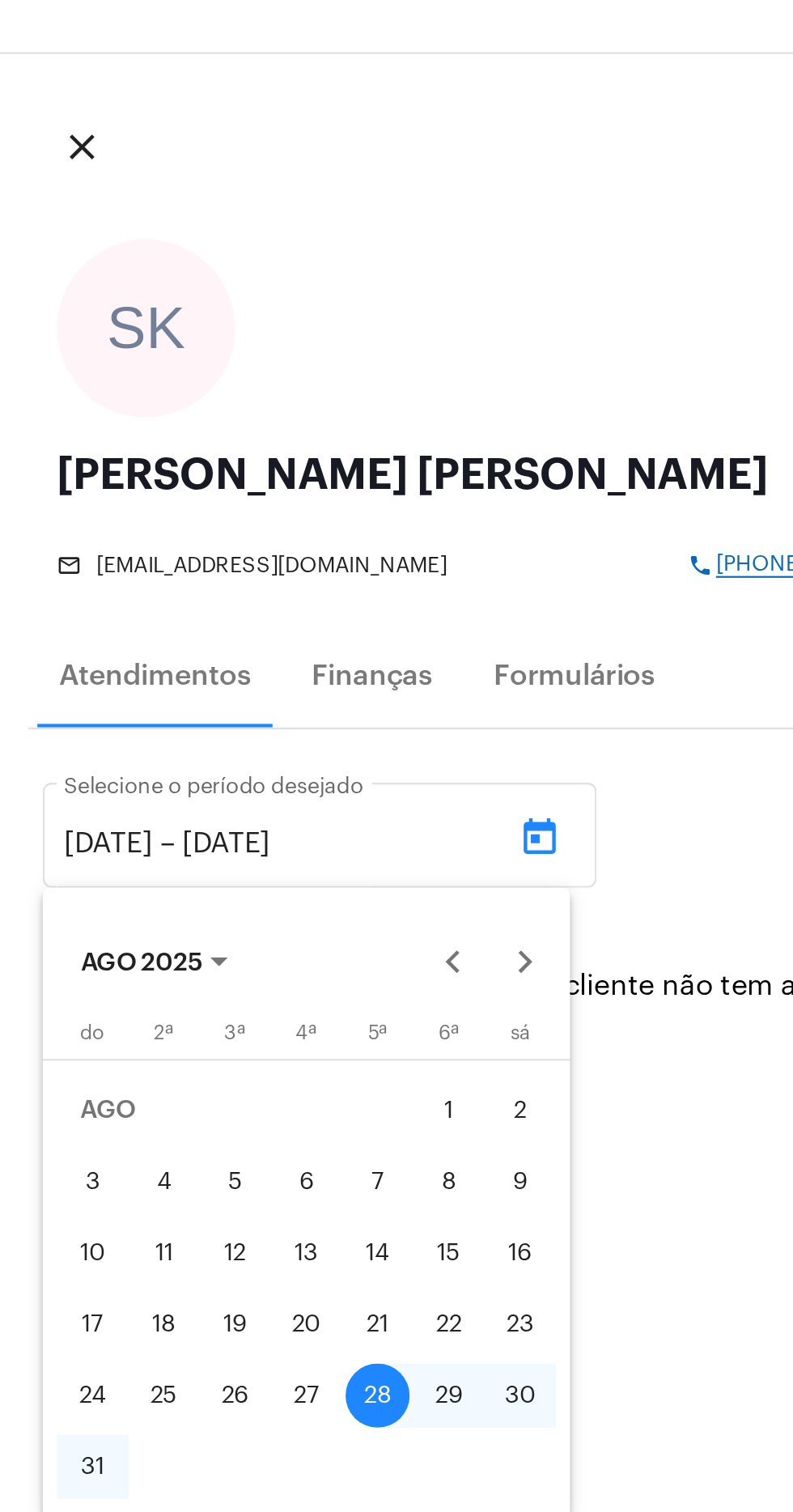
click at [63, 437] on div at bounding box center [396, 756] width 793 height 1512
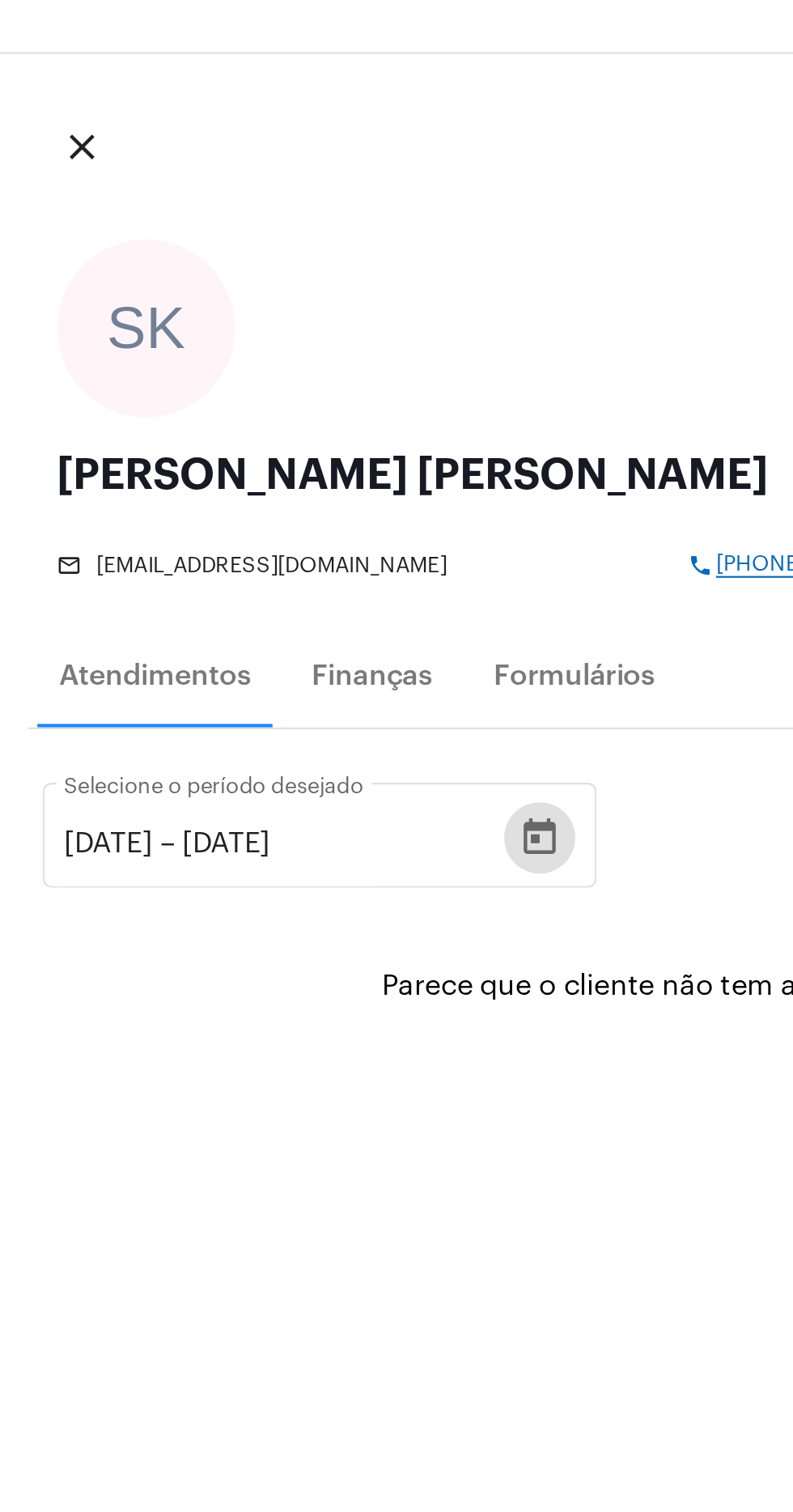
click at [70, 438] on input "[DATE]" at bounding box center [49, 440] width 41 height 15
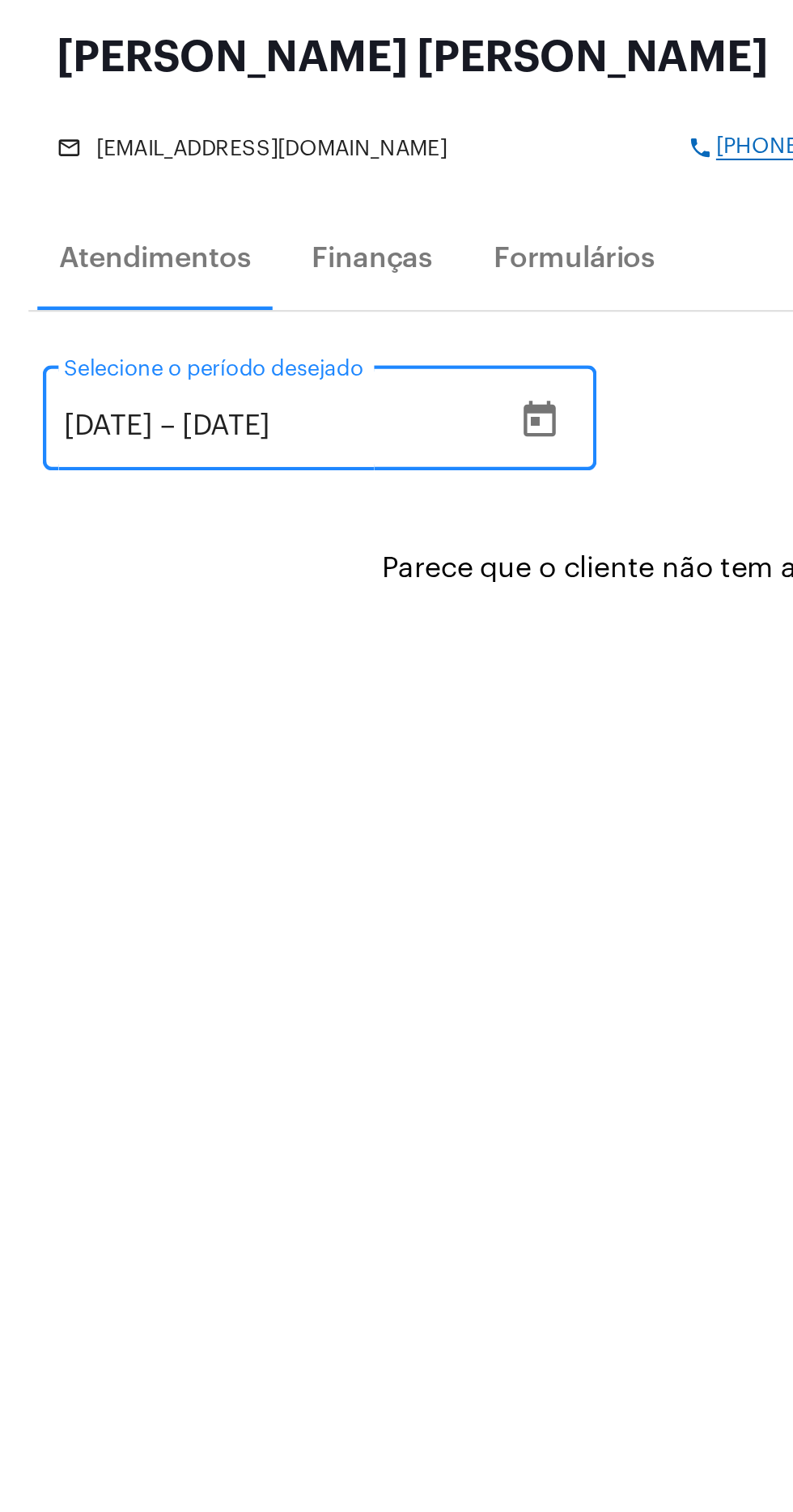
click at [70, 445] on input "[DATE]" at bounding box center [49, 440] width 41 height 15
click at [70, 438] on input "[DATE]" at bounding box center [49, 440] width 41 height 15
type input "[DATE]"
click at [252, 437] on icon "Open calendar" at bounding box center [245, 436] width 15 height 17
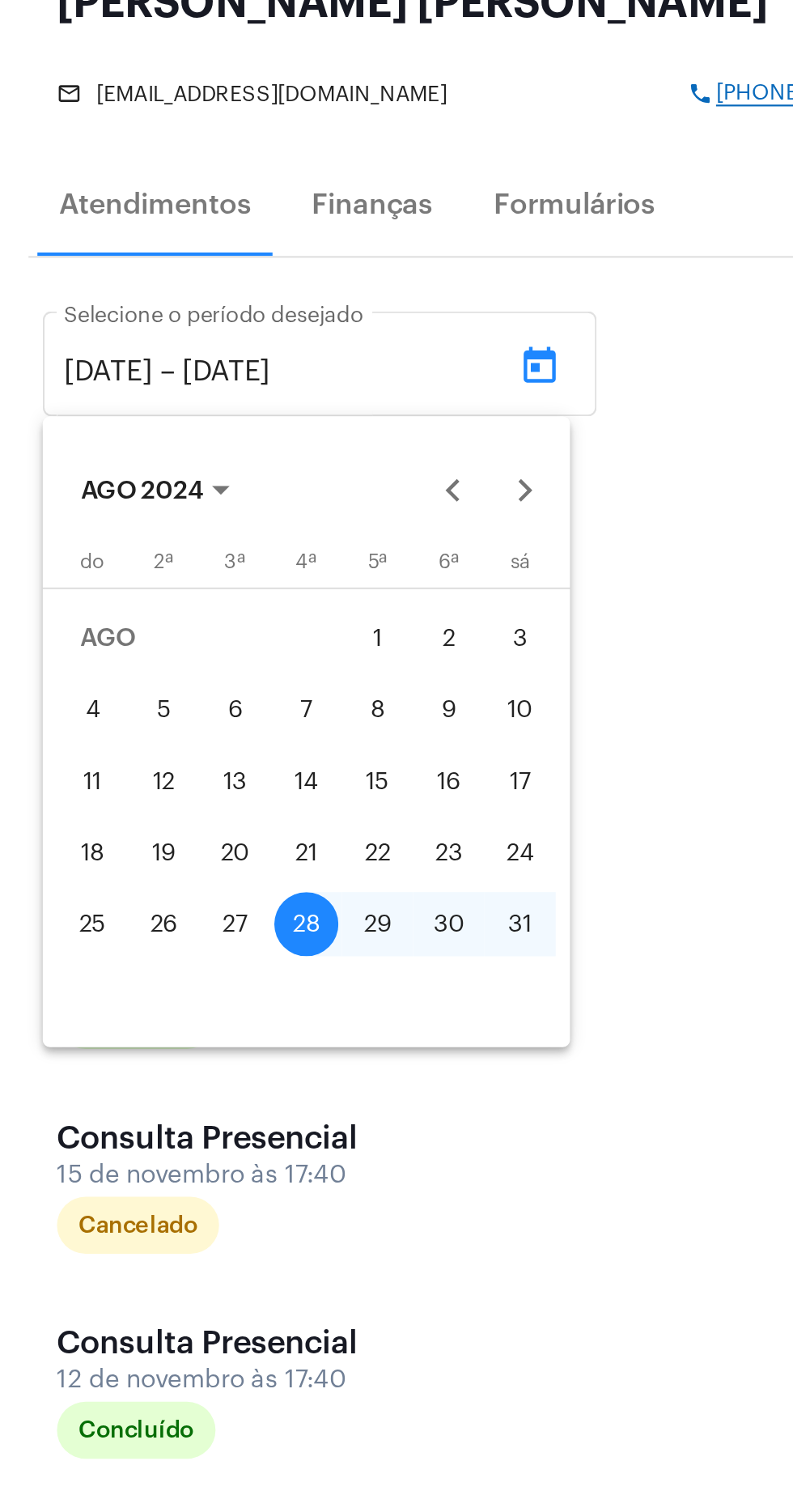
click at [287, 873] on div at bounding box center [396, 756] width 793 height 1512
